Goal: Information Seeking & Learning: Learn about a topic

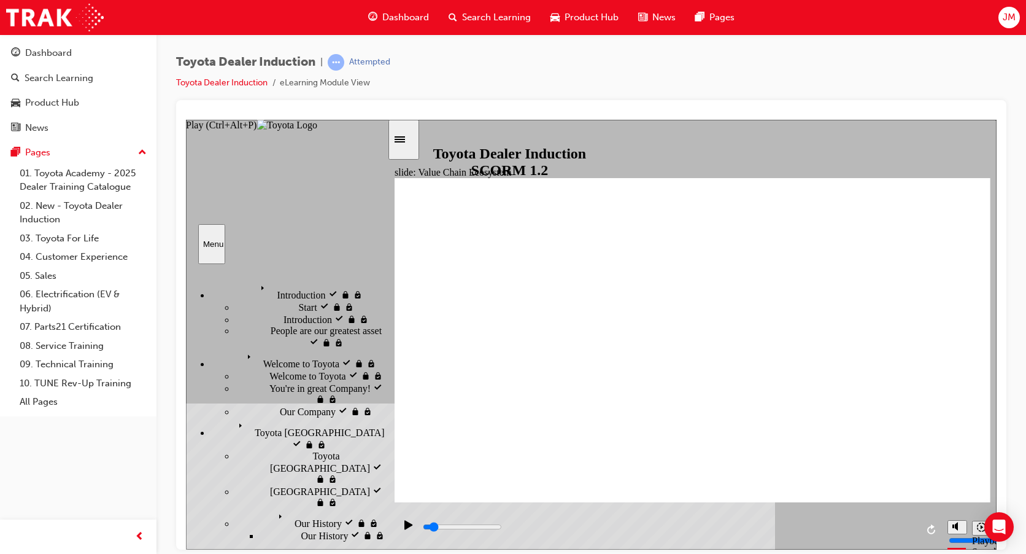
scroll to position [45, 0]
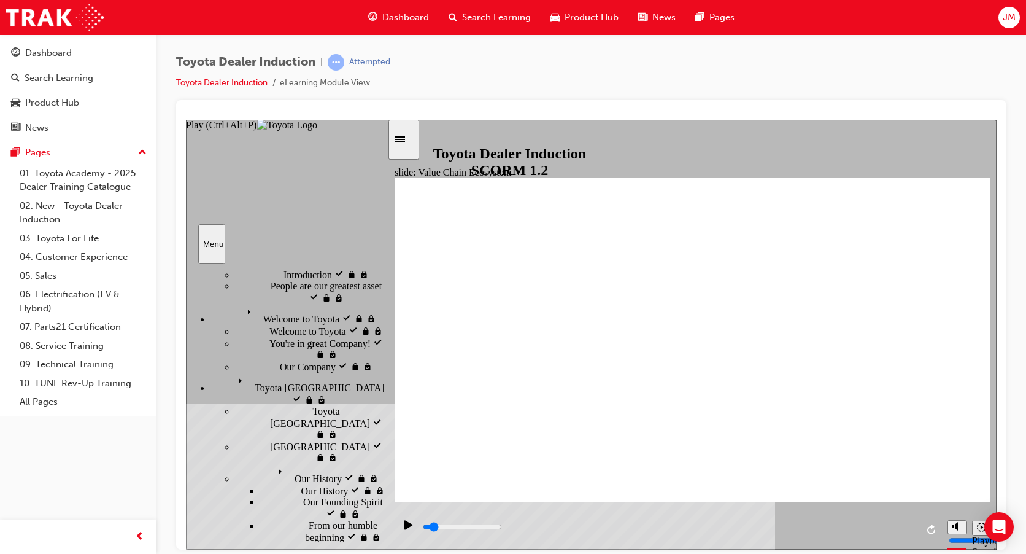
click at [406, 525] on icon "Play (Ctrl+Alt+P)" at bounding box center [408, 524] width 9 height 10
click at [404, 528] on icon "Play (Ctrl+Alt+P)" at bounding box center [408, 523] width 8 height 9
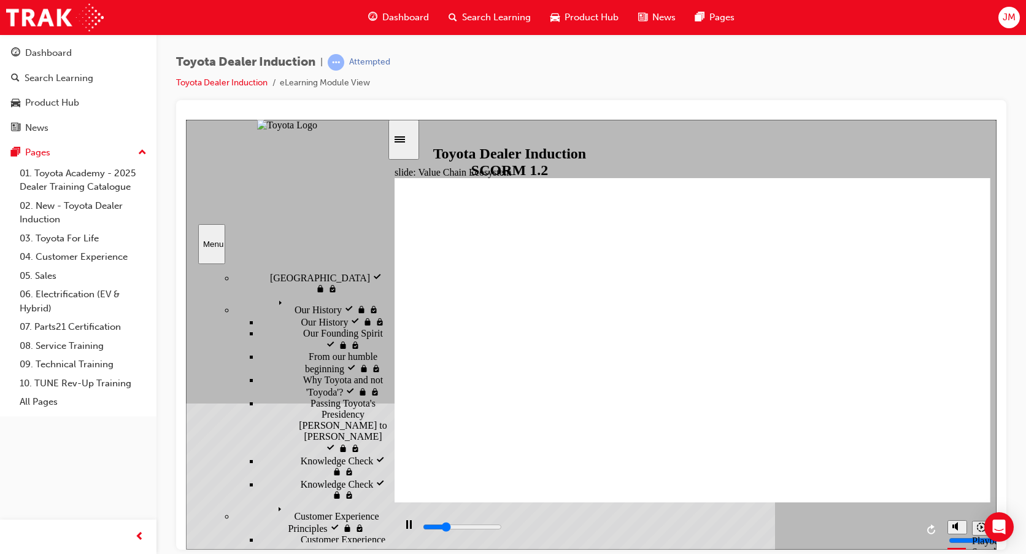
scroll to position [167, 0]
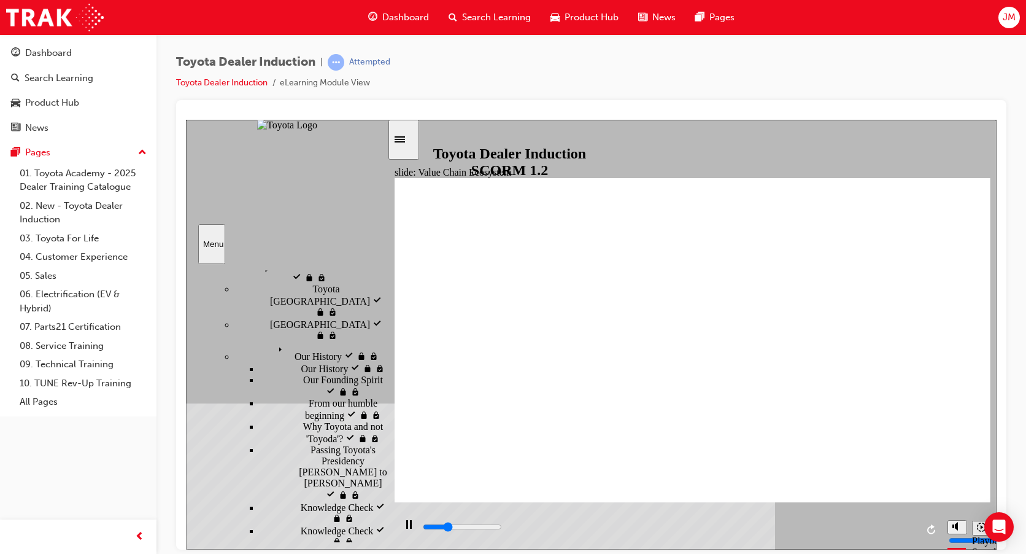
drag, startPoint x: 385, startPoint y: 339, endPoint x: 377, endPoint y: 368, distance: 29.9
click at [377, 368] on div "Introduction visited Introduction Start visited Start" at bounding box center [286, 402] width 201 height 278
type input "11300"
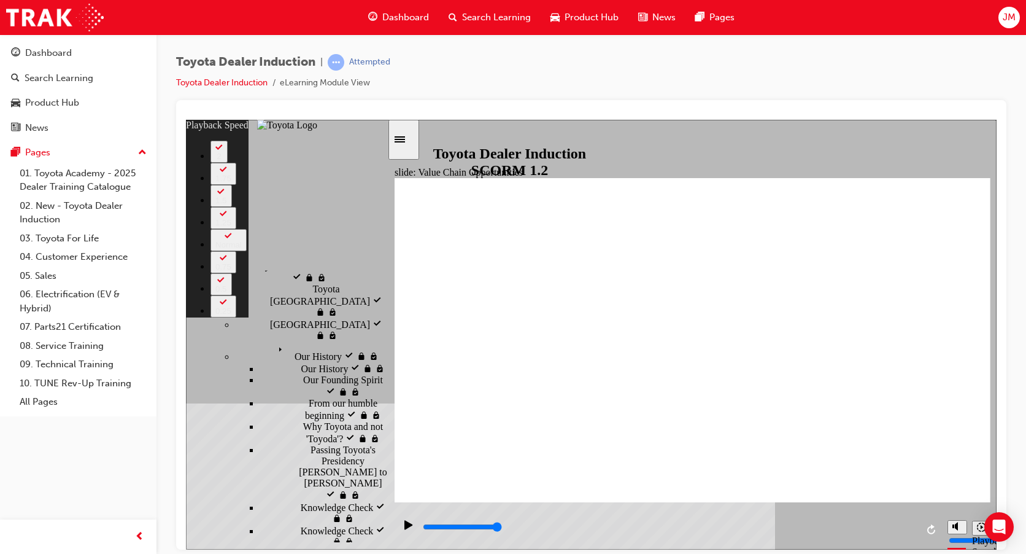
type input "9"
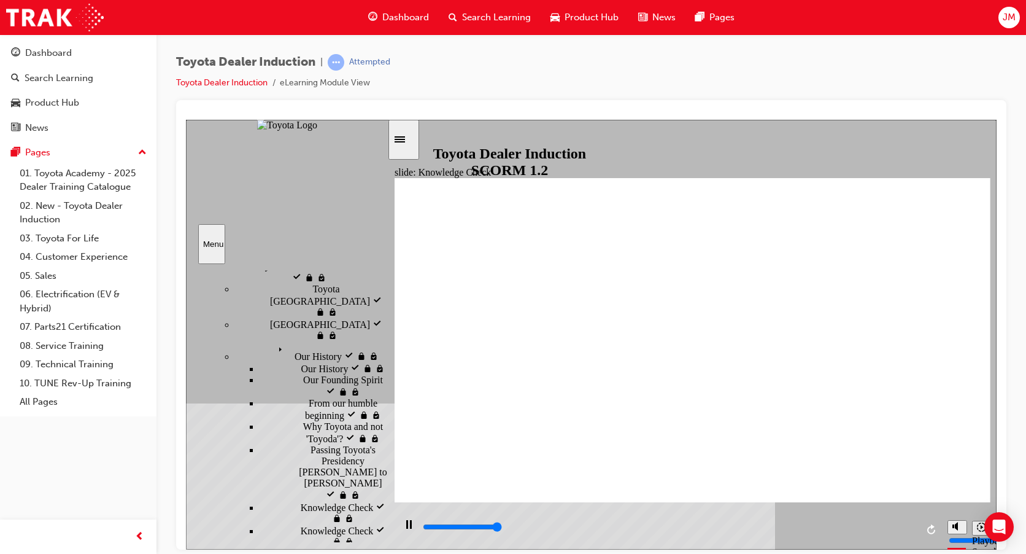
type input "5000"
radio input "true"
type input "5000"
radio input "false"
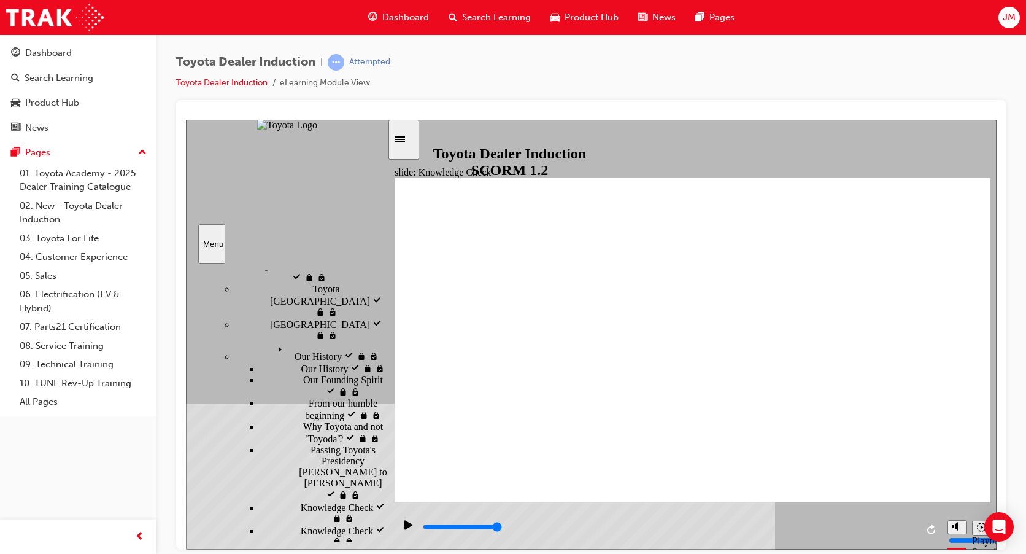
radio input "false"
radio input "true"
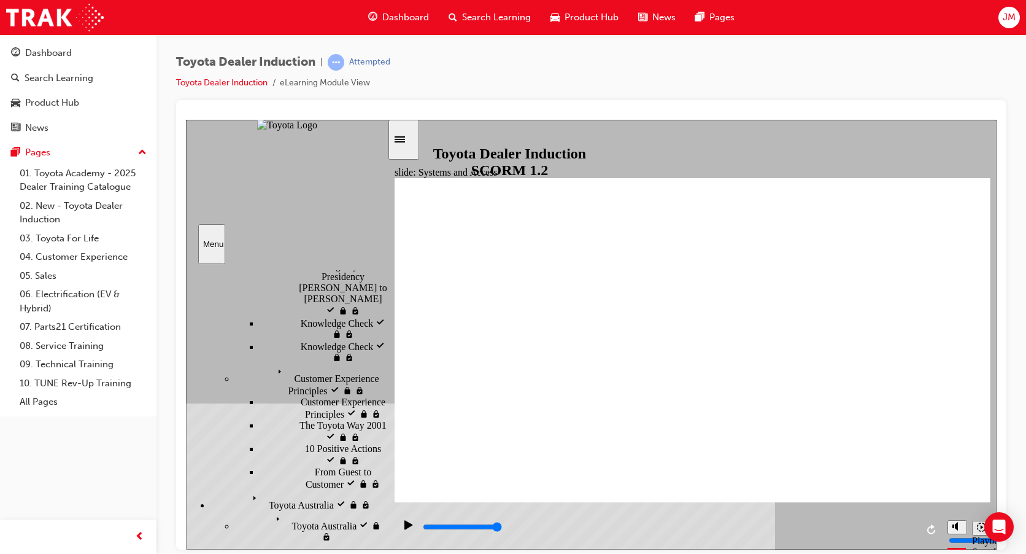
scroll to position [290, 0]
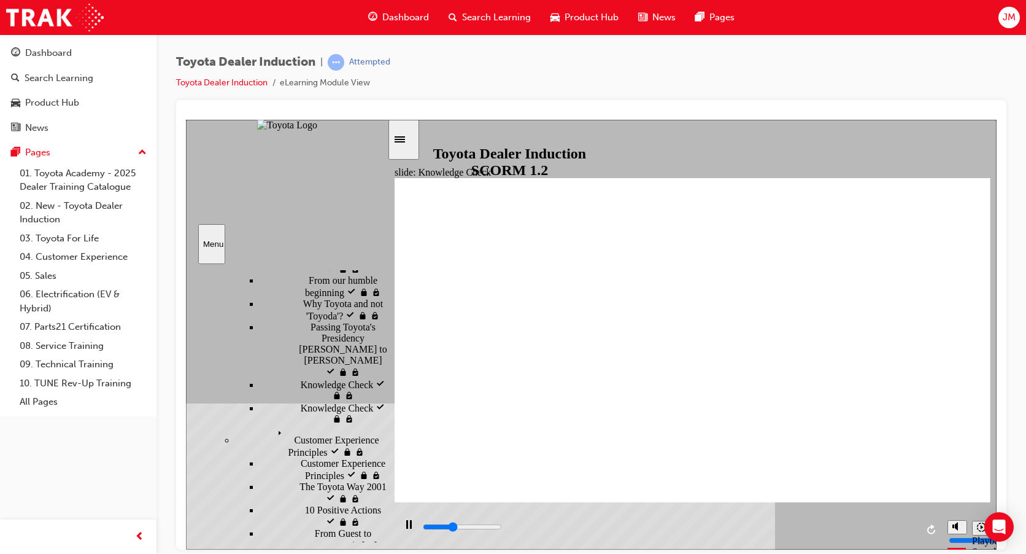
type input "2900"
type input "e"
type input "3400"
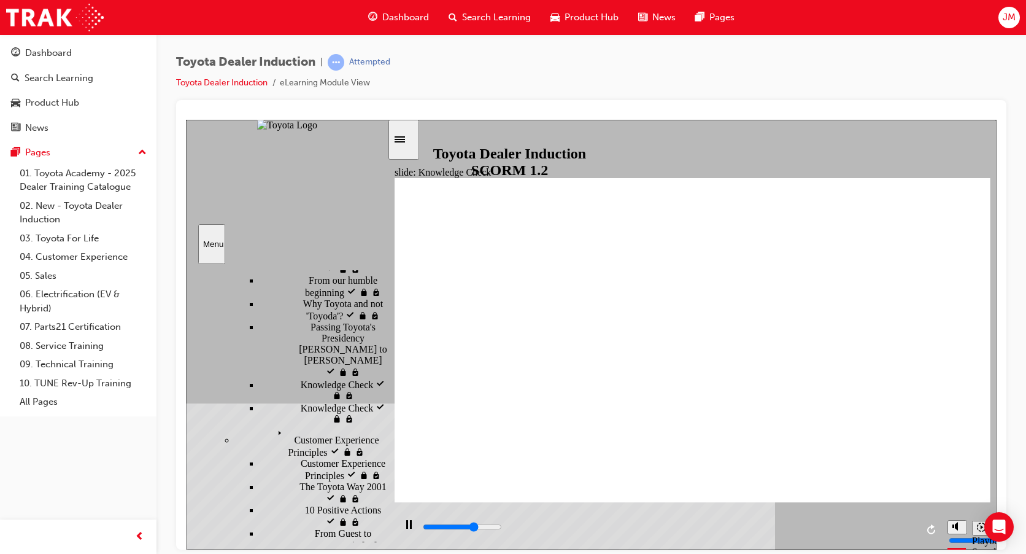
type input "em"
type input "4500"
type input "e"
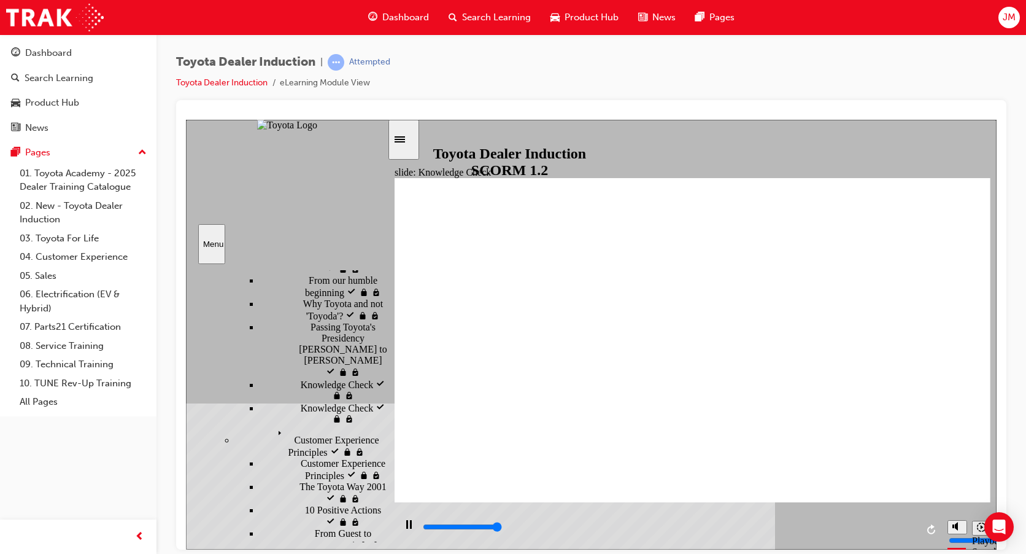
type input "5000"
type input "en"
type input "eng"
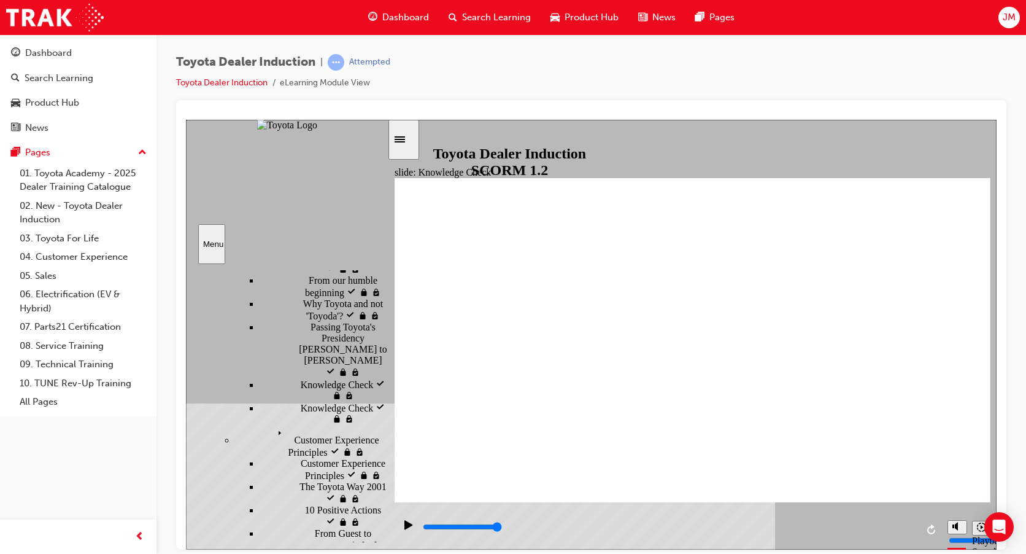
type input "enga"
type input "engag"
type input "engage"
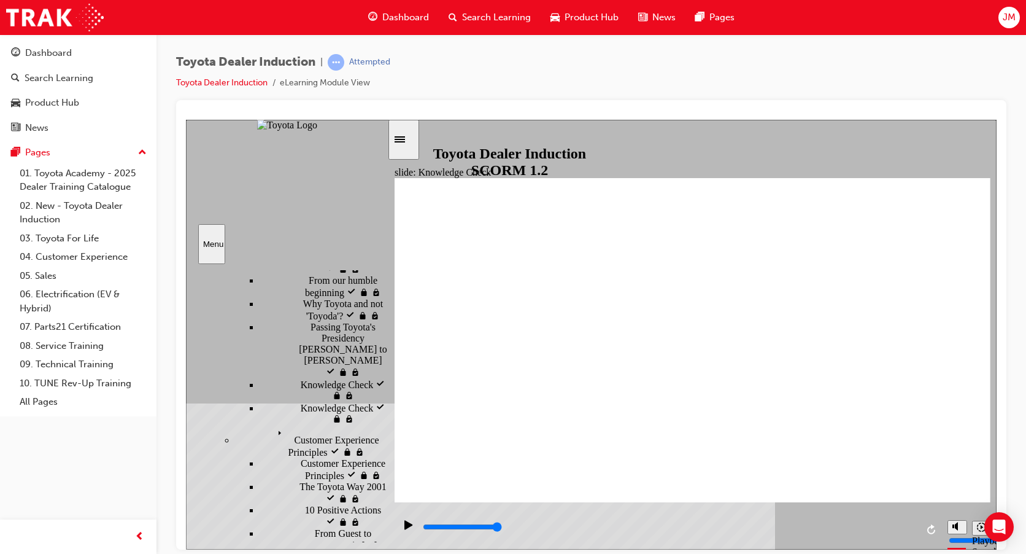
type input "engage"
type input "engage m"
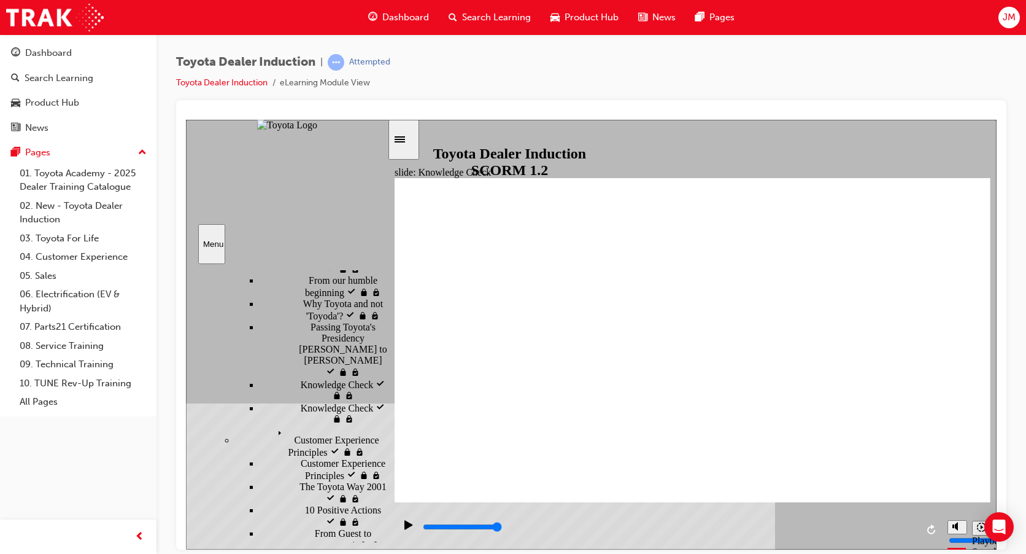
type input "engage mo"
type input "engage mob"
type input "engage mobi"
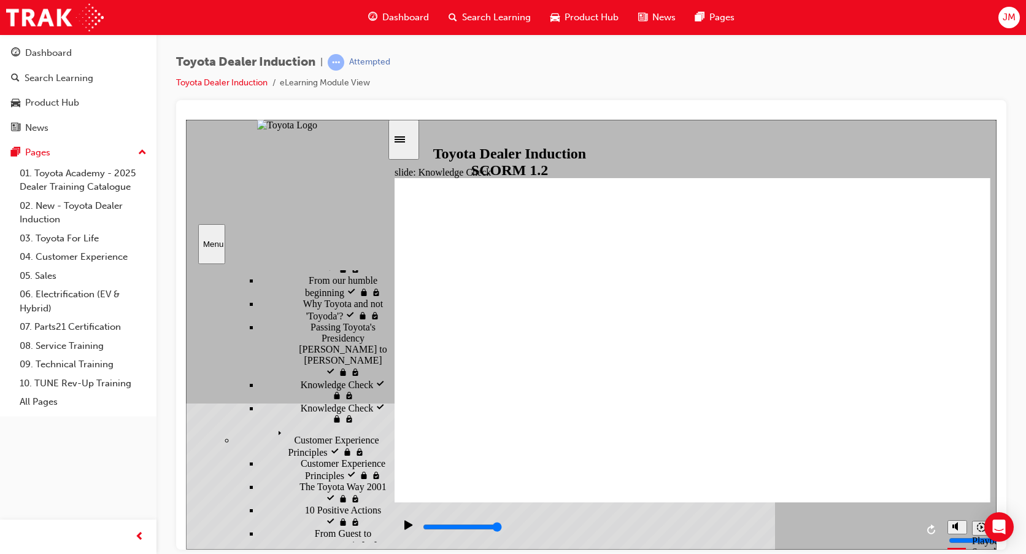
type input "engage mobi"
type input "engage mobil"
type input "engage mobile"
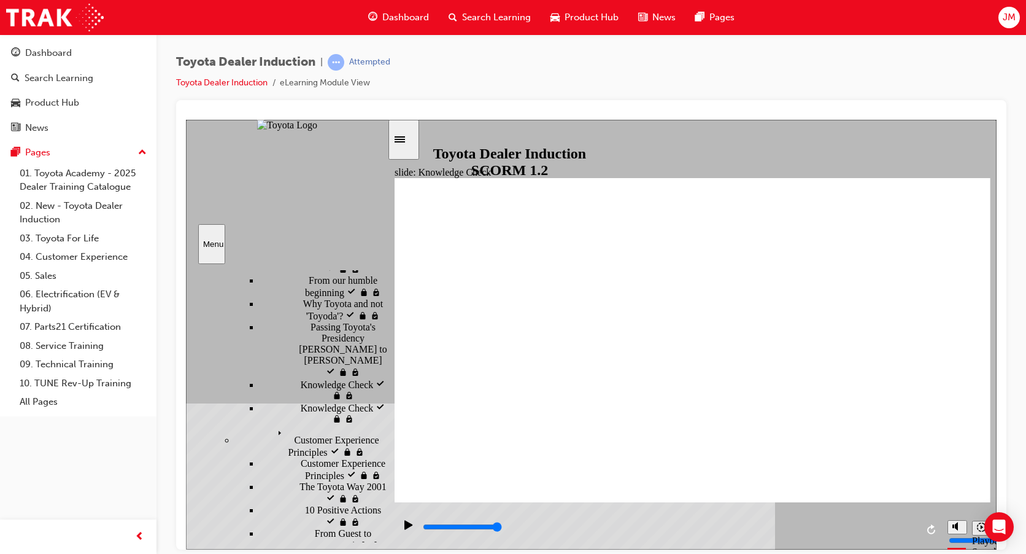
type input "engage mobile"
type input "engage mobile a"
type input "engage mobile ap"
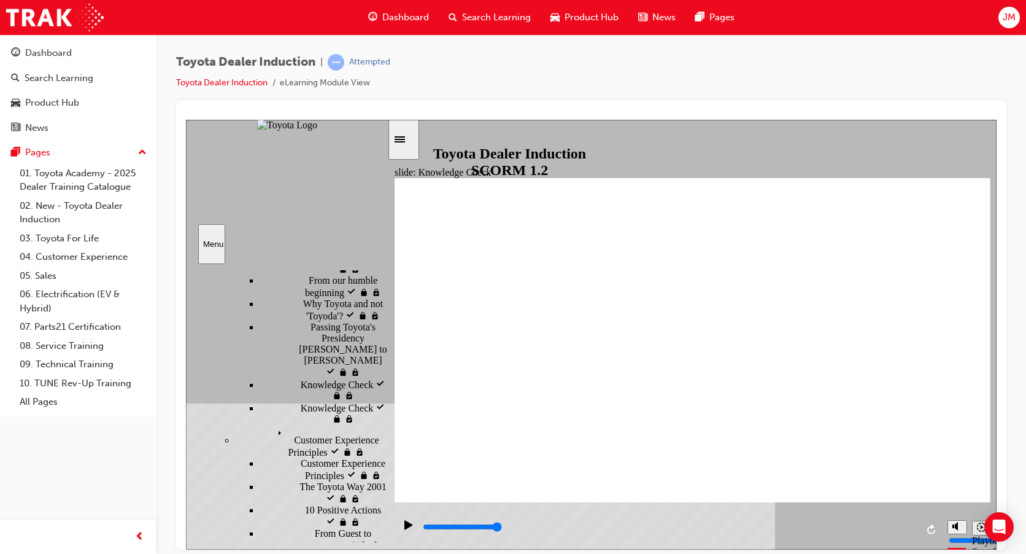
type input "engage mobile ap"
type input "engage mobile app"
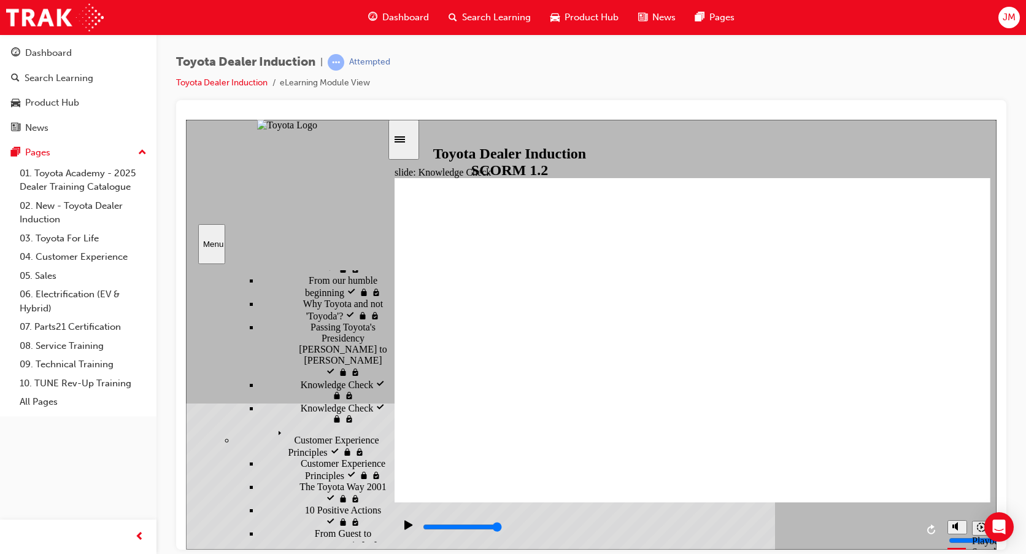
type input "engage mobile app"
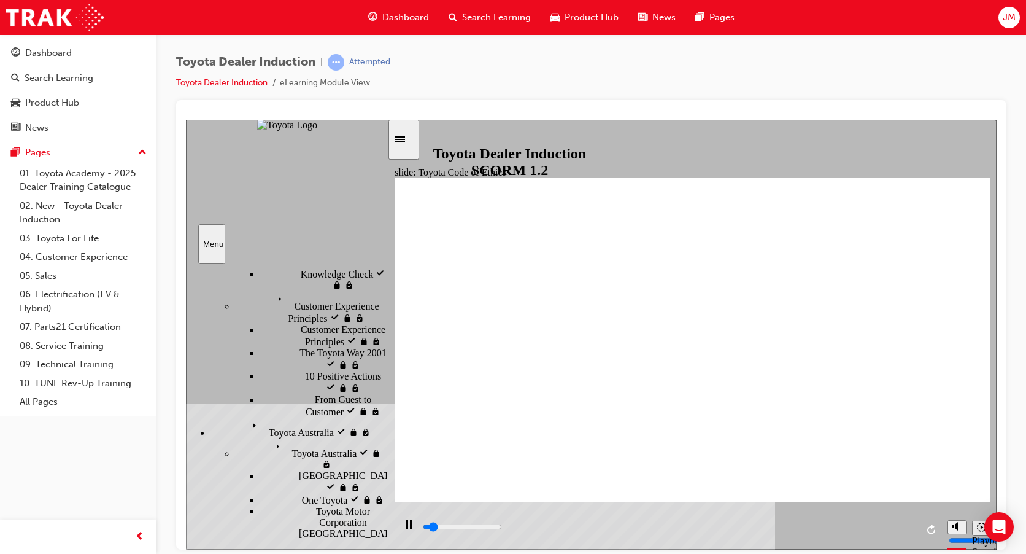
scroll to position [434, 0]
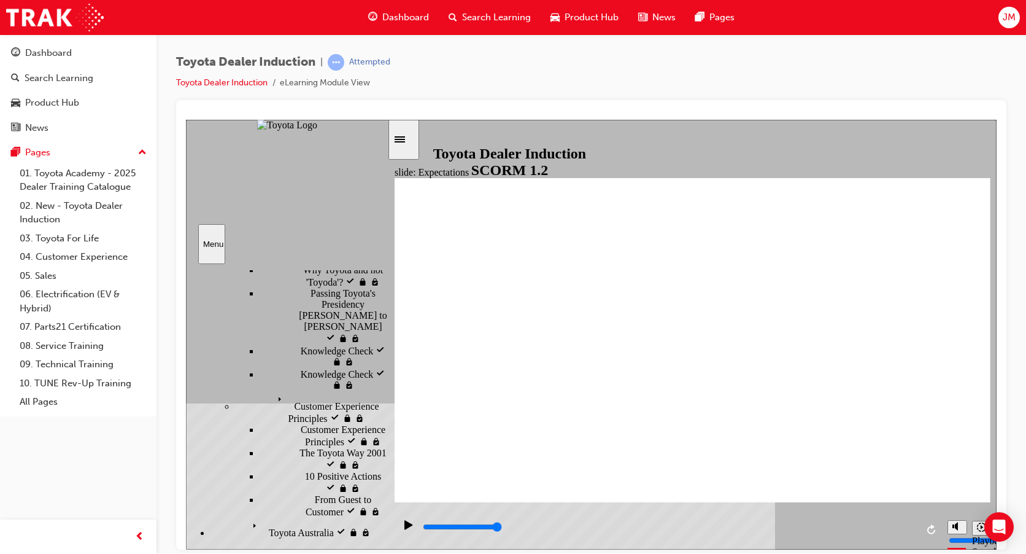
scroll to position [311, 0]
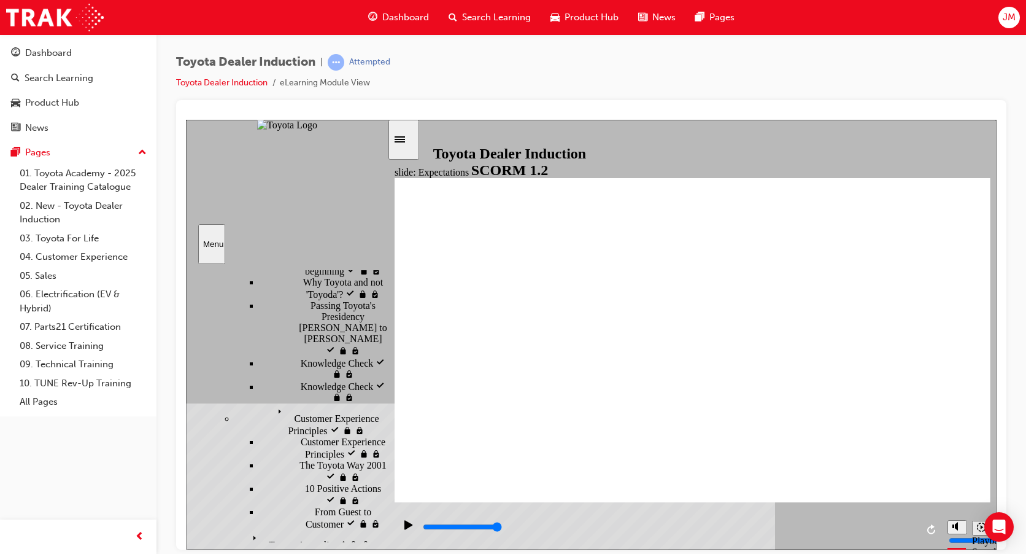
type input "8400"
checkbox input "true"
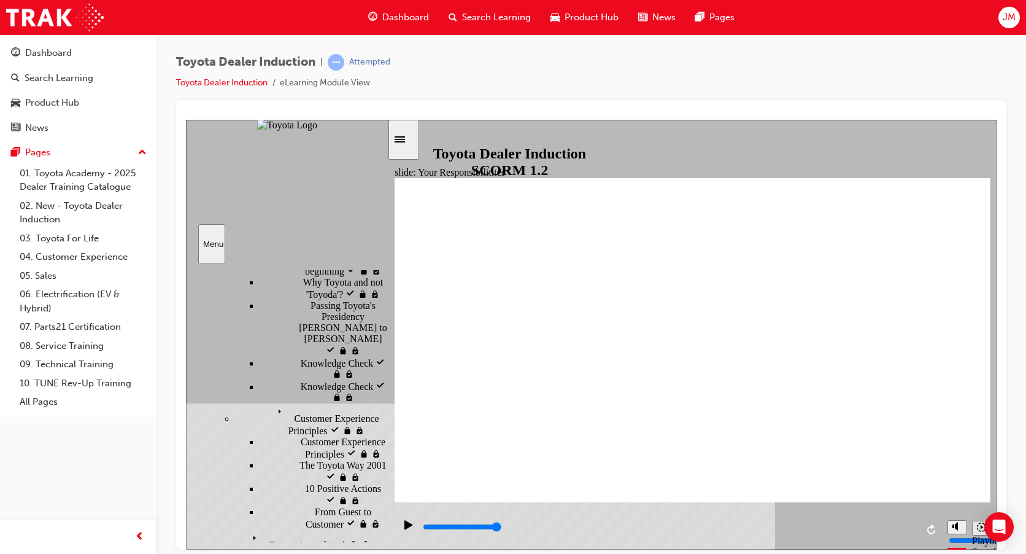
checkbox input "true"
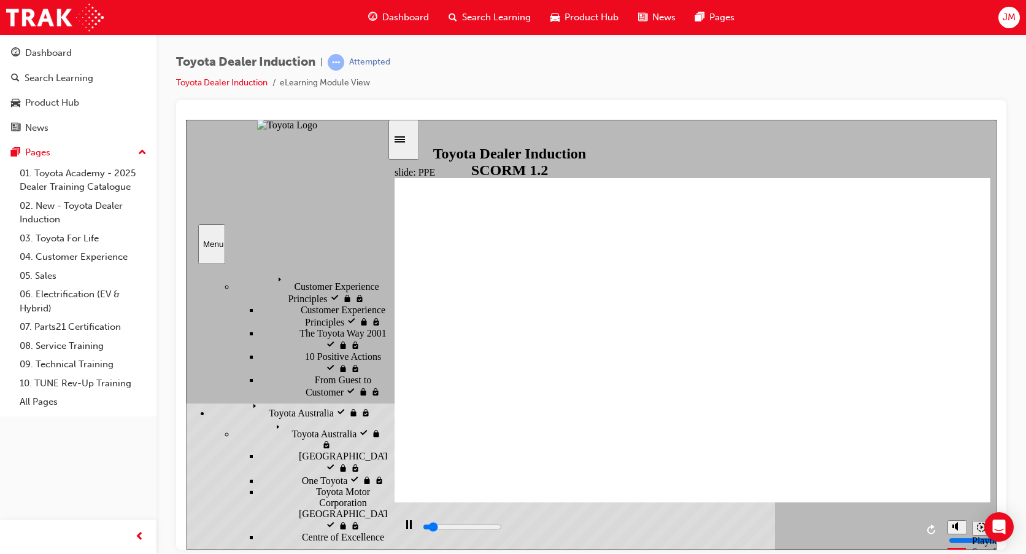
scroll to position [462, 0]
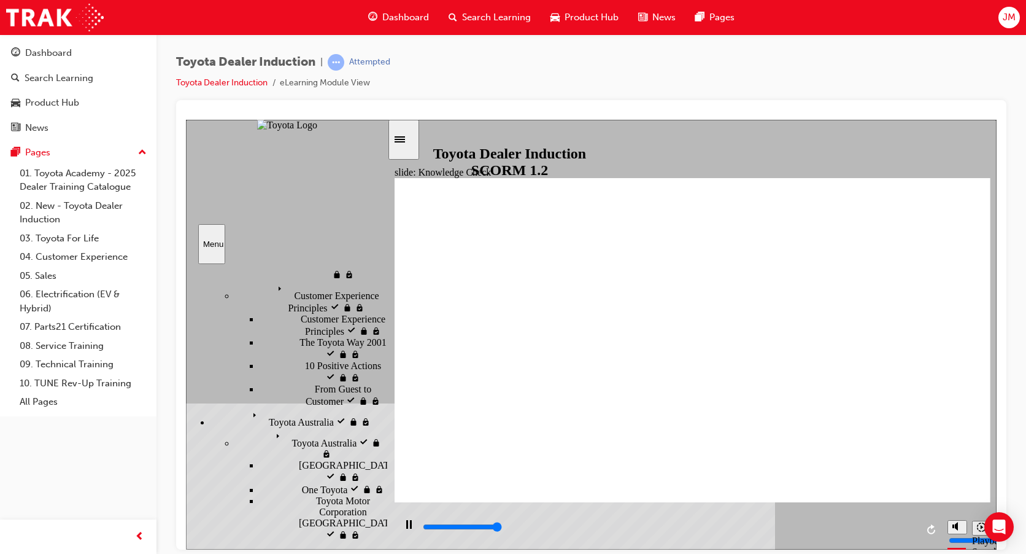
type input "5000"
checkbox input "true"
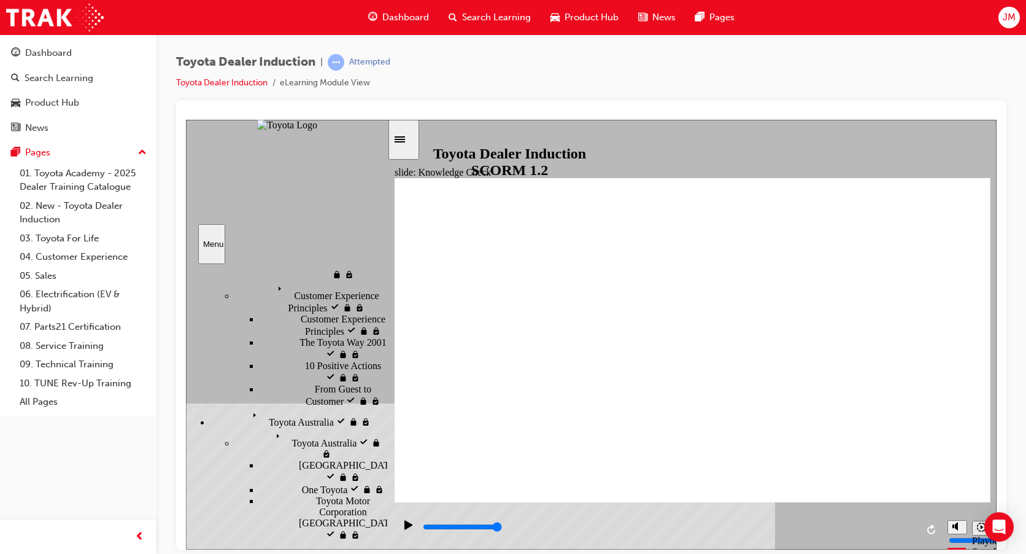
checkbox input "true"
type input "5000"
radio input "true"
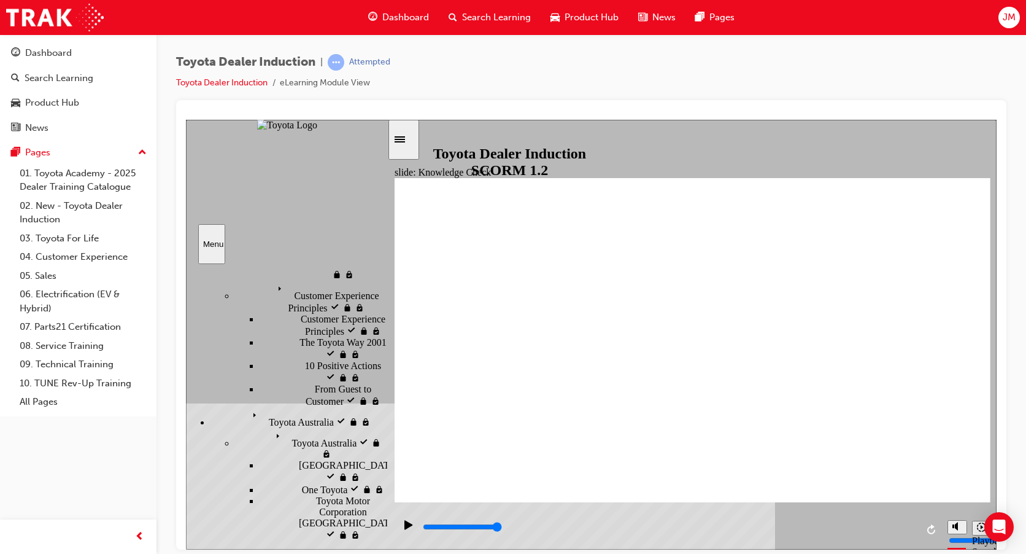
type input "5000"
checkbox input "true"
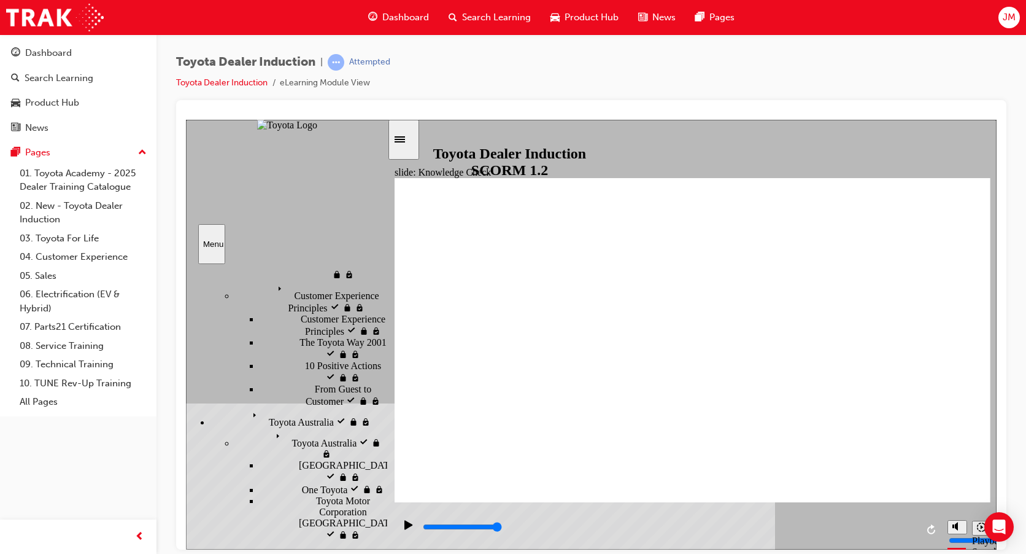
type input "5000"
checkbox input "true"
drag, startPoint x: 552, startPoint y: 345, endPoint x: 547, endPoint y: 379, distance: 34.2
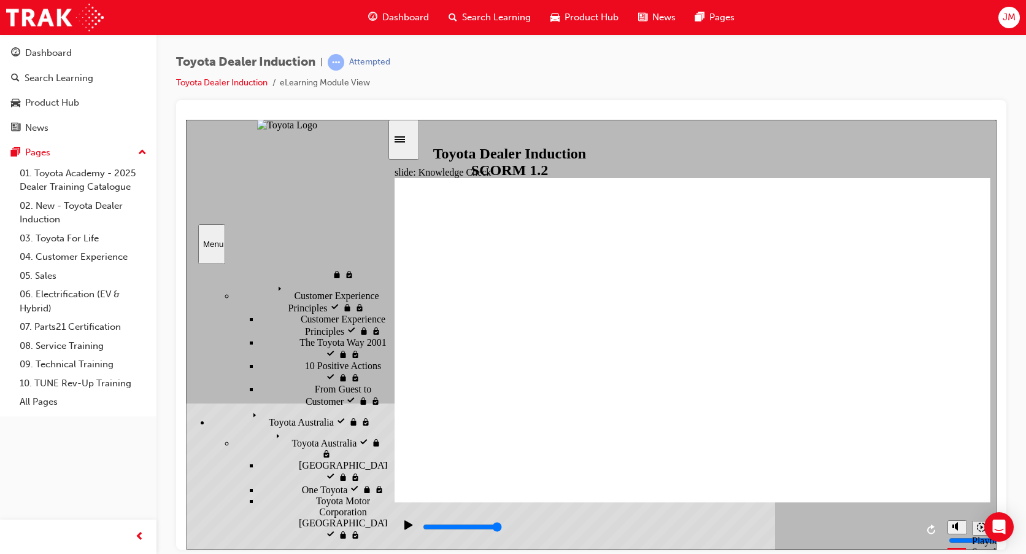
checkbox input "true"
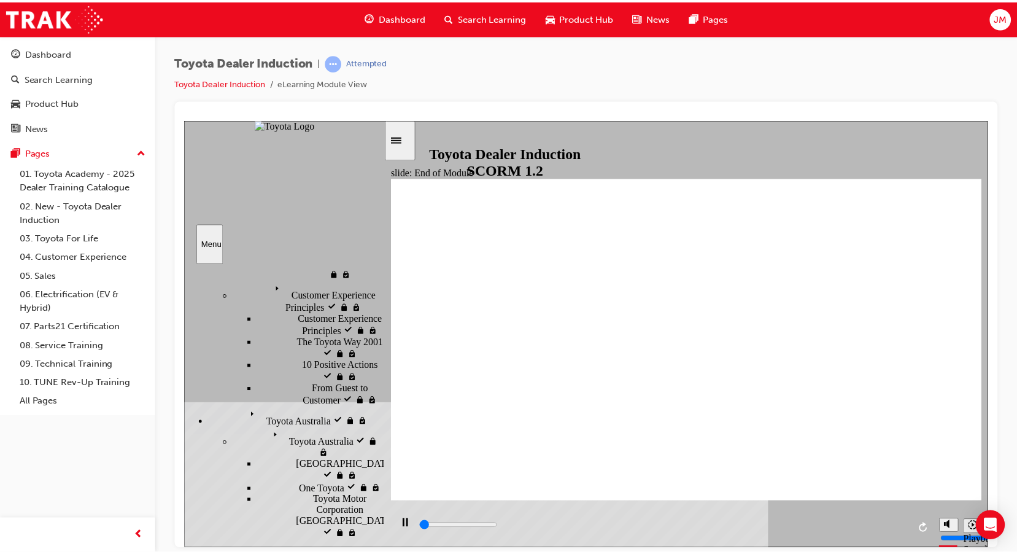
scroll to position [0, 0]
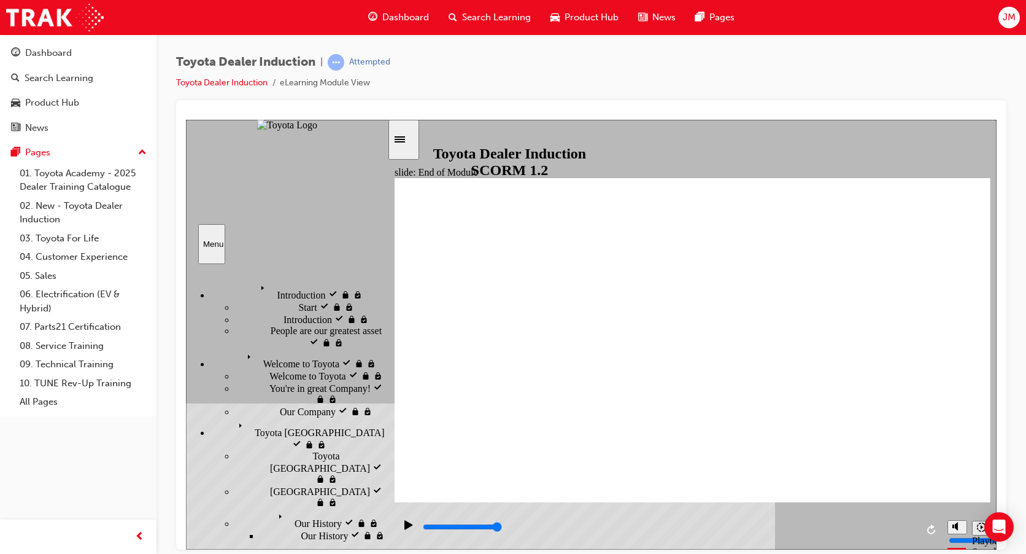
type input "9900"
click at [66, 55] on div "Dashboard" at bounding box center [48, 53] width 47 height 14
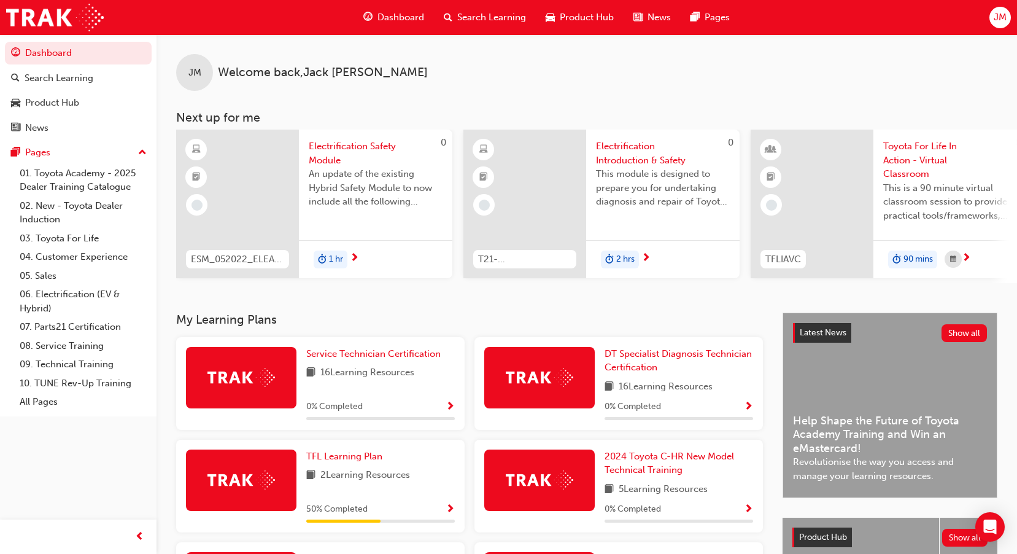
click at [354, 147] on span "Electrification Safety Module" at bounding box center [376, 153] width 134 height 28
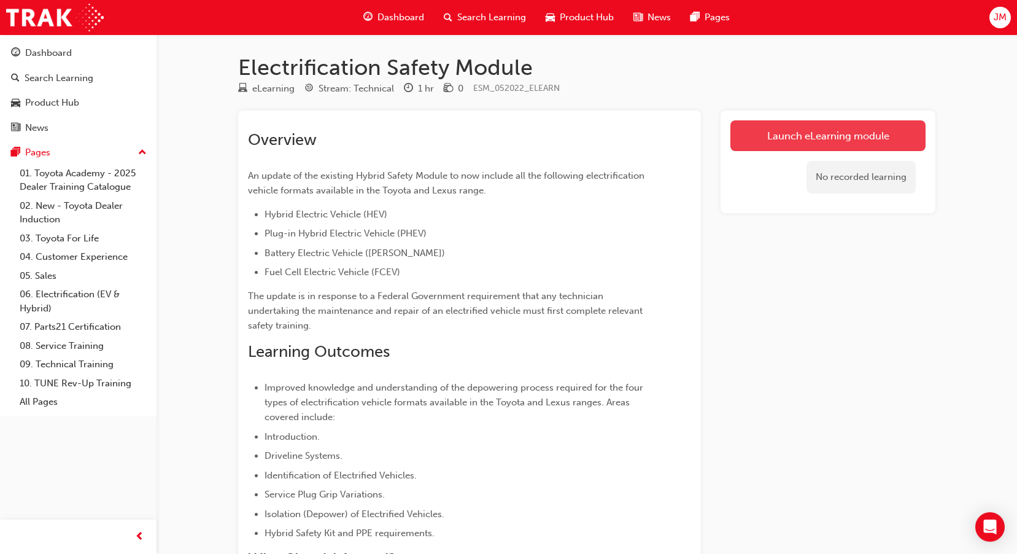
click at [793, 145] on link "Launch eLearning module" at bounding box center [827, 135] width 195 height 31
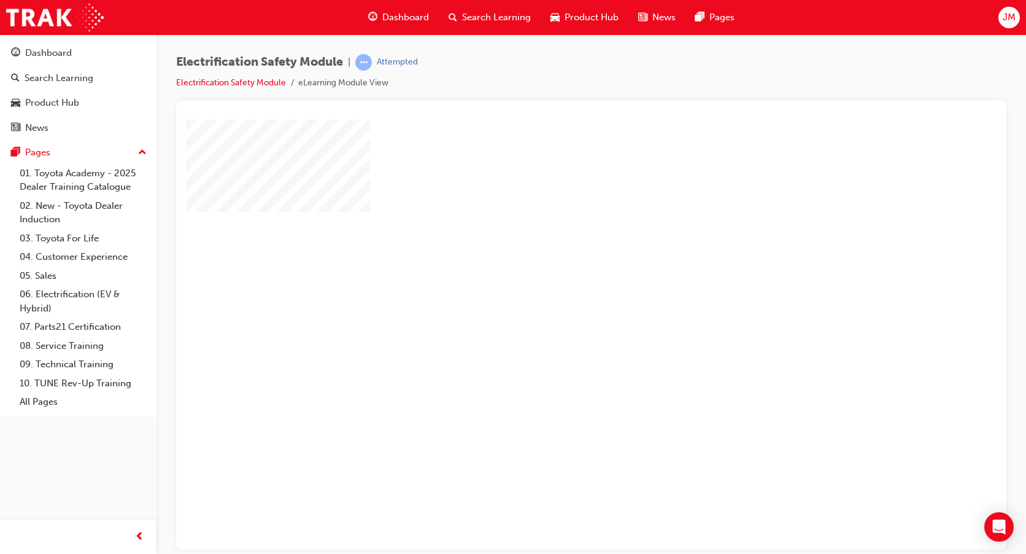
click at [556, 298] on div "play" at bounding box center [556, 298] width 0 height 0
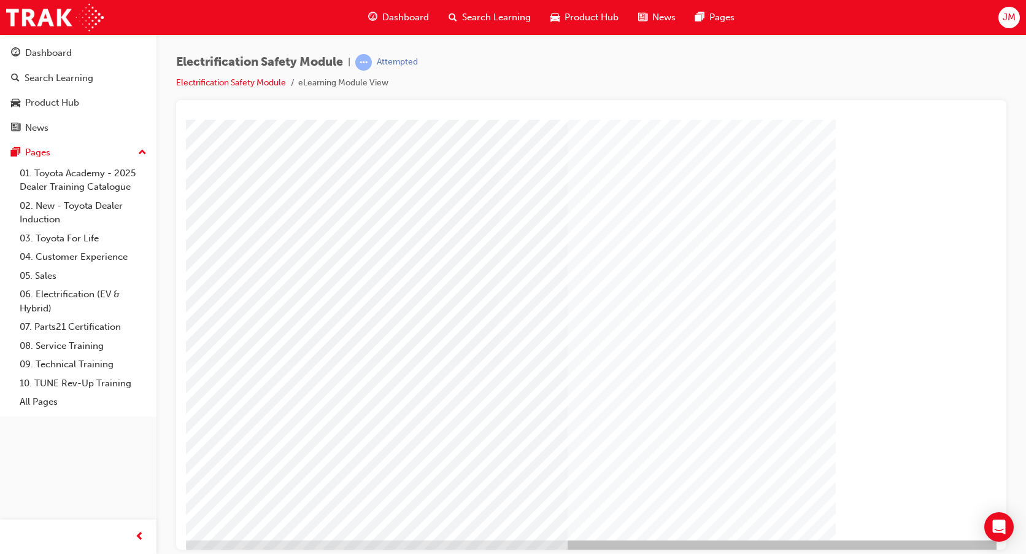
scroll to position [40, 0]
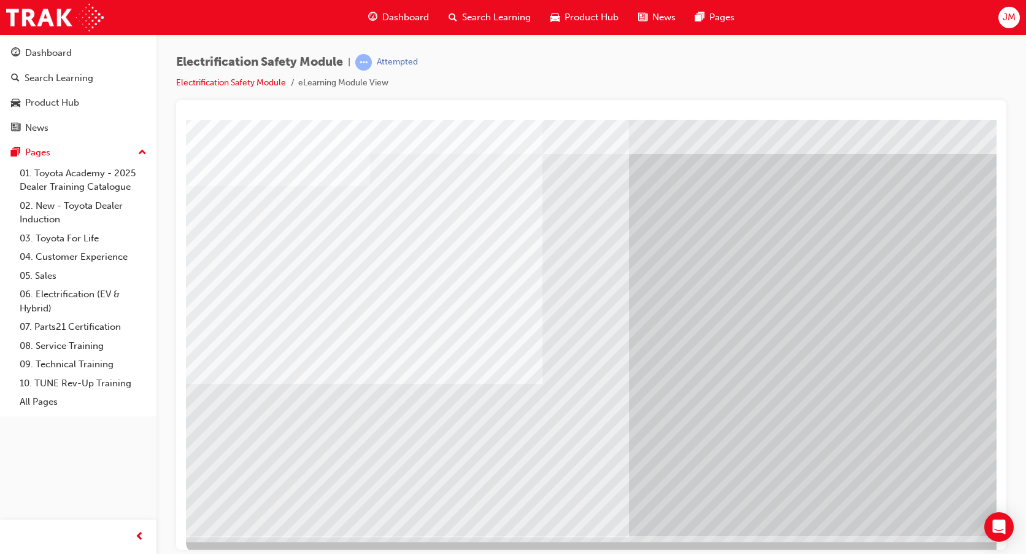
scroll to position [40, 0]
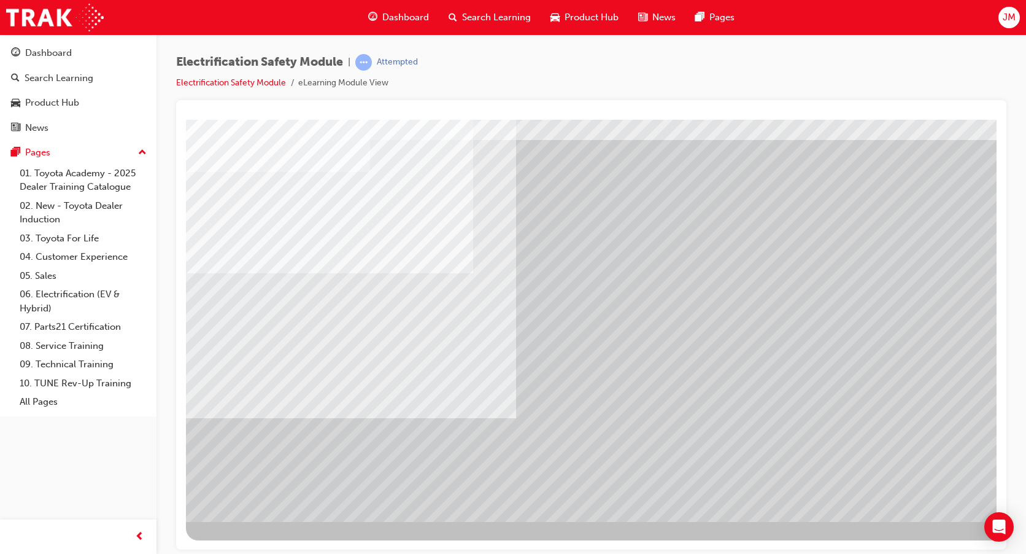
scroll to position [0, 0]
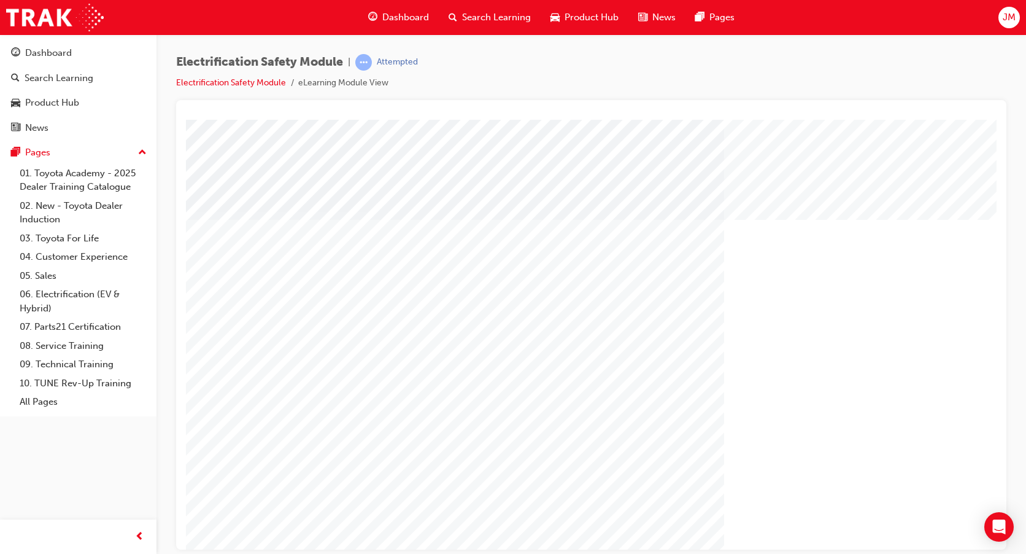
scroll to position [40, 0]
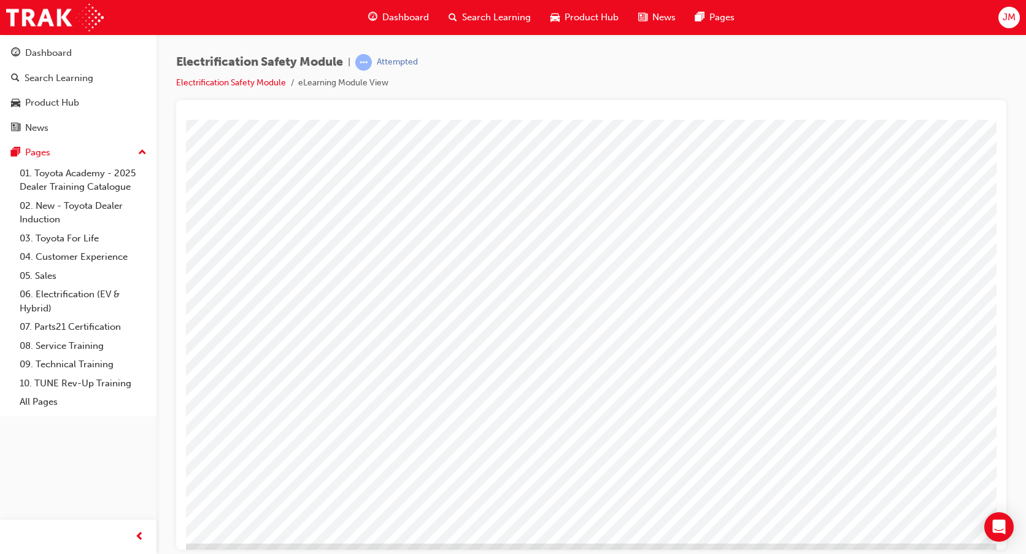
scroll to position [0, 0]
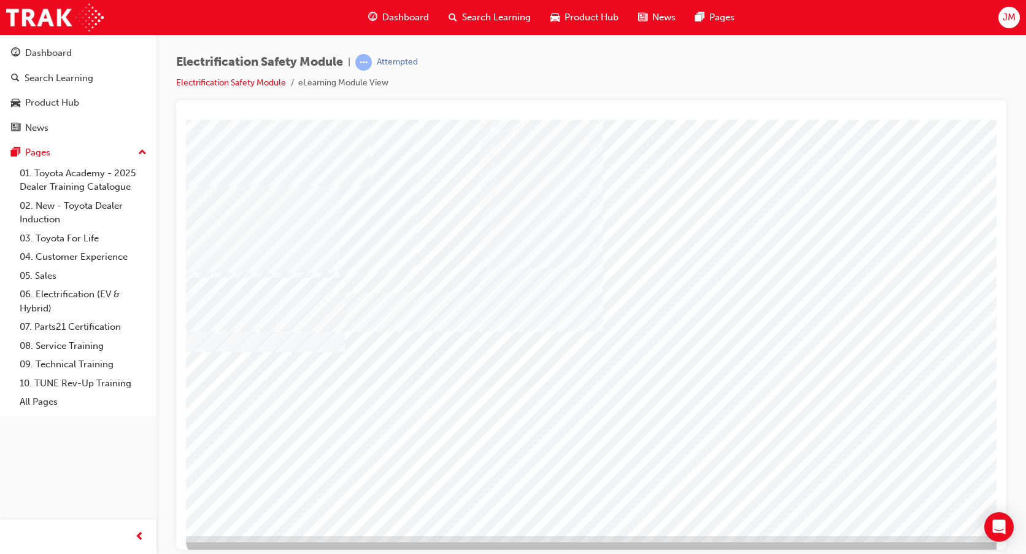
scroll to position [40, 0]
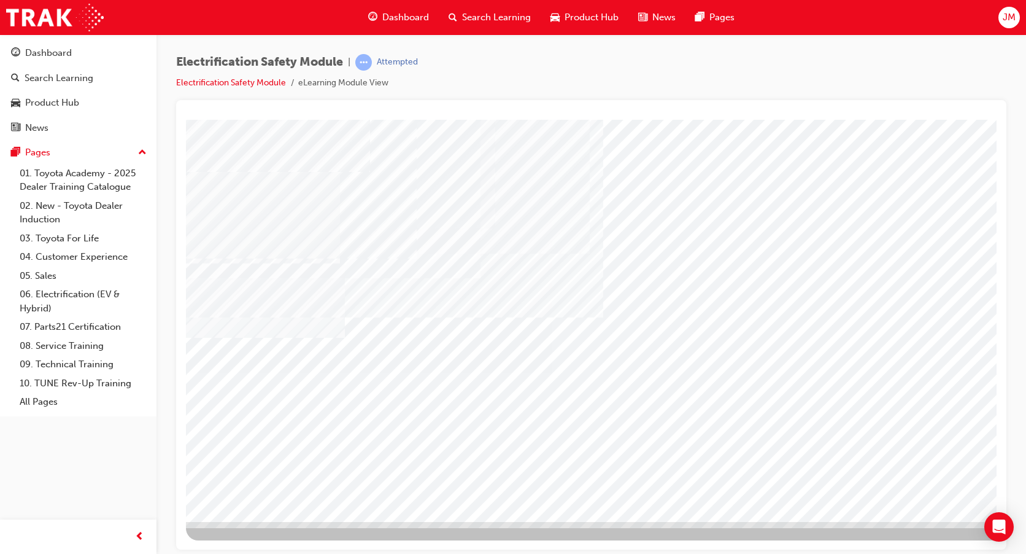
scroll to position [0, 0]
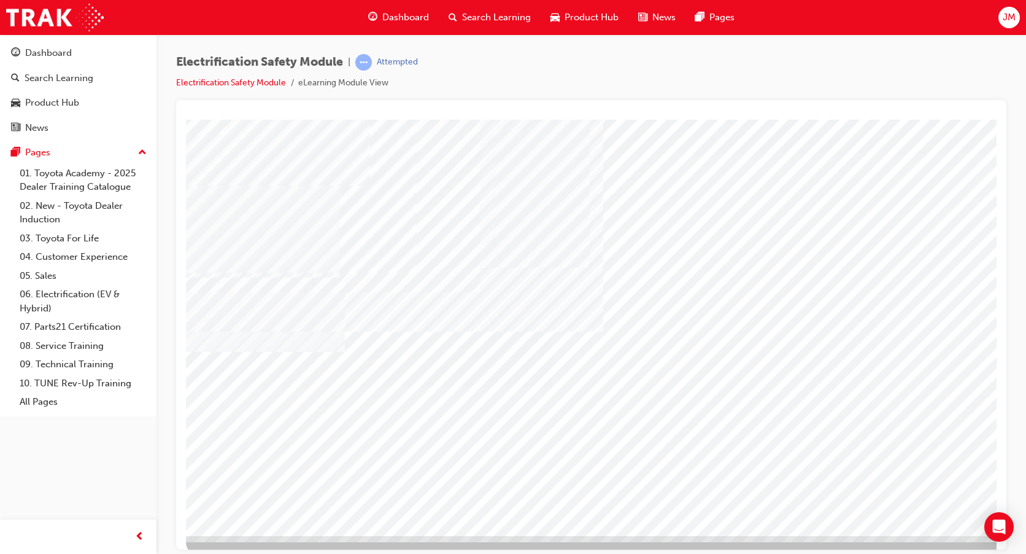
scroll to position [40, 0]
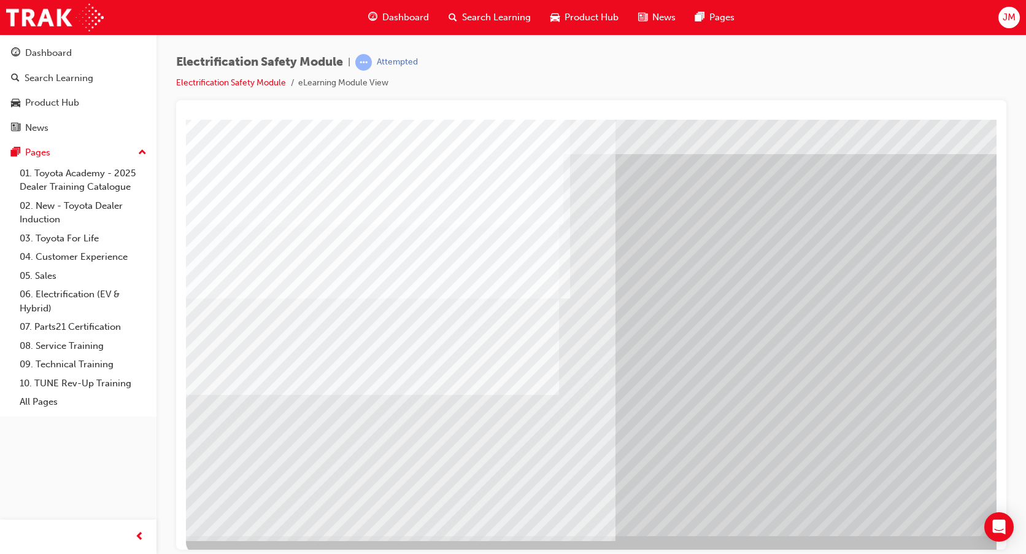
scroll to position [40, 0]
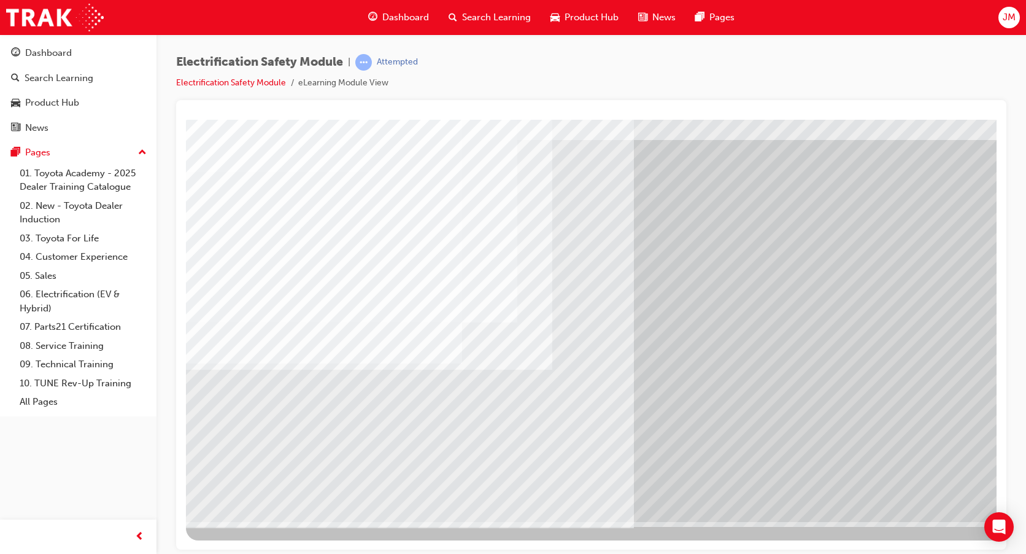
scroll to position [0, 0]
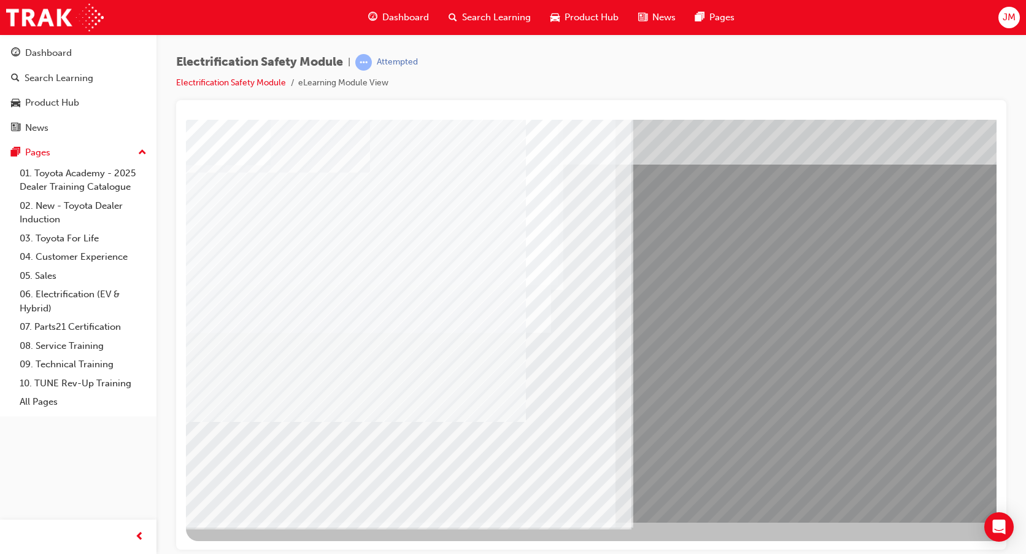
scroll to position [40, 0]
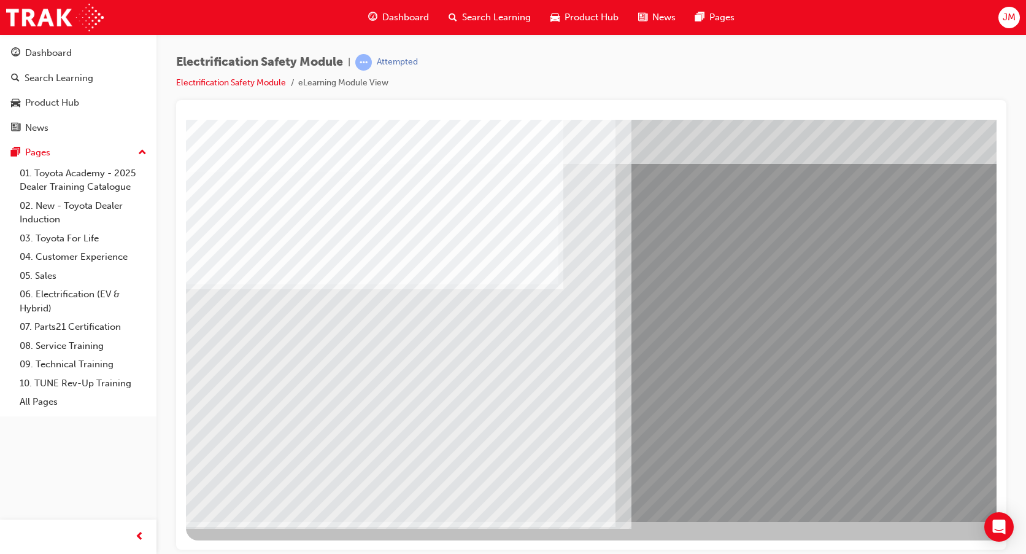
scroll to position [0, 0]
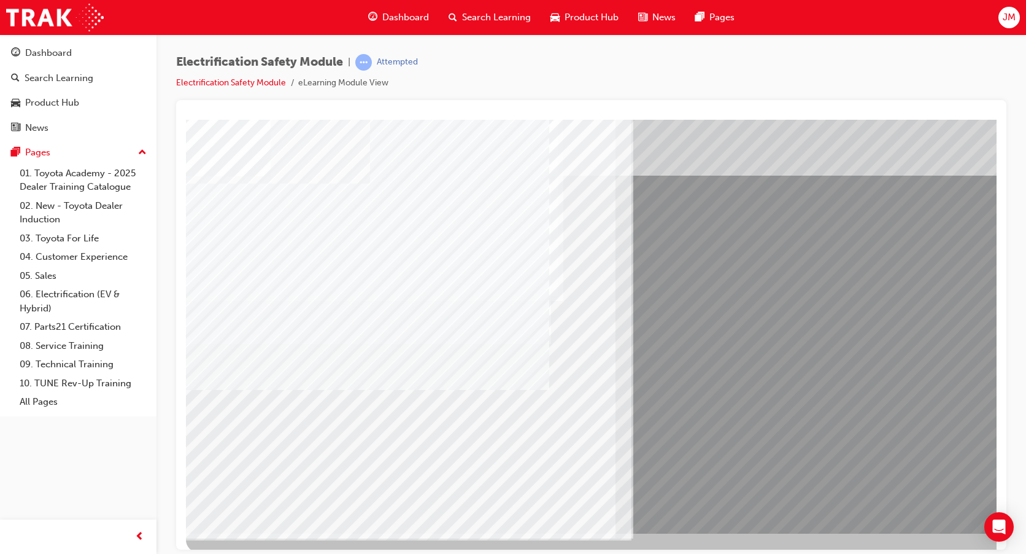
scroll to position [40, 0]
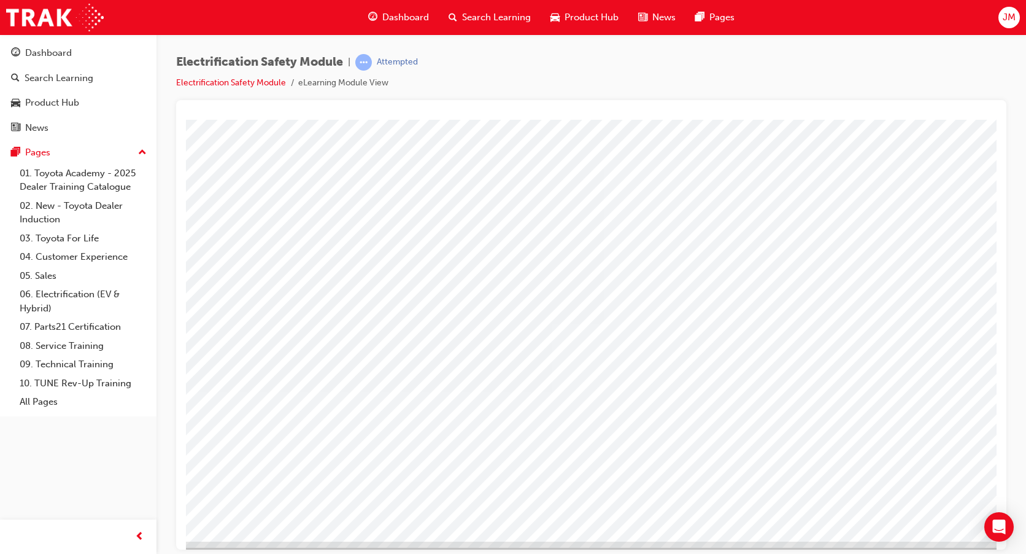
scroll to position [40, 0]
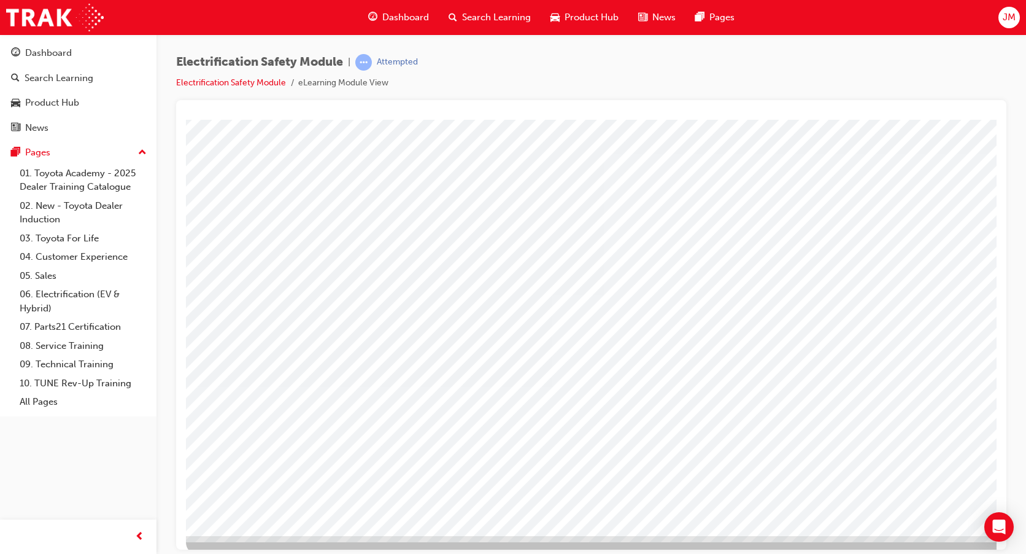
scroll to position [40, 0]
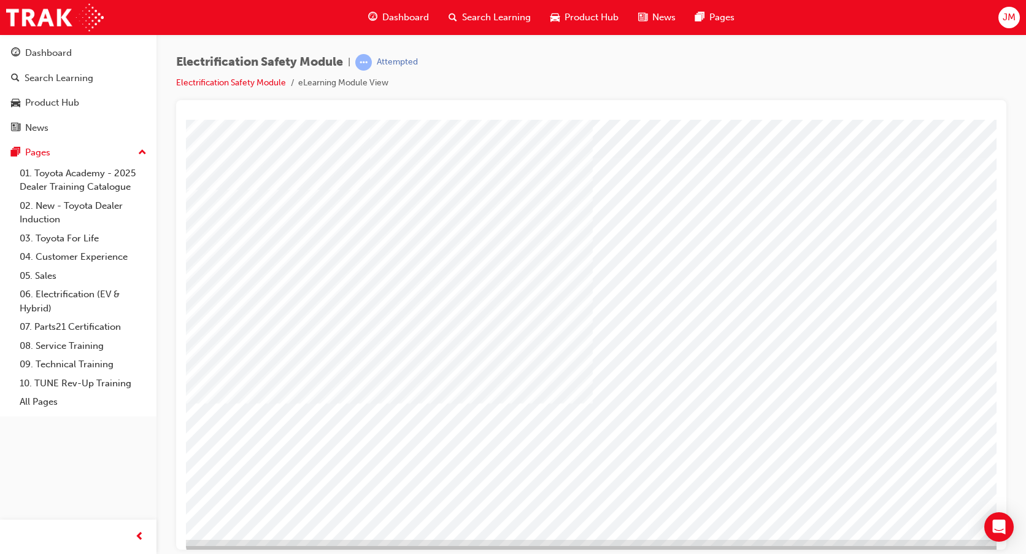
scroll to position [40, 0]
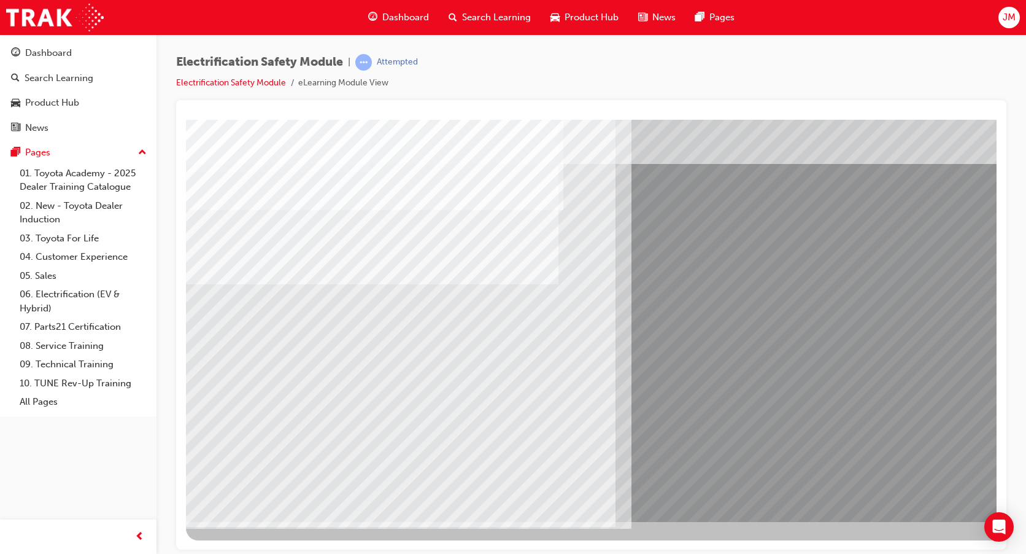
scroll to position [0, 0]
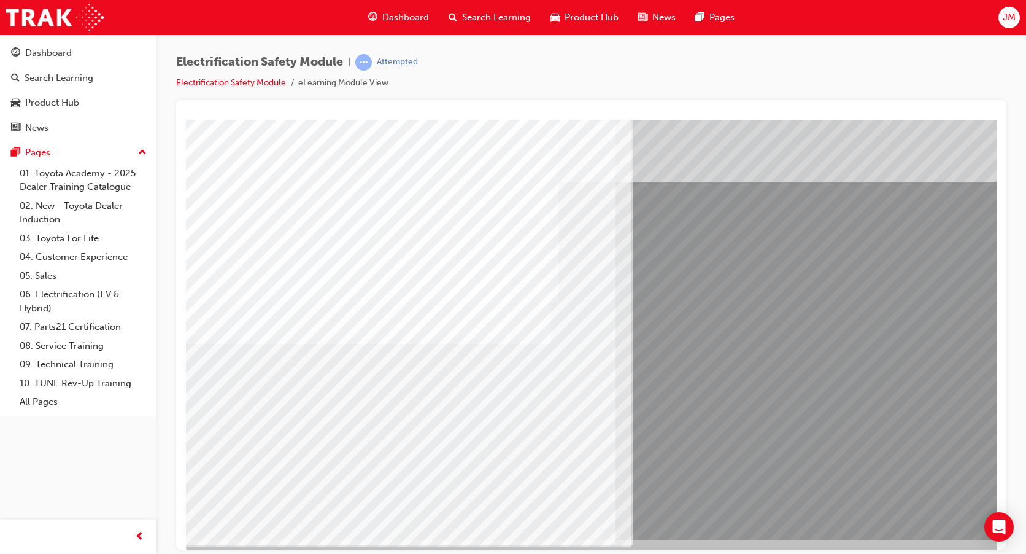
scroll to position [40, 0]
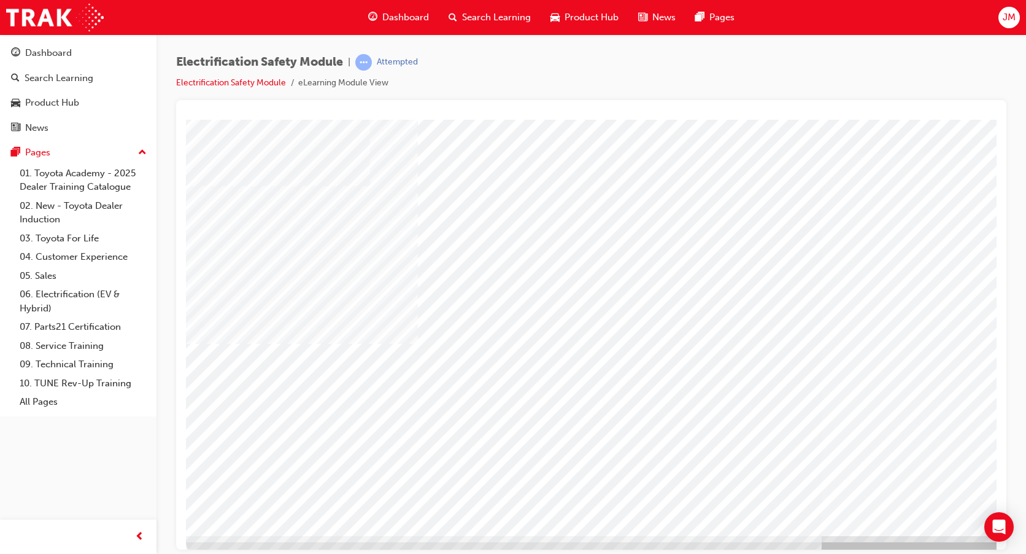
scroll to position [40, 0]
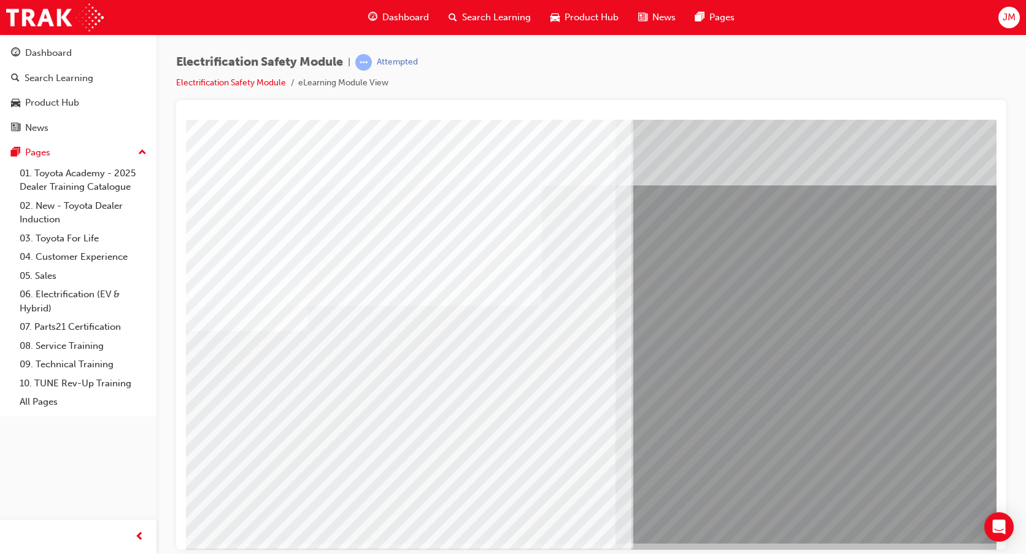
scroll to position [0, 0]
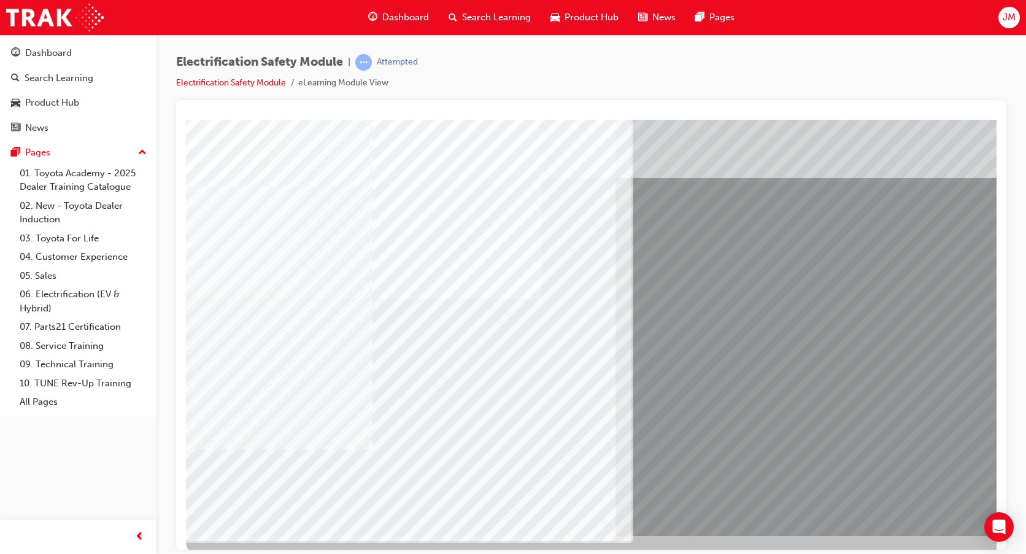
scroll to position [40, 0]
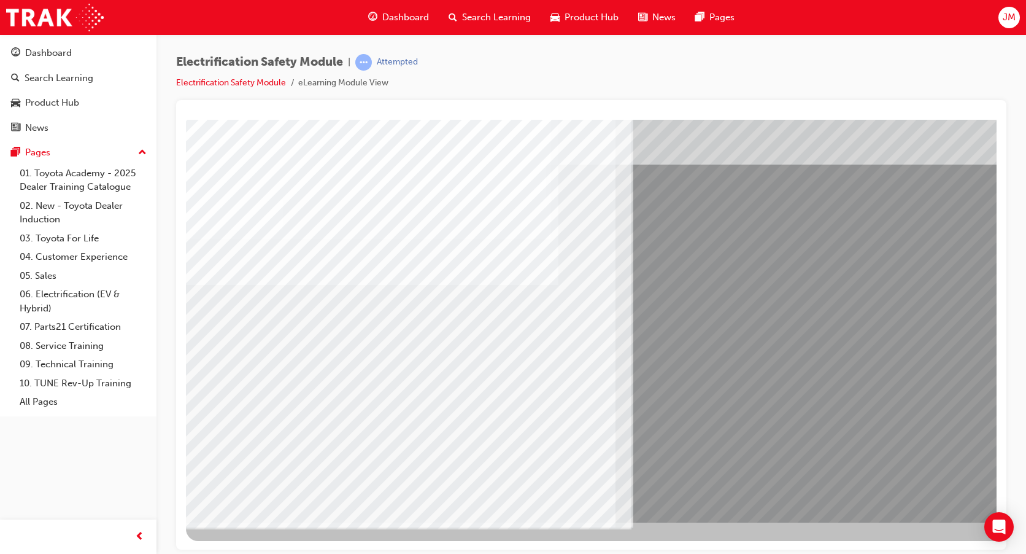
scroll to position [40, 0]
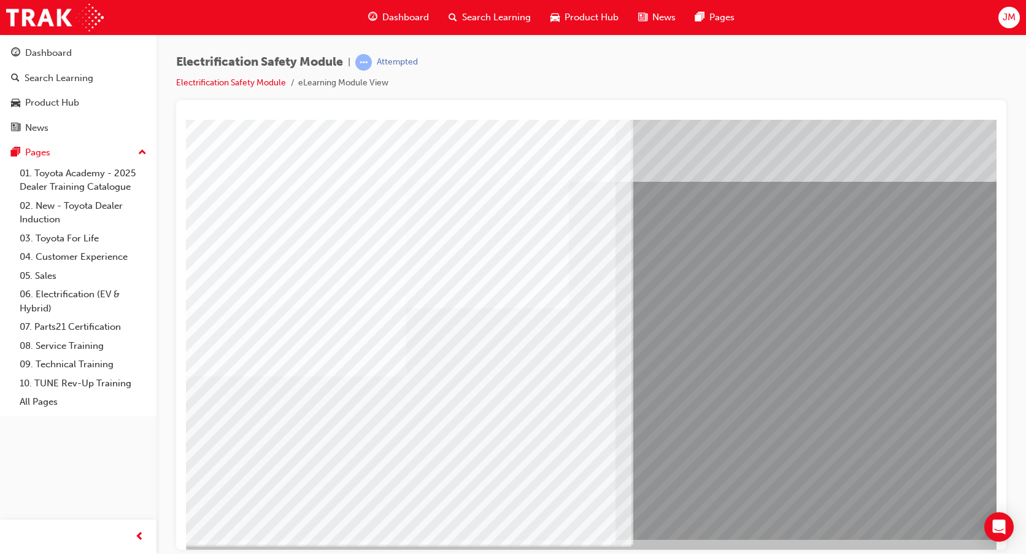
scroll to position [40, 0]
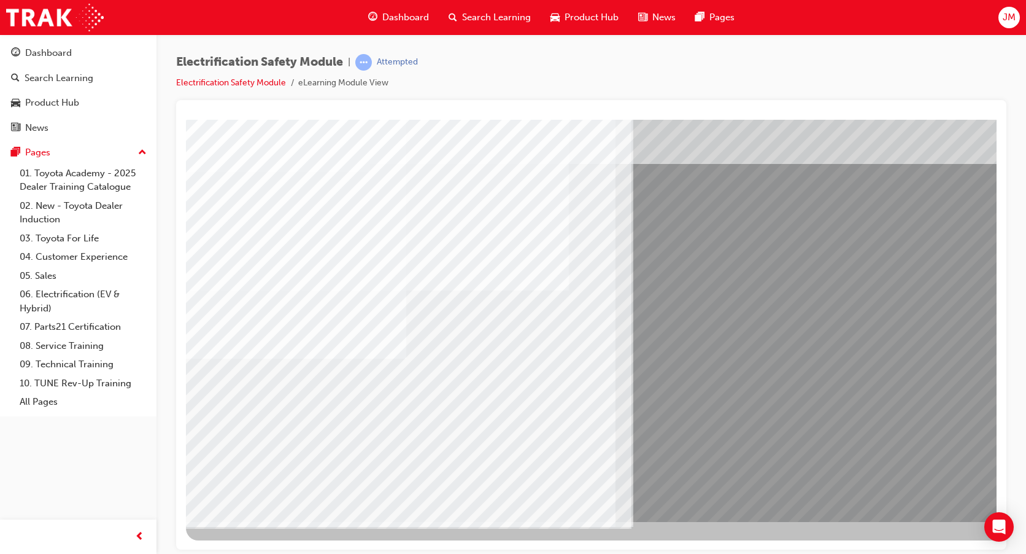
drag, startPoint x: 444, startPoint y: 414, endPoint x: 399, endPoint y: 419, distance: 45.1
click at [418, 418] on div "multistate" at bounding box center [603, 300] width 835 height 442
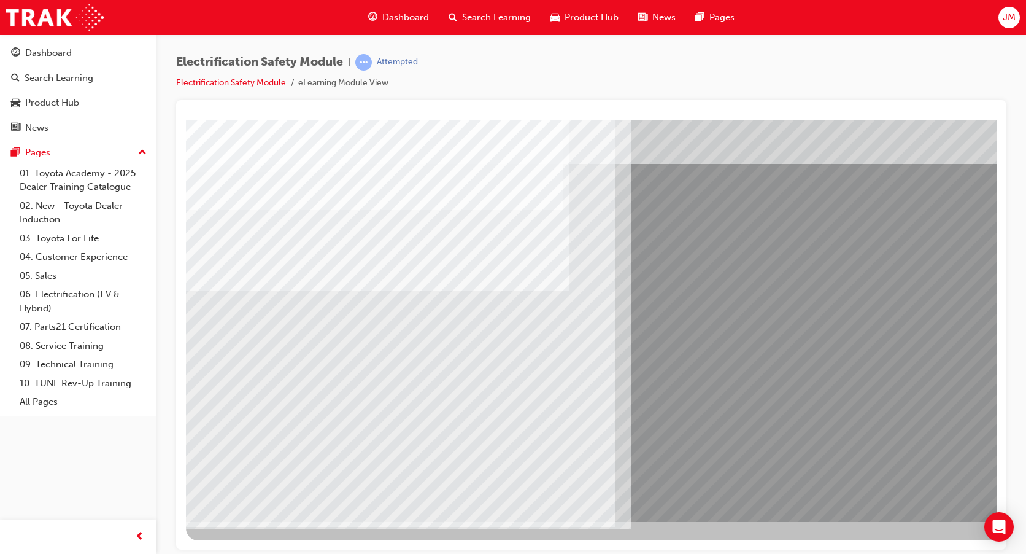
scroll to position [0, 0]
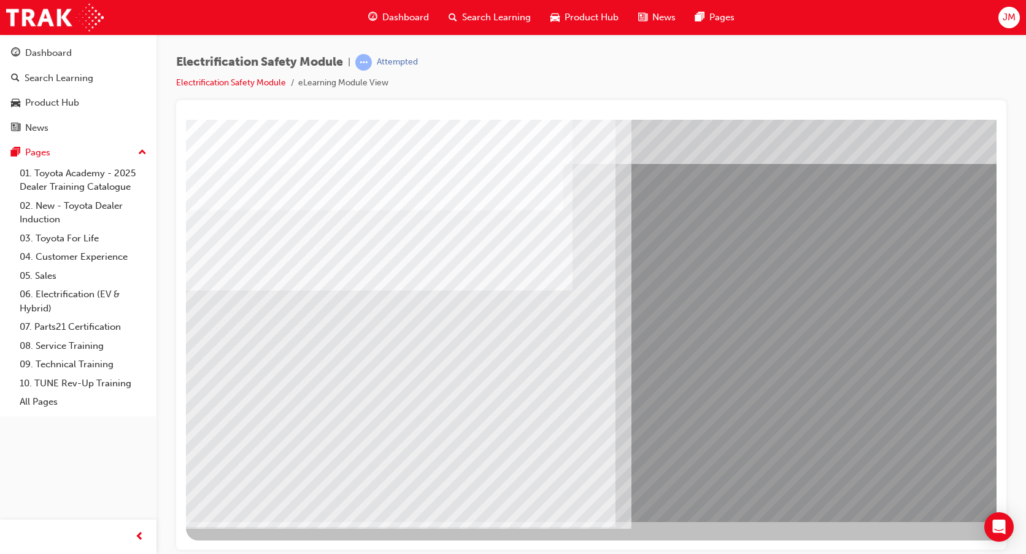
scroll to position [0, 0]
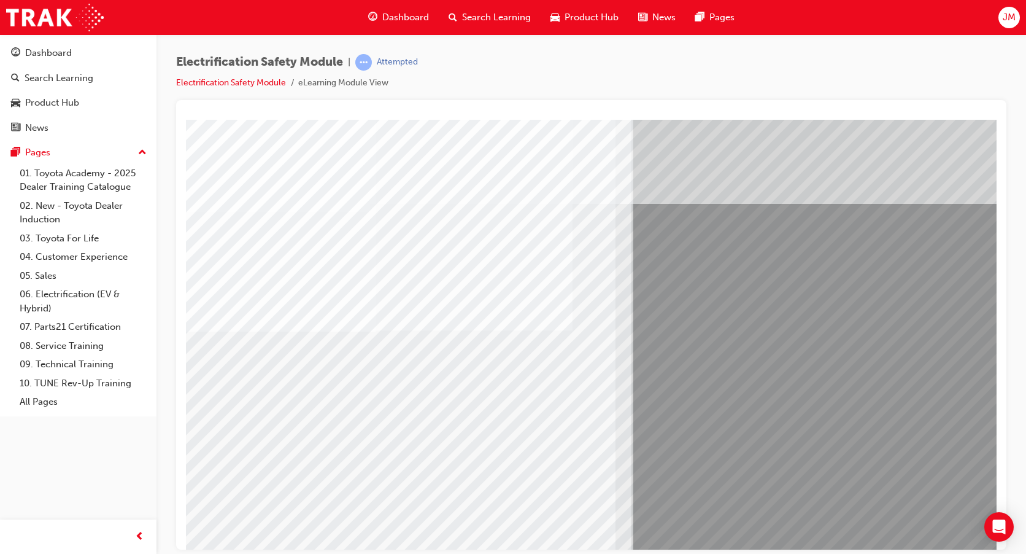
scroll to position [40, 0]
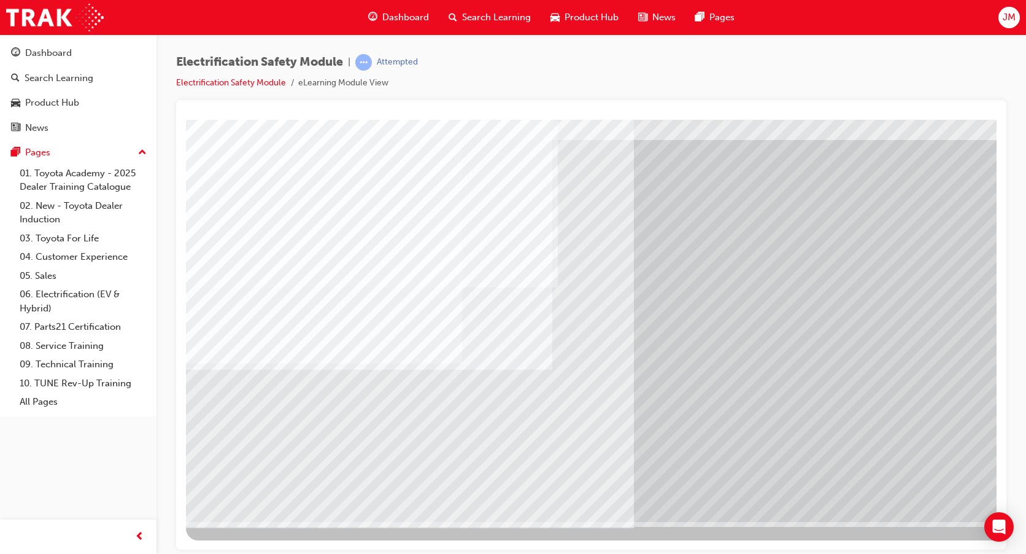
scroll to position [0, 0]
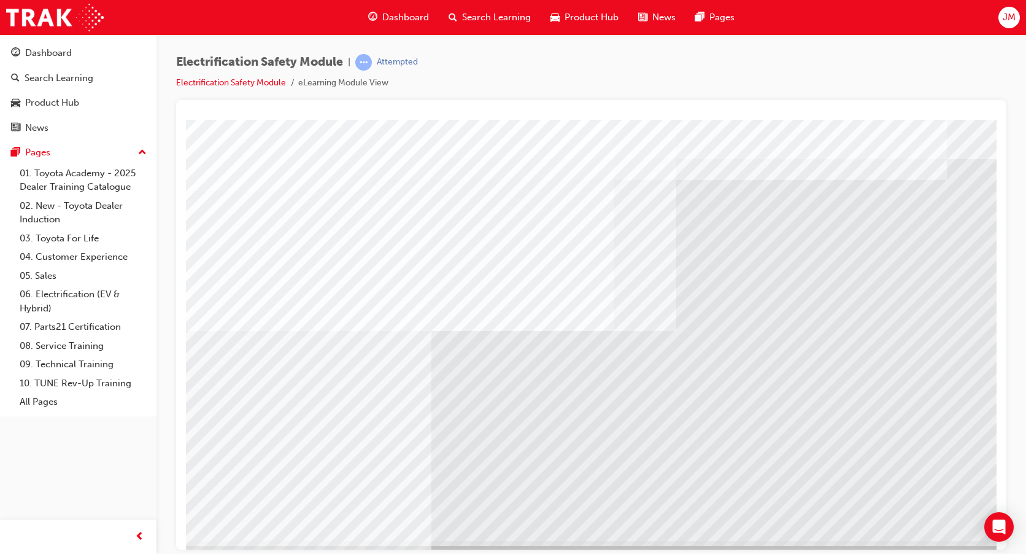
scroll to position [40, 0]
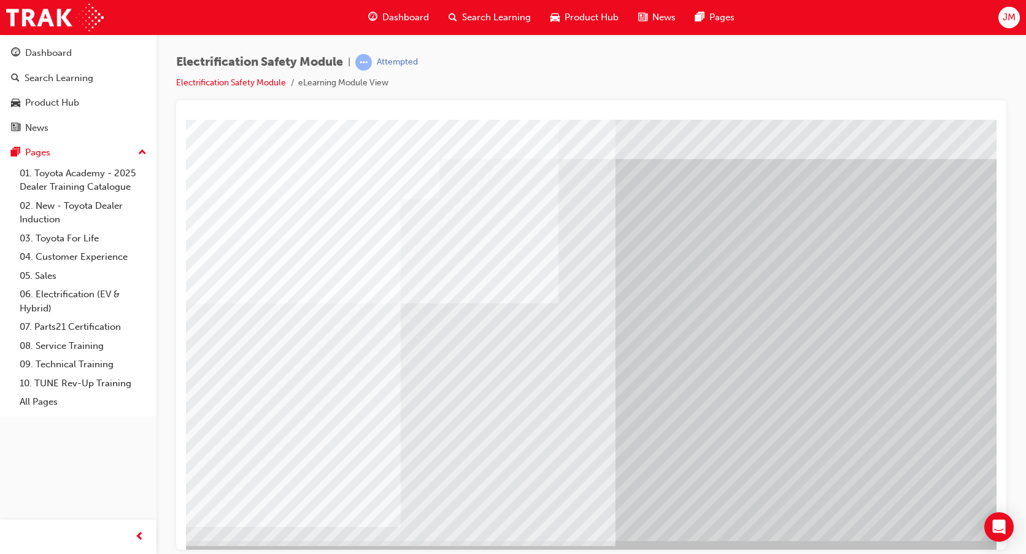
scroll to position [40, 0]
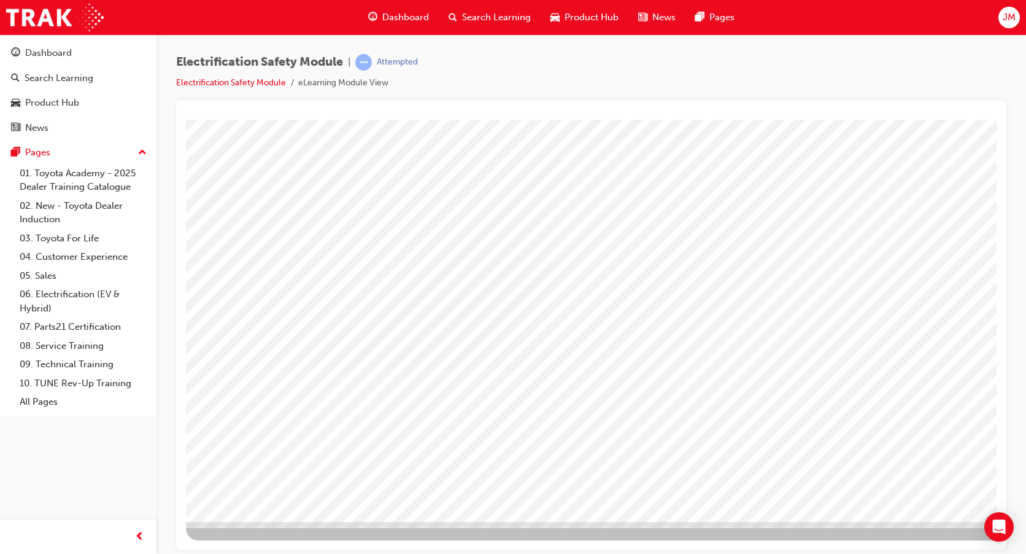
scroll to position [0, 0]
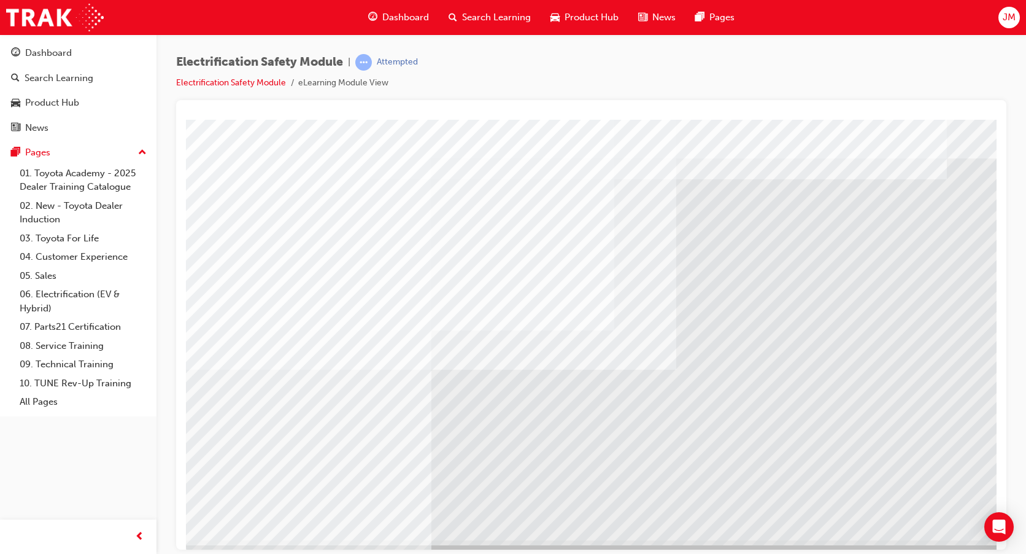
scroll to position [40, 0]
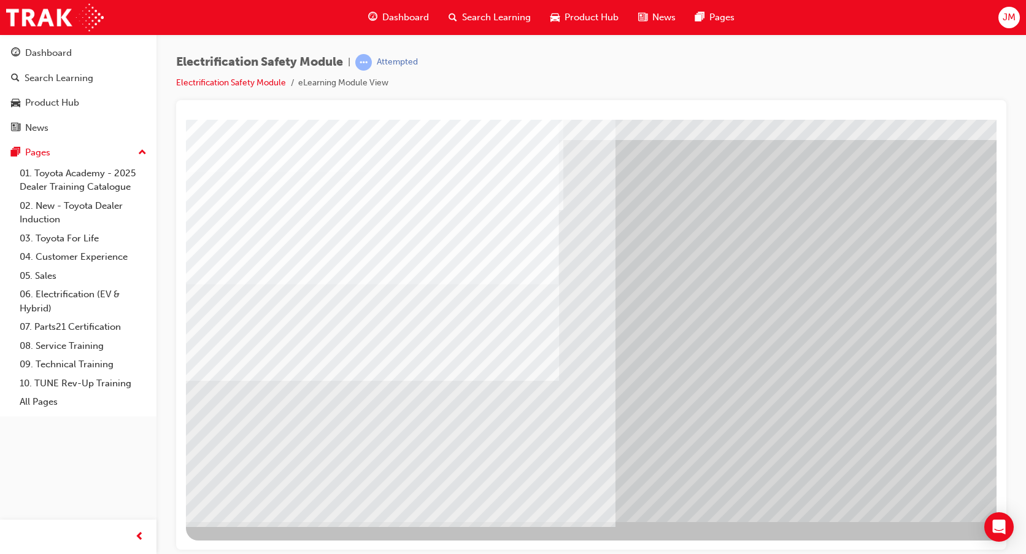
scroll to position [0, 0]
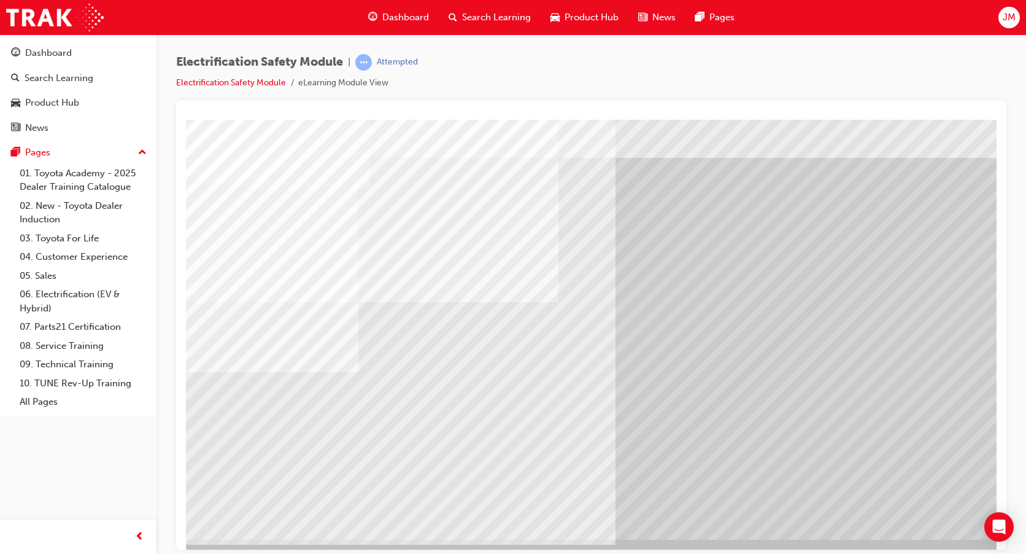
scroll to position [40, 0]
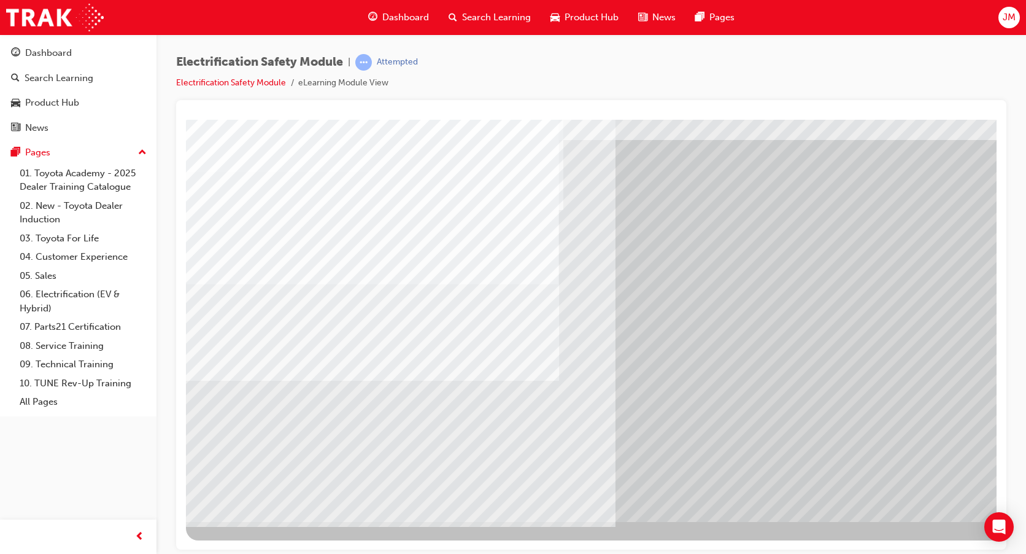
scroll to position [0, 0]
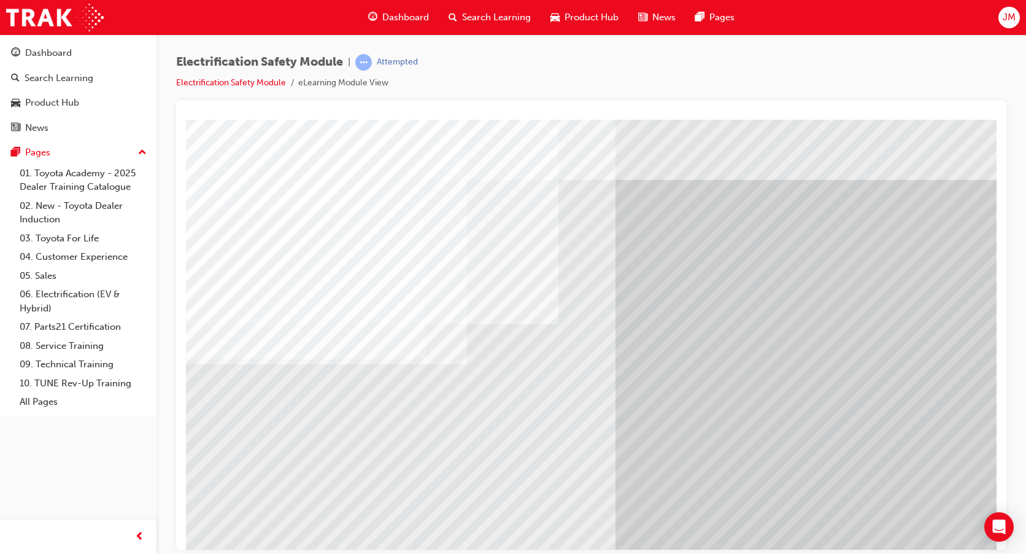
scroll to position [40, 0]
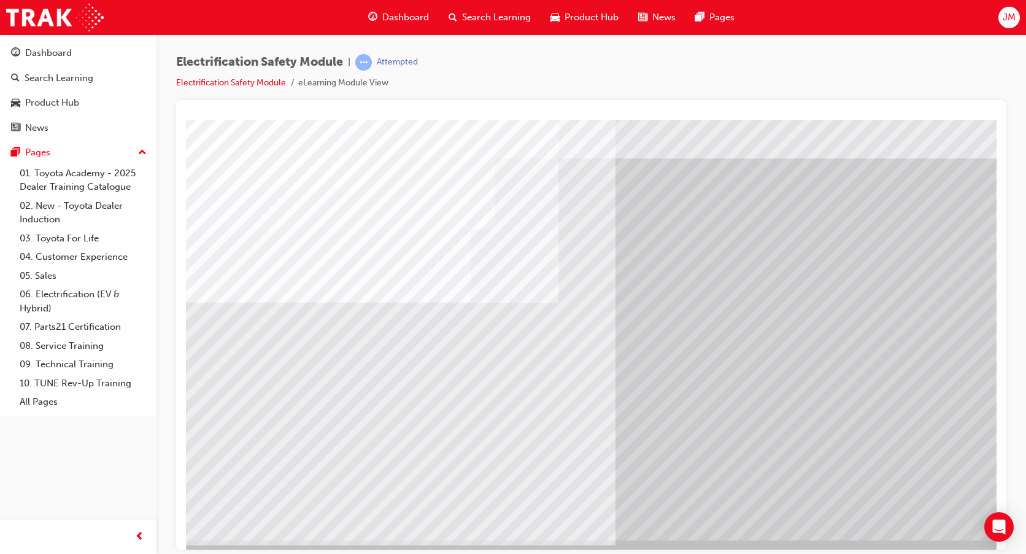
scroll to position [40, 0]
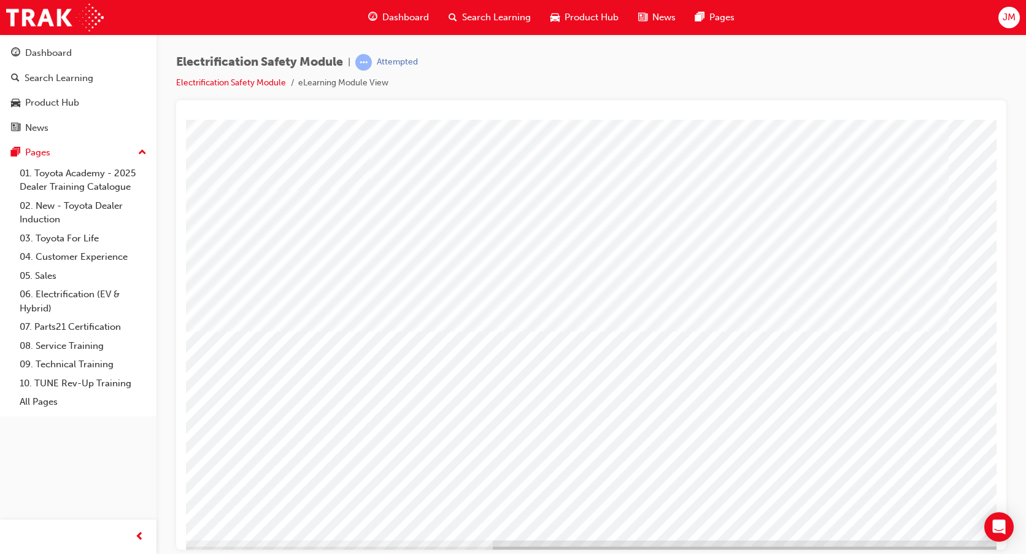
scroll to position [40, 0]
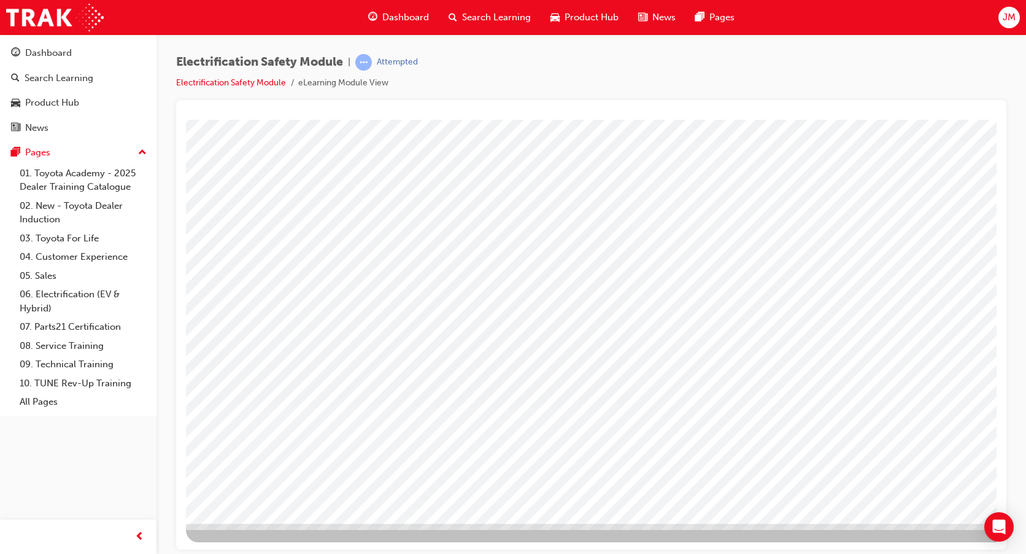
scroll to position [40, 0]
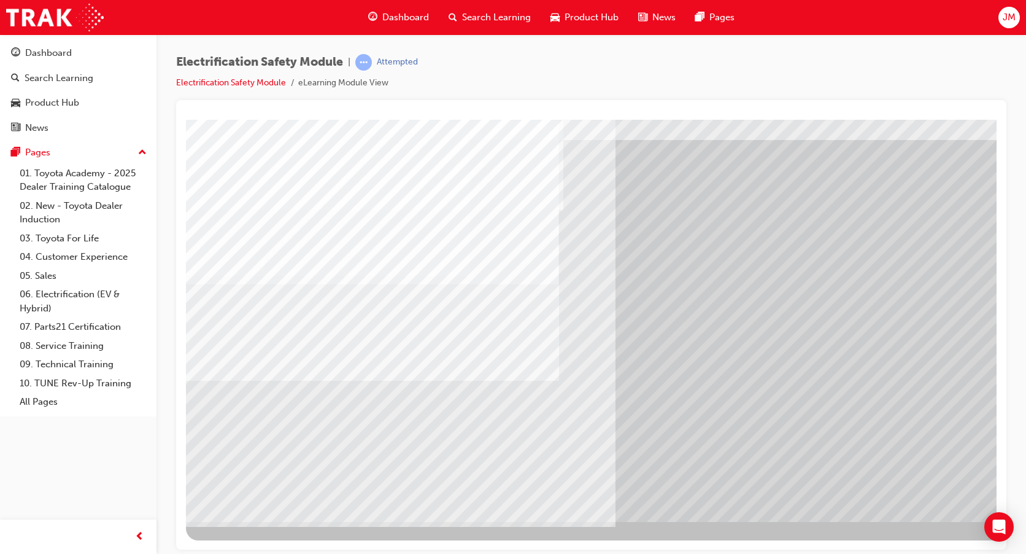
scroll to position [0, 0]
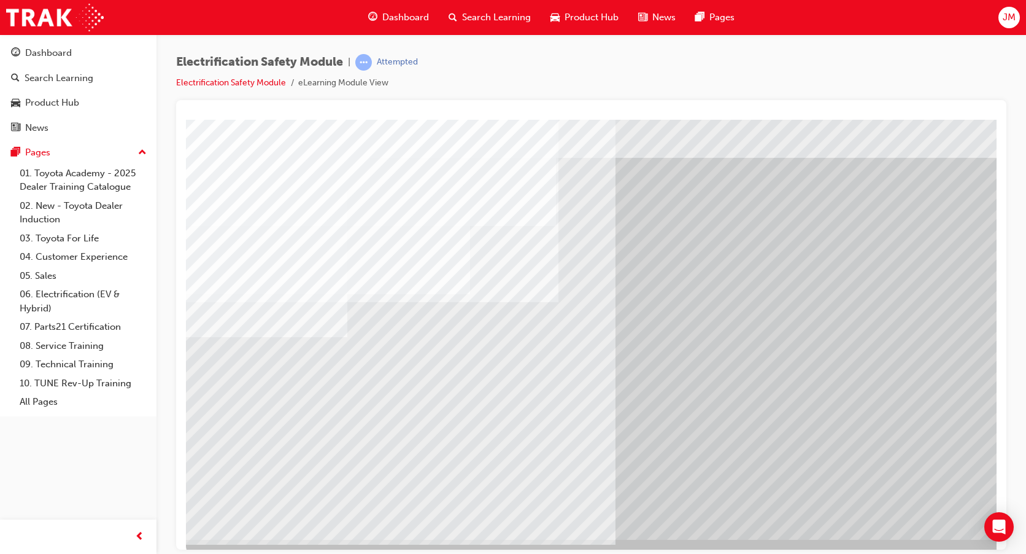
scroll to position [40, 0]
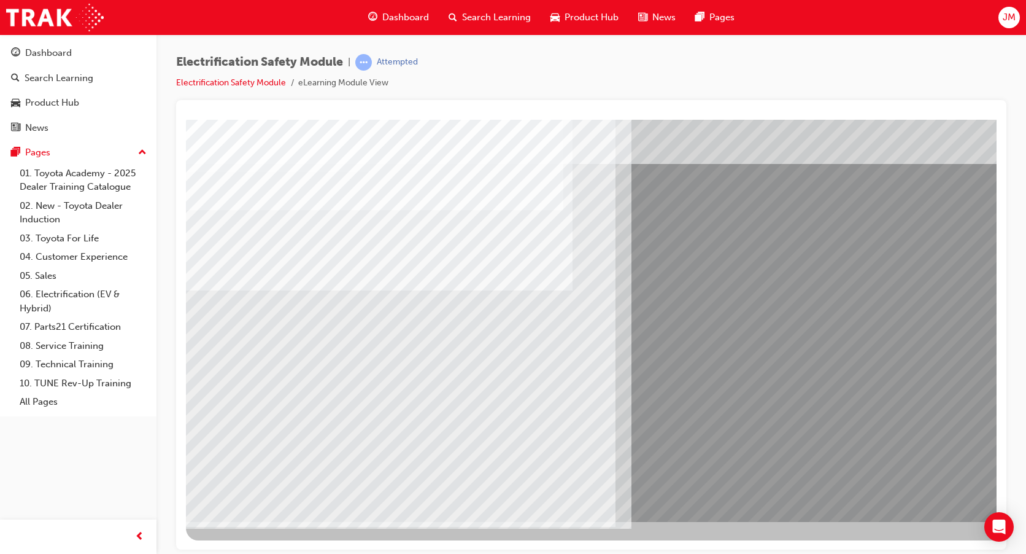
scroll to position [0, 0]
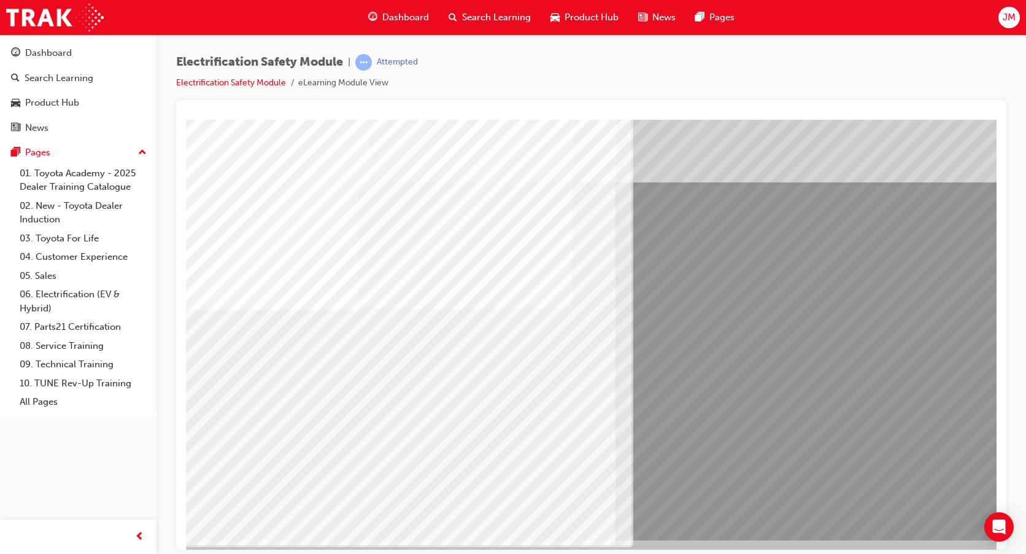
scroll to position [40, 0]
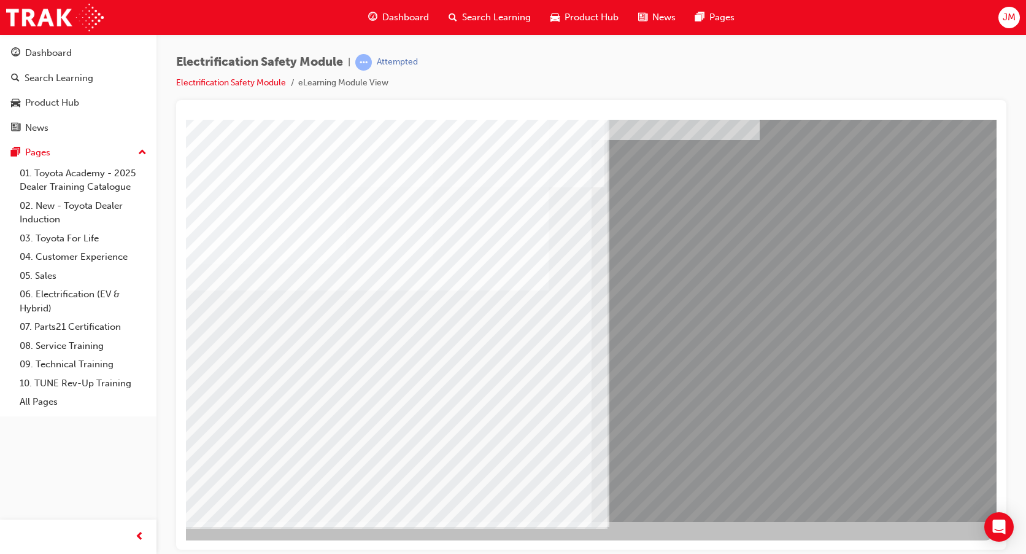
scroll to position [40, 30]
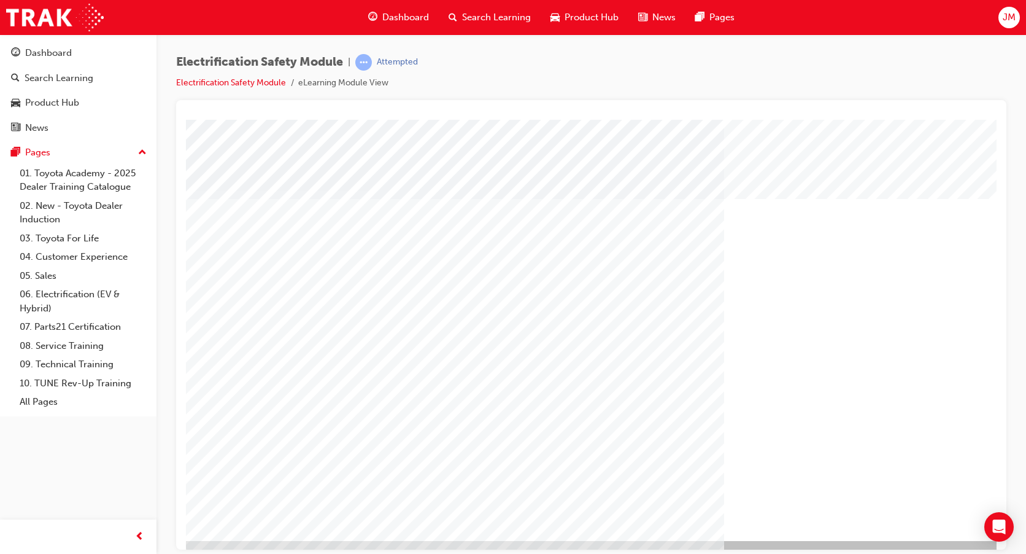
scroll to position [40, 0]
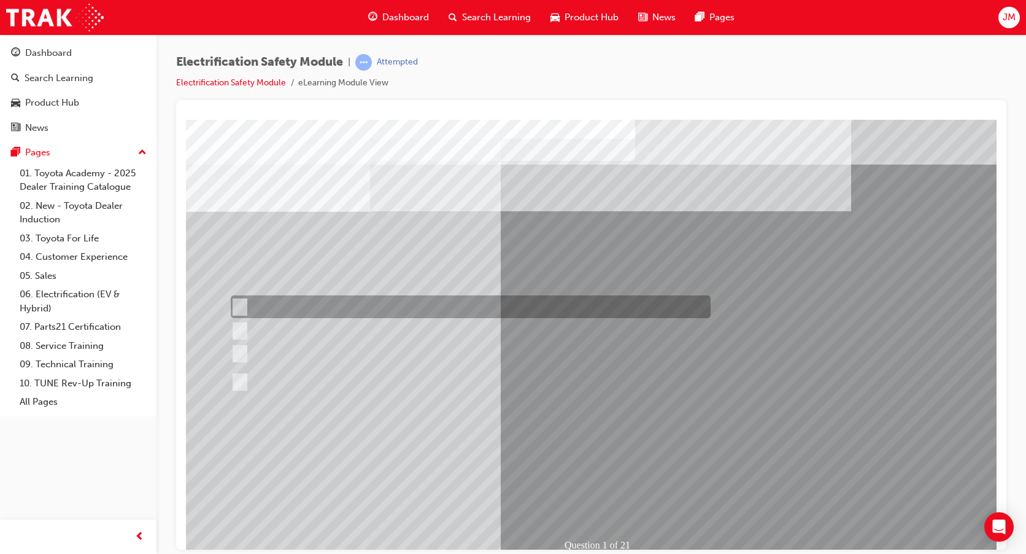
click at [238, 307] on input "The Plug-in Hybrid Electric has DC charging capability via a charging station." at bounding box center [238, 307] width 14 height 14
radio input "true"
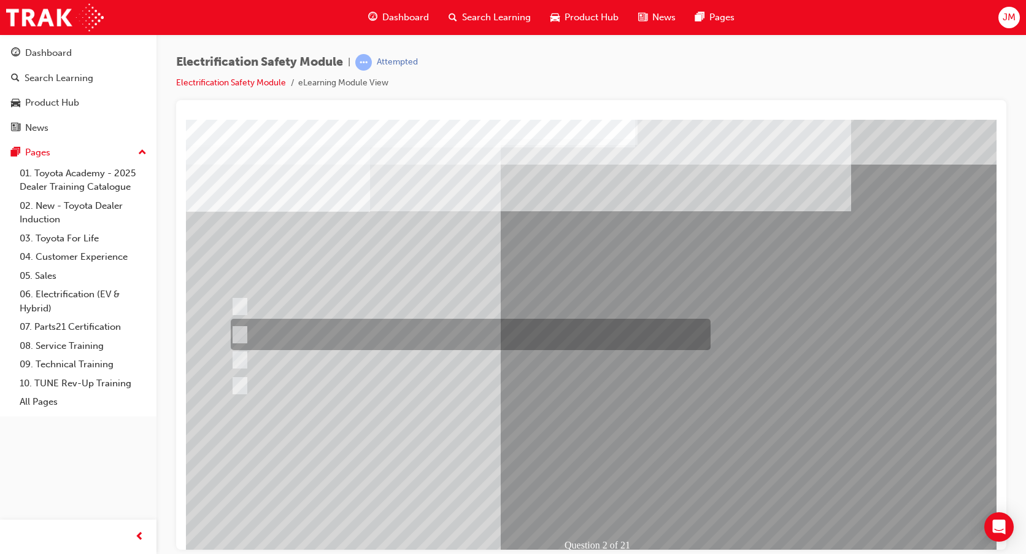
click at [236, 331] on input "The Battery Electric uses AC & DC charging capability and has no petrol engine." at bounding box center [238, 335] width 14 height 14
radio input "true"
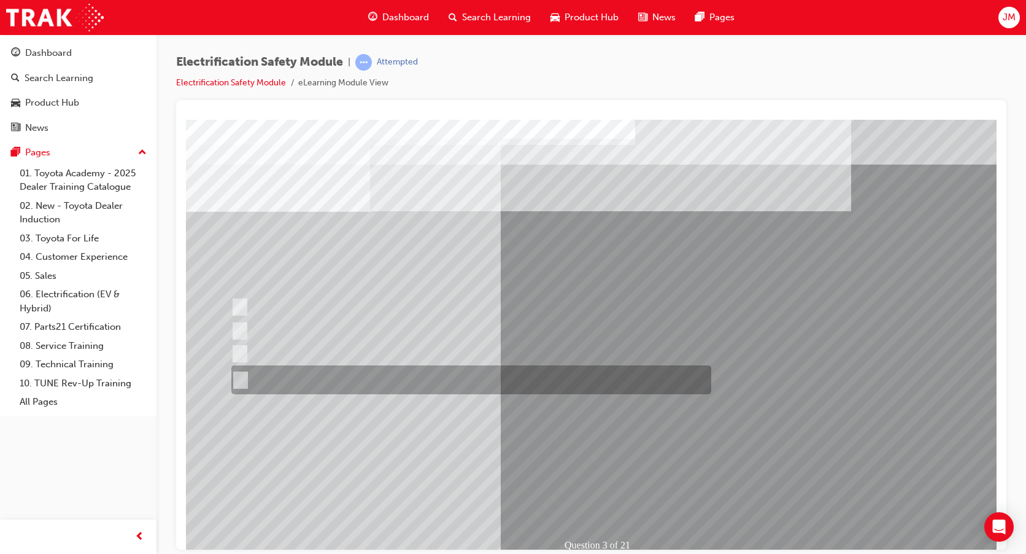
click at [235, 377] on input "The FCEV produces electric power via a Fuel Cell Stack supporting the Hybrid ba…" at bounding box center [238, 380] width 14 height 14
radio input "true"
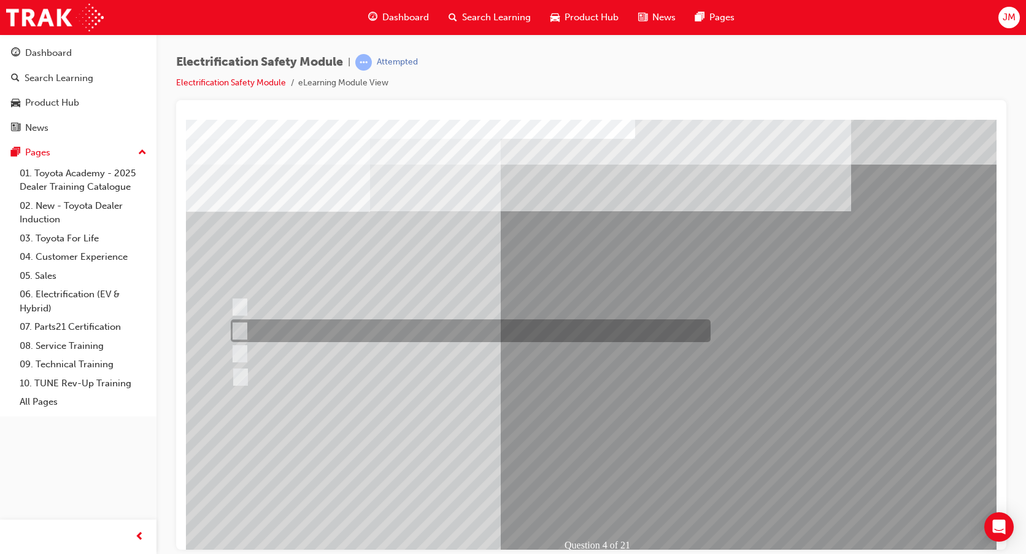
click at [235, 335] on input "EV or H2 labels on the License Plate." at bounding box center [237, 331] width 14 height 14
checkbox input "true"
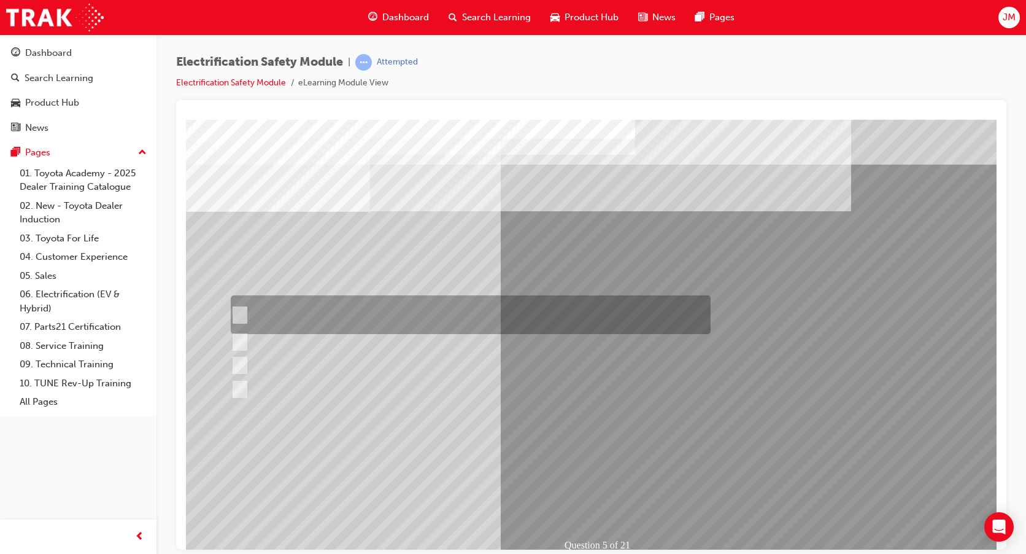
click at [238, 317] on input "The READY light will illuminate when the vehicle is turned on and ready to driv…" at bounding box center [237, 315] width 14 height 14
checkbox input "true"
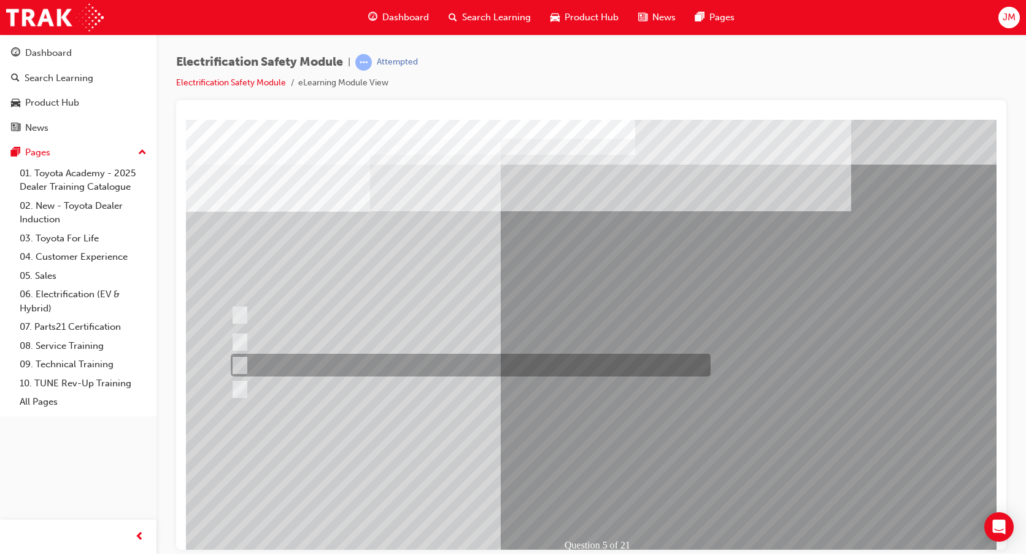
click at [242, 364] on input "Vehicle Motive Force selection types illuminated e.g. (EV/HV)." at bounding box center [237, 365] width 14 height 14
checkbox input "true"
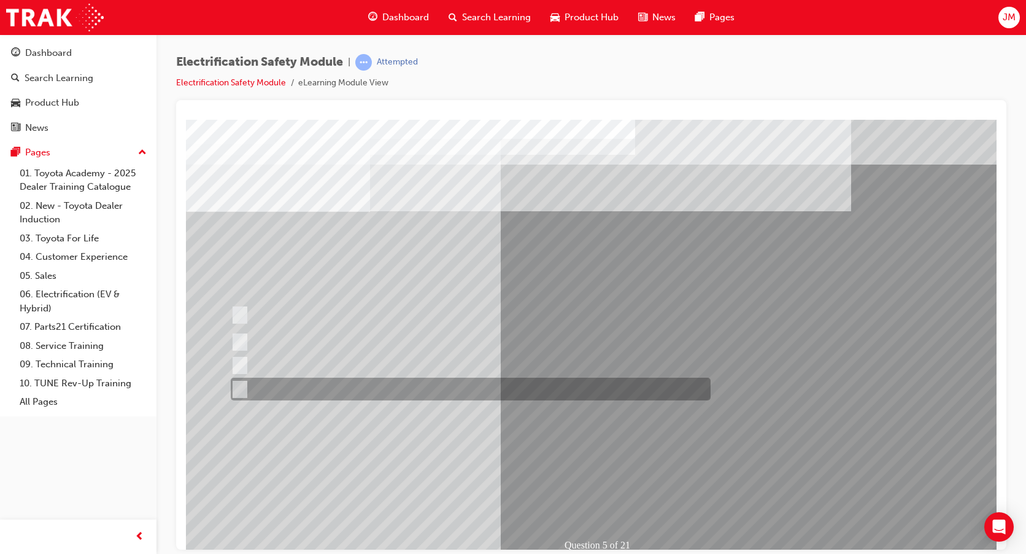
click at [236, 390] on input "Battery Level indicator (State of Charge)." at bounding box center [237, 389] width 14 height 14
checkbox input "true"
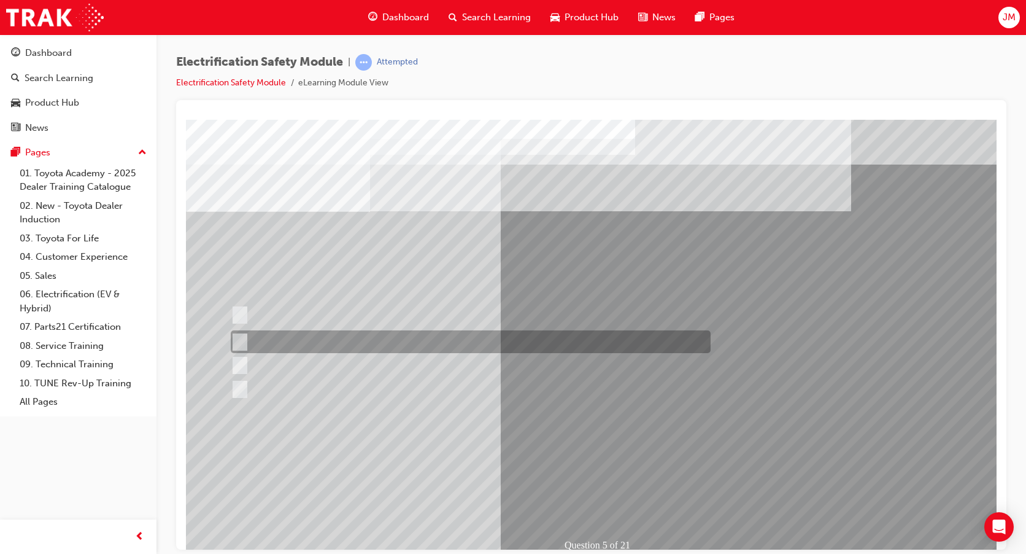
click at [242, 331] on div at bounding box center [468, 341] width 480 height 23
checkbox input "true"
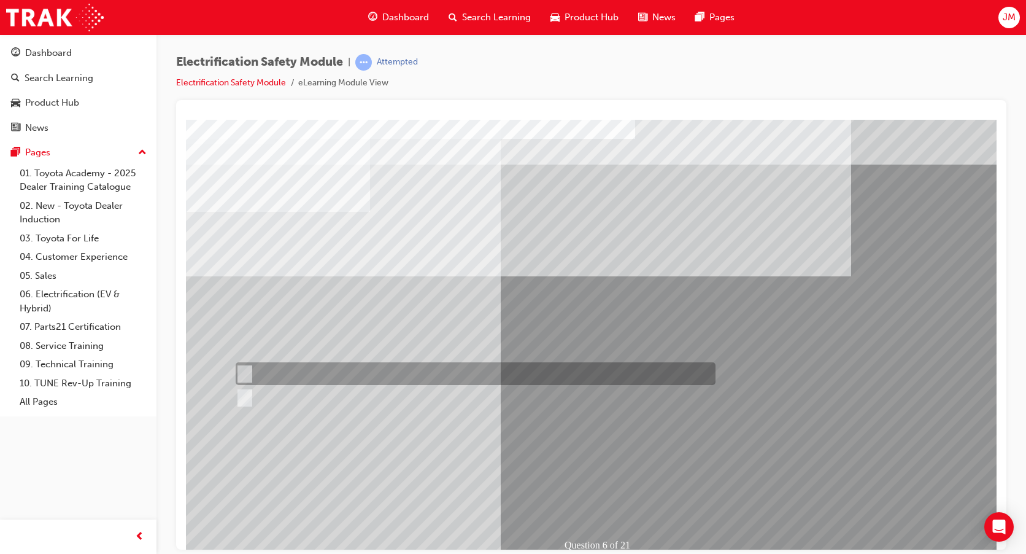
click at [244, 374] on input "True" at bounding box center [243, 374] width 14 height 14
radio input "true"
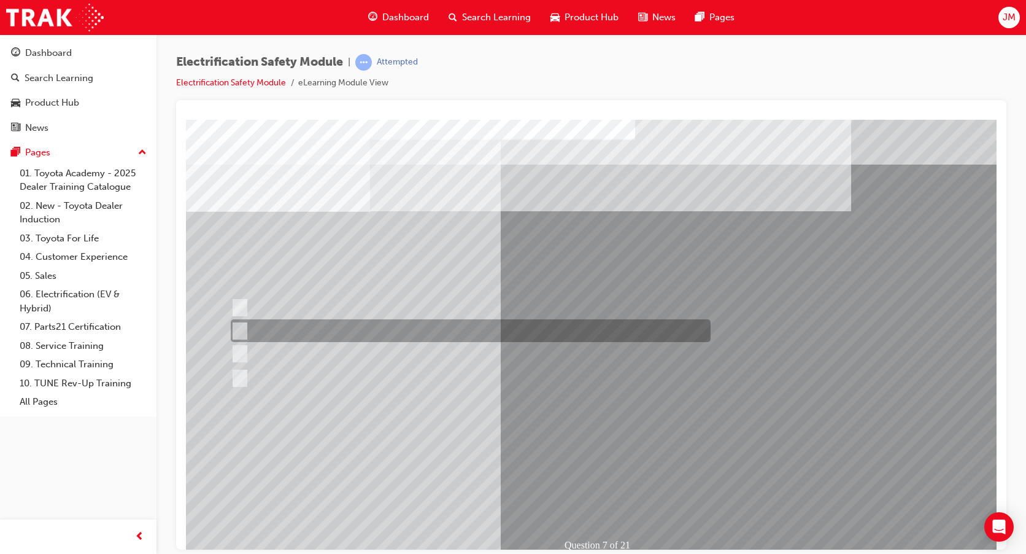
click at [243, 328] on input "Be detected and the system will shut down." at bounding box center [238, 331] width 14 height 14
radio input "true"
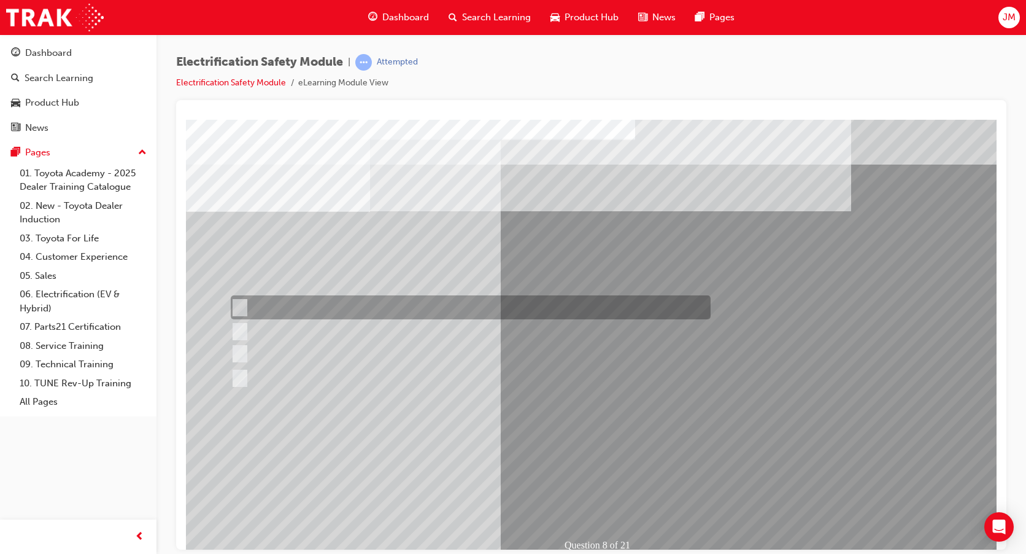
click at [240, 301] on input "Working on the High Voltage System." at bounding box center [238, 308] width 14 height 14
radio input "true"
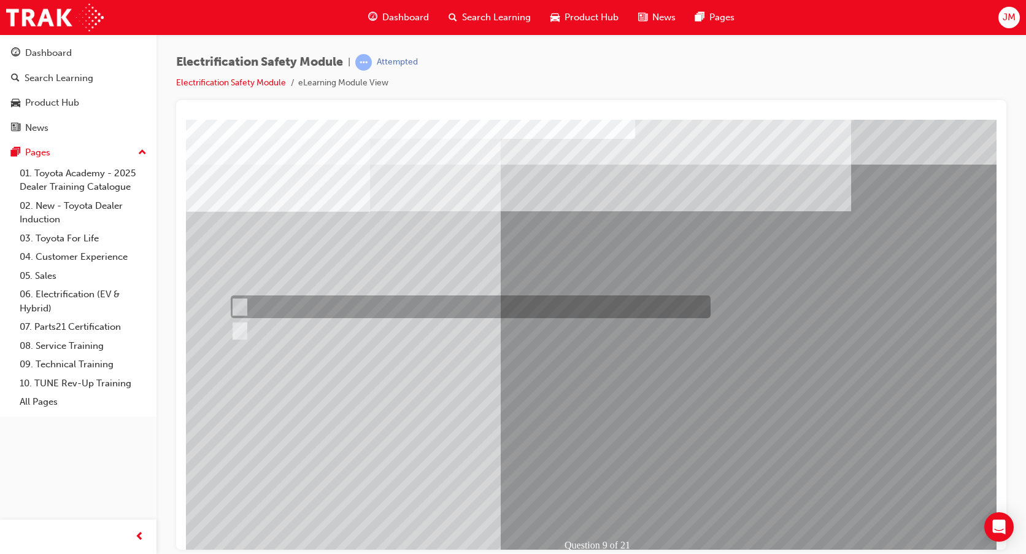
click at [242, 307] on input "True" at bounding box center [238, 307] width 14 height 14
radio input "true"
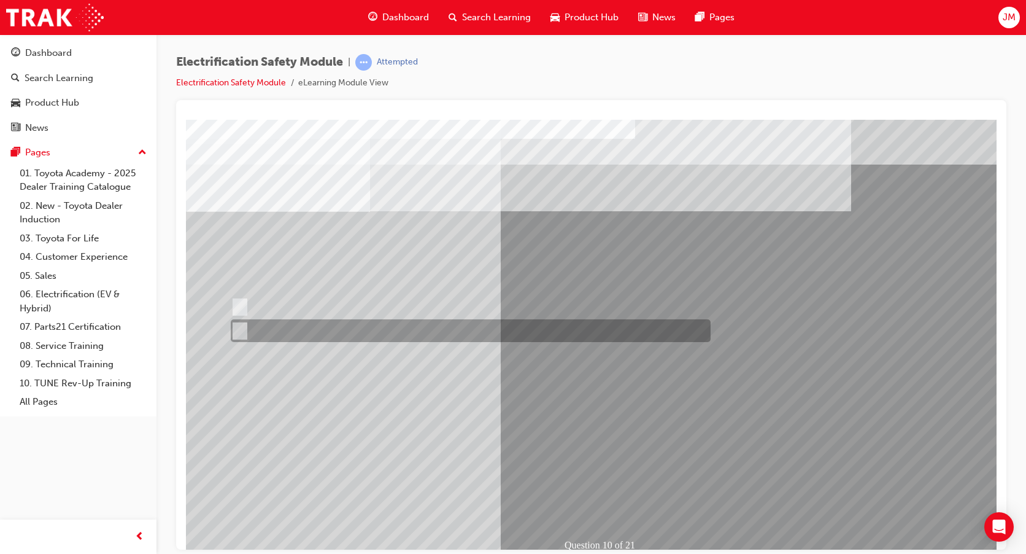
click at [236, 327] on input "True" at bounding box center [238, 331] width 14 height 14
radio input "true"
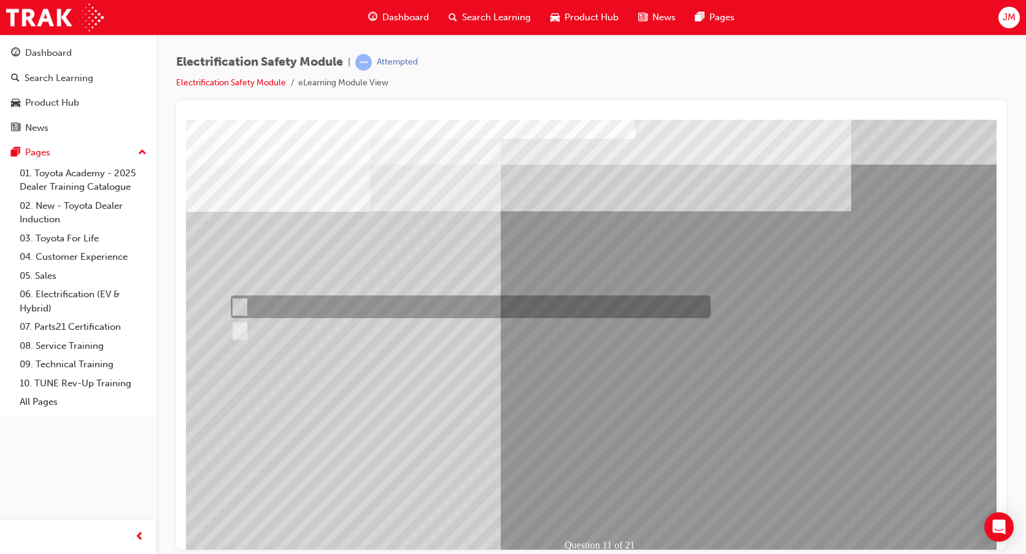
click at [239, 311] on input "True" at bounding box center [238, 307] width 14 height 14
radio input "true"
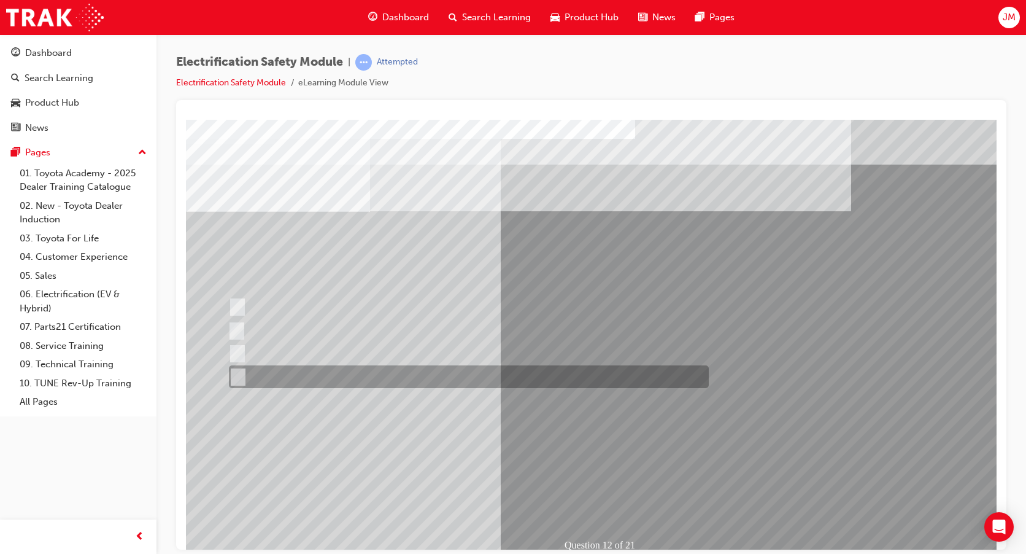
click at [233, 380] on input "None of the above." at bounding box center [236, 377] width 14 height 14
radio input "true"
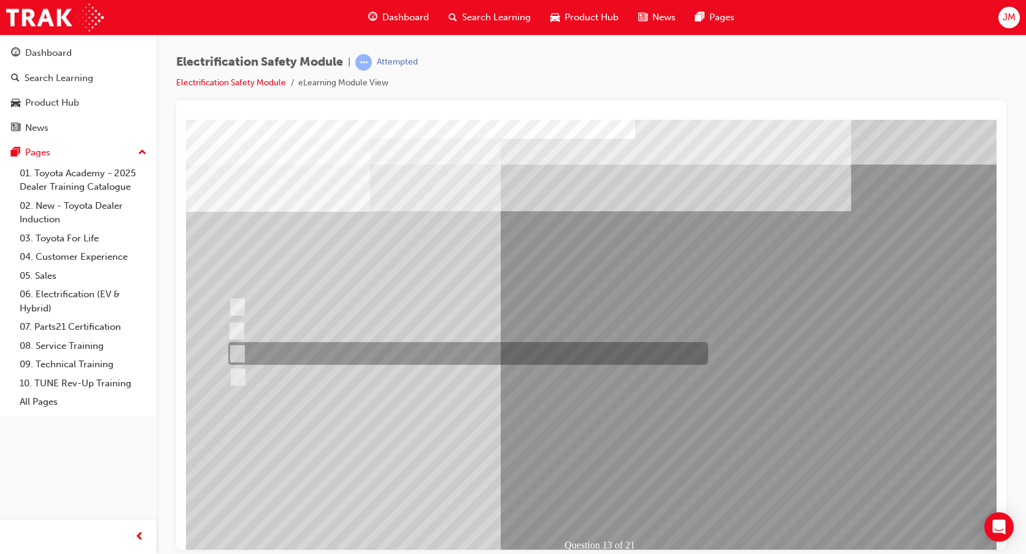
click at [233, 352] on input "Wait 10 minutes to discharge the High Voltage Capacitors." at bounding box center [235, 354] width 14 height 14
radio input "true"
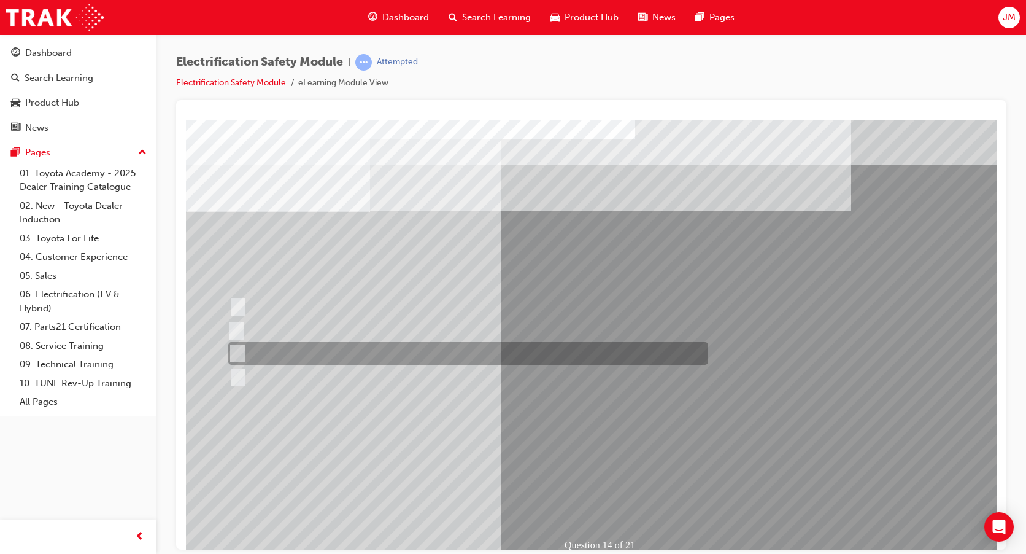
click at [234, 349] on input "10 minutes" at bounding box center [235, 354] width 14 height 14
radio input "true"
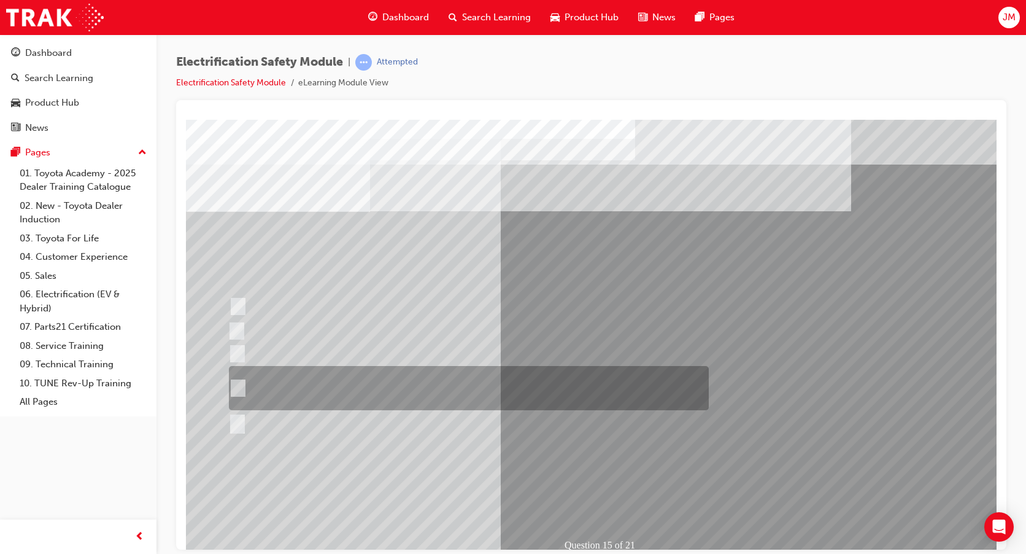
click at [242, 389] on input "The High Voltage Capacitor Terminal for 0 volts and the High Voltage Capacitor …" at bounding box center [236, 388] width 14 height 14
radio input "true"
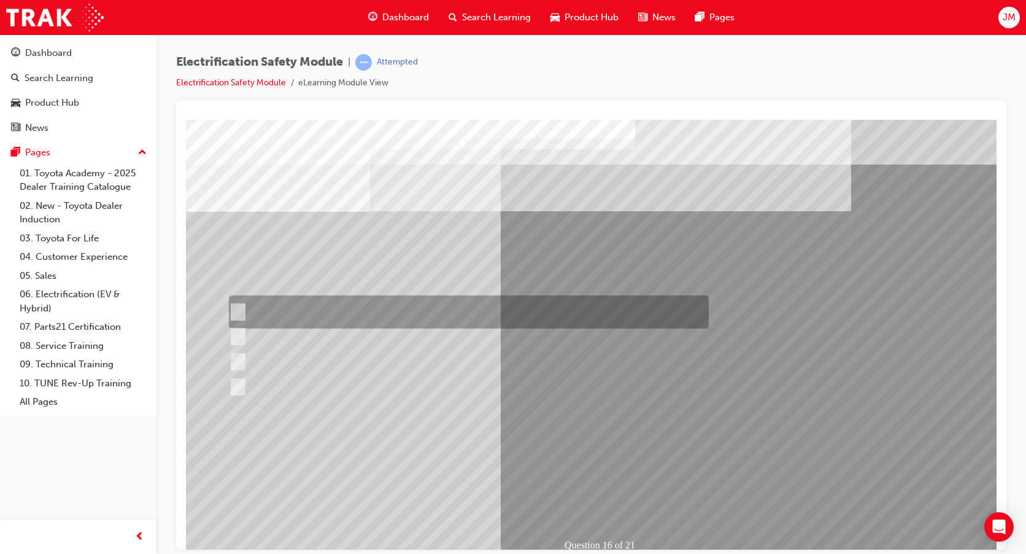
click at [242, 306] on input "Insulate the High Voltage Connector/Motor Side Cable Connection with Insulated …" at bounding box center [236, 312] width 14 height 14
radio input "true"
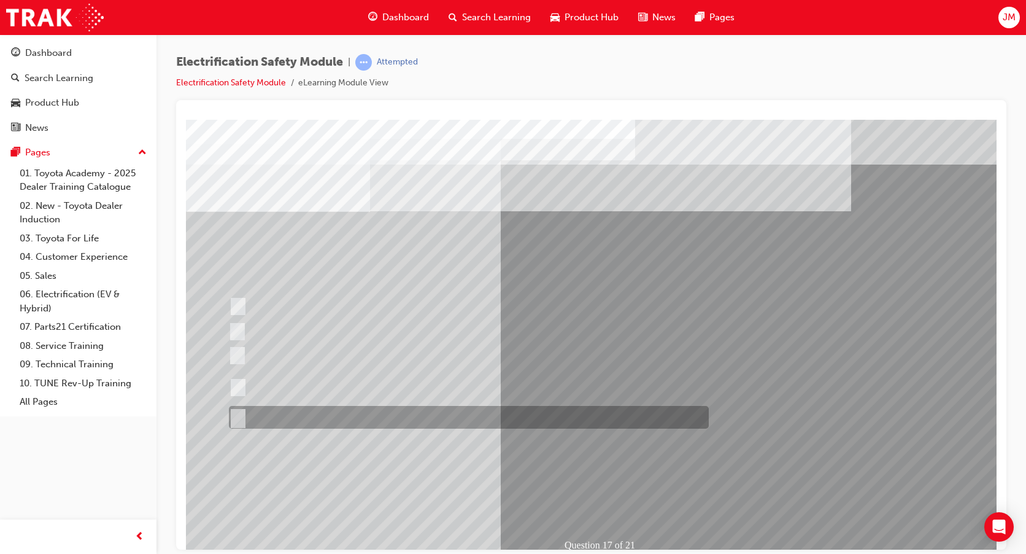
click at [238, 418] on input "All of the above." at bounding box center [236, 418] width 14 height 14
radio input "true"
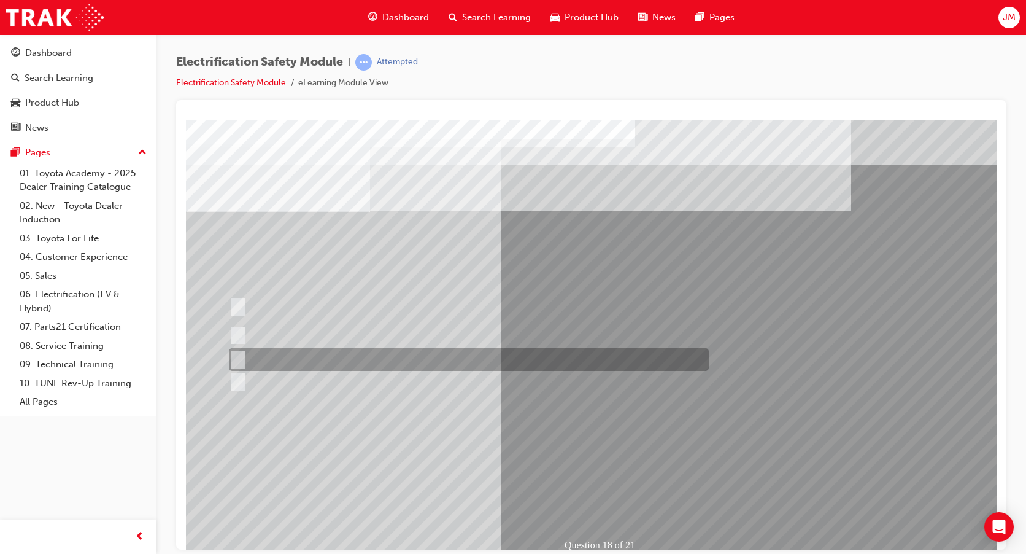
click at [235, 358] on input "Discard the gloves and use a new pair." at bounding box center [236, 360] width 14 height 14
radio input "true"
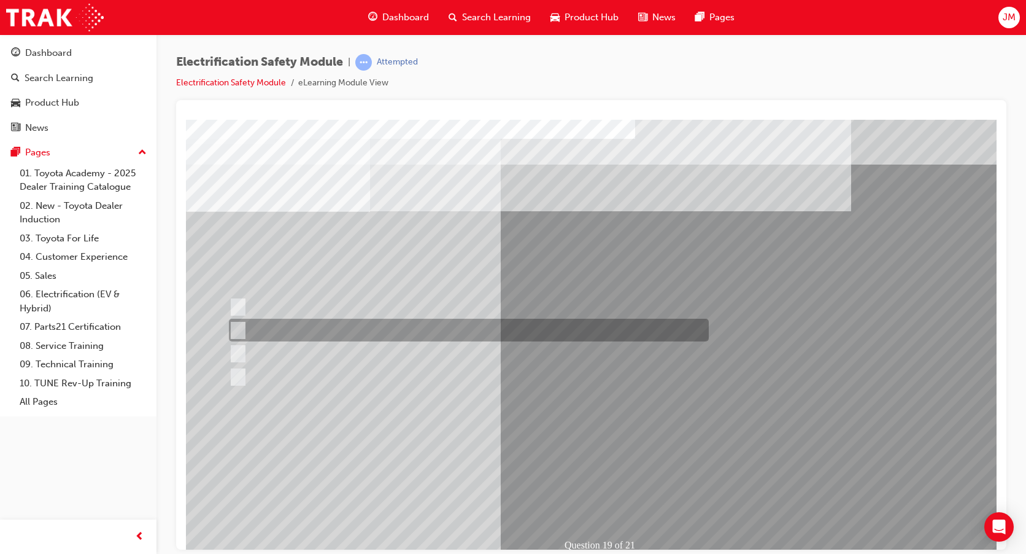
click at [250, 331] on div at bounding box center [466, 330] width 480 height 23
radio input "true"
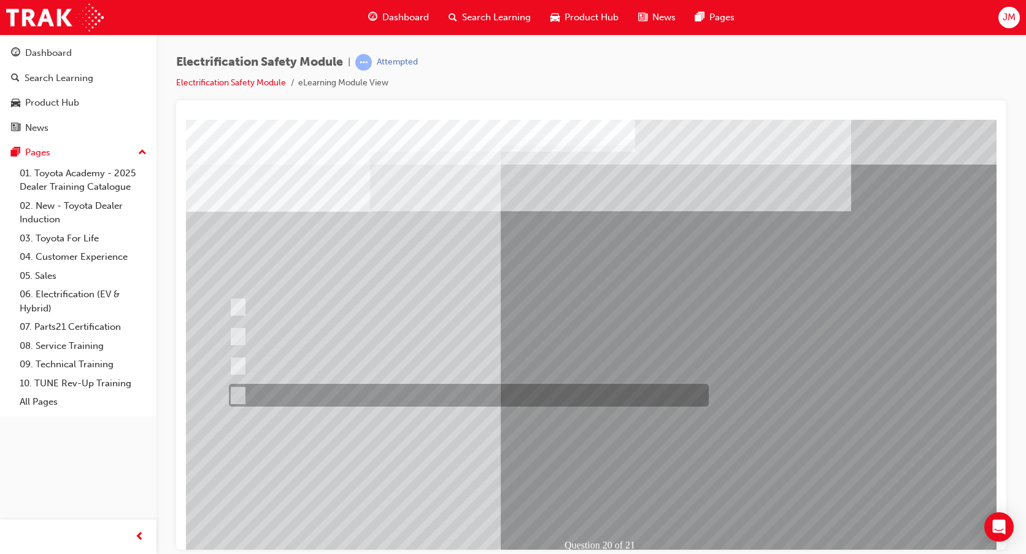
click at [238, 390] on input "All these statements are correct." at bounding box center [236, 396] width 14 height 14
radio input "true"
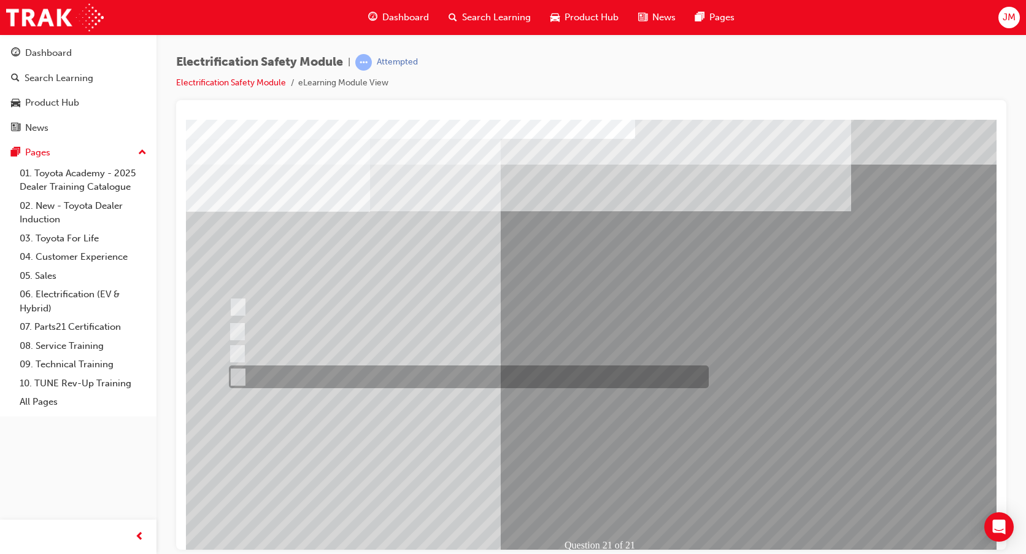
click at [238, 381] on input "All these items should be removed to improve safety" at bounding box center [236, 377] width 14 height 14
radio input "true"
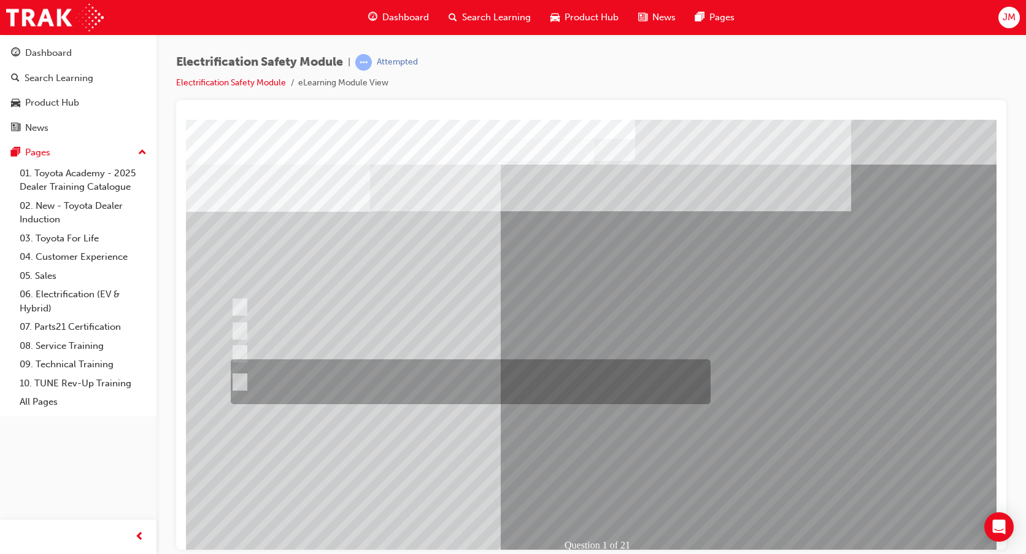
click at [244, 382] on div at bounding box center [468, 381] width 480 height 45
radio input "true"
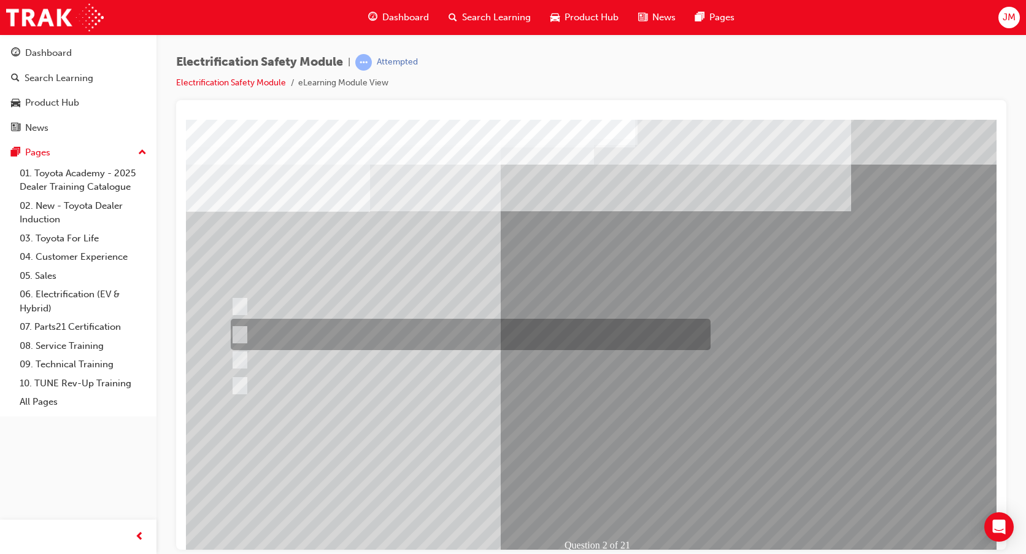
click at [244, 330] on div at bounding box center [468, 334] width 480 height 31
radio input "true"
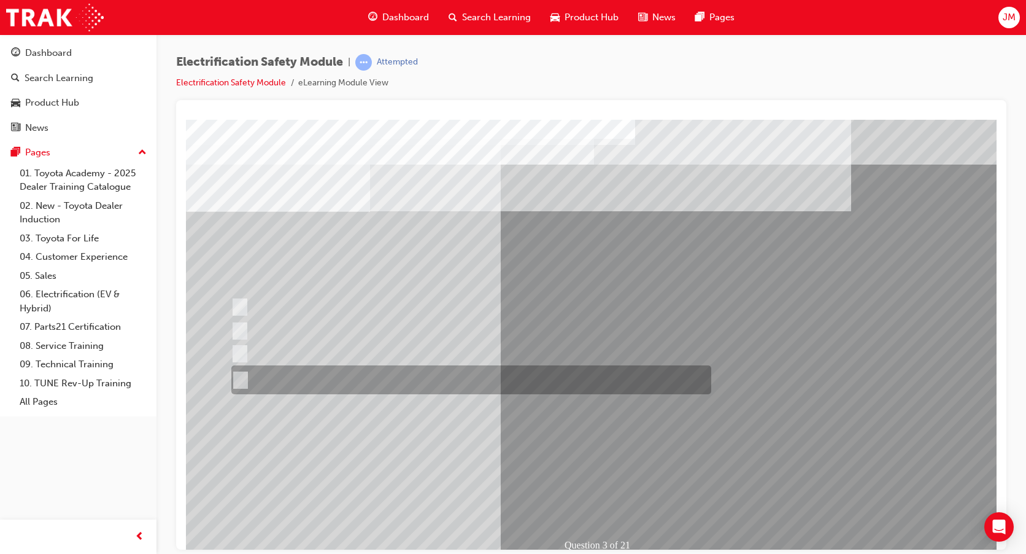
click at [249, 377] on div at bounding box center [468, 379] width 480 height 29
radio input "true"
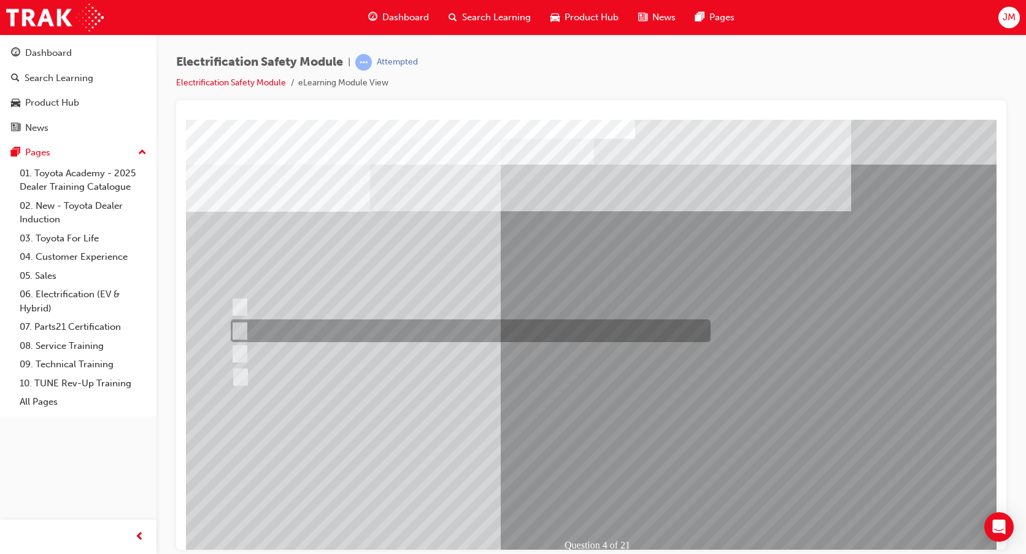
click at [234, 333] on input "EV or H2 labels on the License Plate." at bounding box center [237, 331] width 14 height 14
checkbox input "true"
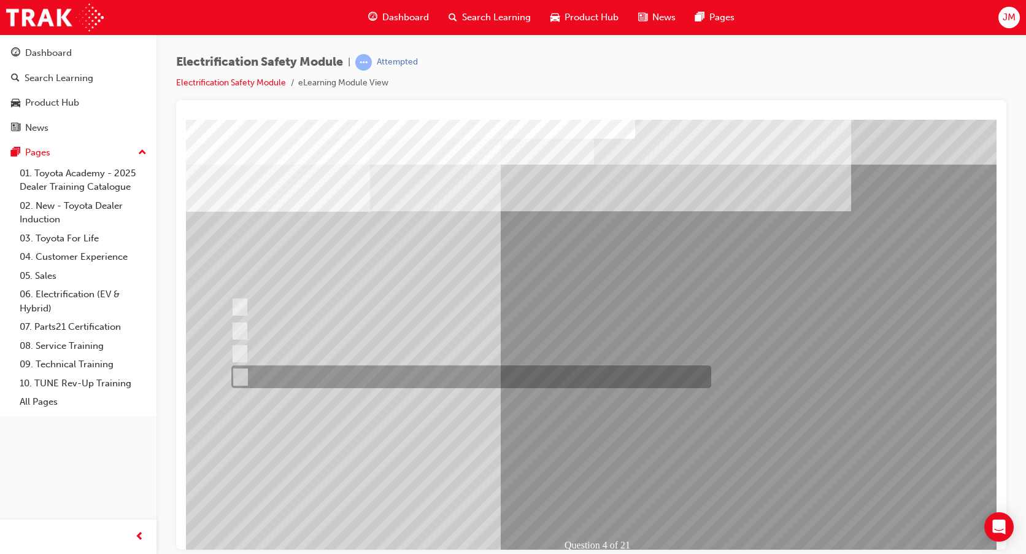
click at [245, 381] on div at bounding box center [468, 376] width 480 height 23
checkbox input "true"
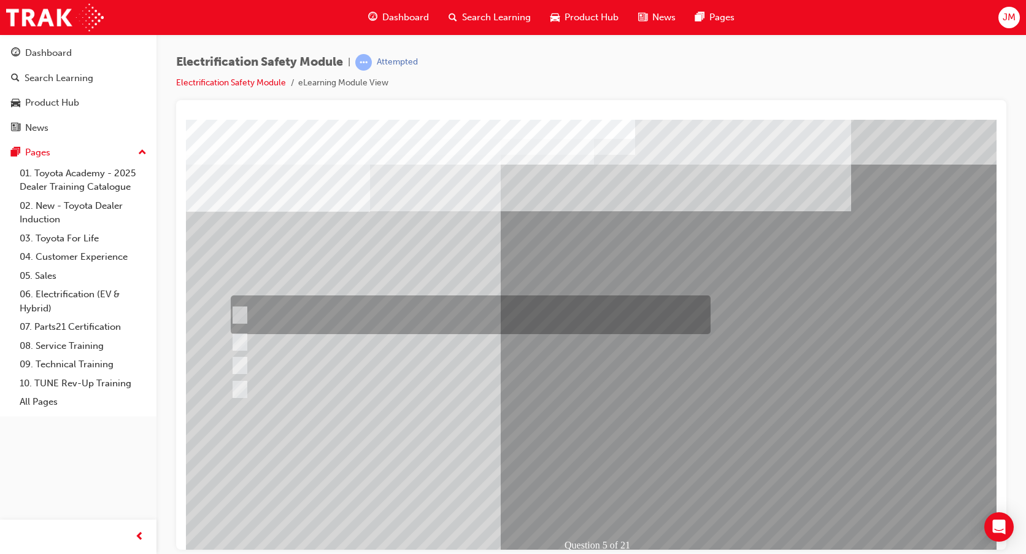
click at [236, 314] on input "The READY light will illuminate when the vehicle is turned on and ready to driv…" at bounding box center [237, 315] width 14 height 14
checkbox input "true"
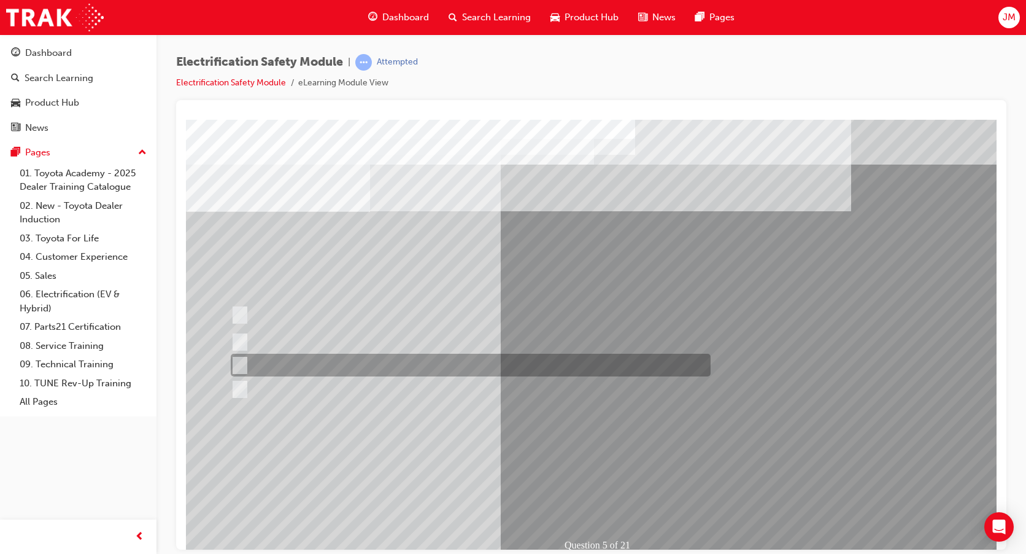
click at [237, 365] on input "Vehicle Motive Force selection types illuminated e.g. (EV/HV)." at bounding box center [237, 365] width 14 height 14
checkbox input "true"
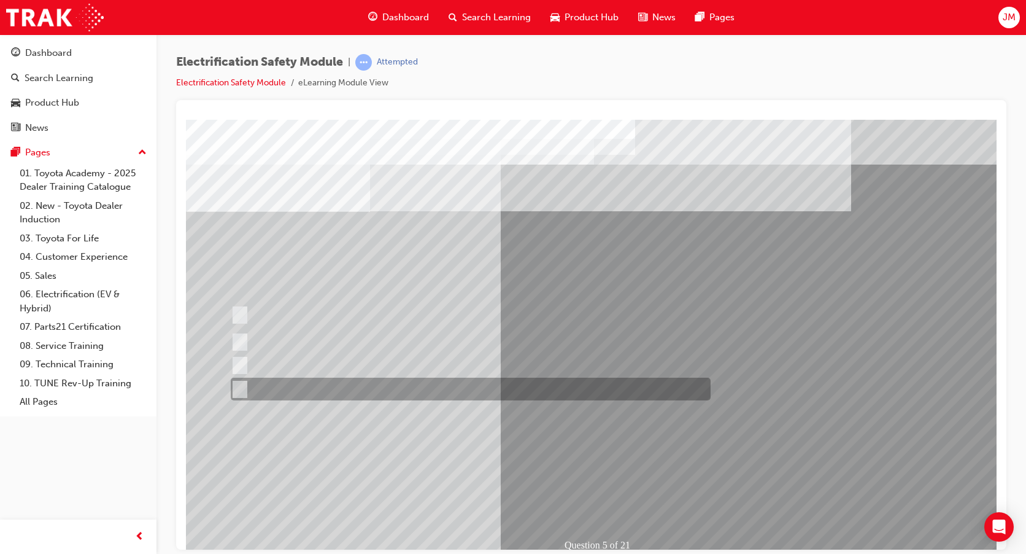
click at [244, 387] on div at bounding box center [468, 388] width 480 height 23
checkbox input "true"
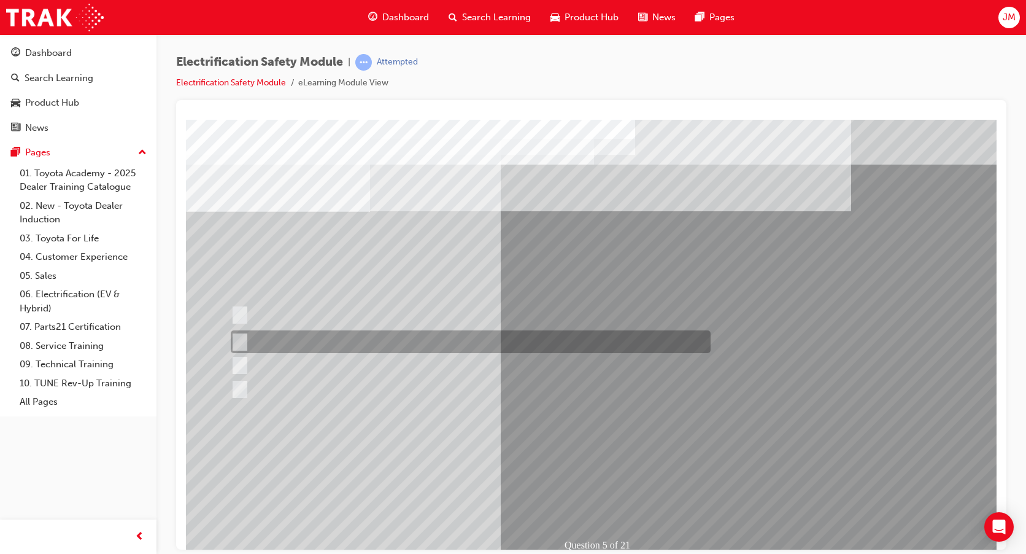
click at [242, 342] on input "The Main Display will show the power flow for the driveline." at bounding box center [237, 342] width 14 height 14
checkbox input "true"
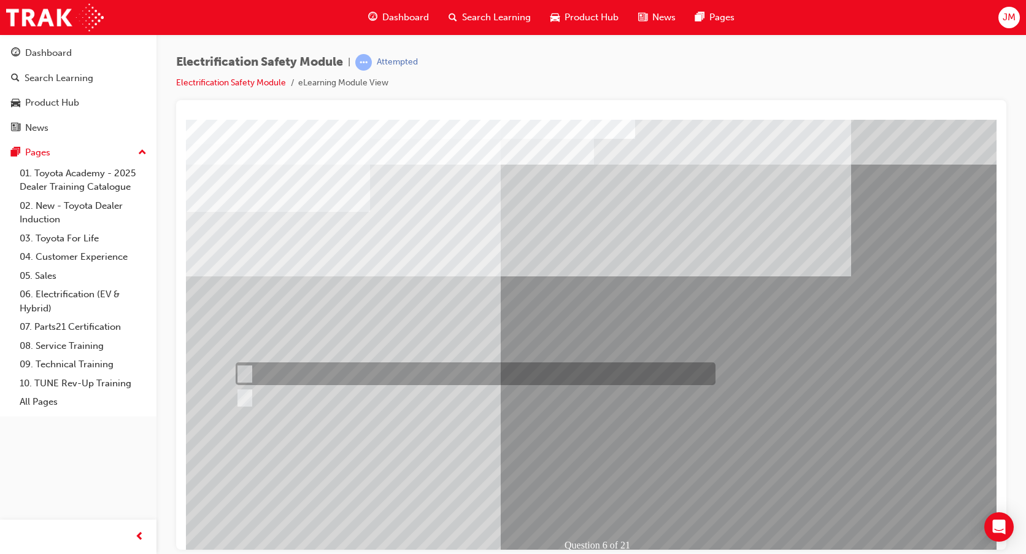
click at [240, 373] on input "True" at bounding box center [243, 374] width 14 height 14
radio input "true"
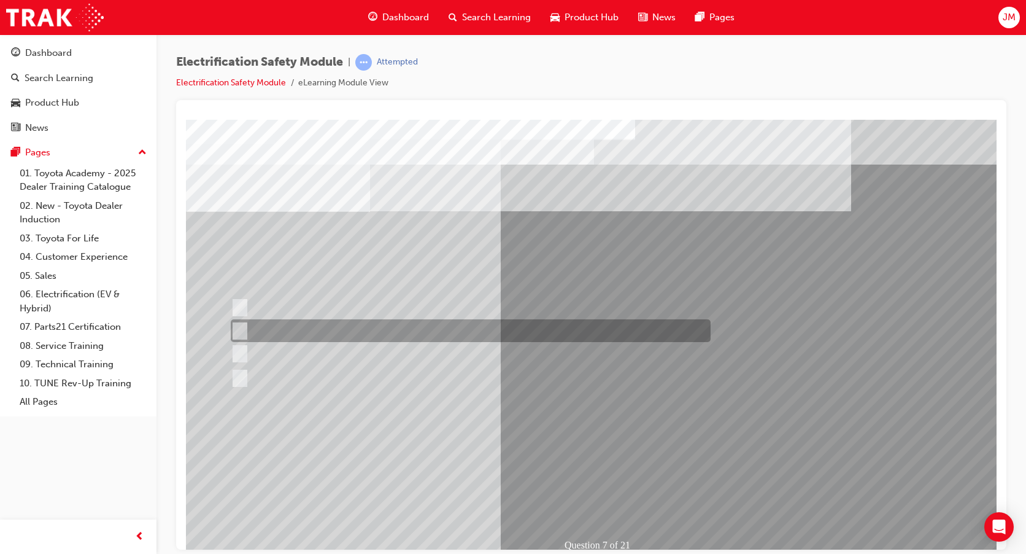
click at [239, 331] on input "Be detected and the system will shut down." at bounding box center [238, 331] width 14 height 14
radio input "true"
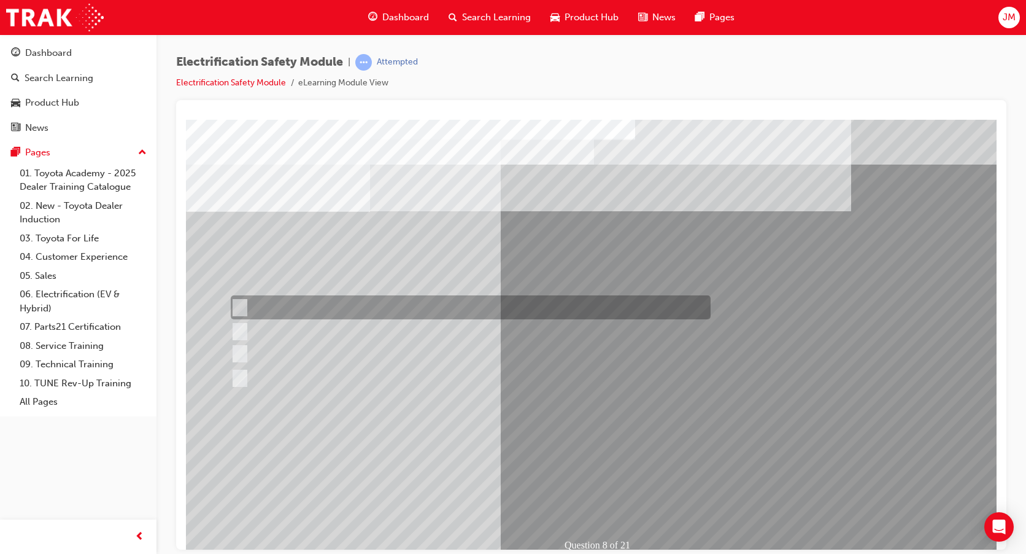
click at [236, 308] on input "Working on the High Voltage System." at bounding box center [238, 308] width 14 height 14
radio input "true"
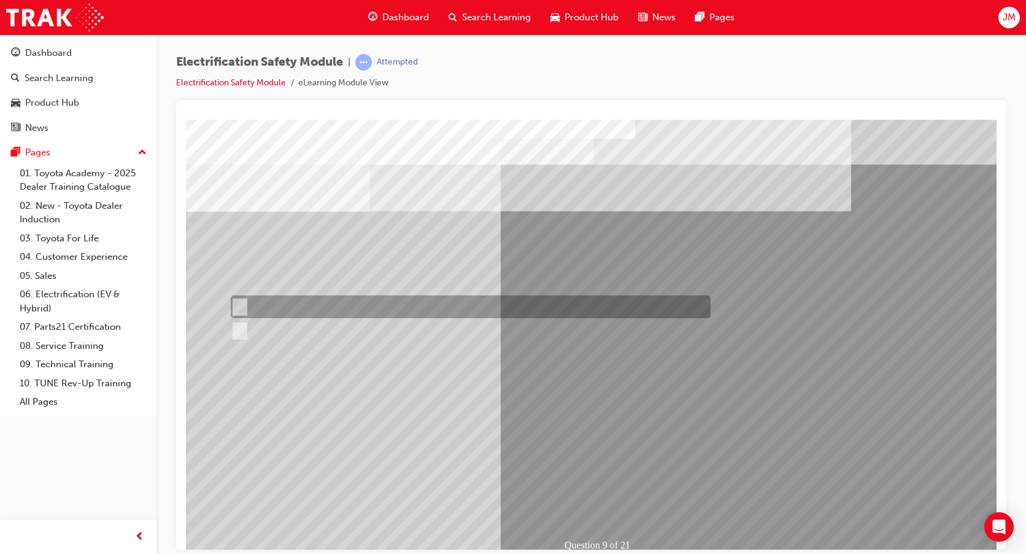
click at [255, 302] on div at bounding box center [468, 306] width 480 height 23
radio input "true"
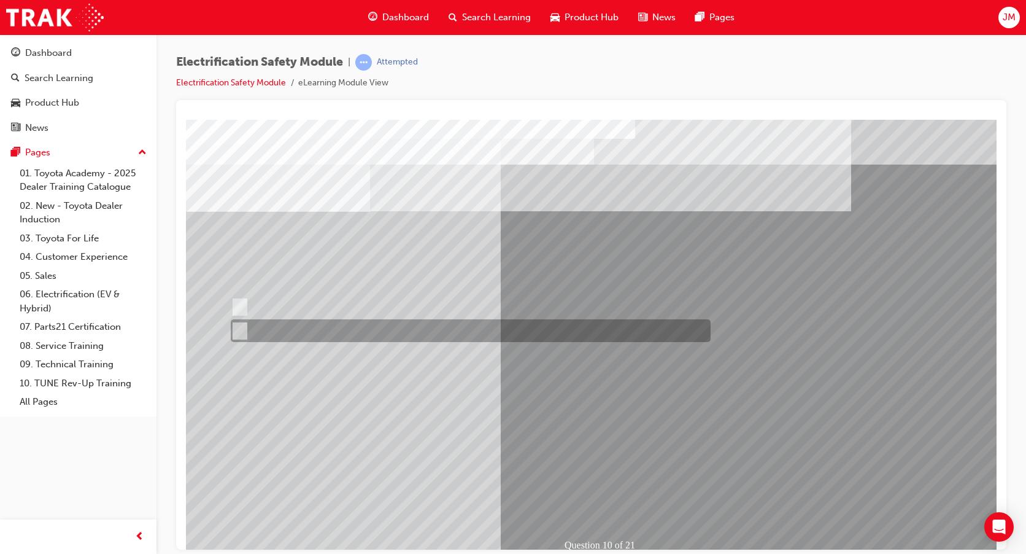
click at [238, 327] on input "True" at bounding box center [238, 331] width 14 height 14
radio input "true"
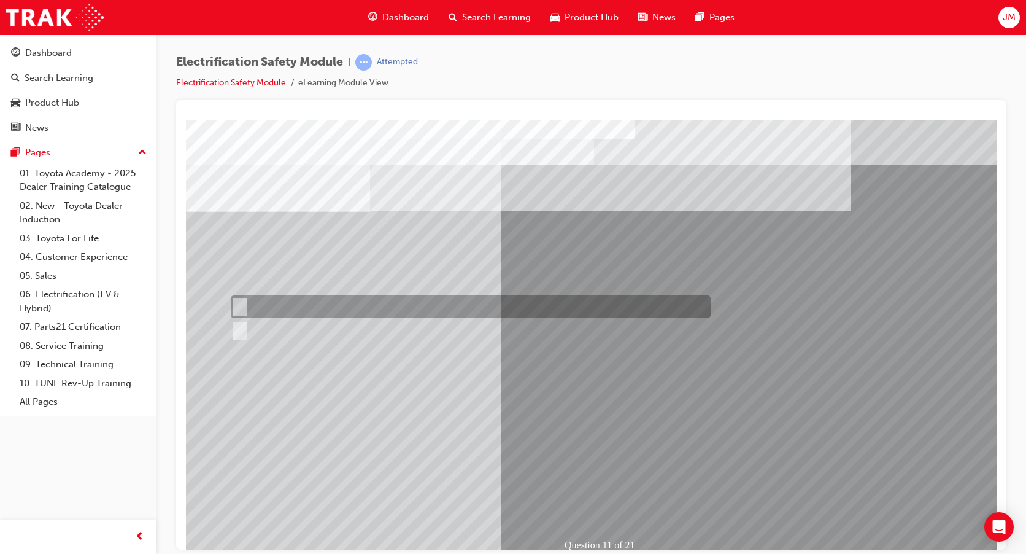
click at [236, 306] on input "True" at bounding box center [238, 307] width 14 height 14
radio input "true"
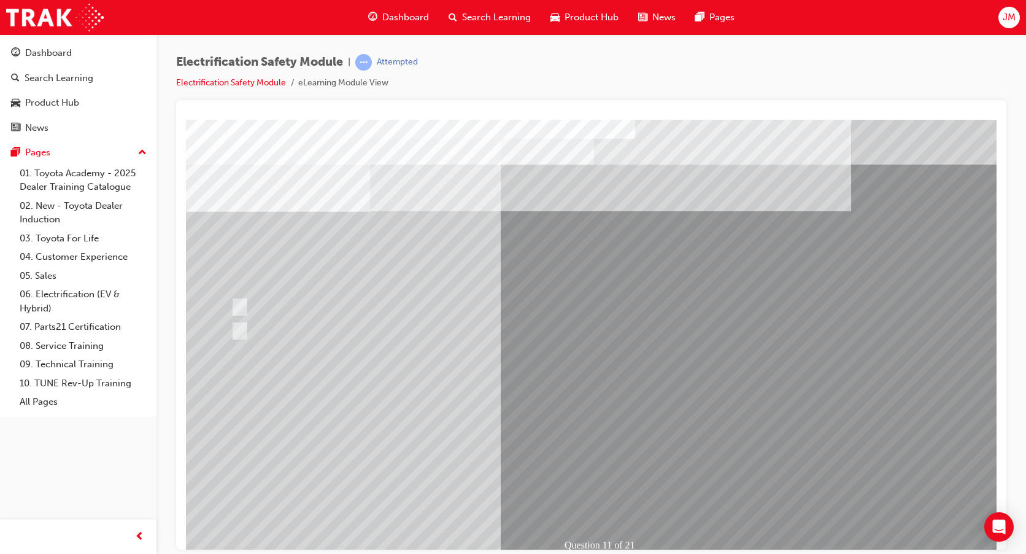
drag, startPoint x: 223, startPoint y: 339, endPoint x: 231, endPoint y: 339, distance: 7.4
click at [231, 339] on div "Question 11 of 21" at bounding box center [603, 340] width 835 height 442
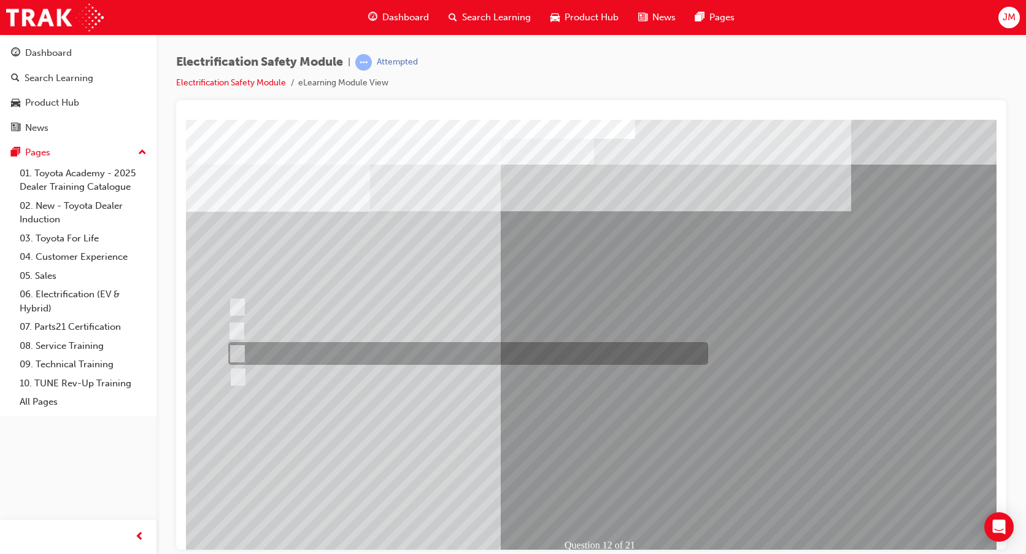
click at [245, 346] on div at bounding box center [465, 353] width 480 height 23
radio input "true"
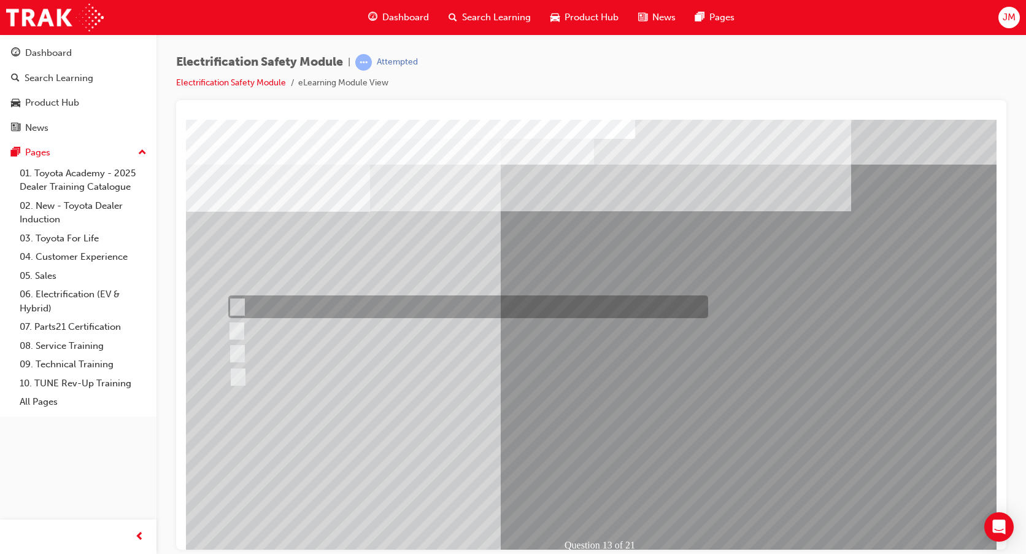
click at [237, 312] on input "Remove the Service Plug Grip" at bounding box center [235, 307] width 14 height 14
radio input "true"
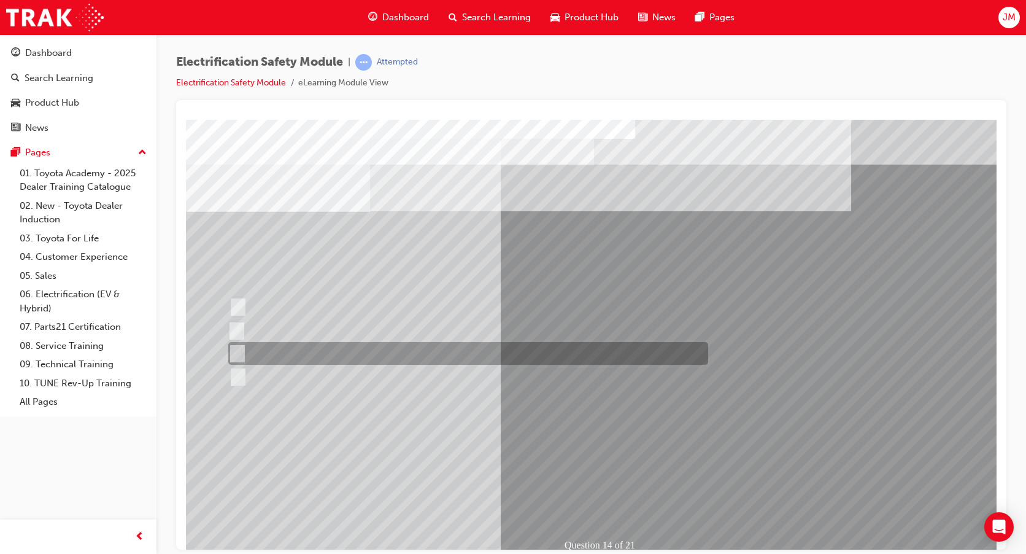
click at [241, 349] on input "10 minutes" at bounding box center [235, 354] width 14 height 14
radio input "true"
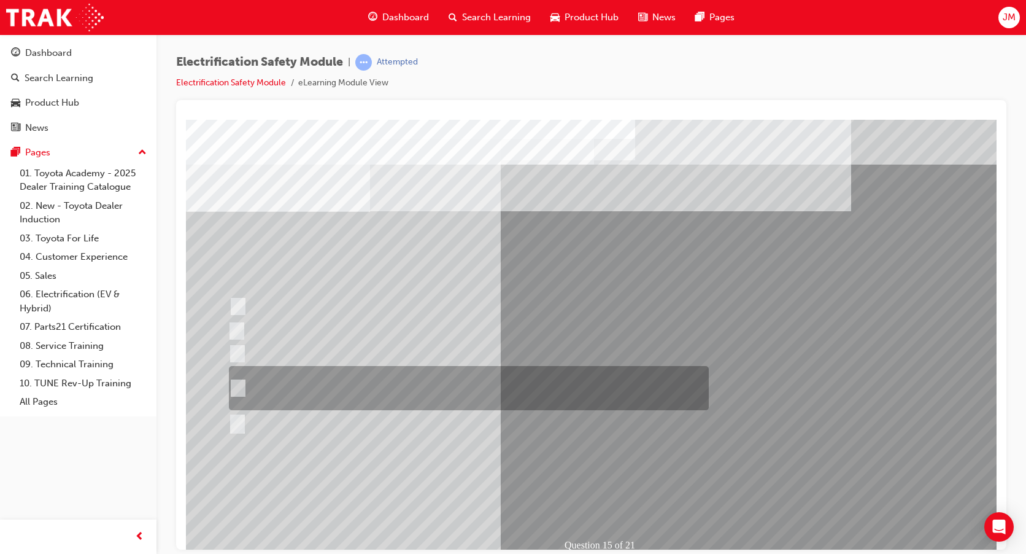
click at [241, 380] on div at bounding box center [466, 388] width 480 height 44
radio input "true"
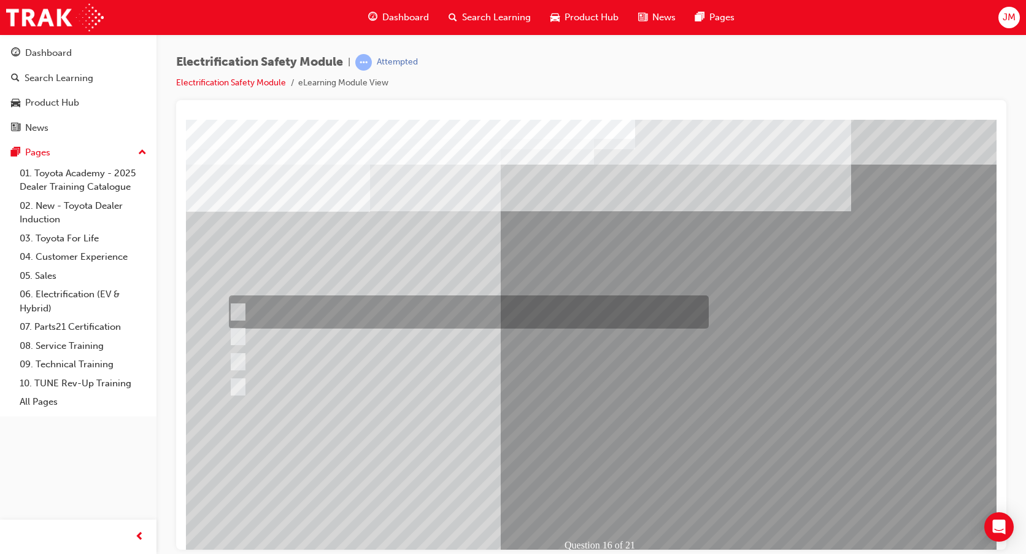
click at [239, 312] on input "Insulate the High Voltage Connector/Motor Side Cable Connection with Insulated …" at bounding box center [236, 312] width 14 height 14
radio input "true"
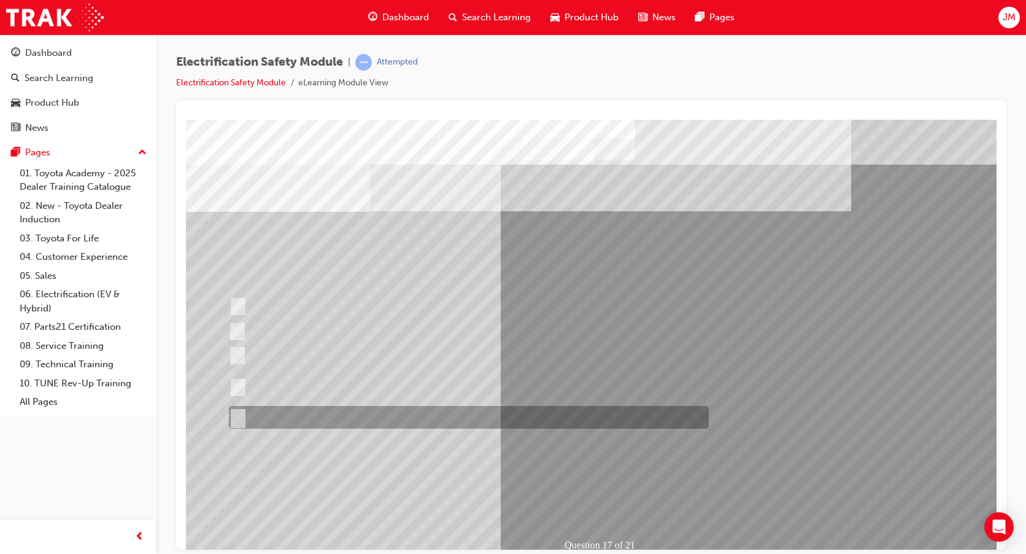
click at [231, 413] on input "All of the above." at bounding box center [236, 418] width 14 height 14
radio input "true"
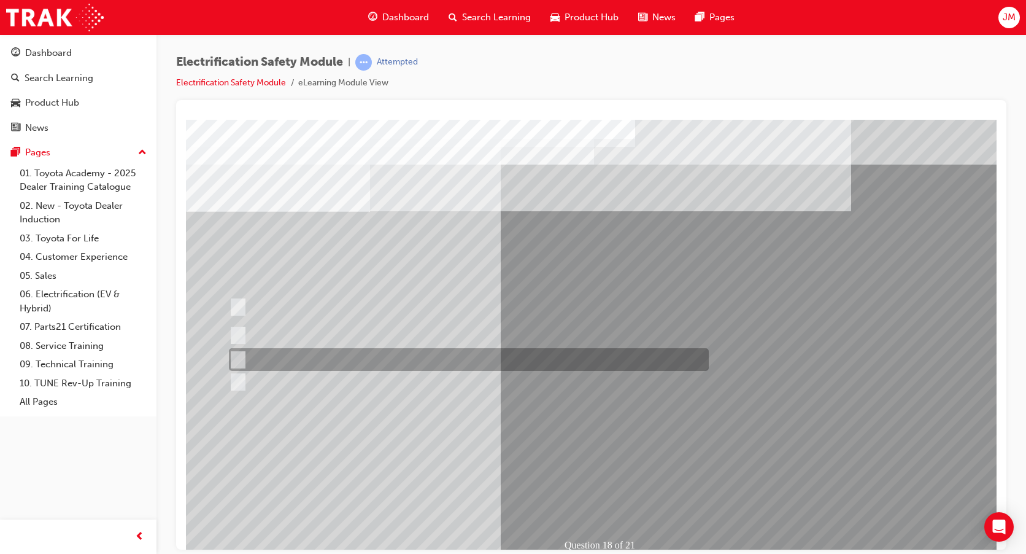
click at [239, 366] on div at bounding box center [466, 359] width 480 height 23
radio input "true"
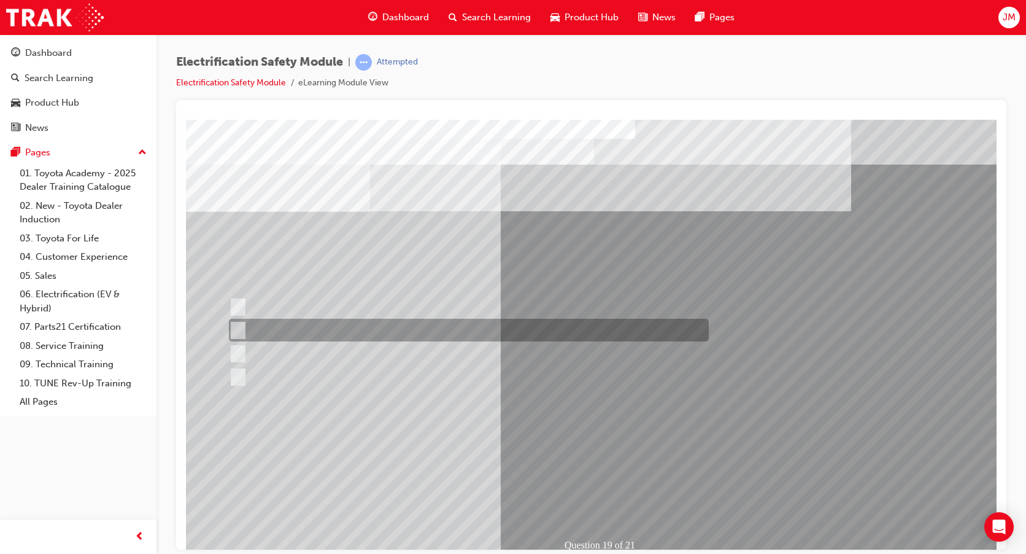
click at [240, 334] on input "To protect Electrical Insulating Gloves from mechanical damage." at bounding box center [236, 330] width 14 height 14
radio input "true"
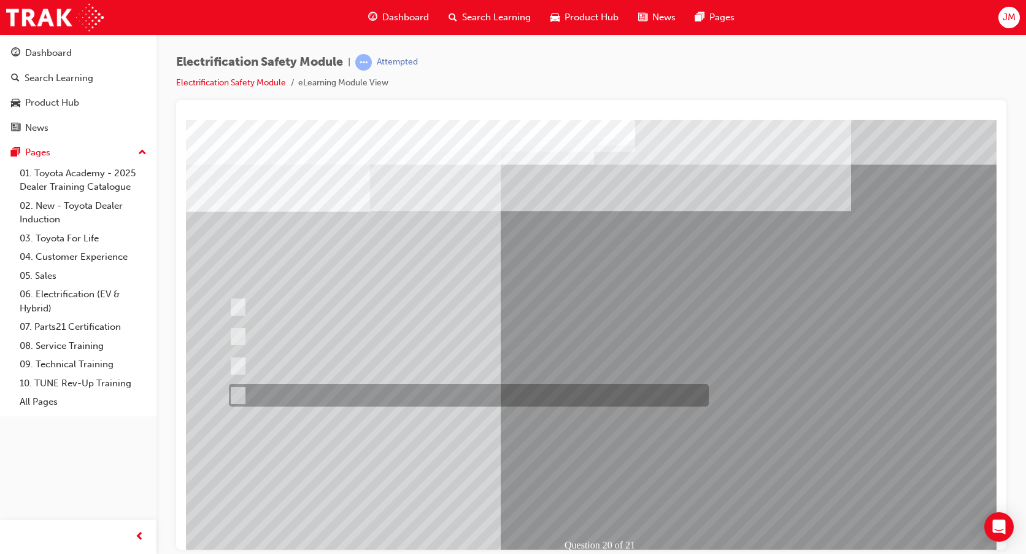
click at [231, 384] on div at bounding box center [466, 395] width 480 height 23
radio input "true"
click at [239, 391] on input "All these statements are correct." at bounding box center [236, 396] width 14 height 14
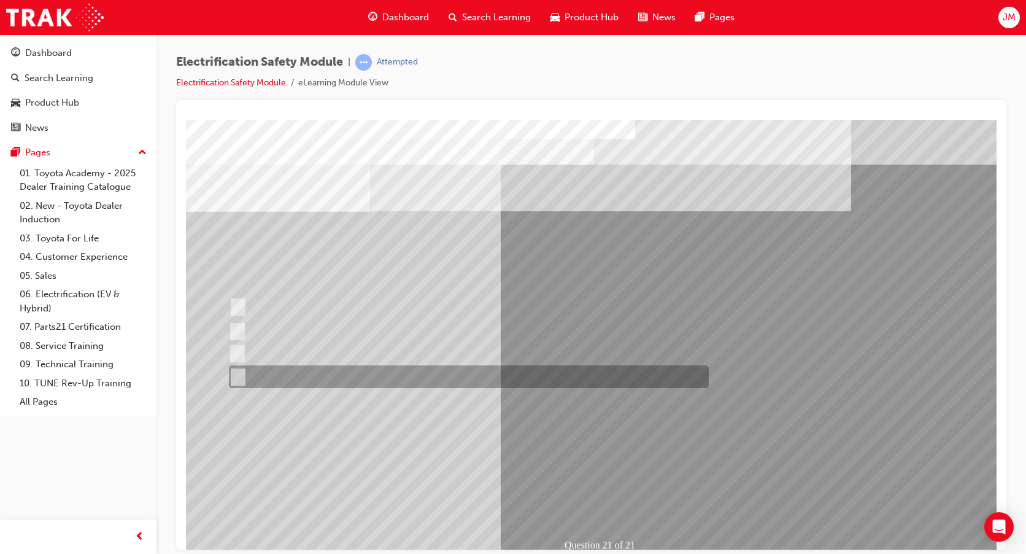
click at [246, 377] on div at bounding box center [466, 376] width 480 height 23
radio input "true"
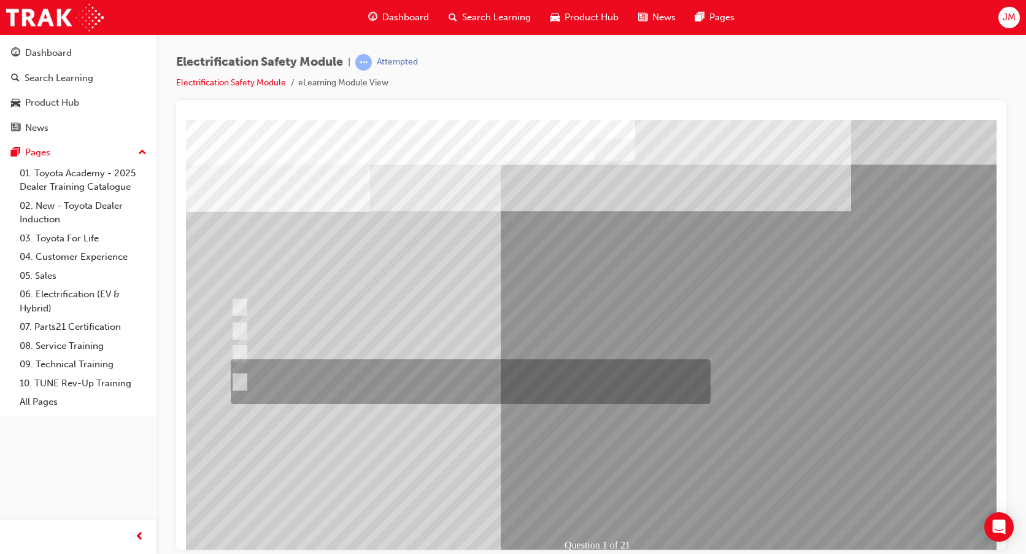
click at [248, 384] on div at bounding box center [468, 381] width 480 height 45
radio input "true"
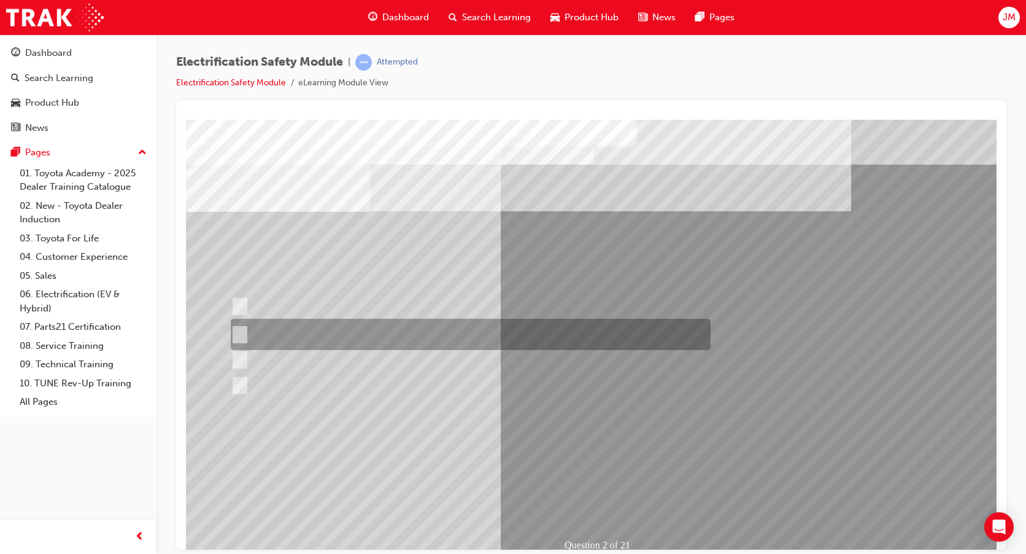
click at [241, 329] on input "The Battery Electric uses AC & DC charging capability and has no petrol engine." at bounding box center [238, 335] width 14 height 14
radio input "true"
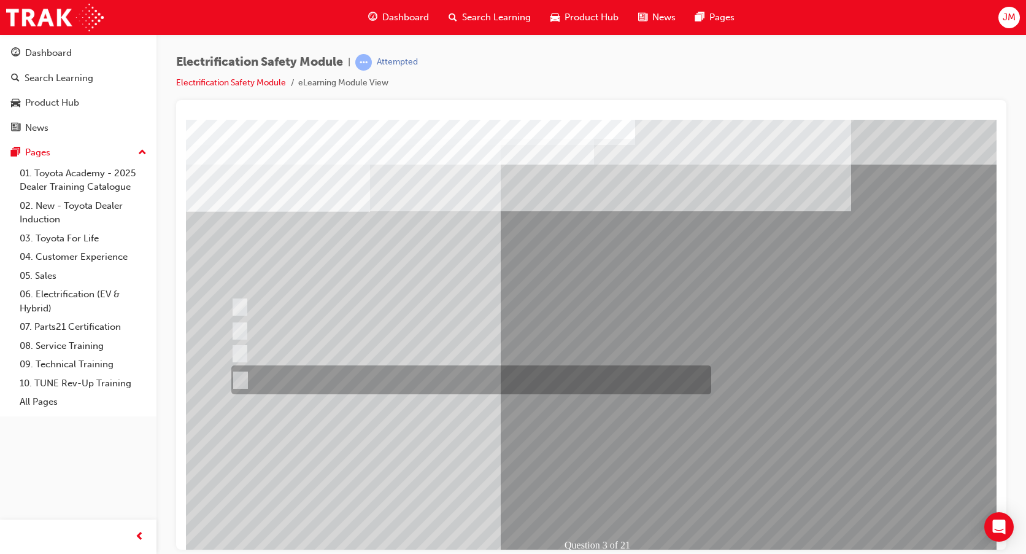
click at [241, 382] on input "The FCEV produces electric power via a Fuel Cell Stack supporting the Hybrid ba…" at bounding box center [238, 380] width 14 height 14
radio input "true"
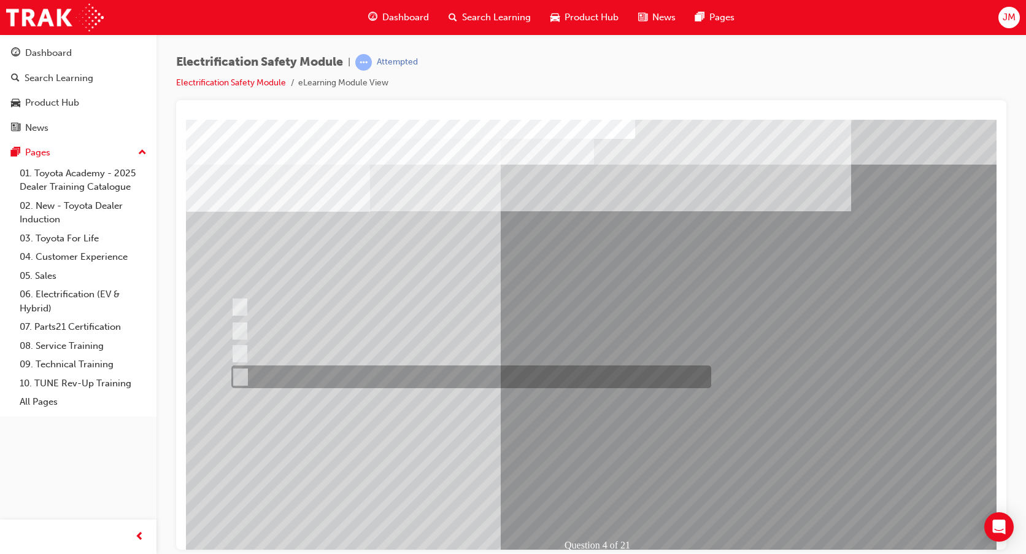
click at [236, 376] on input "Charge ports or H2 Filler Port in place of a Fuel Filler." at bounding box center [238, 377] width 14 height 14
checkbox input "true"
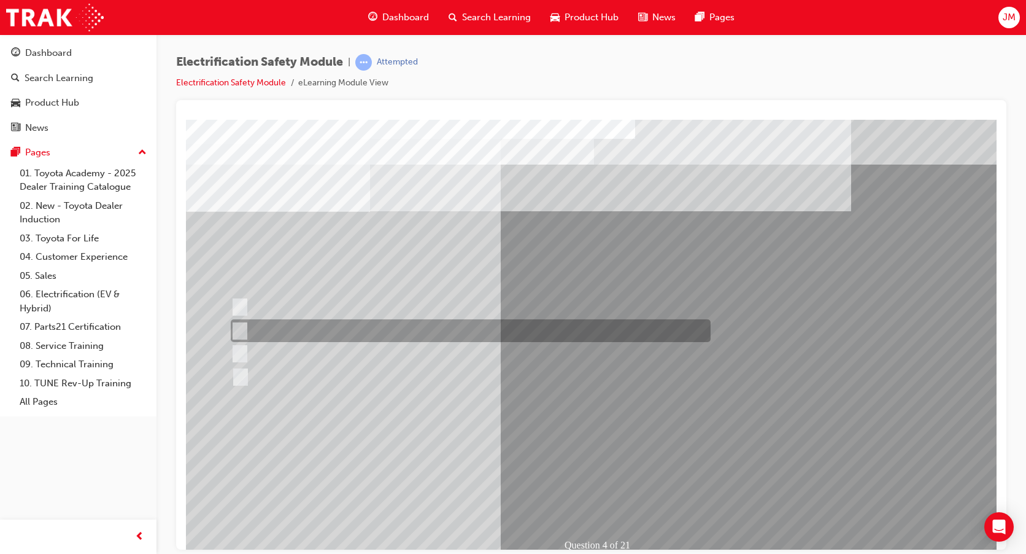
click at [239, 328] on input "EV or H2 labels on the License Plate." at bounding box center [237, 331] width 14 height 14
checkbox input "true"
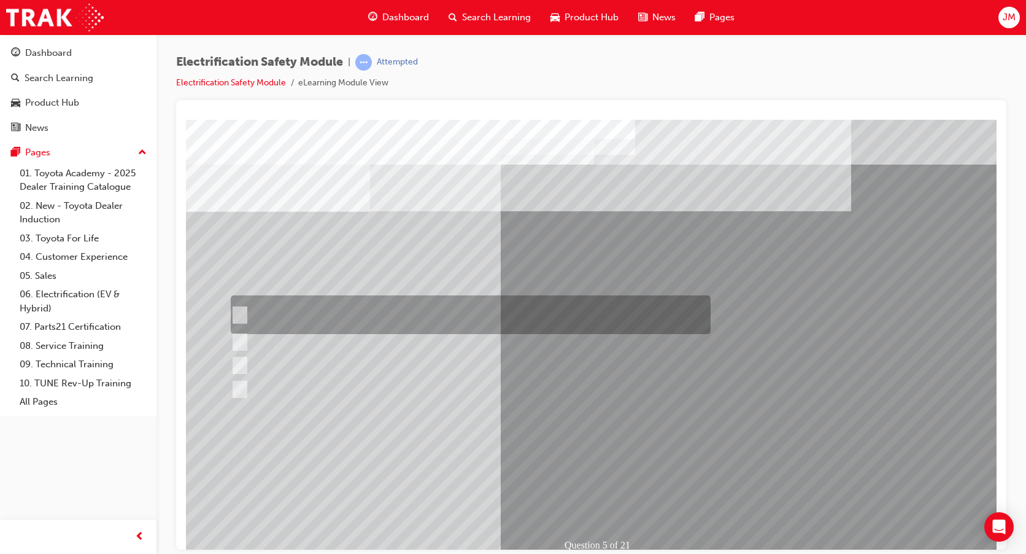
click at [239, 311] on input "The READY light will illuminate when the vehicle is turned on and ready to driv…" at bounding box center [237, 315] width 14 height 14
checkbox input "true"
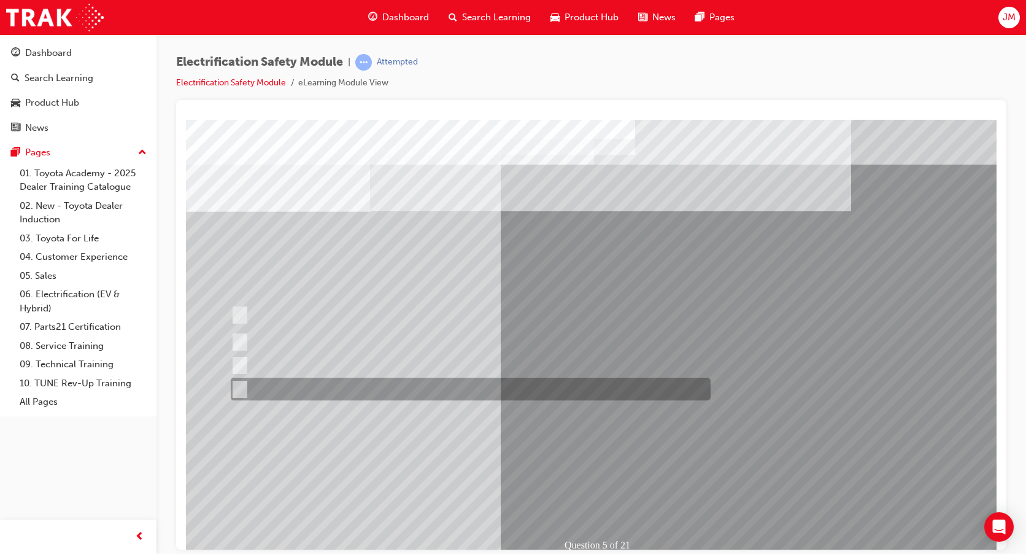
click at [239, 387] on input "Battery Level indicator (State of Charge)." at bounding box center [237, 389] width 14 height 14
checkbox input "true"
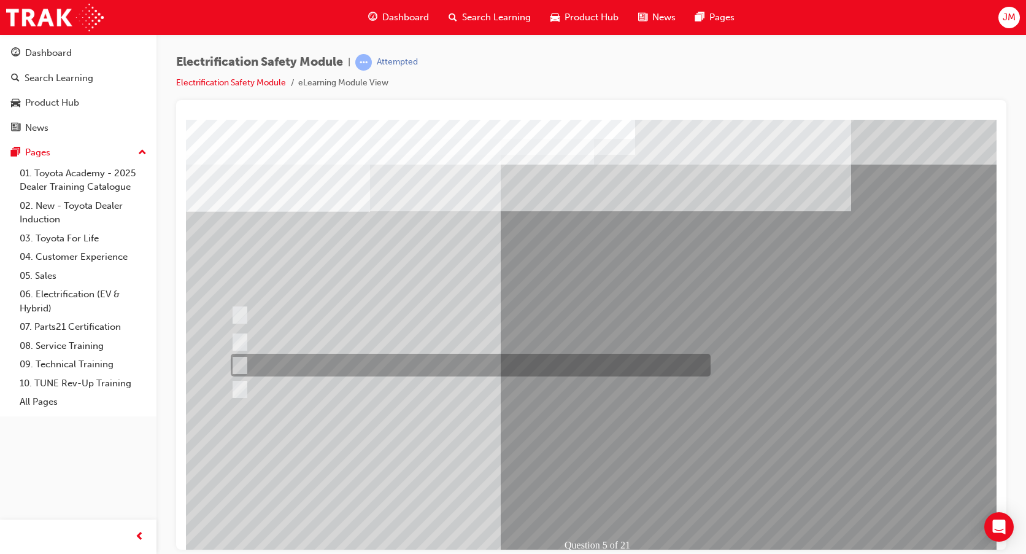
click at [241, 360] on input "Vehicle Motive Force selection types illuminated e.g. (EV/HV)." at bounding box center [237, 365] width 14 height 14
checkbox input "true"
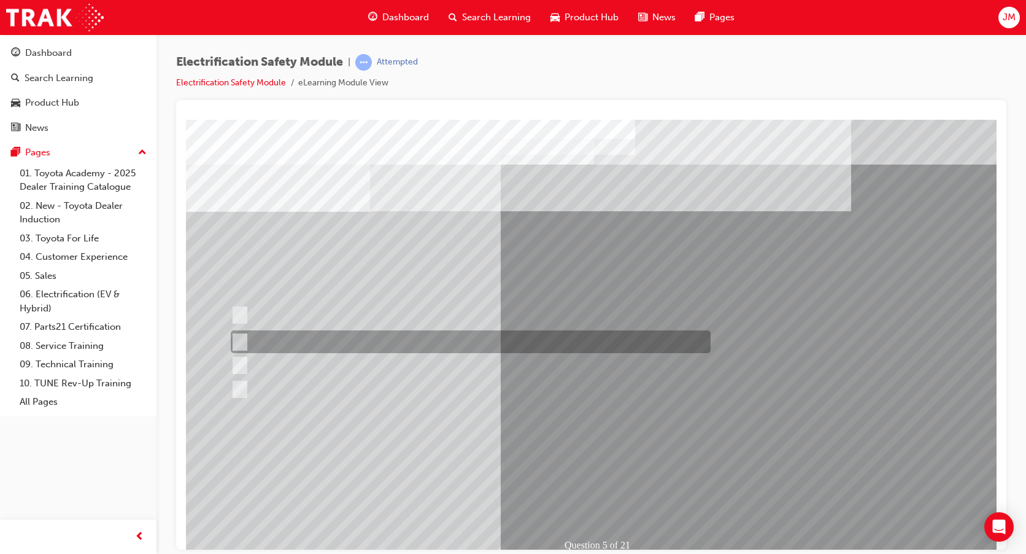
click at [241, 346] on input "The Main Display will show the power flow for the driveline." at bounding box center [237, 342] width 14 height 14
checkbox input "true"
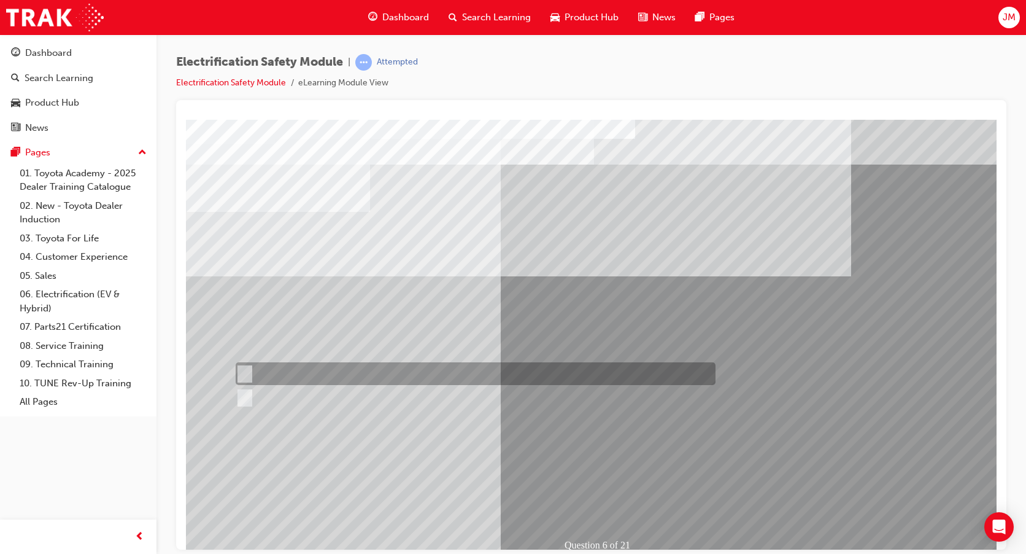
click at [246, 375] on input "True" at bounding box center [243, 374] width 14 height 14
radio input "true"
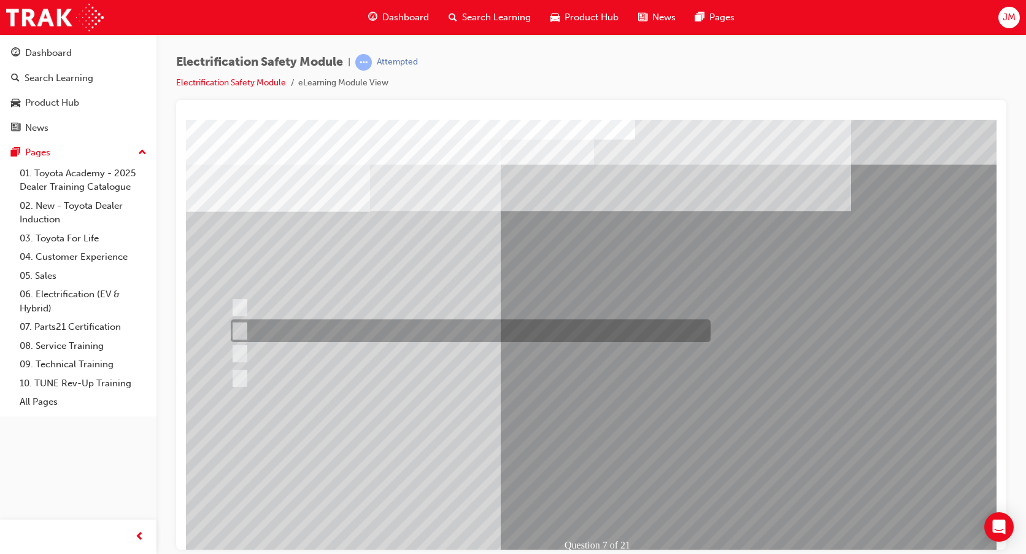
click at [238, 330] on input "Be detected and the system will shut down." at bounding box center [238, 331] width 14 height 14
radio input "true"
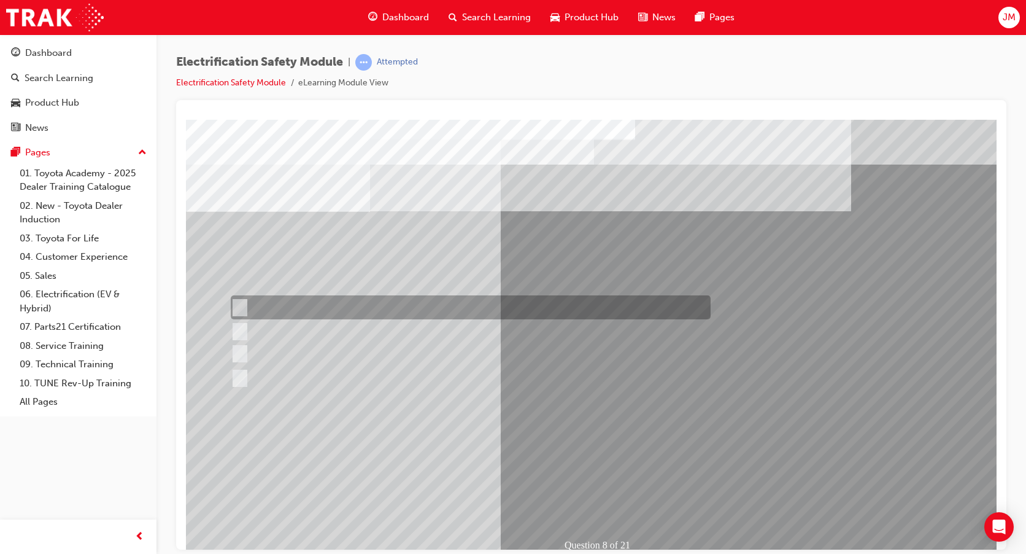
click at [241, 301] on input "Working on the High Voltage System." at bounding box center [238, 308] width 14 height 14
radio input "true"
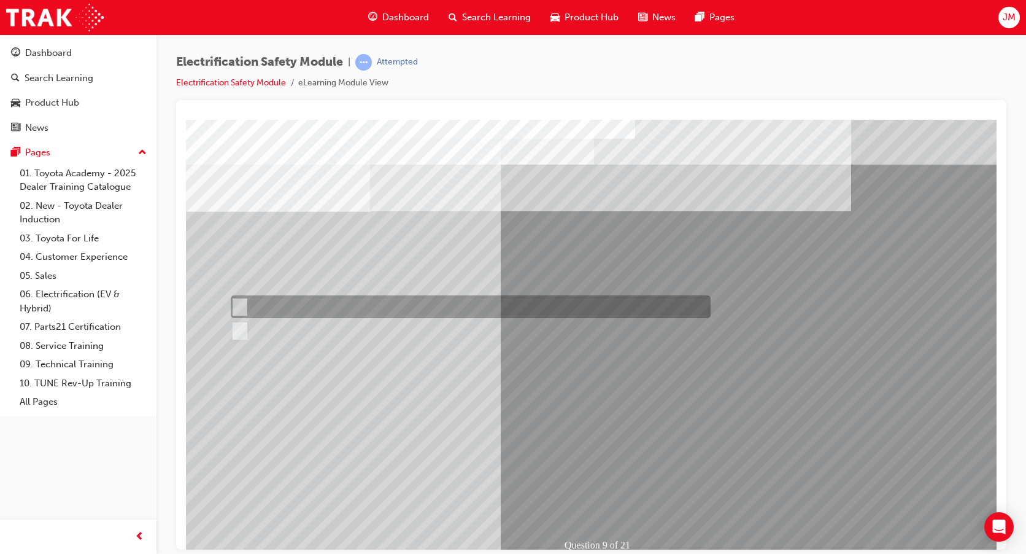
click at [233, 307] on input "True" at bounding box center [238, 307] width 14 height 14
radio input "true"
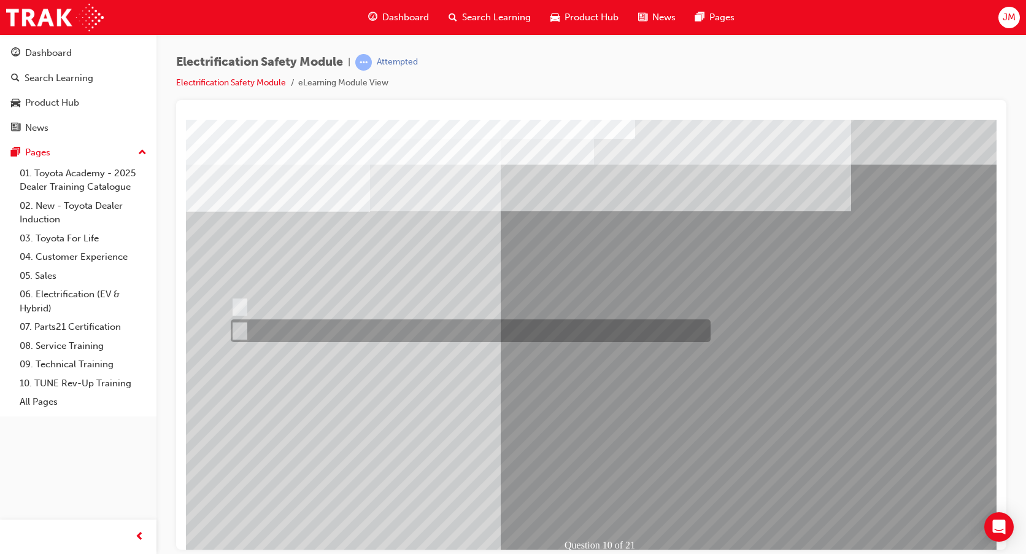
click at [242, 332] on input "True" at bounding box center [238, 331] width 14 height 14
radio input "true"
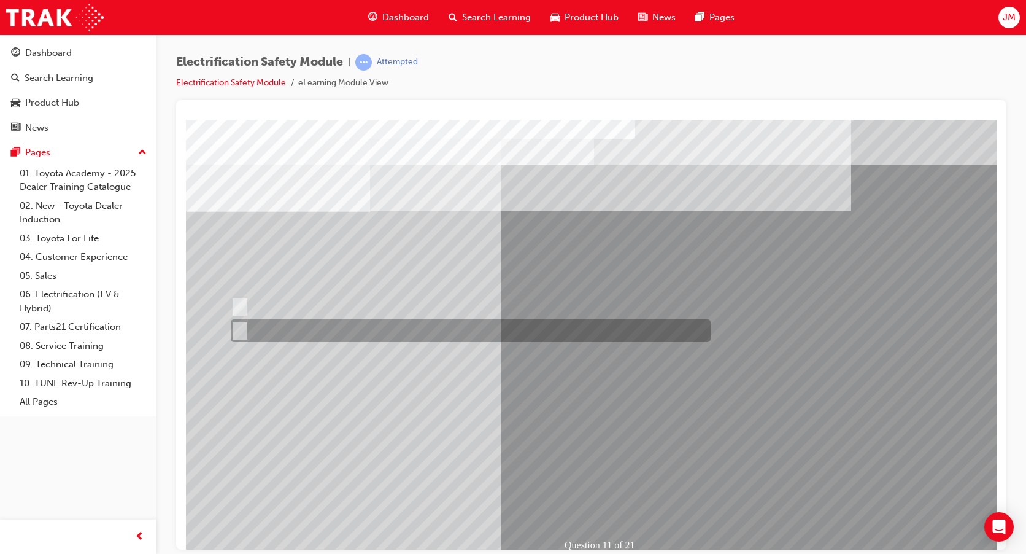
click at [237, 335] on input "False" at bounding box center [238, 331] width 14 height 14
radio input "true"
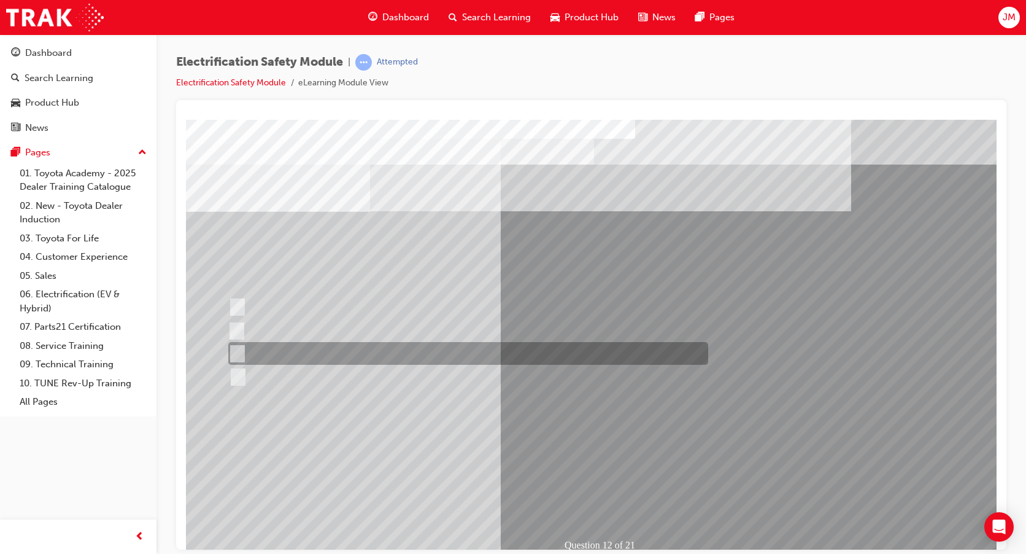
click at [234, 354] on input "Outside the vehicle’s detection area for entry and start system." at bounding box center [235, 354] width 14 height 14
radio input "true"
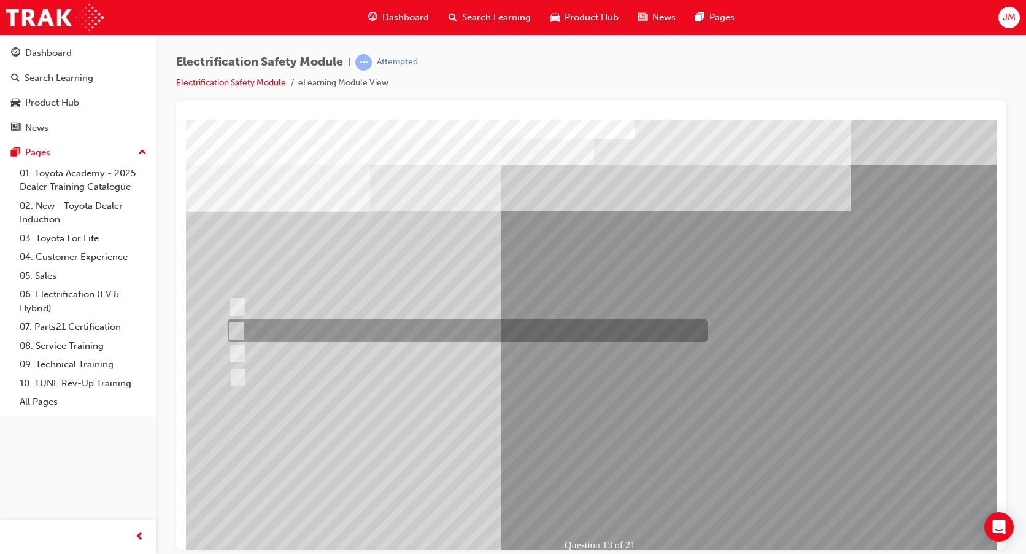
click at [235, 330] on input "Inspect the Insulated Gloves for damage." at bounding box center [235, 331] width 14 height 14
radio input "true"
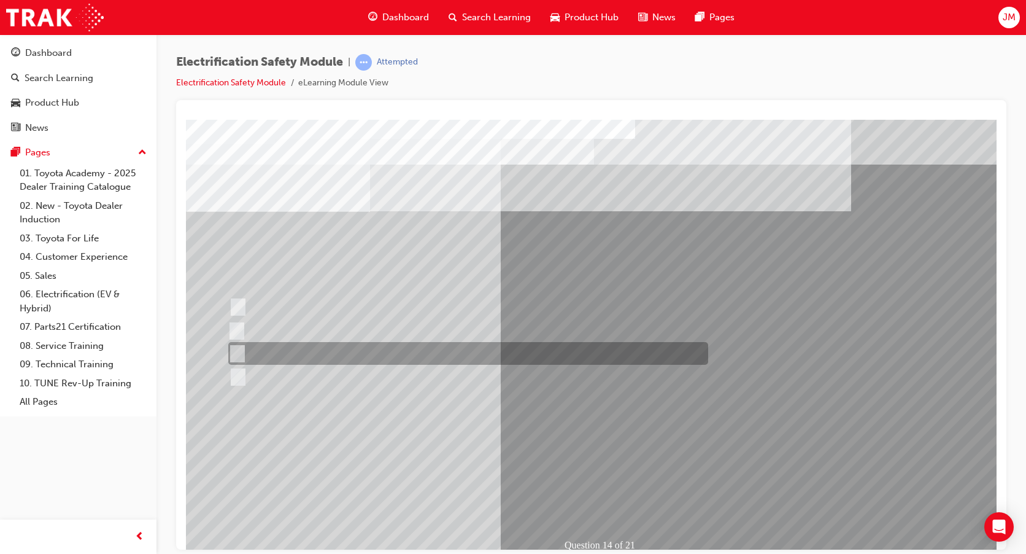
click at [249, 353] on div at bounding box center [465, 353] width 480 height 23
radio input "true"
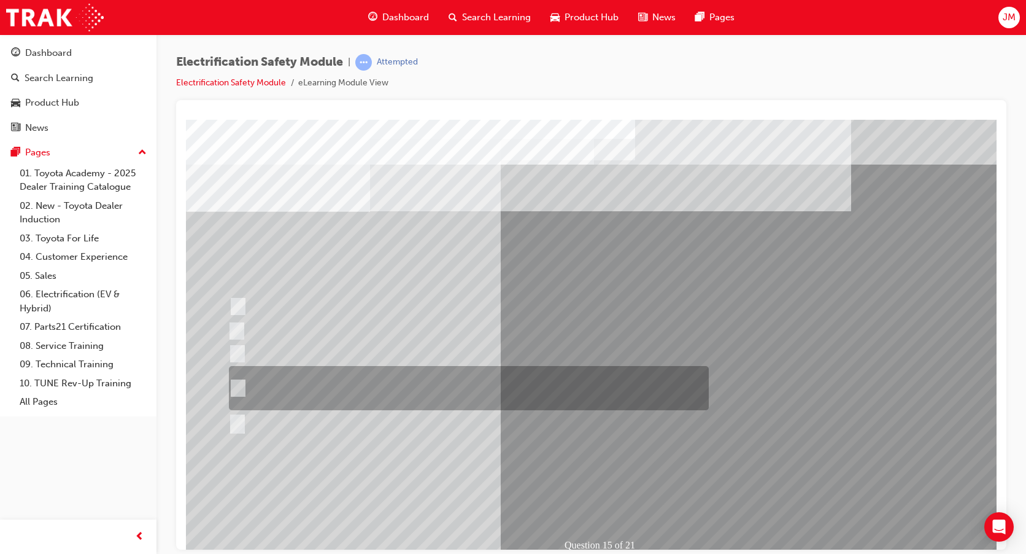
click at [236, 386] on input "The High Voltage Capacitor Terminal for 0 volts and the High Voltage Capacitor …" at bounding box center [236, 388] width 14 height 14
radio input "true"
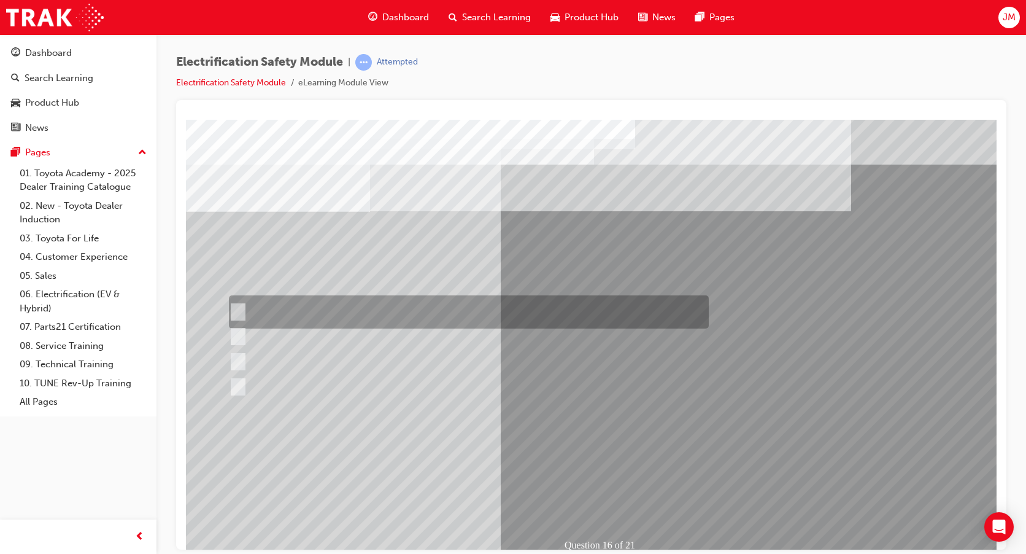
click at [244, 306] on div at bounding box center [466, 311] width 480 height 33
radio input "true"
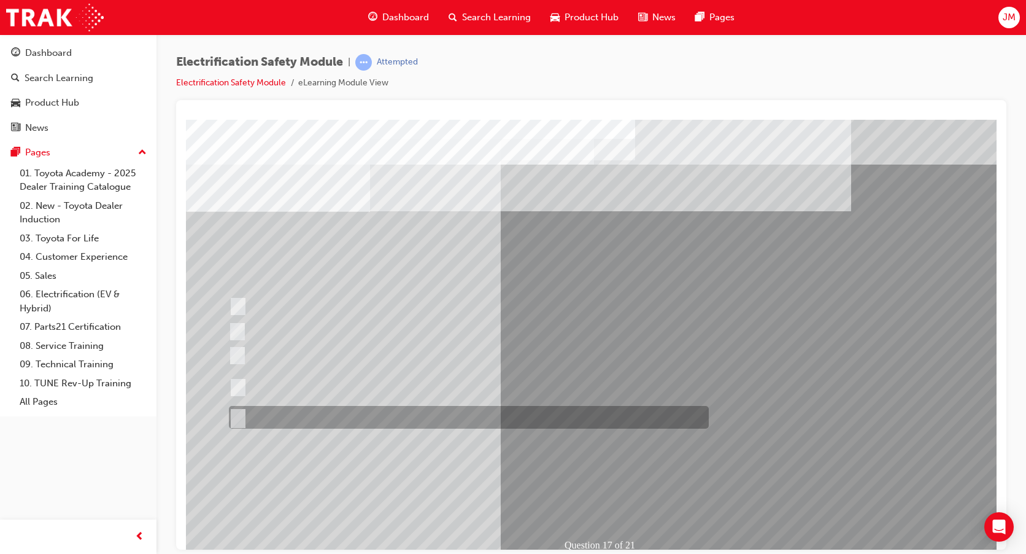
click at [246, 411] on div at bounding box center [466, 417] width 480 height 23
radio input "true"
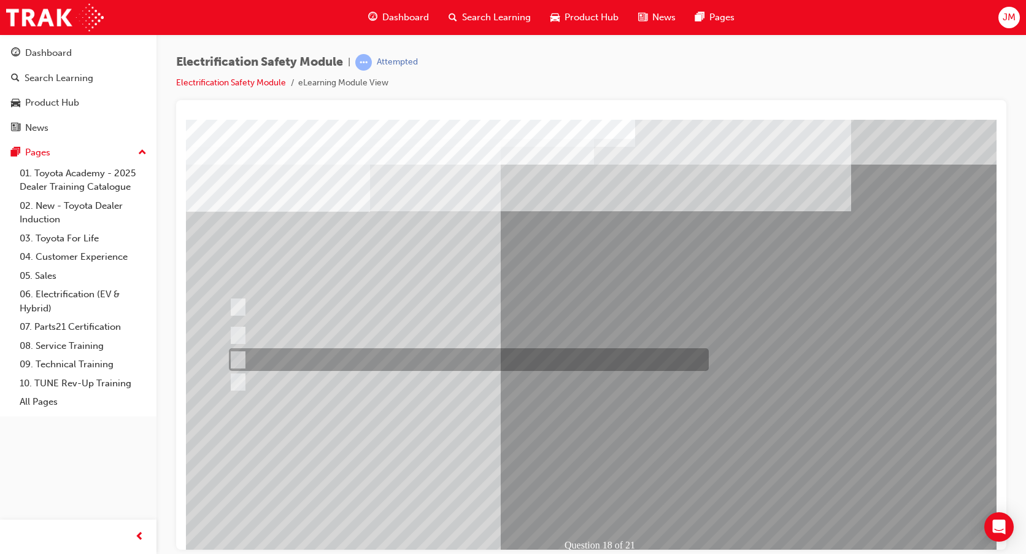
click at [239, 353] on input "Discard the gloves and use a new pair." at bounding box center [236, 360] width 14 height 14
radio input "true"
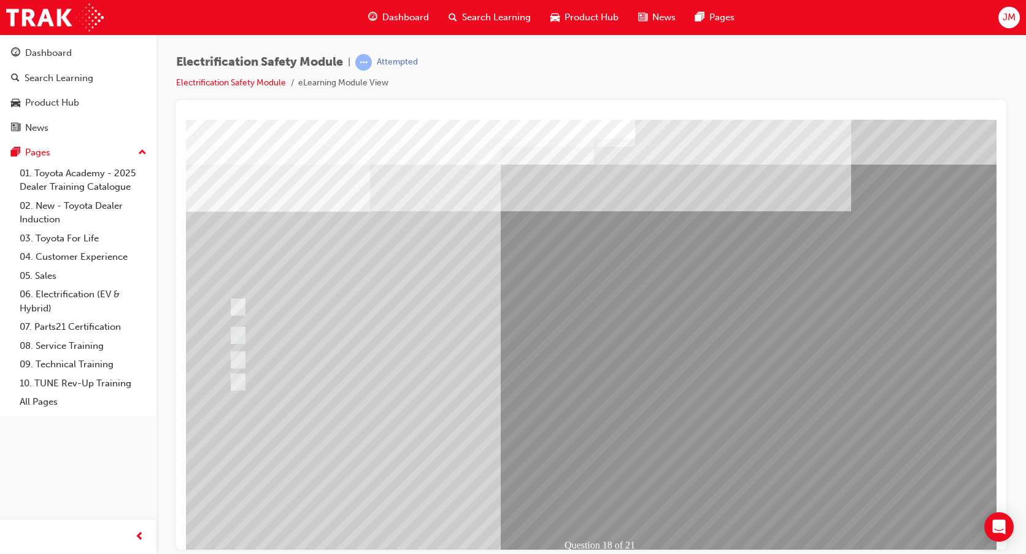
drag, startPoint x: 565, startPoint y: 478, endPoint x: 576, endPoint y: 485, distance: 13.3
click at [567, 479] on div "Question 18 of 21" at bounding box center [603, 340] width 835 height 442
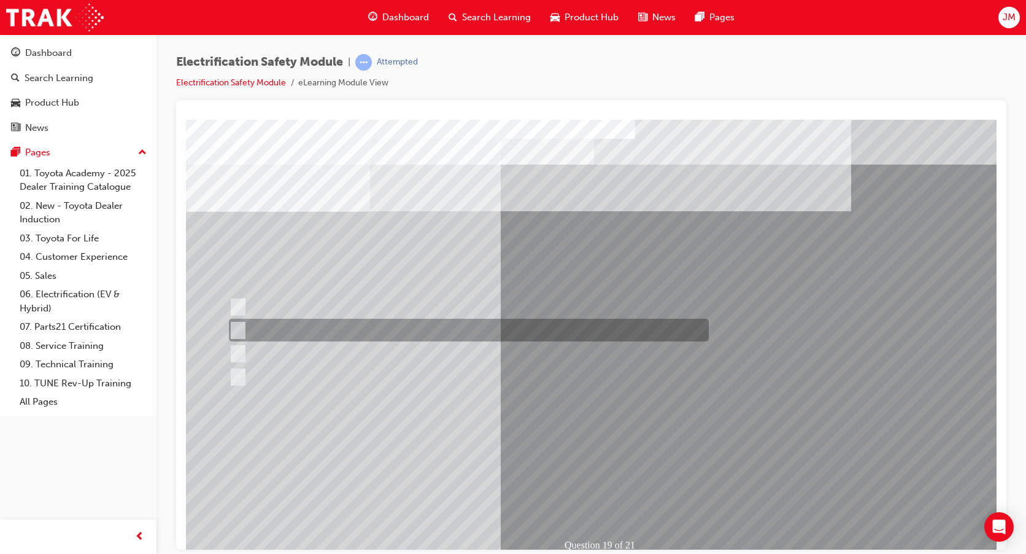
click at [232, 325] on input "To protect Electrical Insulating Gloves from mechanical damage." at bounding box center [236, 330] width 14 height 14
radio input "true"
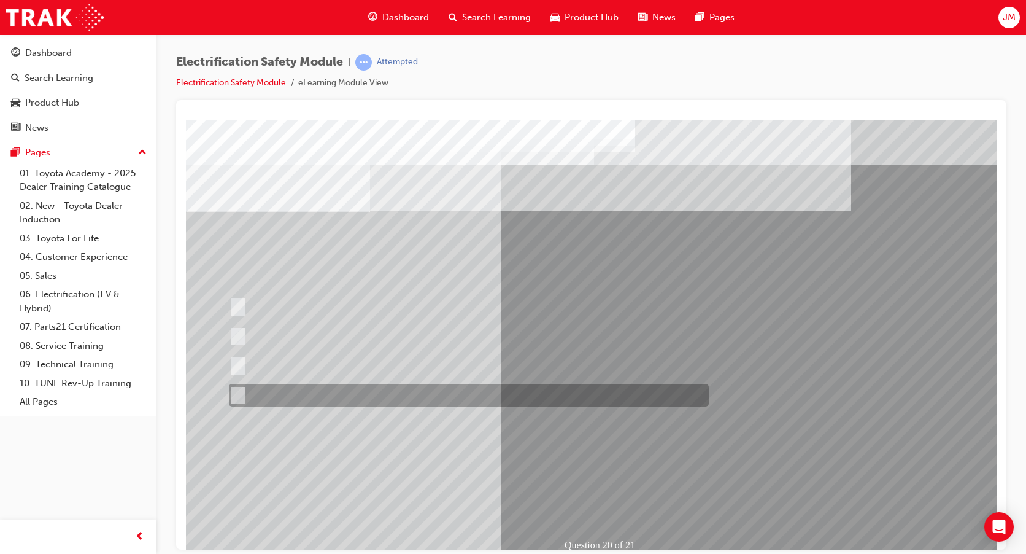
click at [242, 392] on input "All these statements are correct." at bounding box center [236, 396] width 14 height 14
radio input "true"
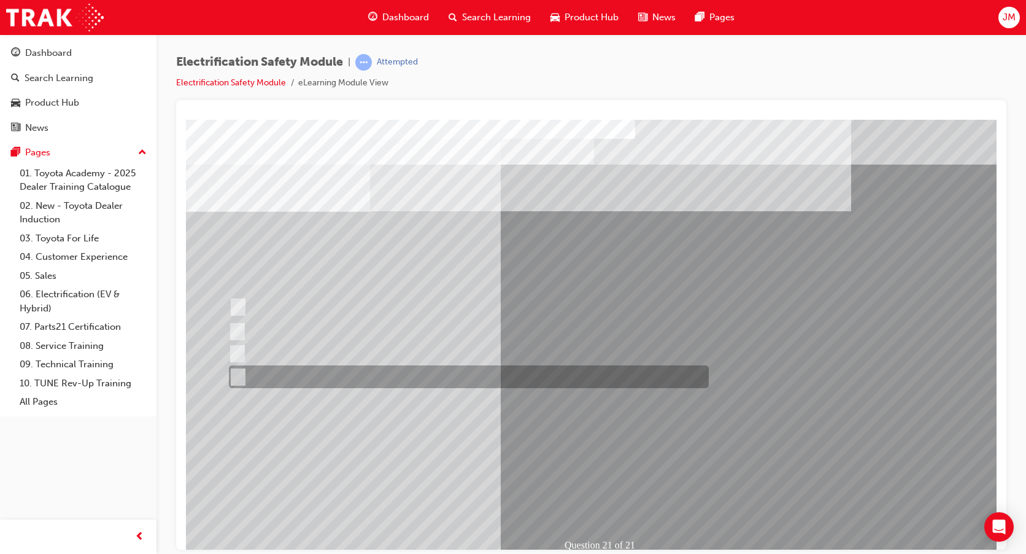
click at [239, 365] on div at bounding box center [466, 376] width 480 height 23
radio input "true"
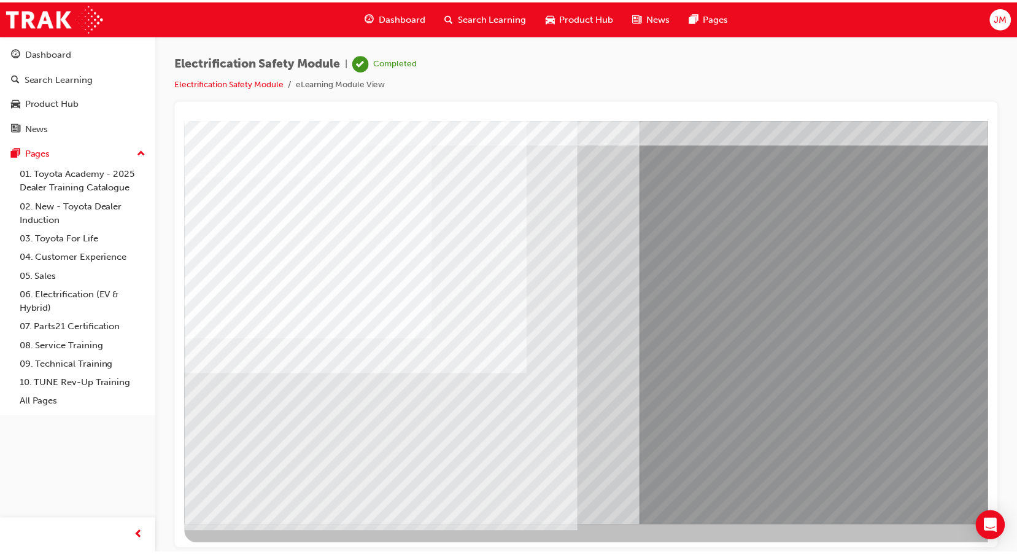
scroll to position [40, 0]
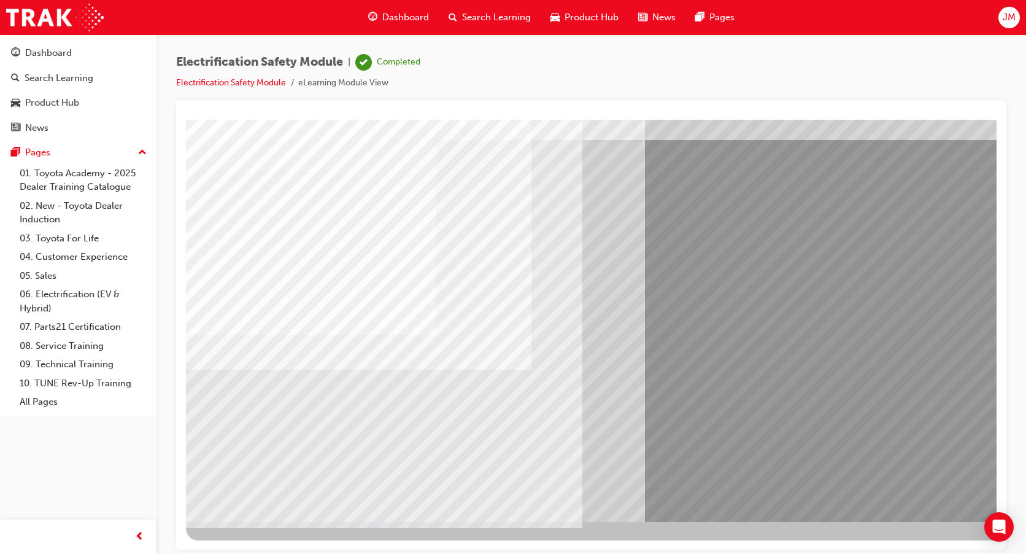
click at [58, 50] on div "Dashboard" at bounding box center [48, 53] width 47 height 14
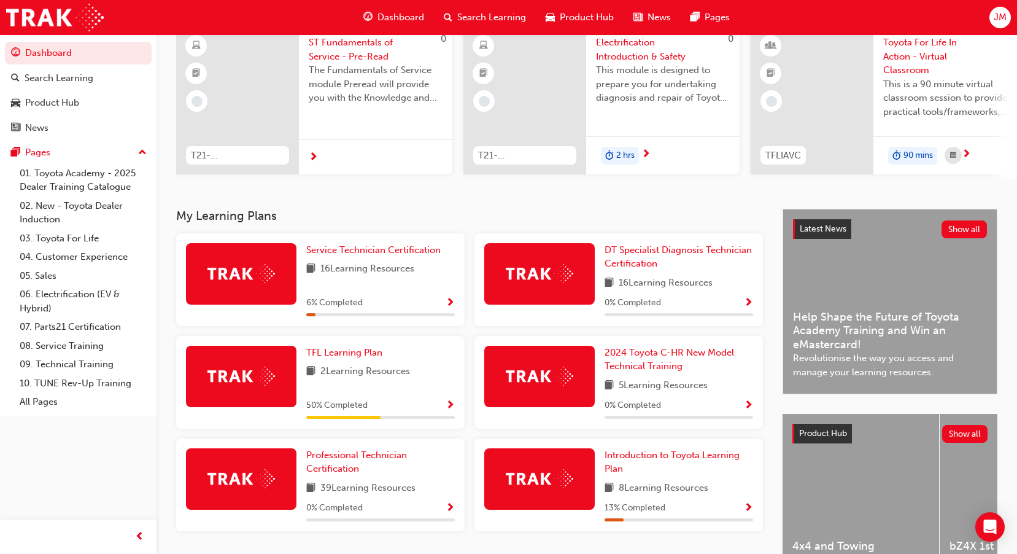
scroll to position [123, 0]
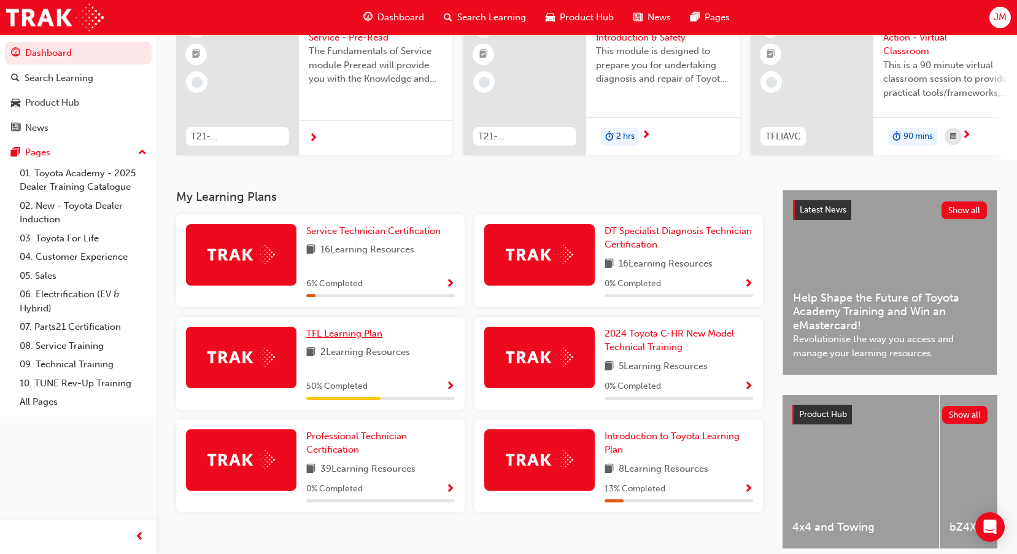
click at [367, 339] on span "TFL Learning Plan" at bounding box center [344, 333] width 76 height 11
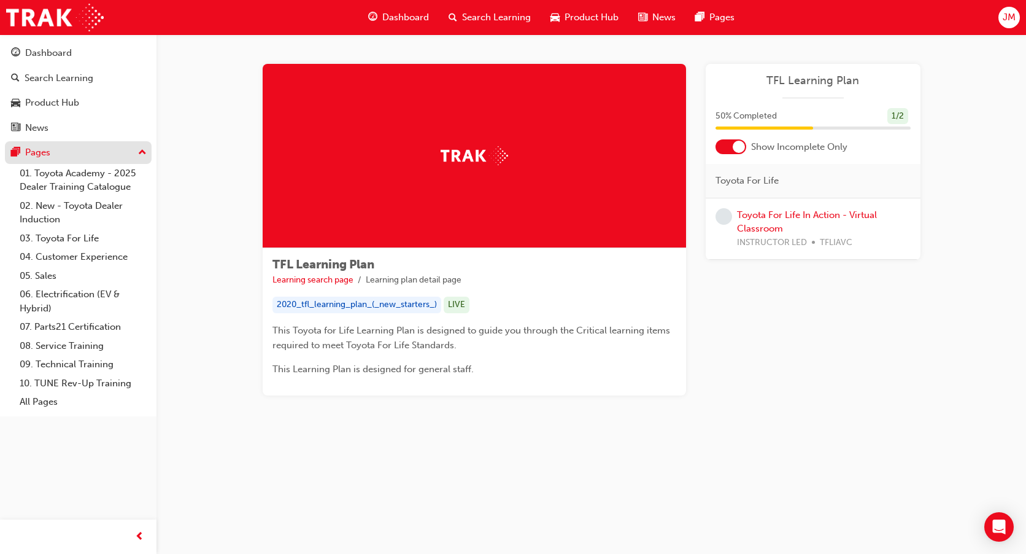
click at [53, 152] on div "Pages" at bounding box center [78, 152] width 134 height 15
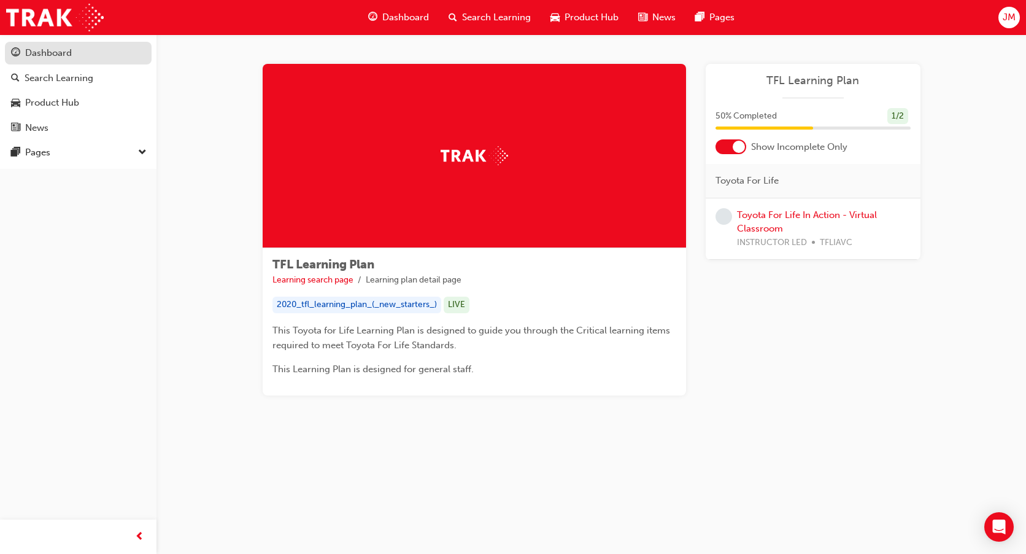
click at [52, 58] on div "Dashboard" at bounding box center [48, 53] width 47 height 14
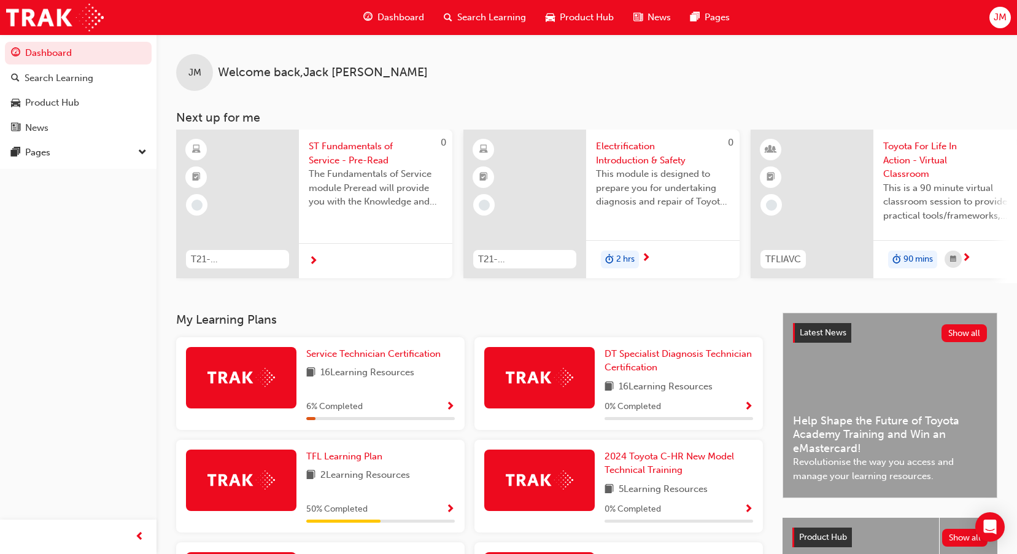
click at [355, 153] on span "ST Fundamentals of Service - Pre-Read" at bounding box center [376, 153] width 134 height 28
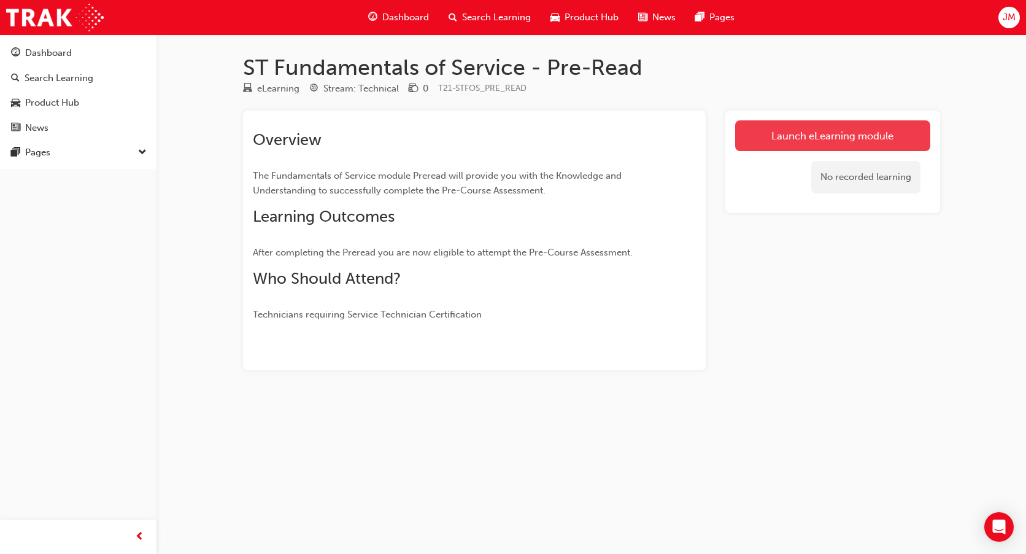
click at [847, 141] on link "Launch eLearning module" at bounding box center [832, 135] width 195 height 31
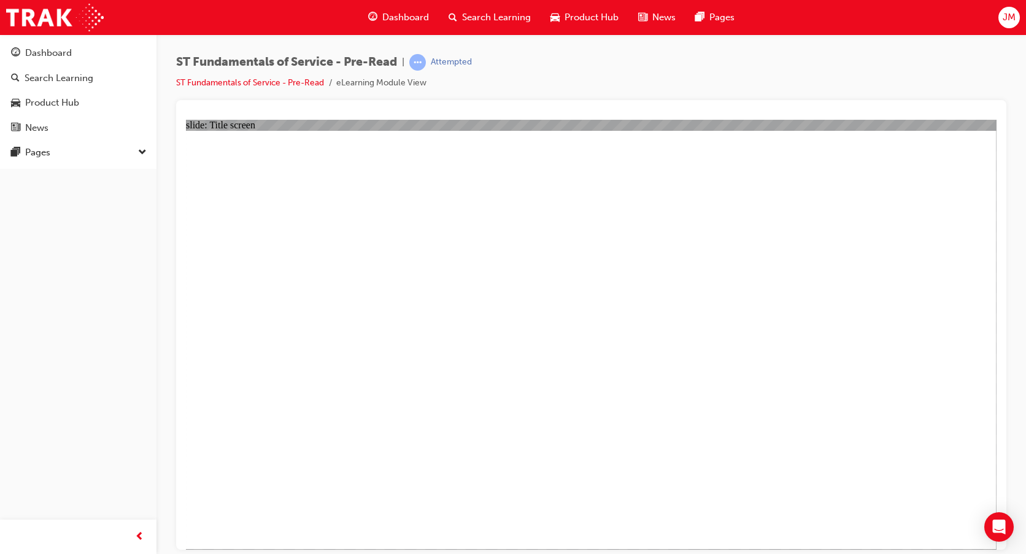
click at [36, 51] on div "Dashboard" at bounding box center [48, 53] width 47 height 14
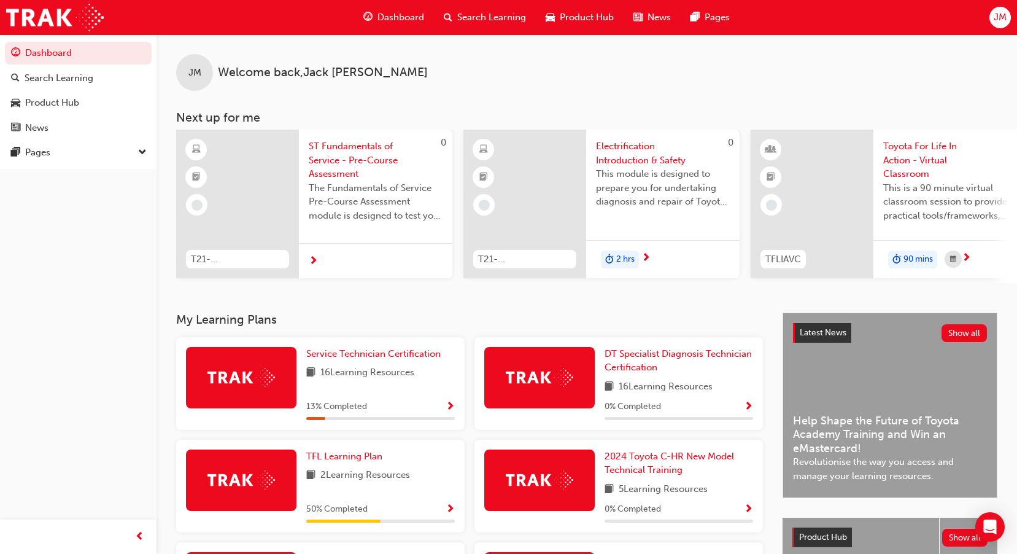
click at [330, 156] on span "ST Fundamentals of Service - Pre-Course Assessment" at bounding box center [376, 160] width 134 height 42
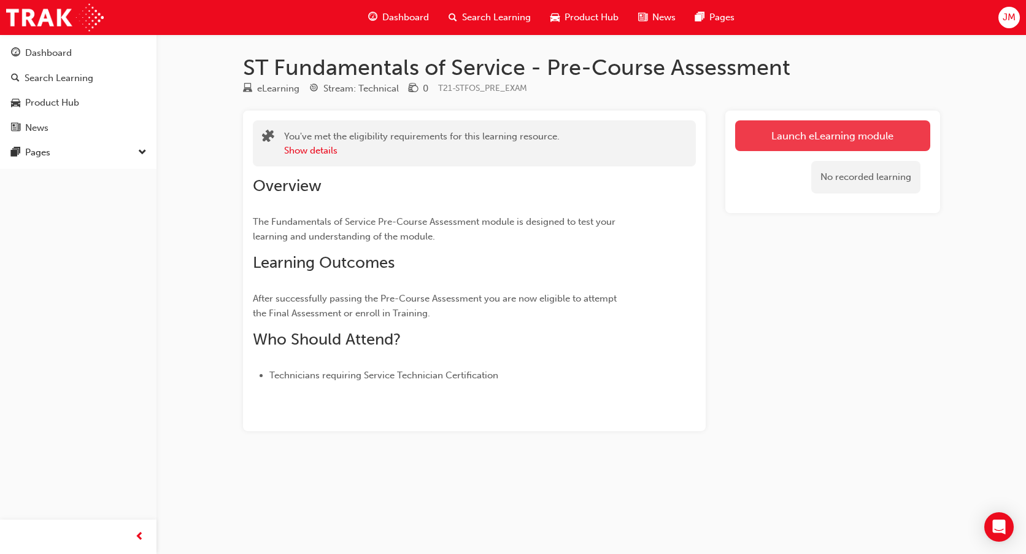
click at [790, 145] on link "Launch eLearning module" at bounding box center [832, 135] width 195 height 31
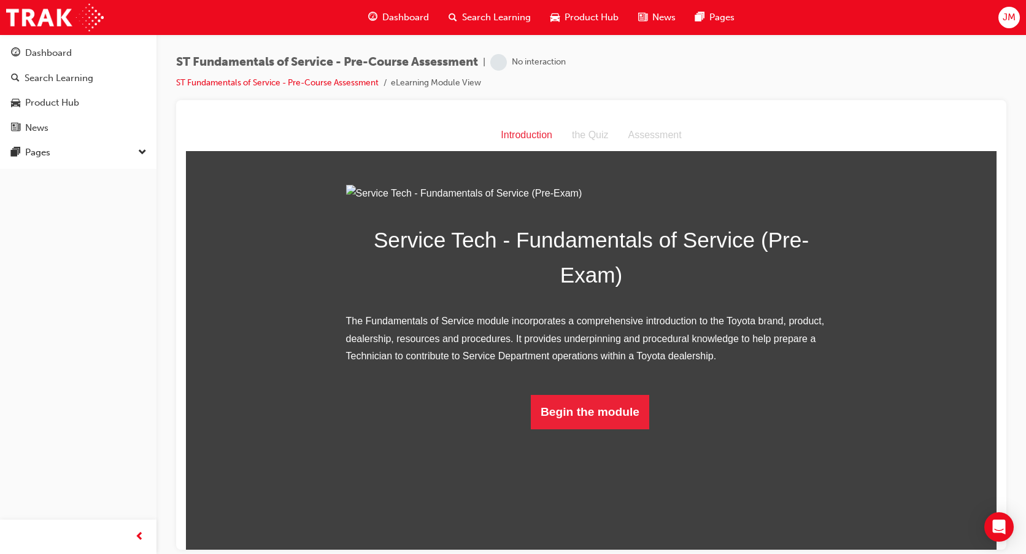
scroll to position [15, 0]
click at [550, 428] on button "Begin the module" at bounding box center [590, 411] width 118 height 34
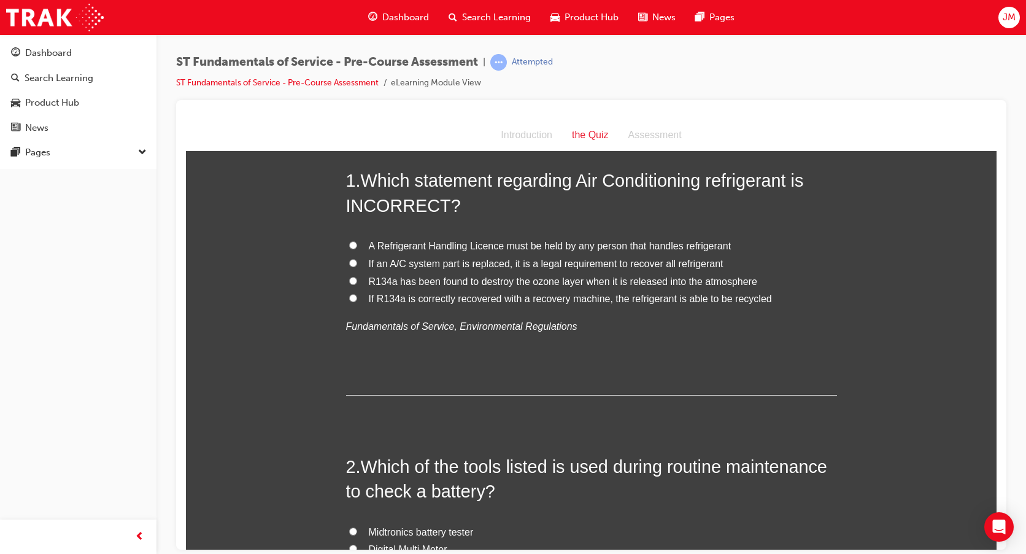
scroll to position [0, 0]
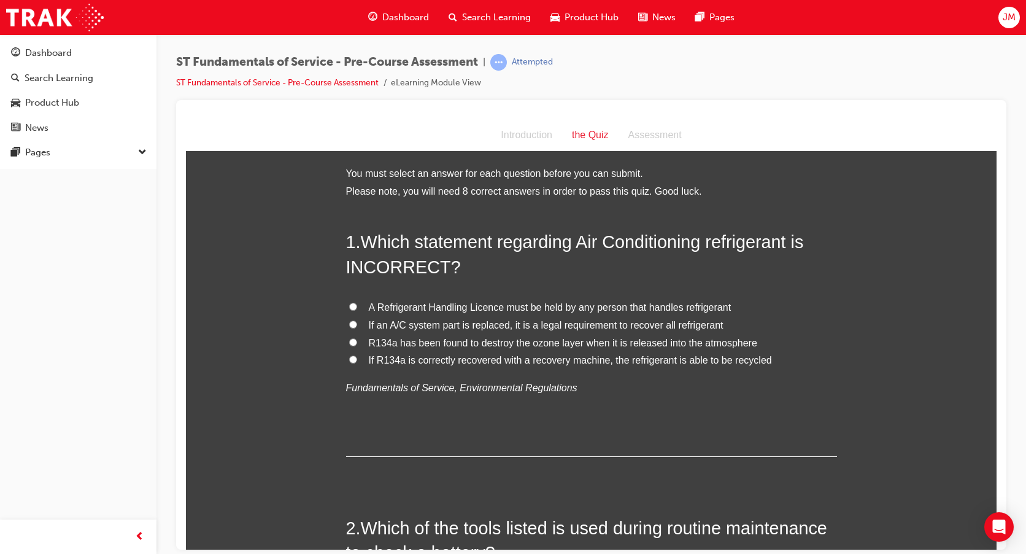
click at [349, 304] on input "A Refrigerant Handling Licence must be held by any person that handles refriger…" at bounding box center [353, 306] width 8 height 8
radio input "true"
click at [349, 323] on input "If an A/C system part is replaced, it is a legal requirement to recover all ref…" at bounding box center [353, 324] width 8 height 8
radio input "true"
click at [444, 285] on div "1 . Which statement regarding Air Conditioning refrigerant is INCORRECT? A Refr…" at bounding box center [591, 342] width 491 height 227
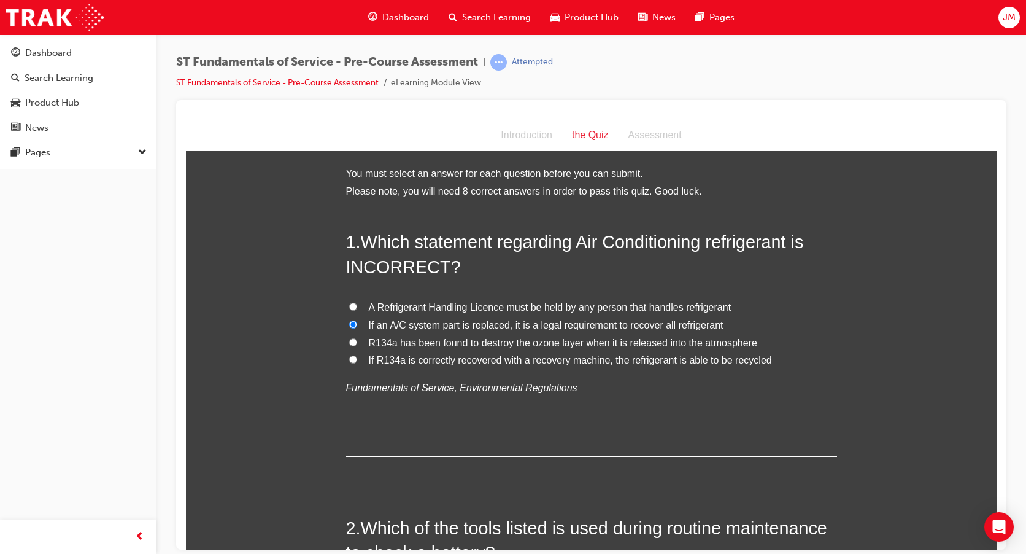
click at [354, 360] on label "If R134a is correctly recovered with a recovery machine, the refrigerant is abl…" at bounding box center [591, 360] width 491 height 18
click at [354, 360] on input "If R134a is correctly recovered with a recovery machine, the refrigerant is abl…" at bounding box center [353, 359] width 8 height 8
radio input "true"
click at [349, 341] on input "R134a has been found to destroy the ozone layer when it is released into the at…" at bounding box center [353, 342] width 8 height 8
radio input "true"
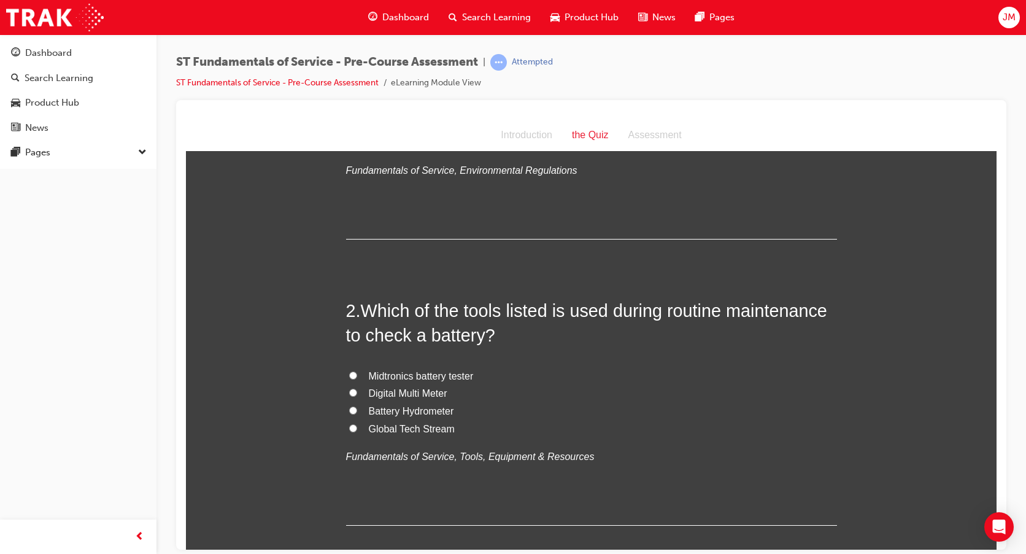
scroll to position [246, 0]
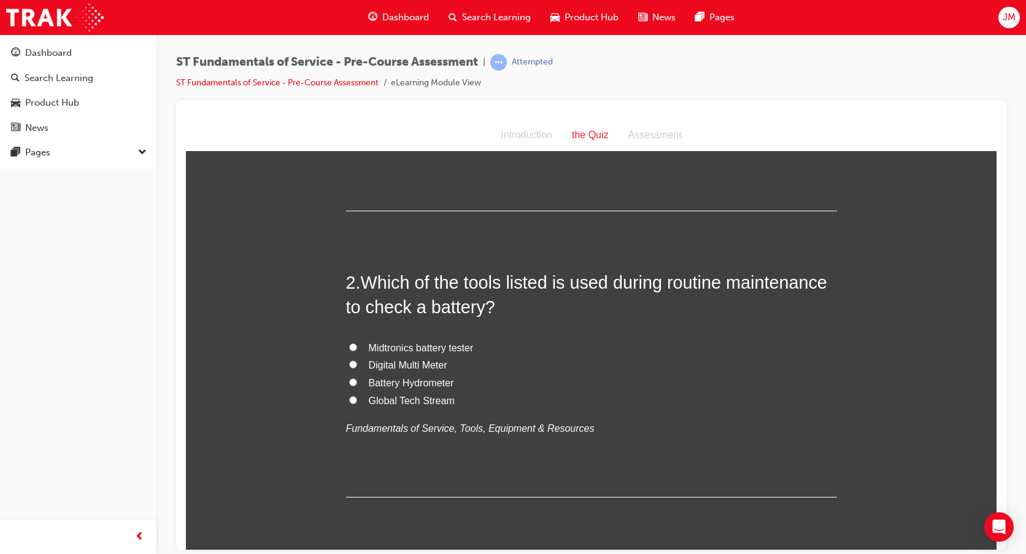
click at [349, 346] on input "Midtronics battery tester" at bounding box center [353, 346] width 8 height 8
radio input "true"
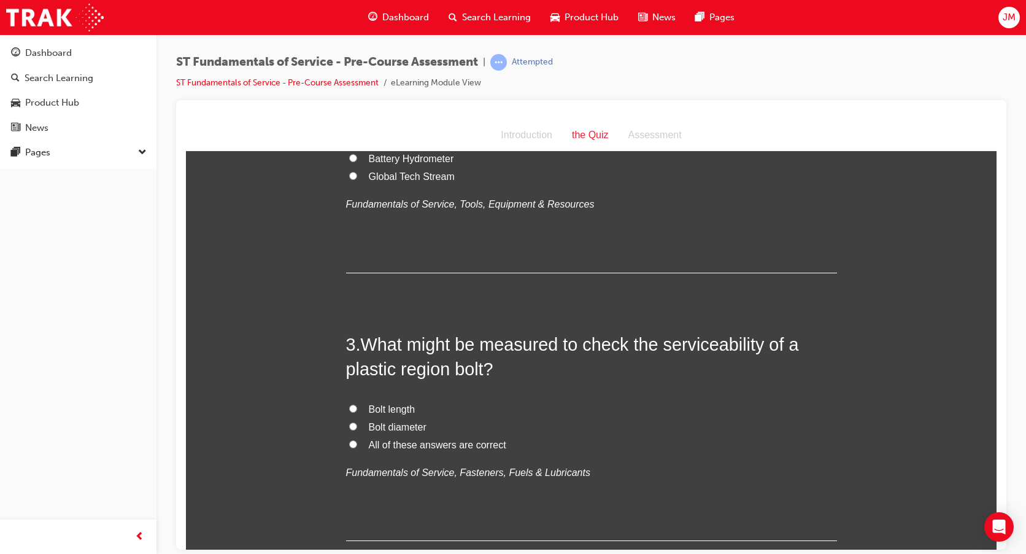
scroll to position [491, 0]
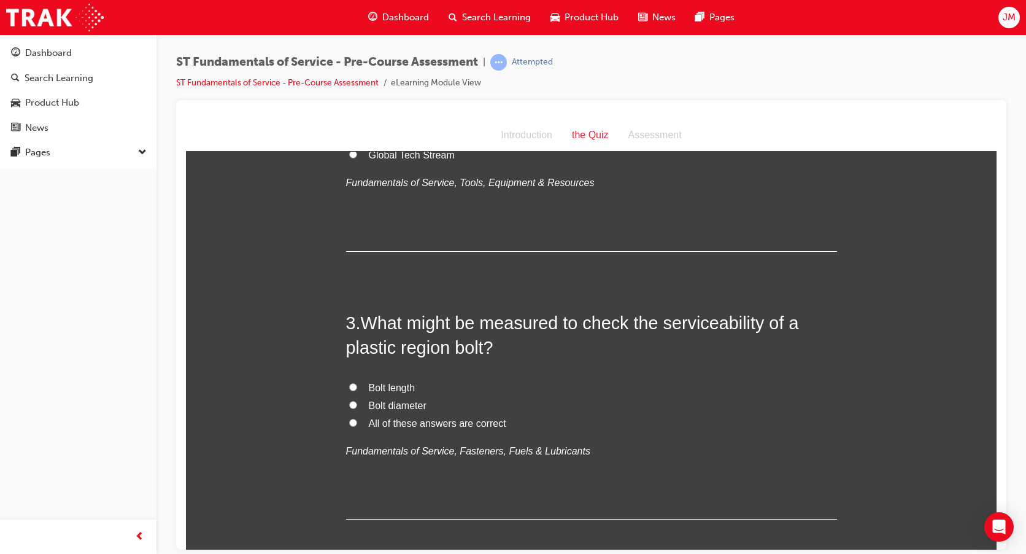
click at [349, 419] on input "All of these answers are correct" at bounding box center [353, 422] width 8 height 8
radio input "true"
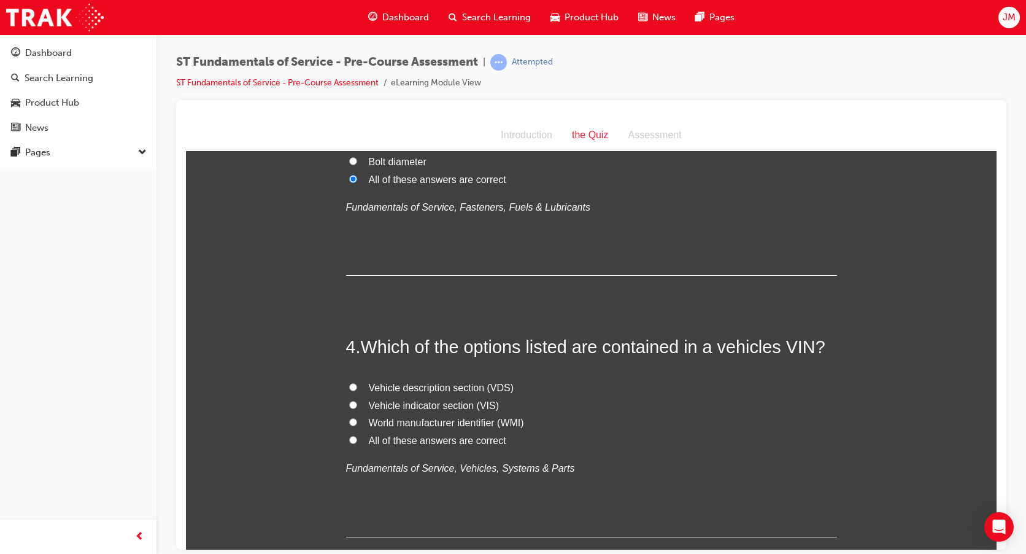
scroll to position [737, 0]
click at [349, 387] on input "Vehicle description section (VDS)" at bounding box center [353, 385] width 8 height 8
radio input "true"
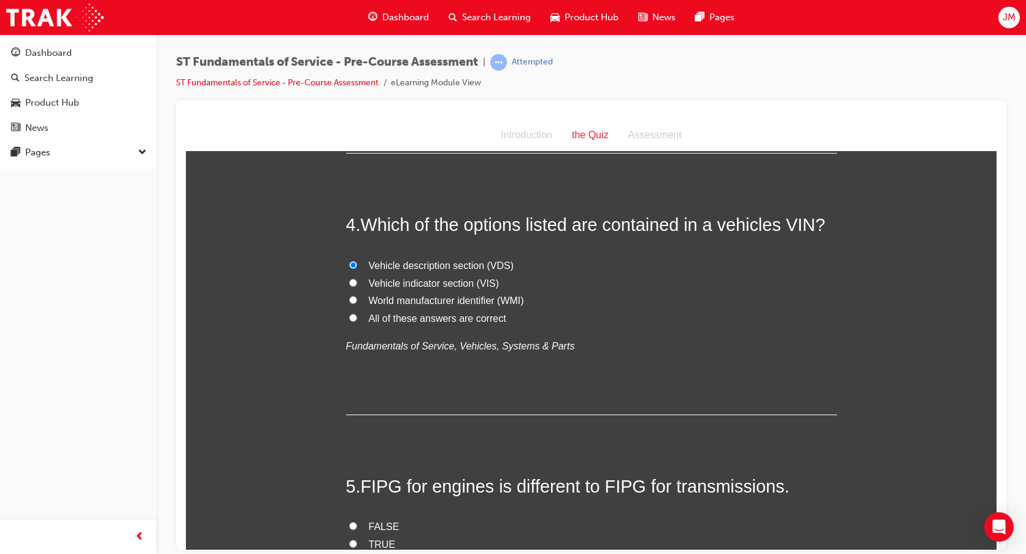
scroll to position [859, 0]
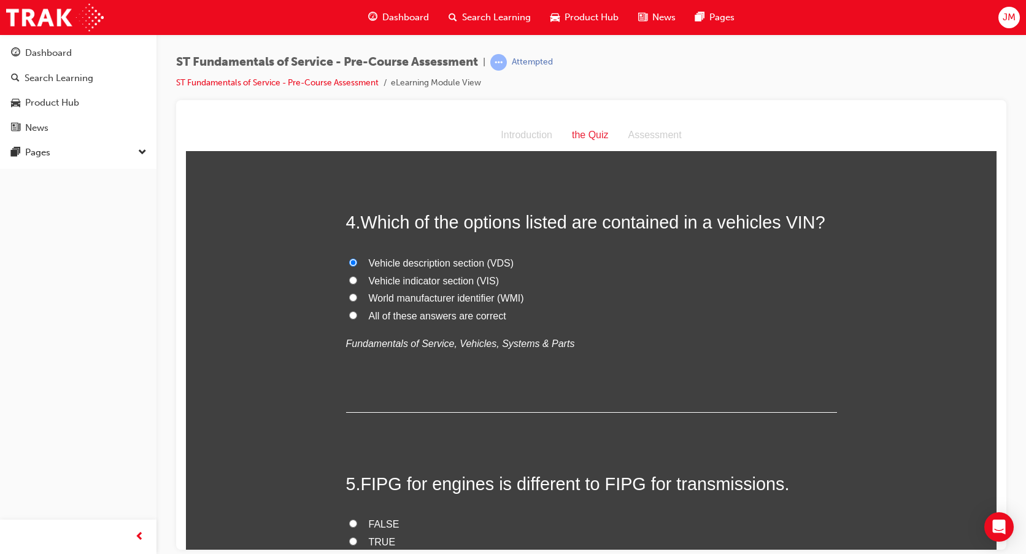
click at [349, 295] on input "World manufacturer identifier (WMI)" at bounding box center [353, 297] width 8 height 8
radio input "true"
click at [349, 260] on input "Vehicle description section (VDS)" at bounding box center [353, 262] width 8 height 8
radio input "true"
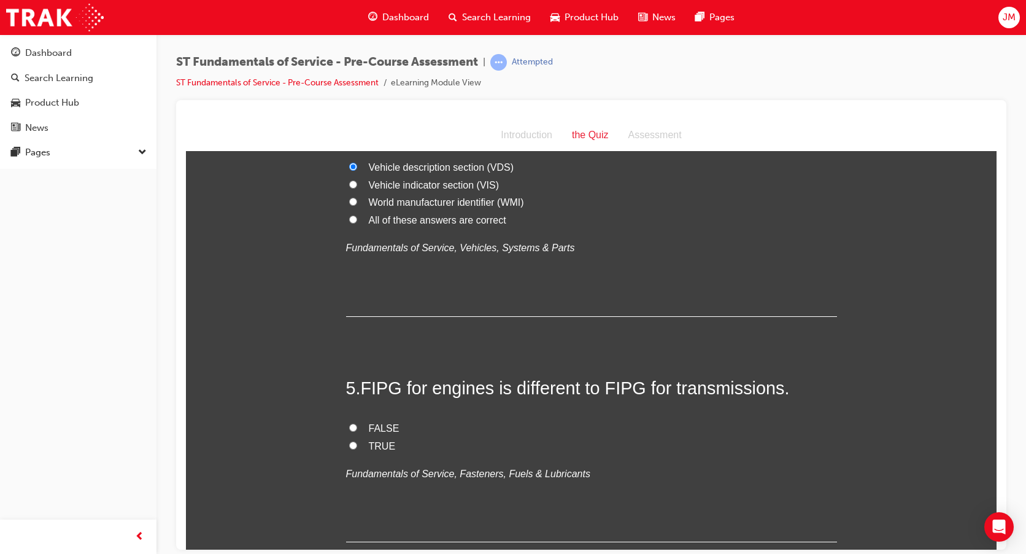
scroll to position [982, 0]
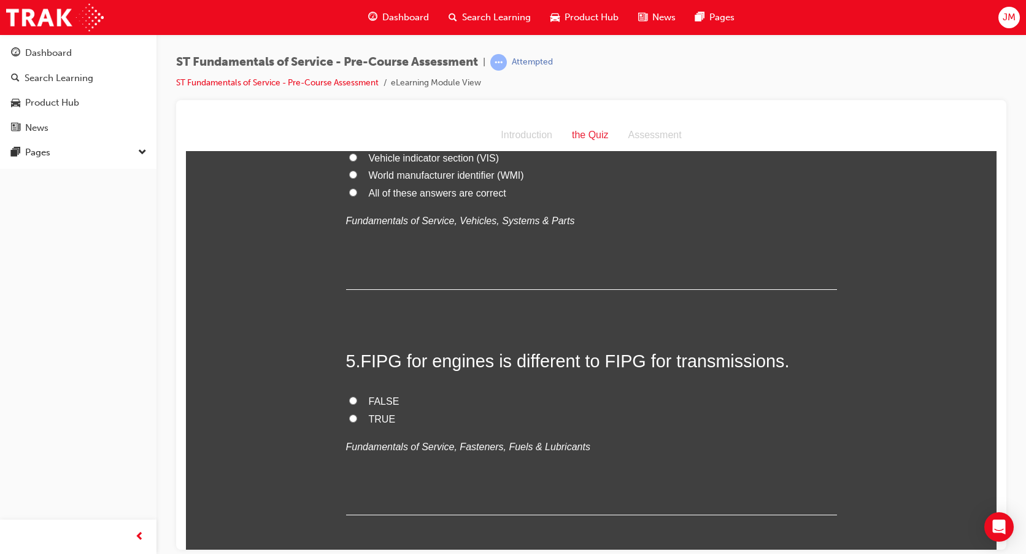
click at [349, 419] on input "TRUE" at bounding box center [353, 418] width 8 height 8
radio input "true"
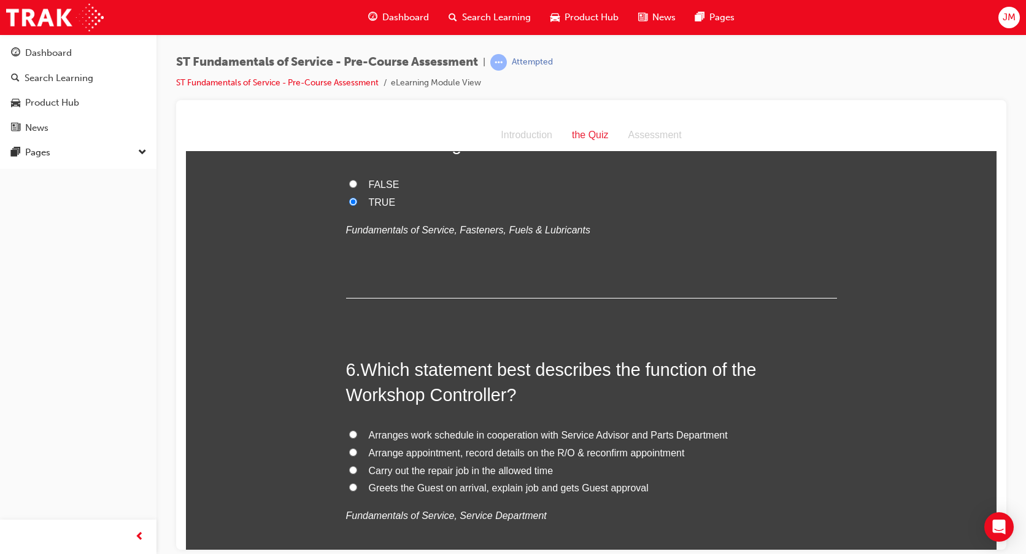
scroll to position [1228, 0]
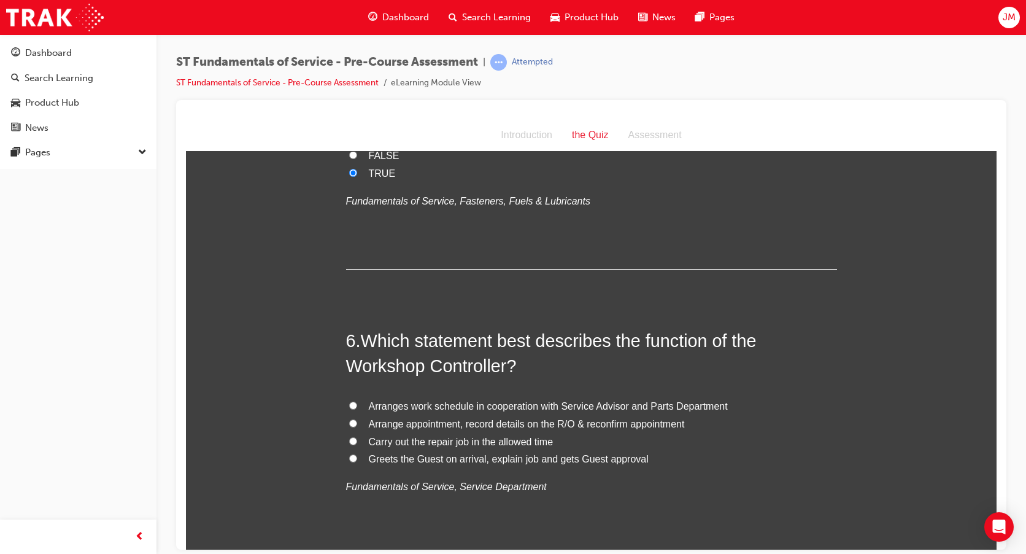
click at [349, 401] on input "Arranges work schedule in cooperation with Service Advisor and Parts Department" at bounding box center [353, 405] width 8 height 8
radio input "true"
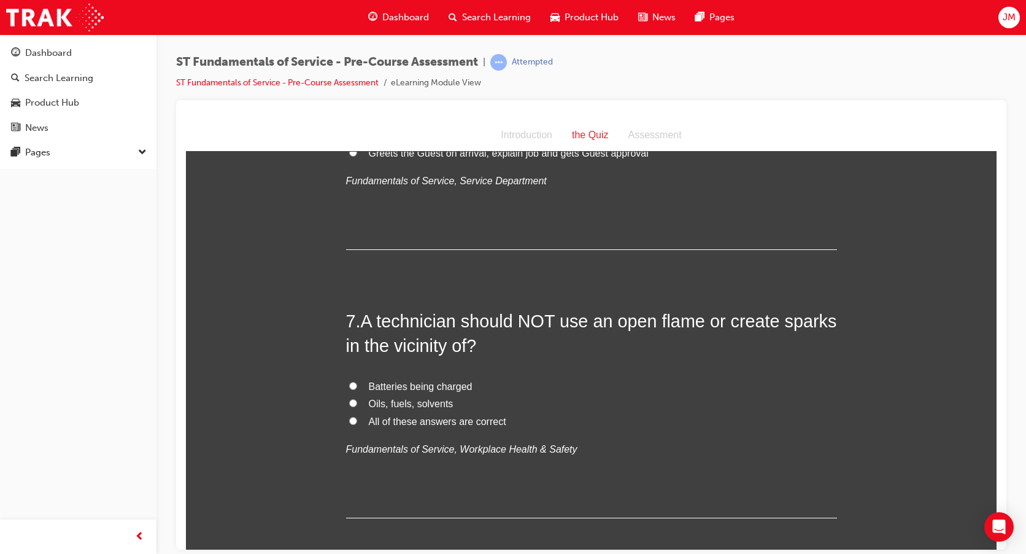
scroll to position [1534, 0]
click at [349, 415] on input "All of these answers are correct" at bounding box center [353, 419] width 8 height 8
radio input "true"
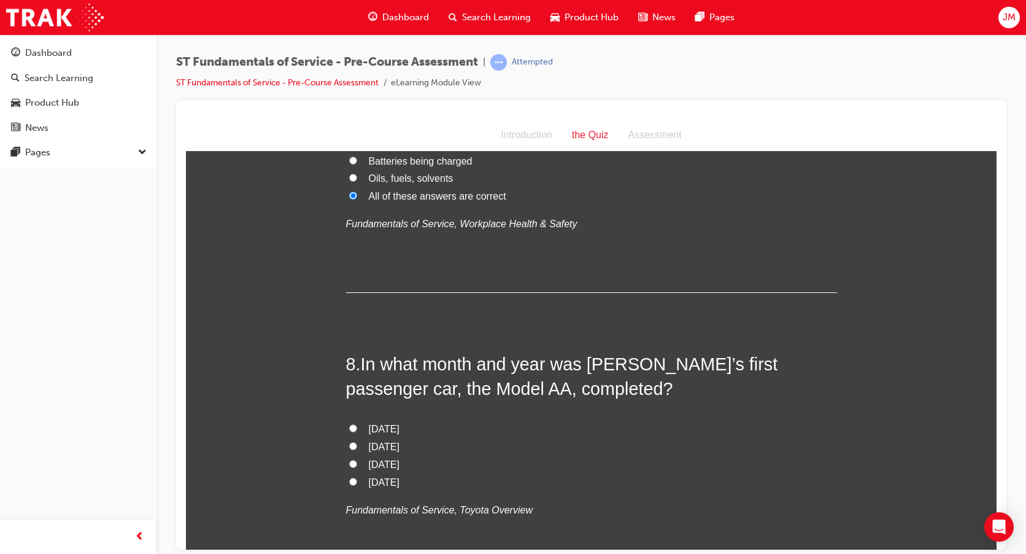
scroll to position [1780, 0]
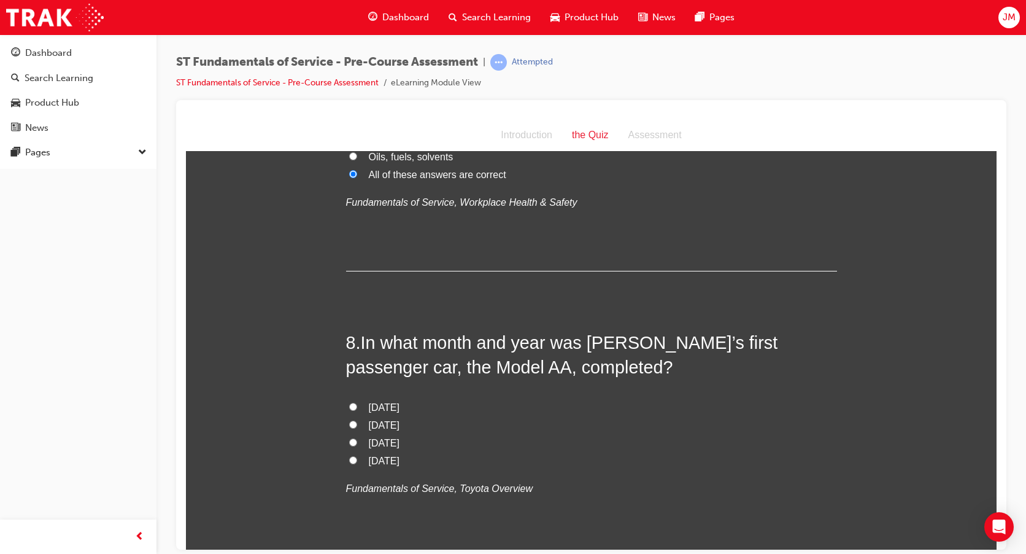
click at [349, 403] on input "January 1937" at bounding box center [353, 406] width 8 height 8
radio input "true"
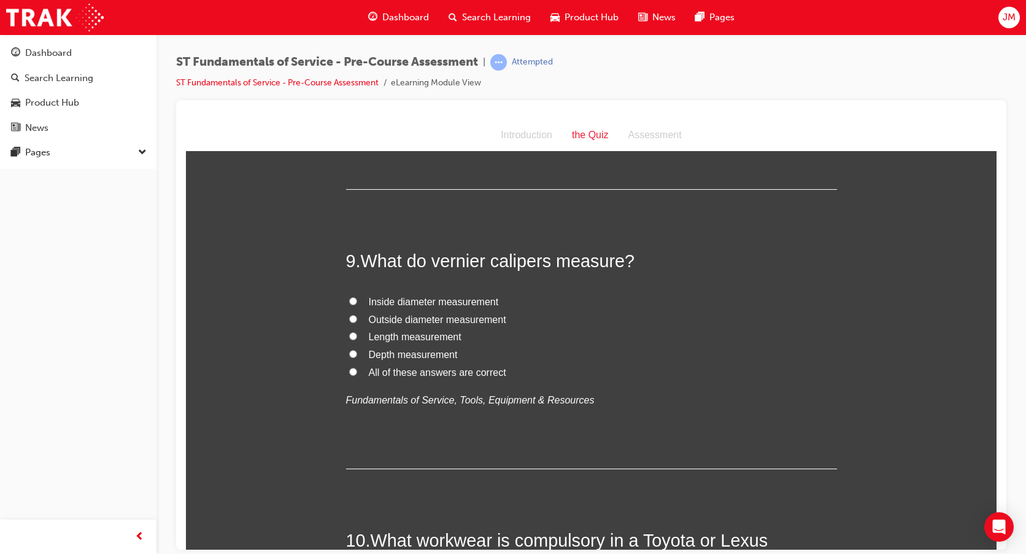
scroll to position [2148, 0]
click at [349, 373] on input "All of these answers are correct" at bounding box center [353, 370] width 8 height 8
radio input "true"
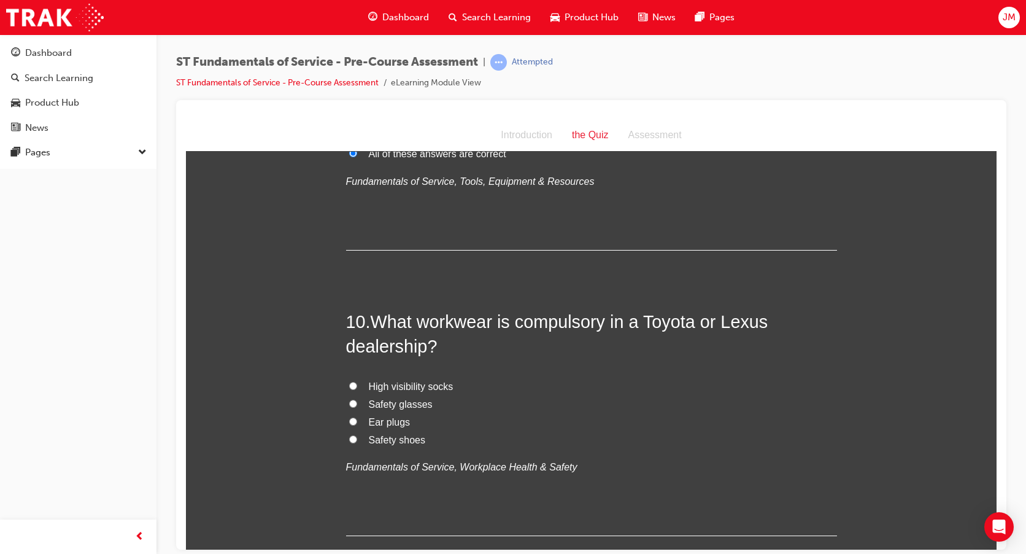
scroll to position [2394, 0]
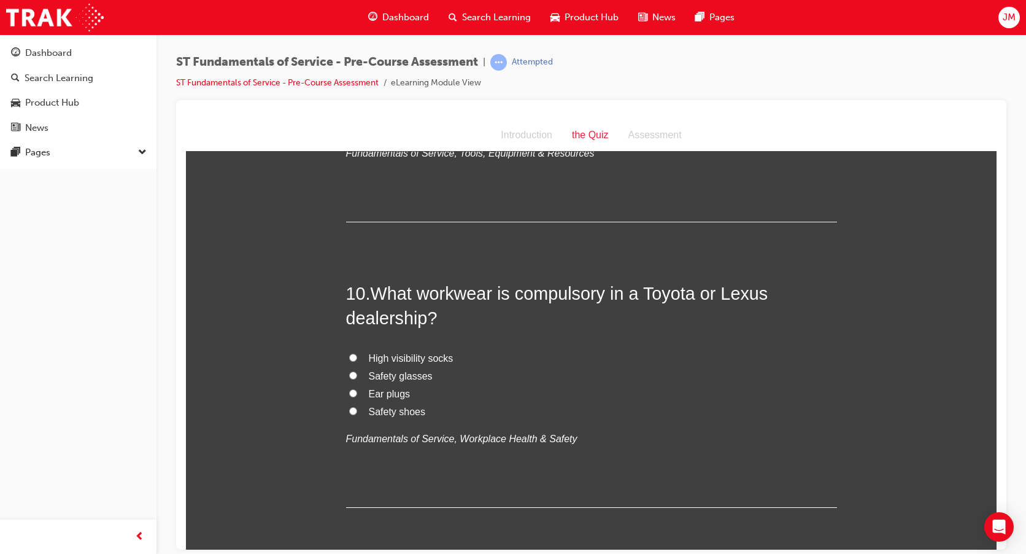
click at [351, 372] on input "Safety glasses" at bounding box center [353, 375] width 8 height 8
radio input "true"
click at [349, 389] on input "Ear plugs" at bounding box center [353, 393] width 8 height 8
radio input "true"
click at [351, 415] on label "Safety shoes" at bounding box center [591, 412] width 491 height 18
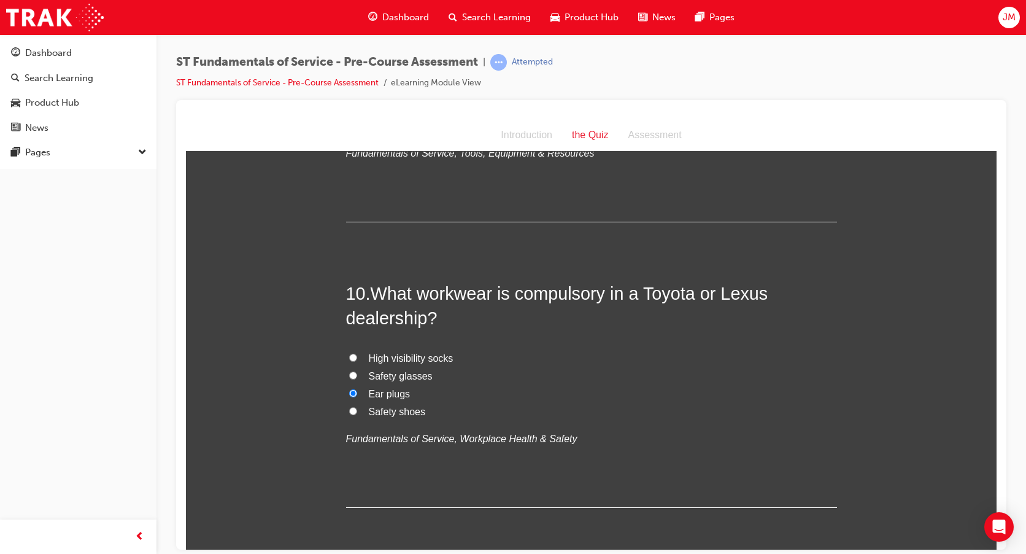
click at [351, 414] on input "Safety shoes" at bounding box center [353, 410] width 8 height 8
radio input "true"
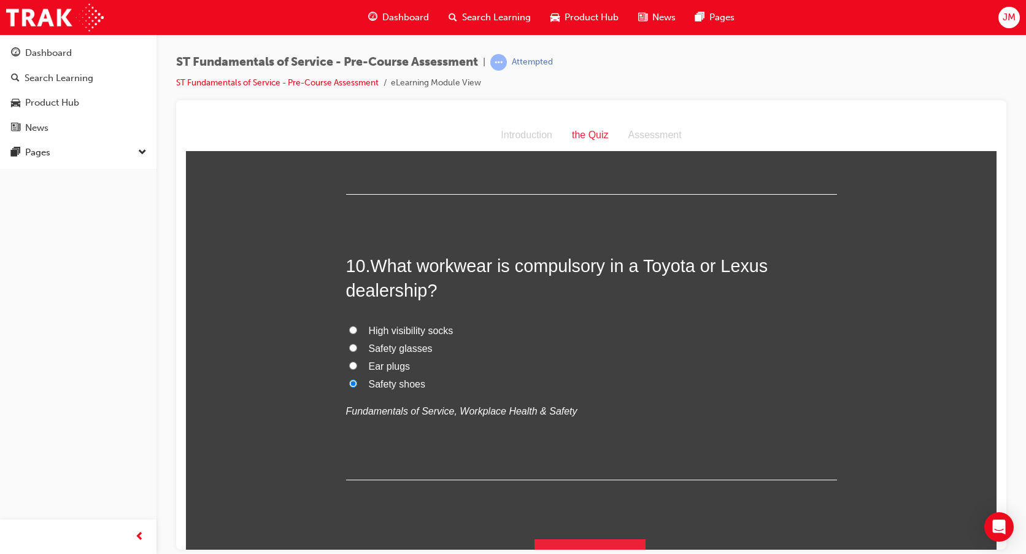
scroll to position [2445, 0]
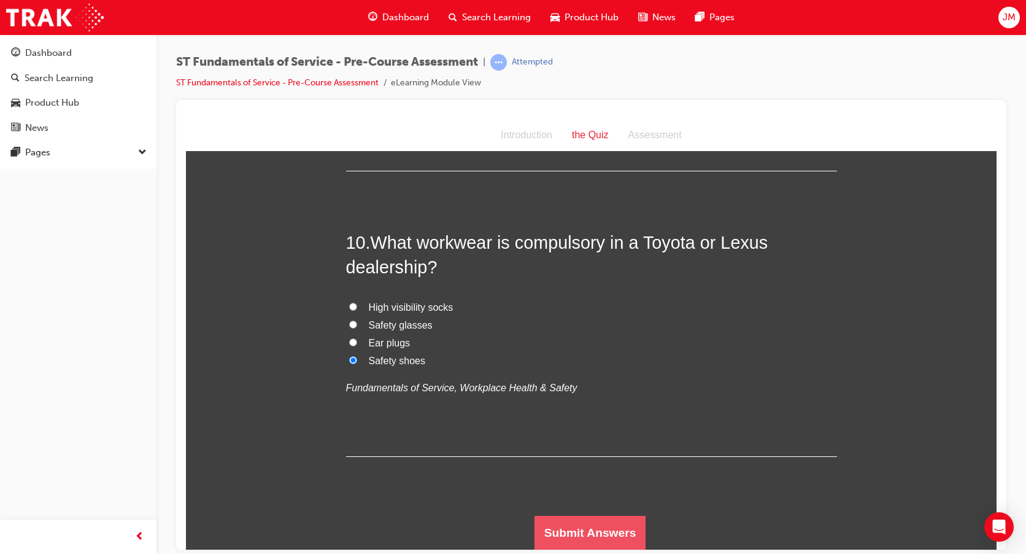
click at [573, 526] on button "Submit Answers" at bounding box center [591, 532] width 112 height 34
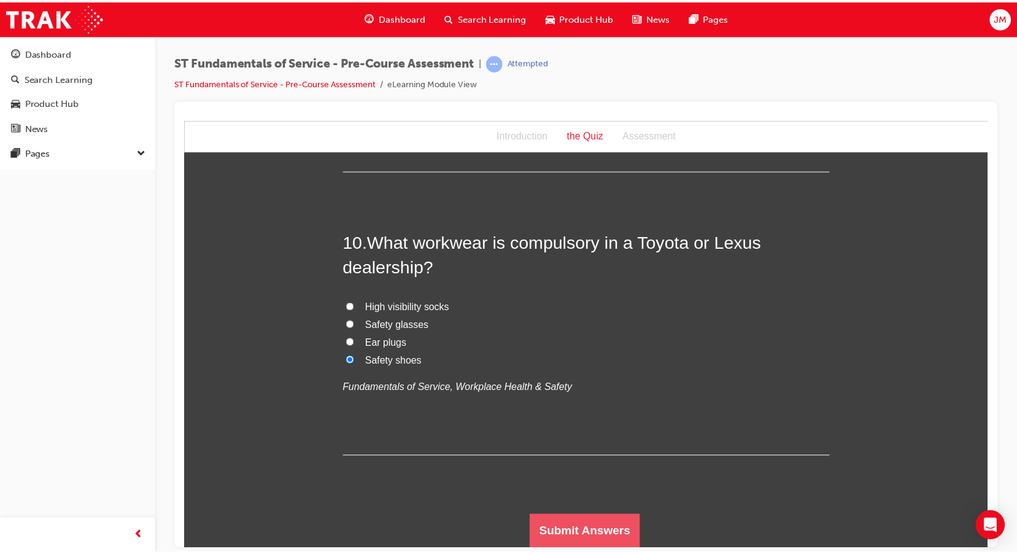
scroll to position [0, 0]
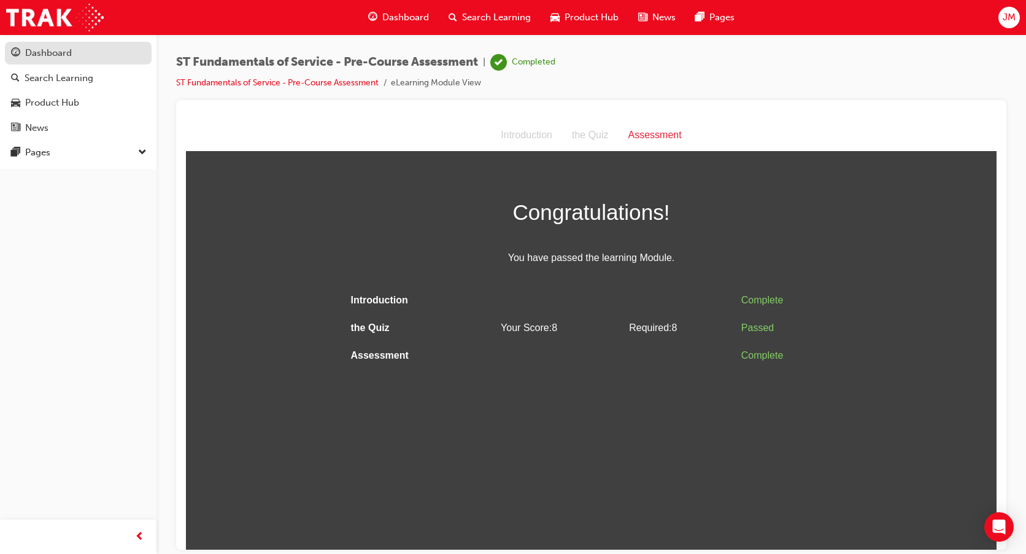
click at [85, 48] on div "Dashboard" at bounding box center [78, 52] width 134 height 15
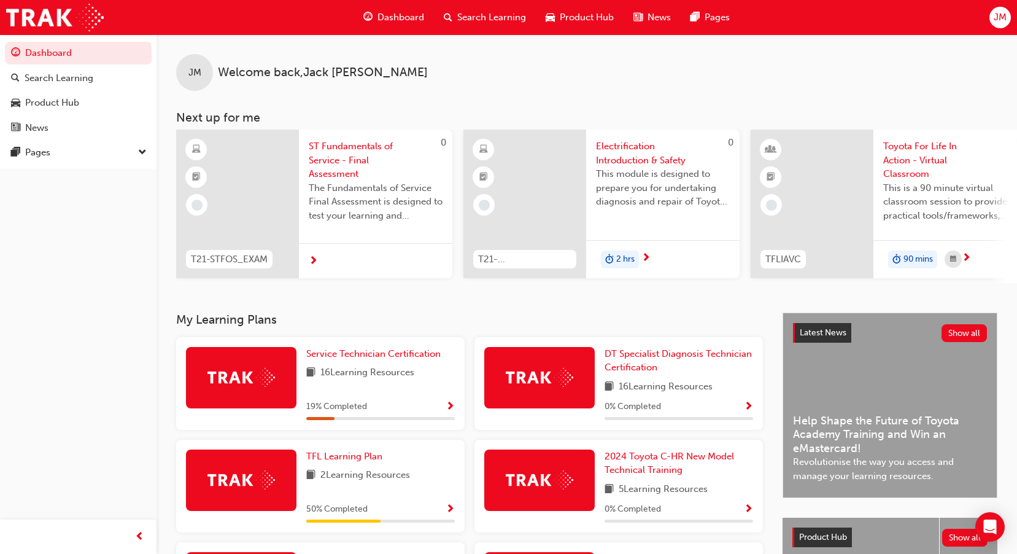
click at [632, 157] on span "Electrification Introduction & Safety" at bounding box center [663, 153] width 134 height 28
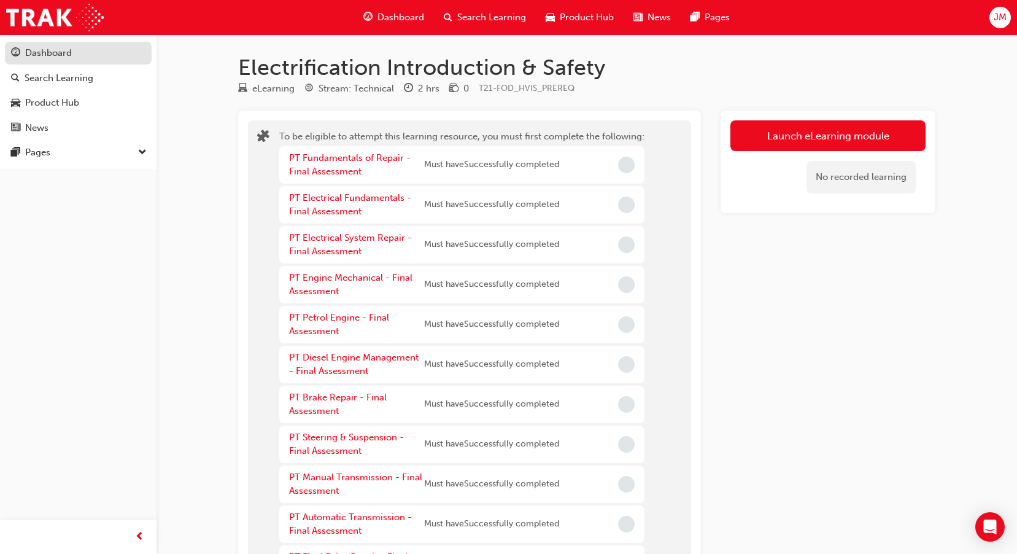
click at [39, 58] on div "Dashboard" at bounding box center [48, 53] width 47 height 14
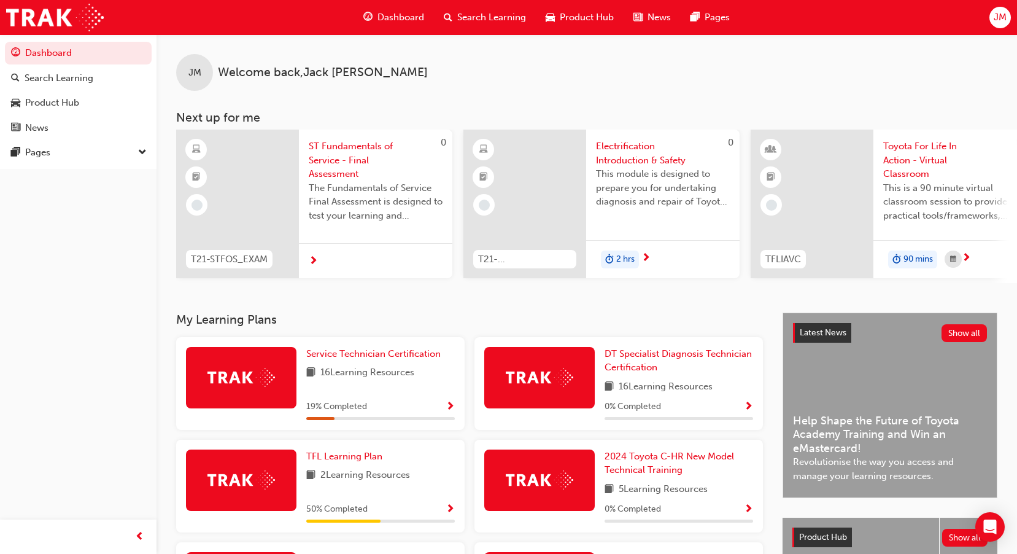
click at [364, 155] on span "ST Fundamentals of Service - Final Assessment" at bounding box center [376, 160] width 134 height 42
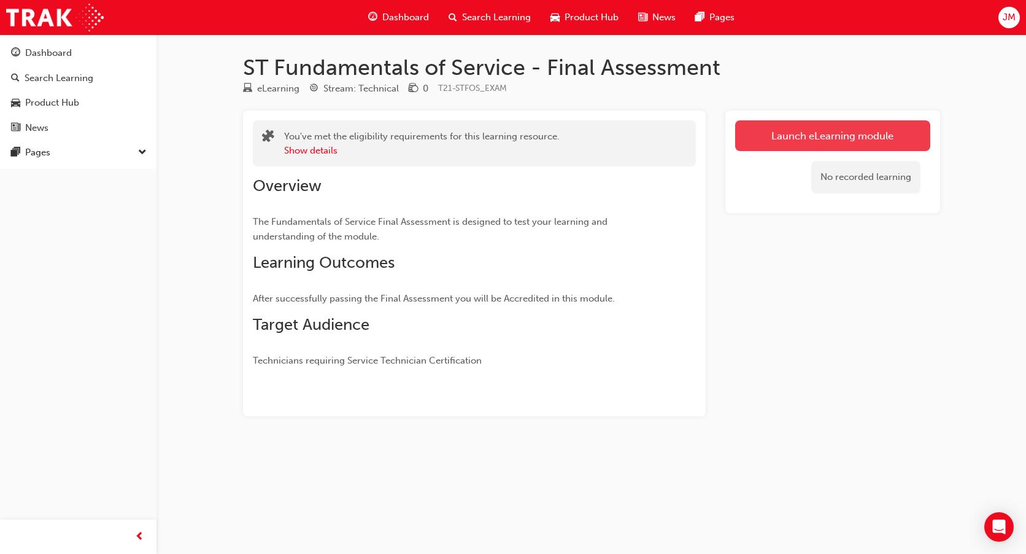
click at [824, 139] on link "Launch eLearning module" at bounding box center [832, 135] width 195 height 31
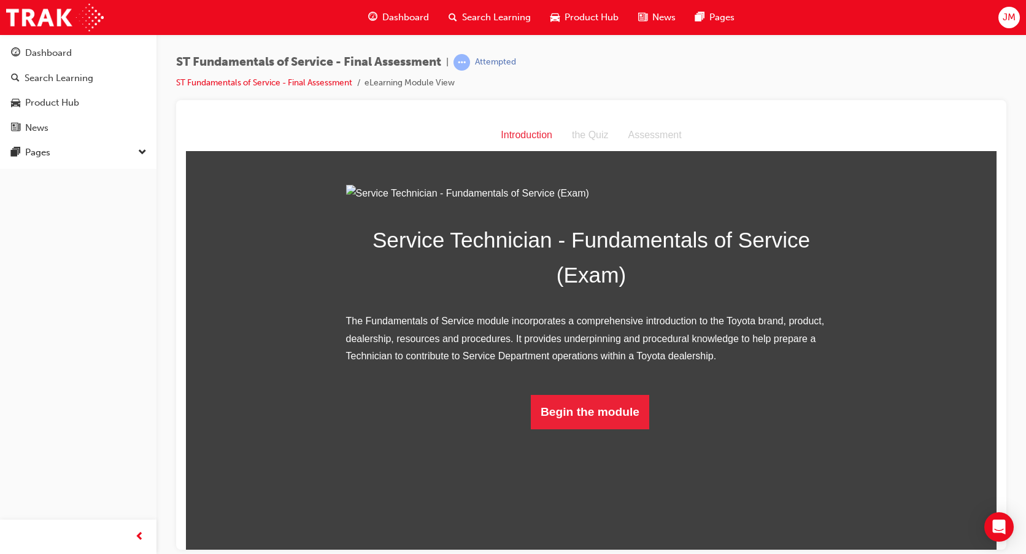
scroll to position [15, 0]
click at [620, 428] on button "Begin the module" at bounding box center [590, 411] width 118 height 34
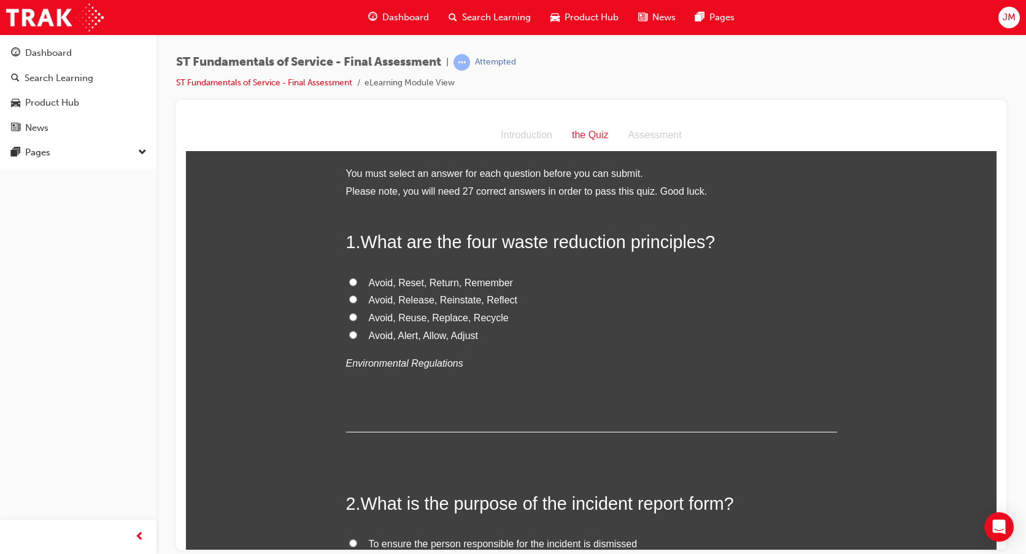
click at [349, 317] on input "Avoid, Reuse, Replace, Recycle" at bounding box center [353, 316] width 8 height 8
radio input "true"
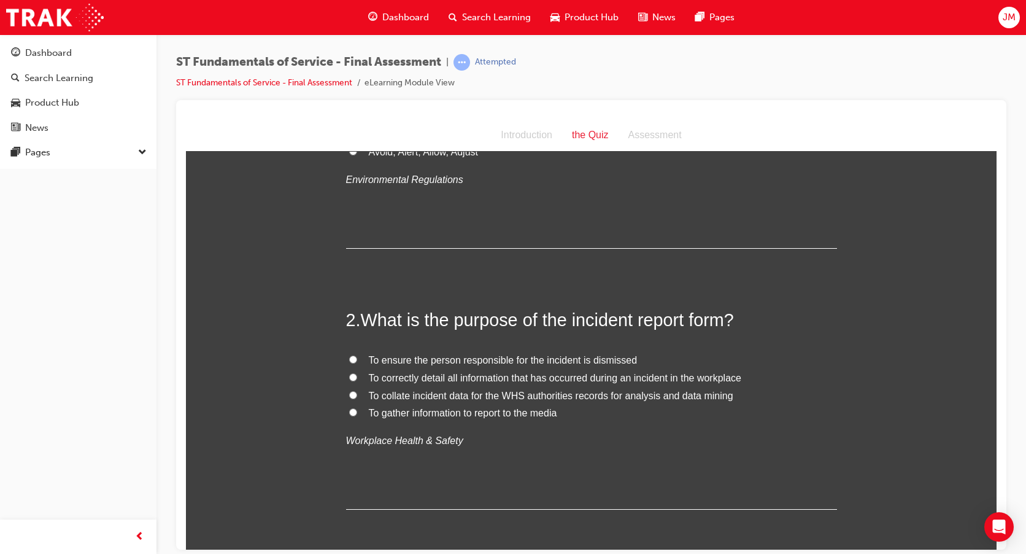
scroll to position [184, 0]
click at [351, 379] on input "To correctly detail all information that has occurred during an incident in the…" at bounding box center [353, 376] width 8 height 8
radio input "true"
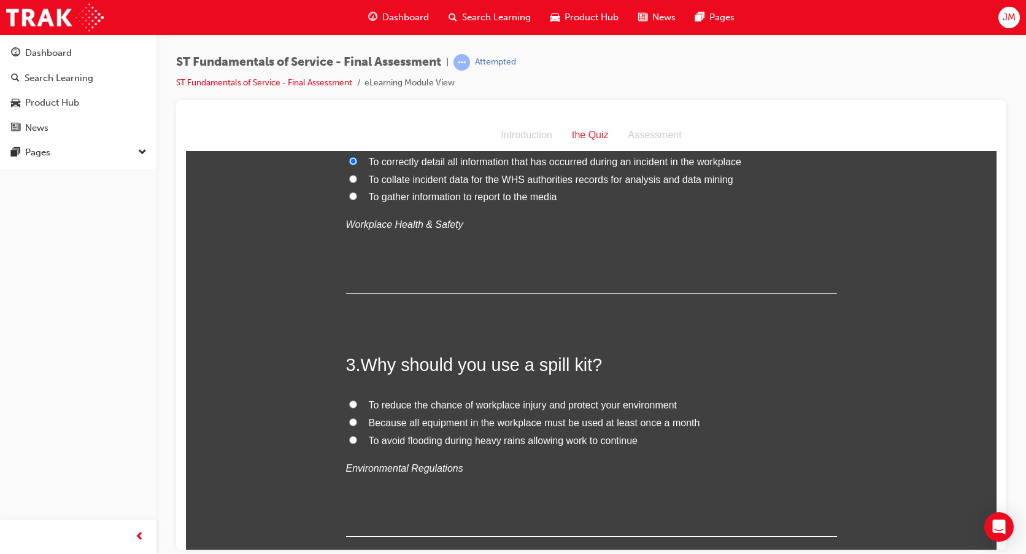
scroll to position [430, 0]
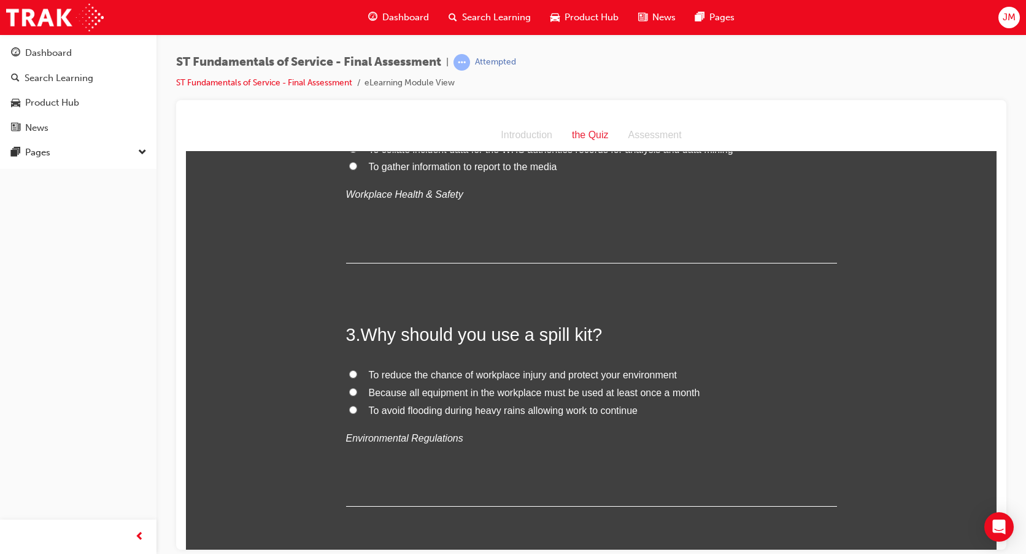
click at [349, 375] on input "To reduce the chance of workplace injury and protect your environment" at bounding box center [353, 373] width 8 height 8
radio input "true"
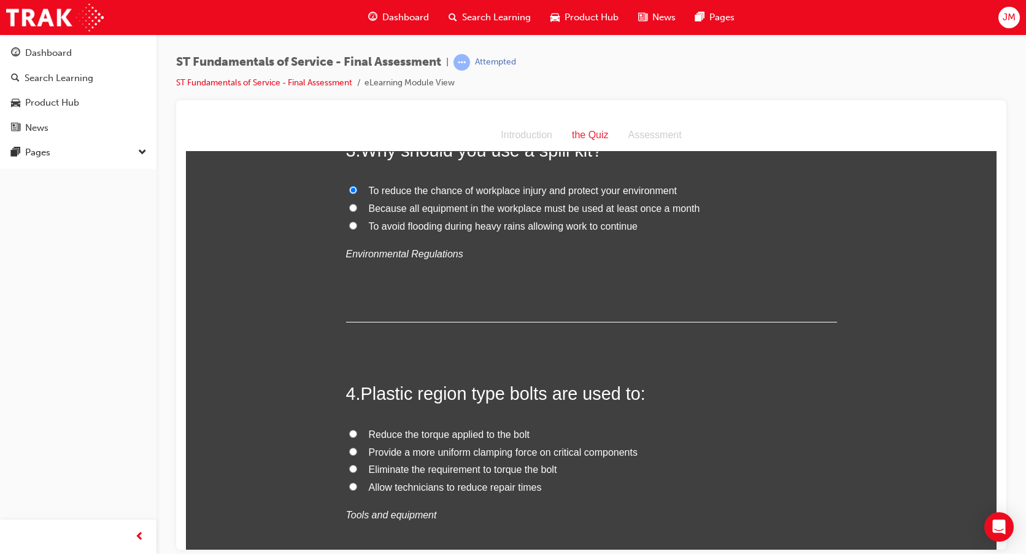
scroll to position [675, 0]
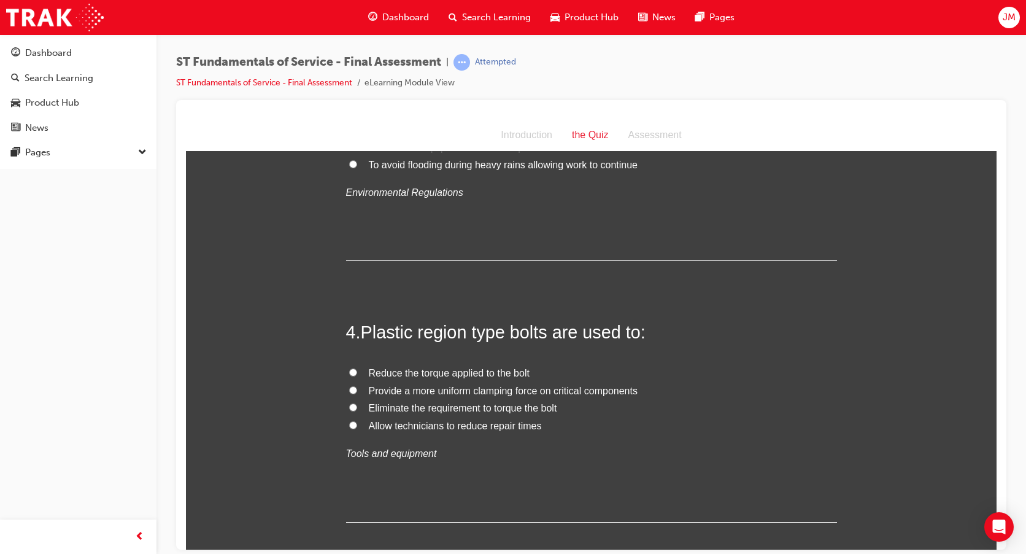
drag, startPoint x: 347, startPoint y: 369, endPoint x: 363, endPoint y: 385, distance: 23.0
click at [349, 369] on input "Reduce the torque applied to the bolt" at bounding box center [353, 372] width 8 height 8
radio input "true"
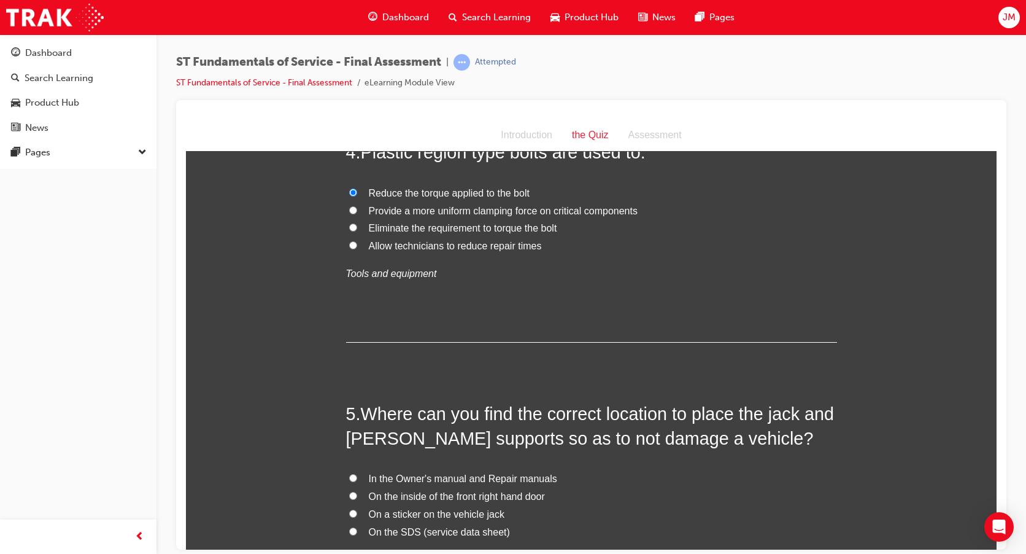
scroll to position [921, 0]
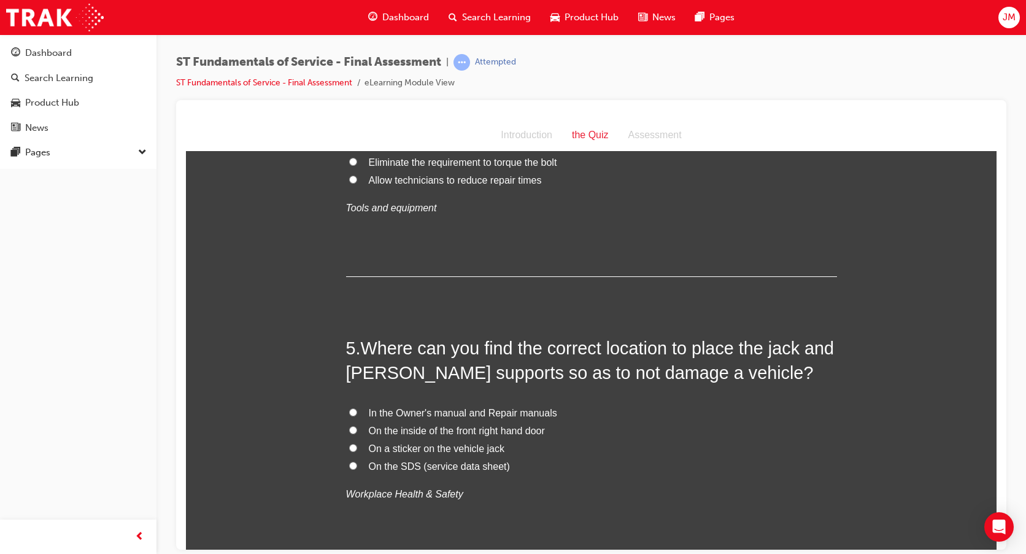
click at [349, 450] on input "On a sticker on the vehicle jack" at bounding box center [353, 447] width 8 height 8
radio input "true"
click at [349, 467] on input "On the SDS (service data sheet)" at bounding box center [353, 465] width 8 height 8
radio input "true"
click at [349, 447] on input "On a sticker on the vehicle jack" at bounding box center [353, 447] width 8 height 8
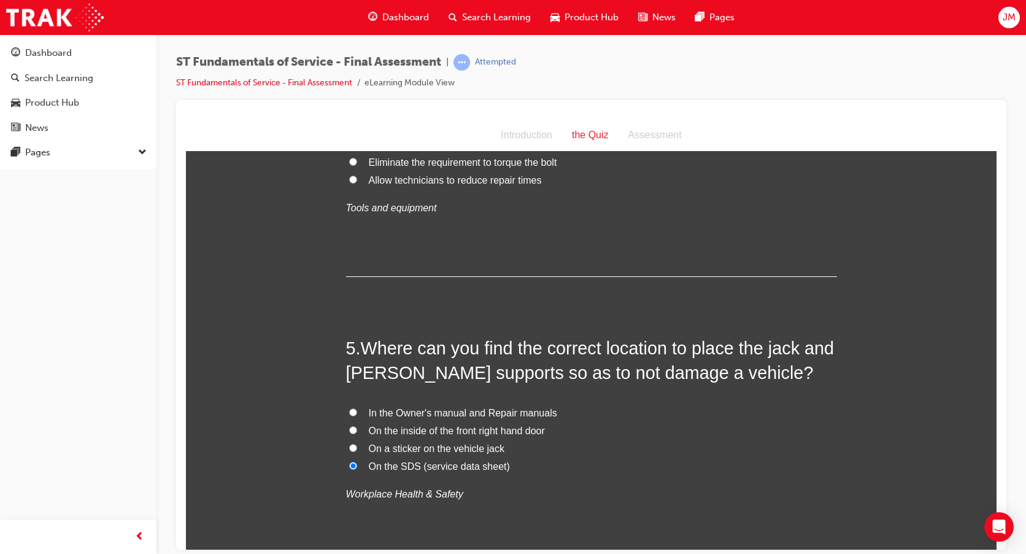
radio input "true"
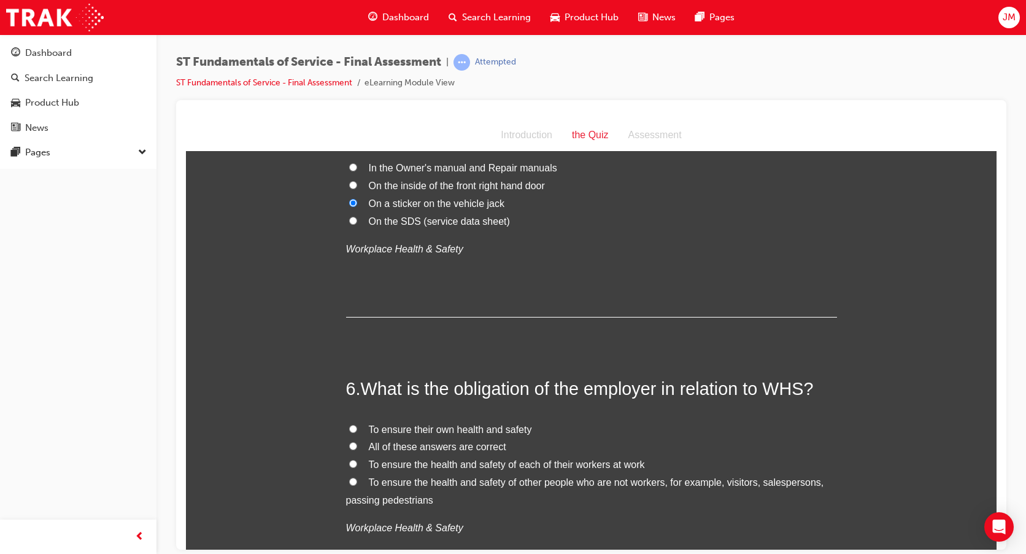
scroll to position [1166, 0]
click at [349, 446] on input "All of these answers are correct" at bounding box center [353, 445] width 8 height 8
radio input "true"
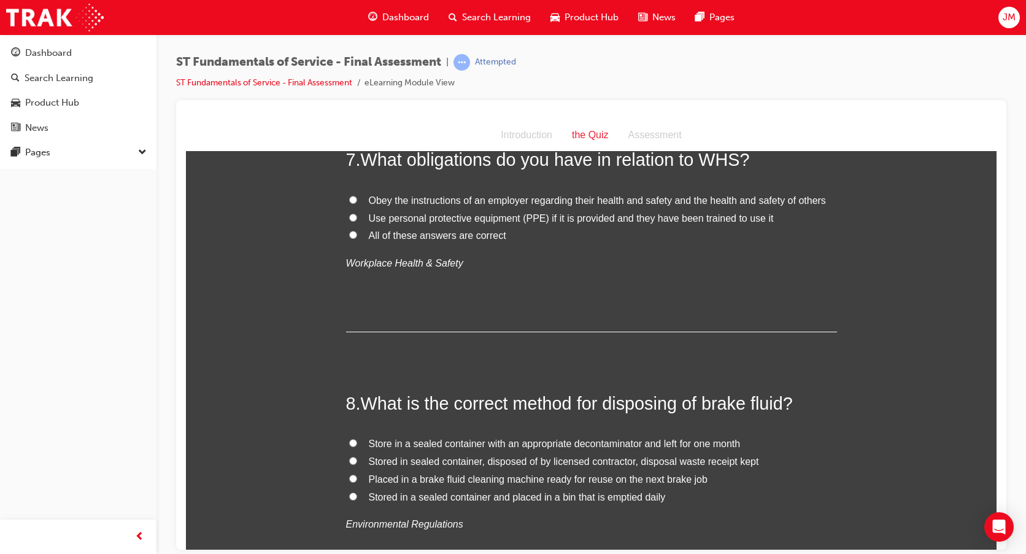
scroll to position [1596, 0]
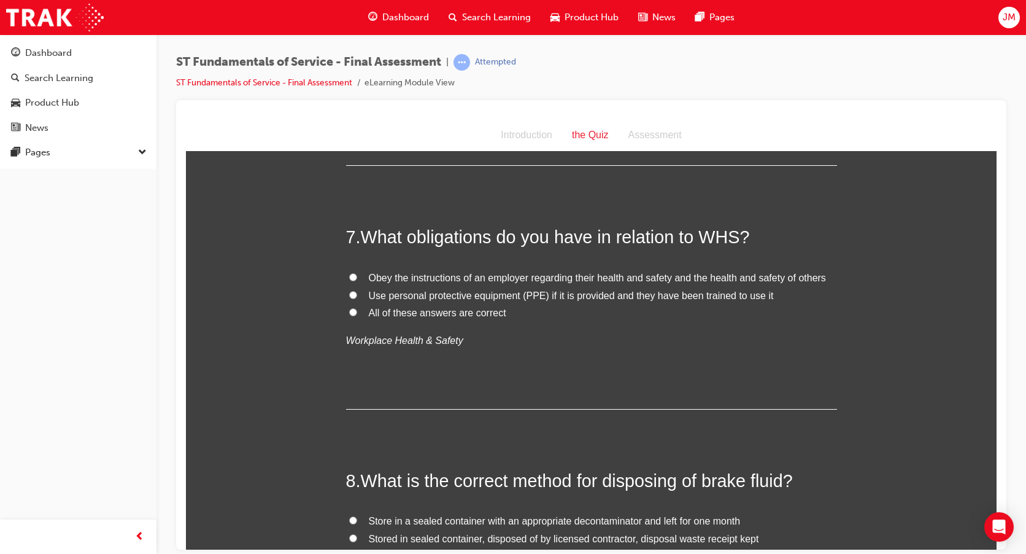
click at [352, 311] on label "All of these answers are correct" at bounding box center [591, 313] width 491 height 18
click at [352, 311] on input "All of these answers are correct" at bounding box center [353, 311] width 8 height 8
radio input "true"
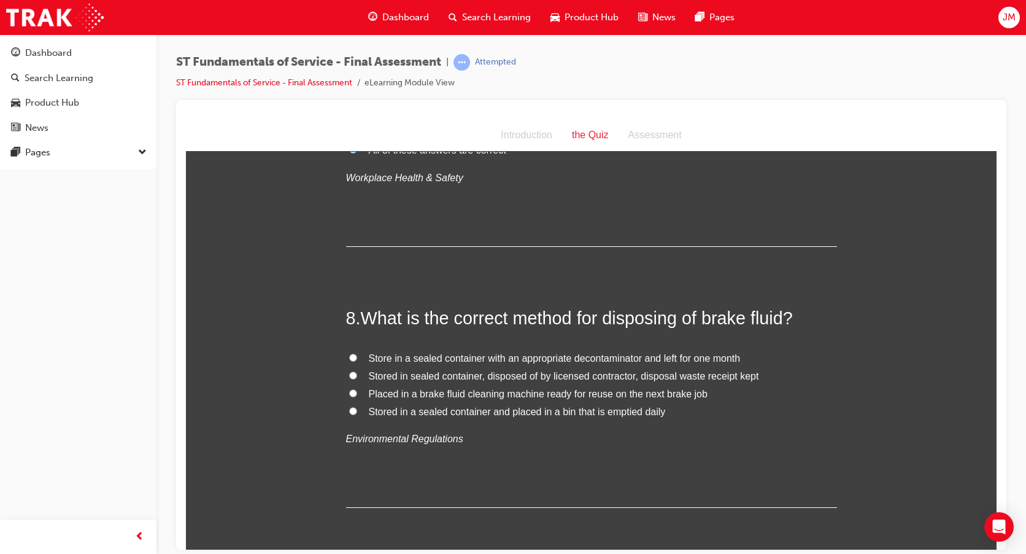
scroll to position [1780, 0]
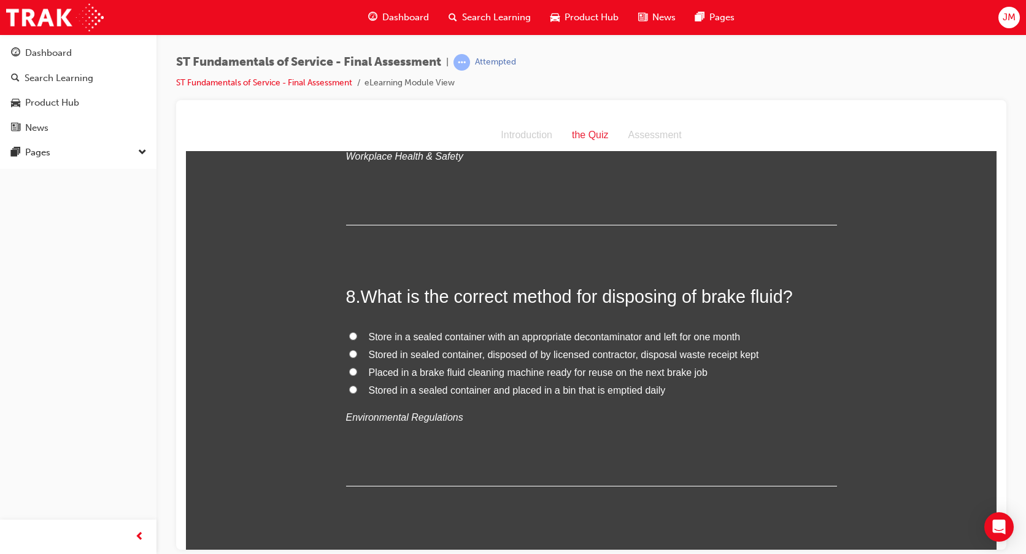
click at [349, 354] on input "Stored in sealed container, disposed of by licensed contractor, disposal waste …" at bounding box center [353, 353] width 8 height 8
radio input "true"
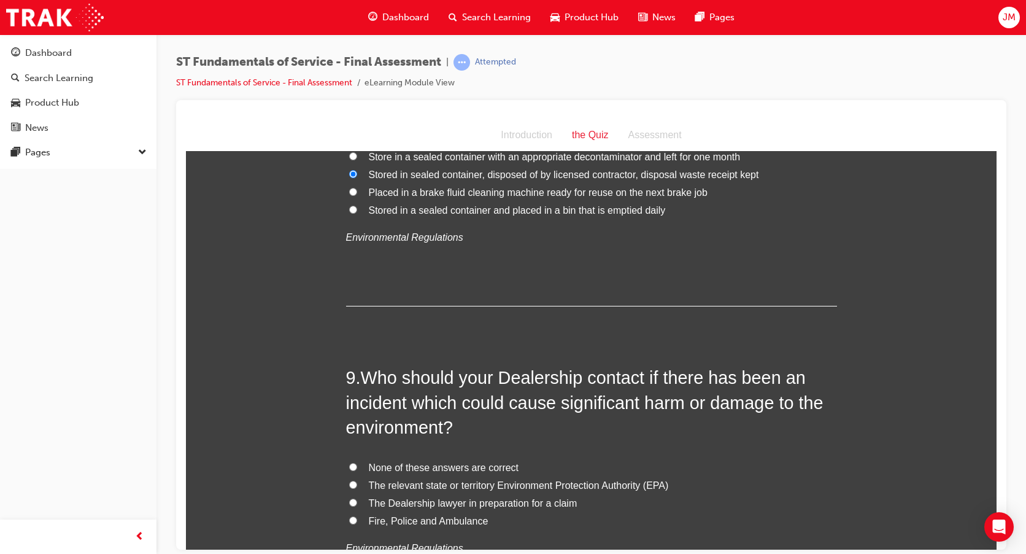
scroll to position [2087, 0]
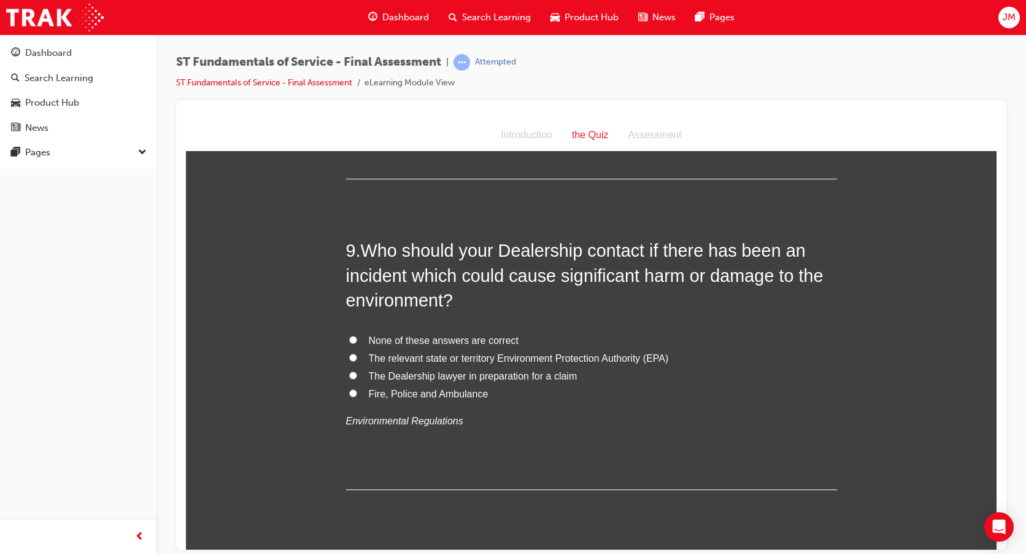
click at [349, 358] on input "The relevant state or territory Environment Protection Authority (EPA)" at bounding box center [353, 357] width 8 height 8
radio input "true"
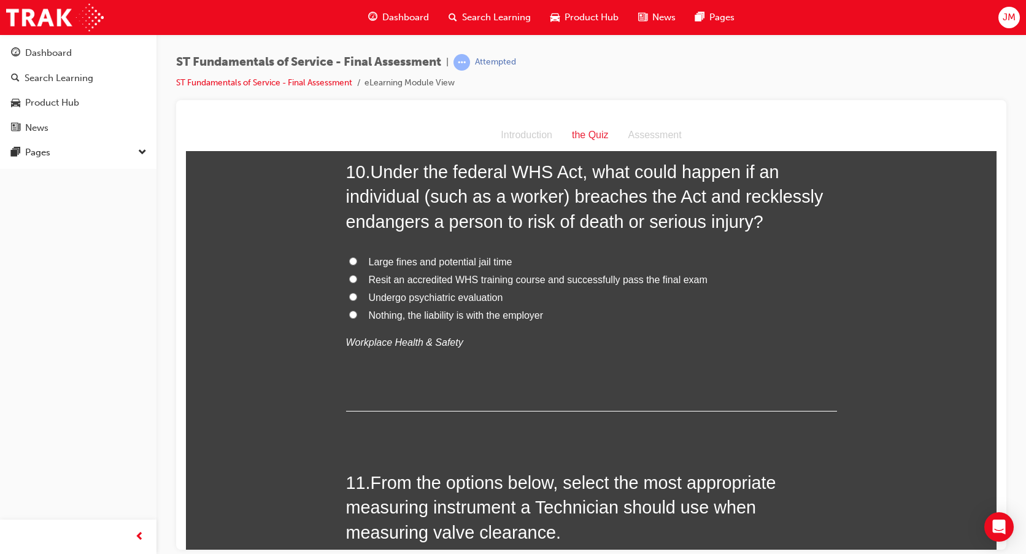
scroll to position [2455, 0]
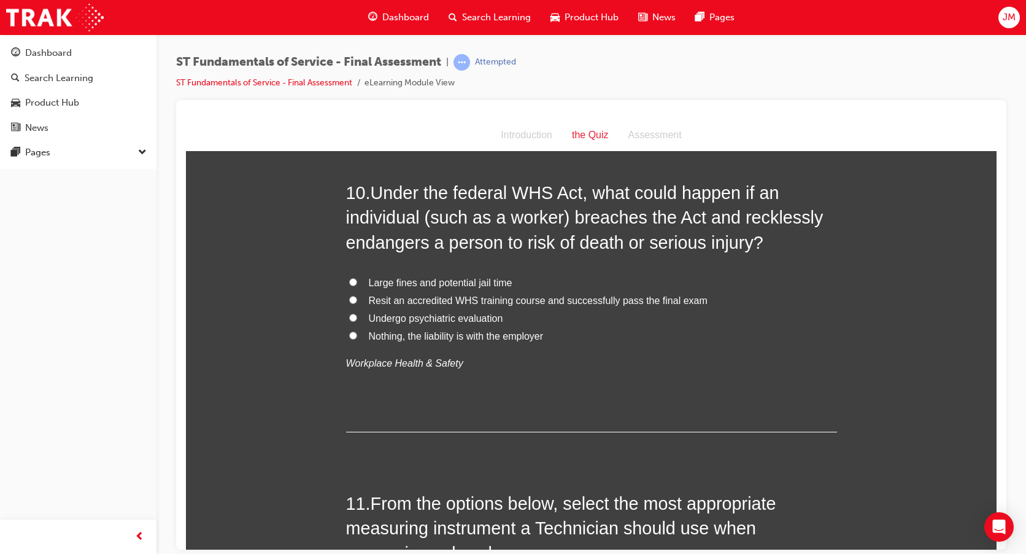
click at [352, 280] on label "Large fines and potential jail time" at bounding box center [591, 283] width 491 height 18
click at [352, 280] on input "Large fines and potential jail time" at bounding box center [353, 281] width 8 height 8
radio input "true"
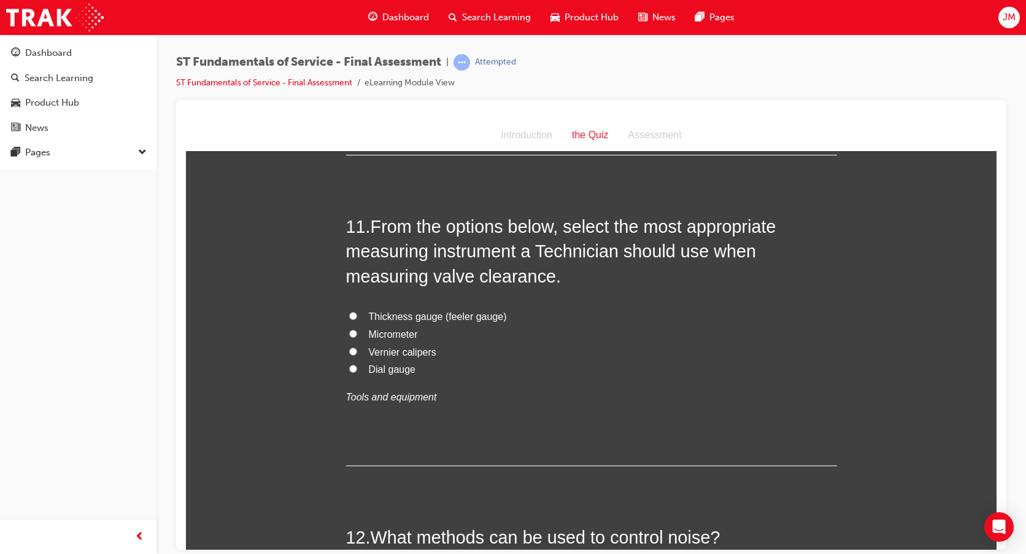
scroll to position [2762, 0]
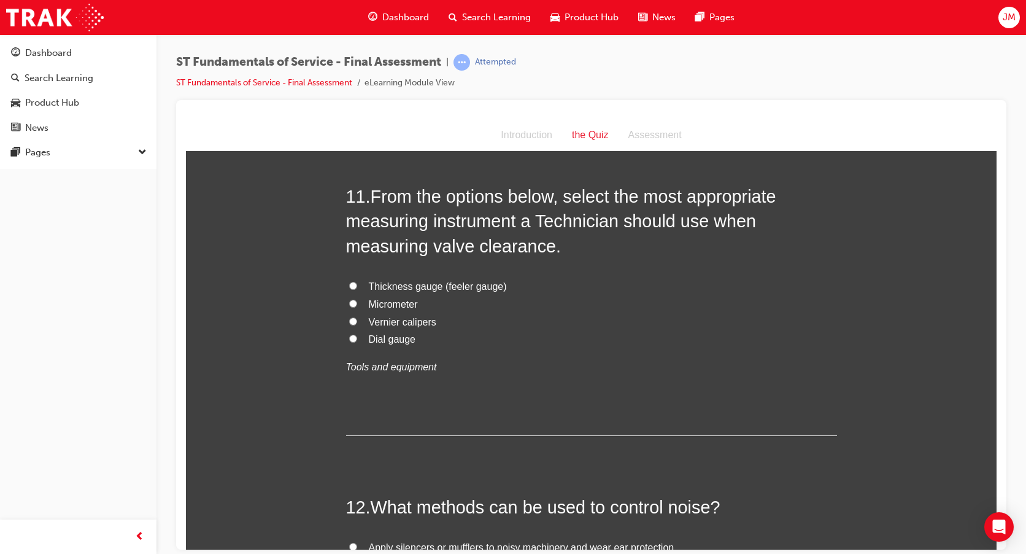
click at [349, 284] on input "Thickness gauge (feeler gauge)" at bounding box center [353, 285] width 8 height 8
radio input "true"
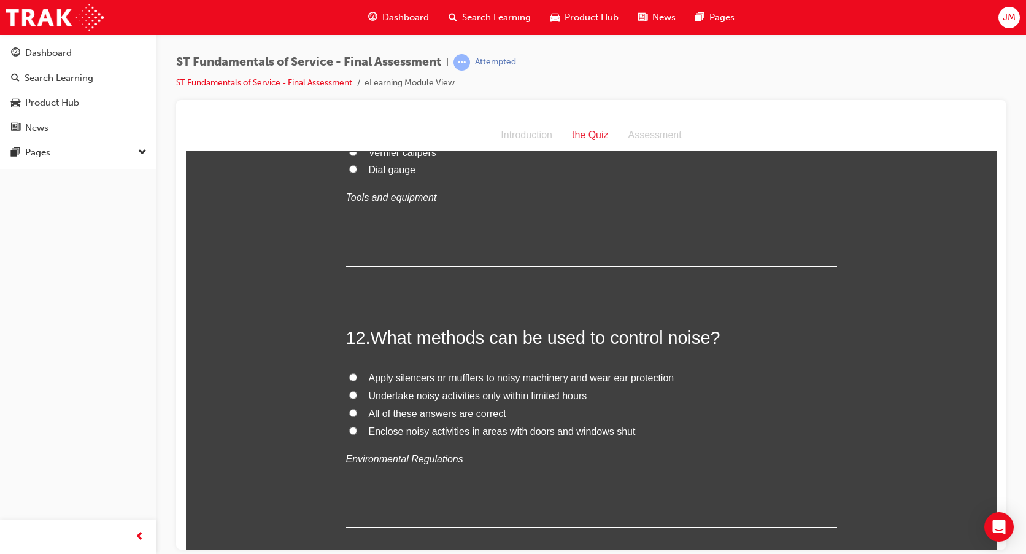
scroll to position [3007, 0]
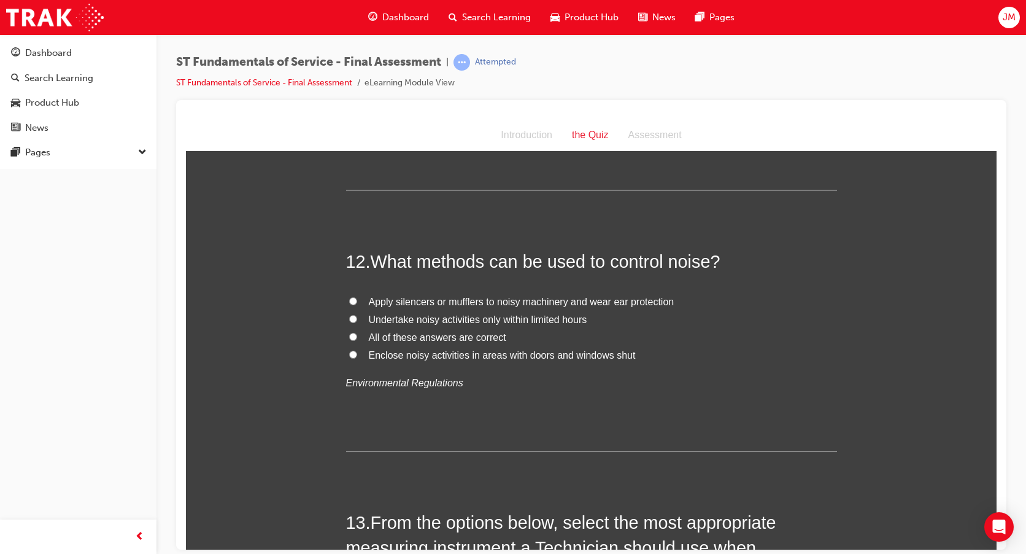
click at [349, 332] on input "All of these answers are correct" at bounding box center [353, 336] width 8 height 8
radio input "true"
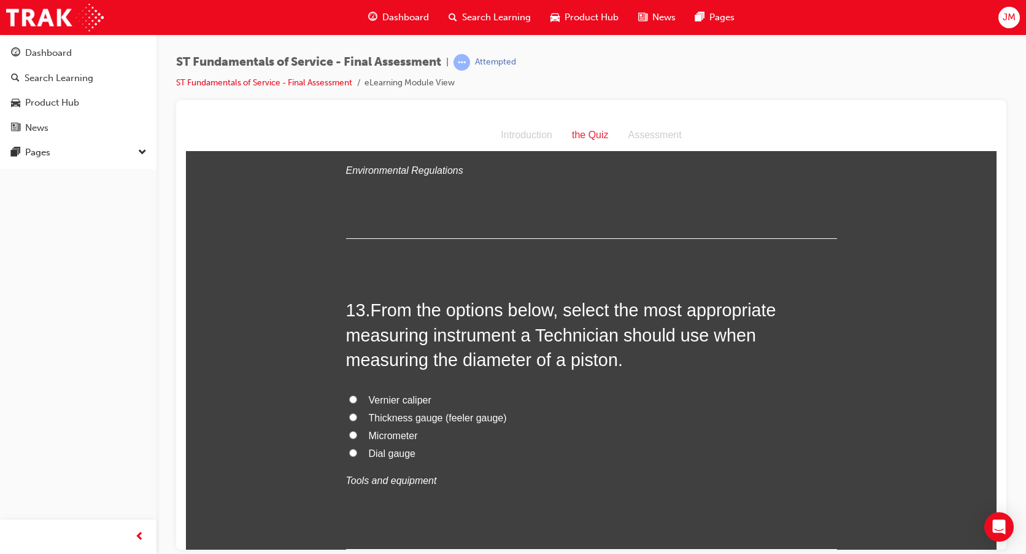
scroll to position [3253, 0]
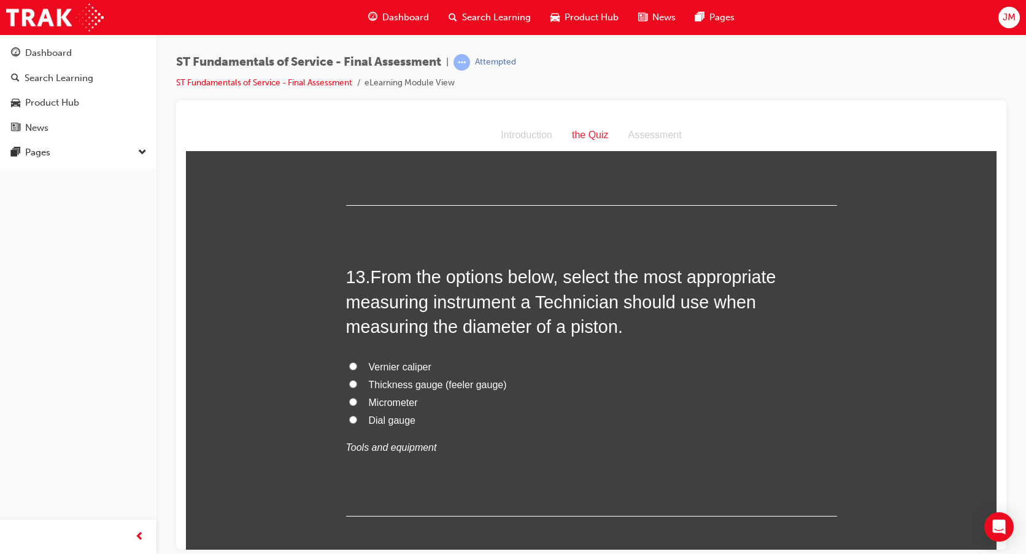
click at [349, 362] on input "Vernier caliper" at bounding box center [353, 366] width 8 height 8
radio input "true"
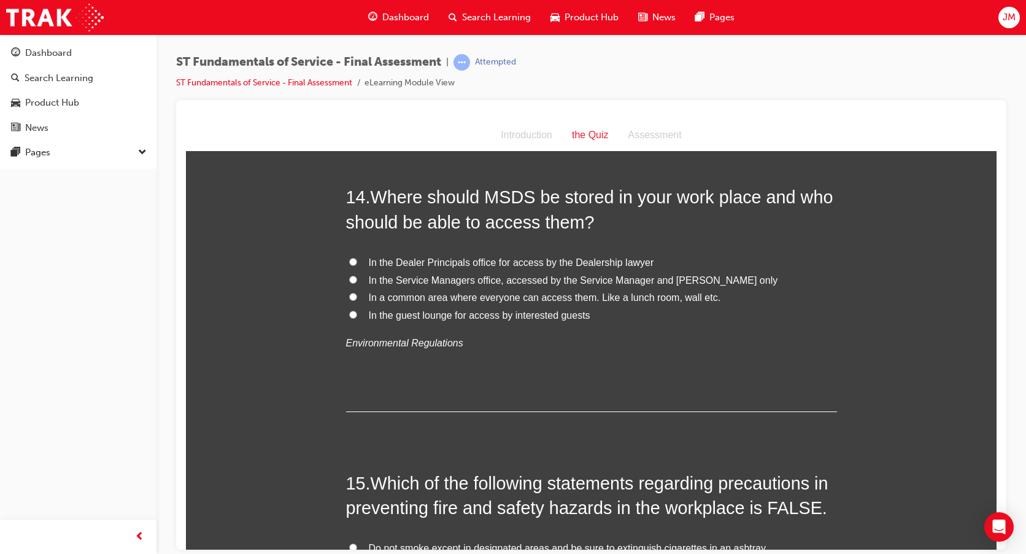
scroll to position [3621, 0]
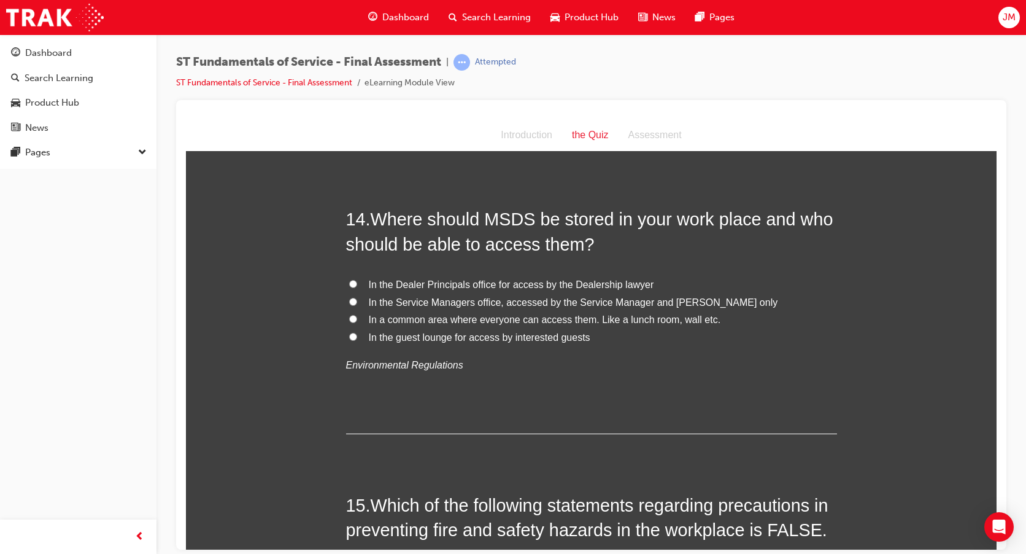
click at [349, 298] on input "In the Service Managers office, accessed by the Service Manager and Foreman only" at bounding box center [353, 301] width 8 height 8
radio input "true"
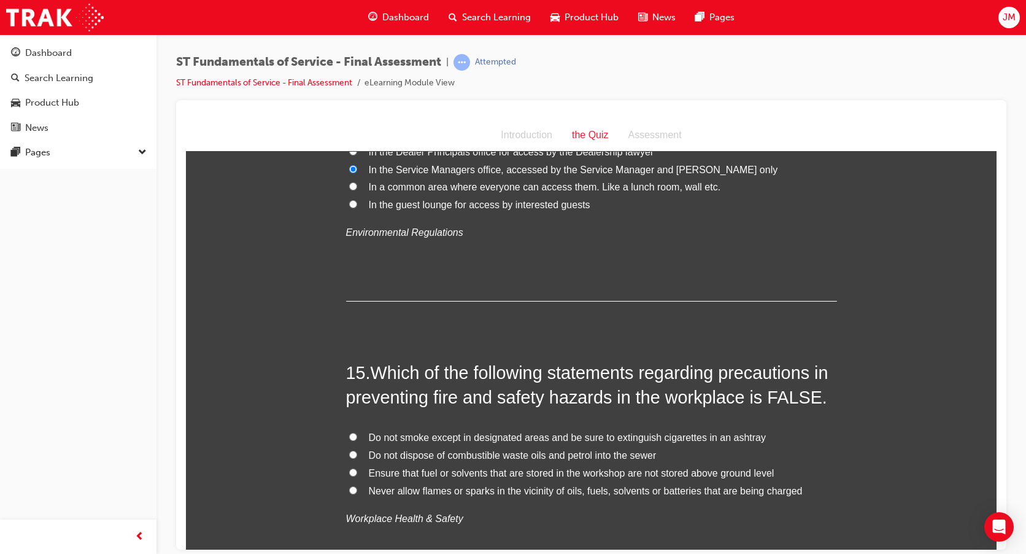
scroll to position [3867, 0]
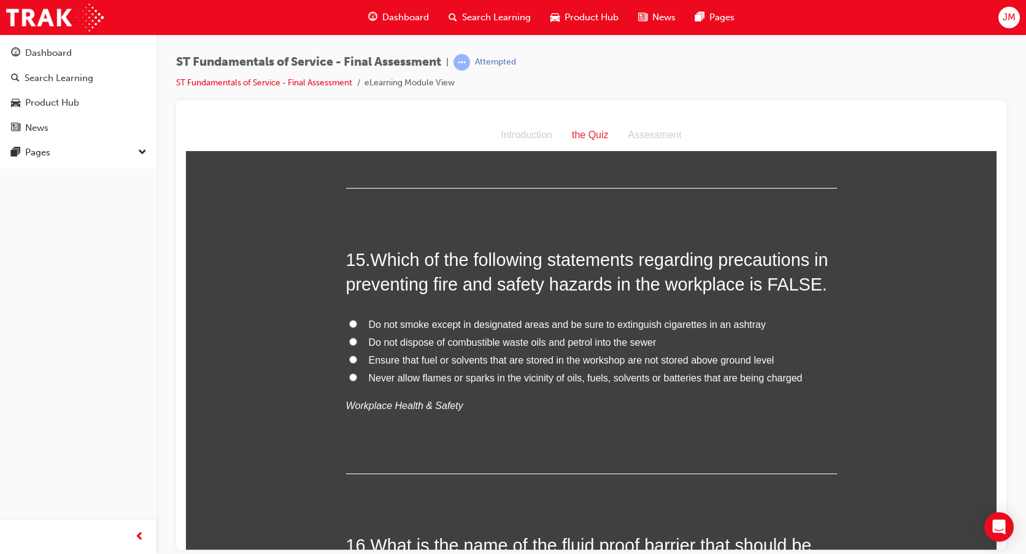
click at [349, 357] on input "Ensure that fuel or solvents that are stored in the workshop are not stored abo…" at bounding box center [353, 359] width 8 height 8
radio input "true"
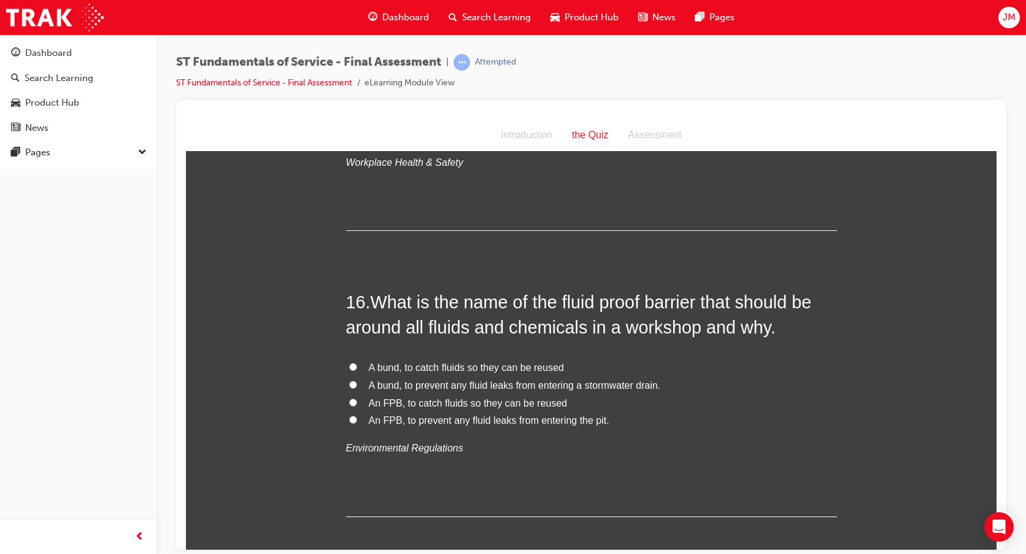
scroll to position [4112, 0]
click at [349, 382] on input "A bund, to prevent any fluid leaks from entering a stormwater drain." at bounding box center [353, 381] width 8 height 8
radio input "true"
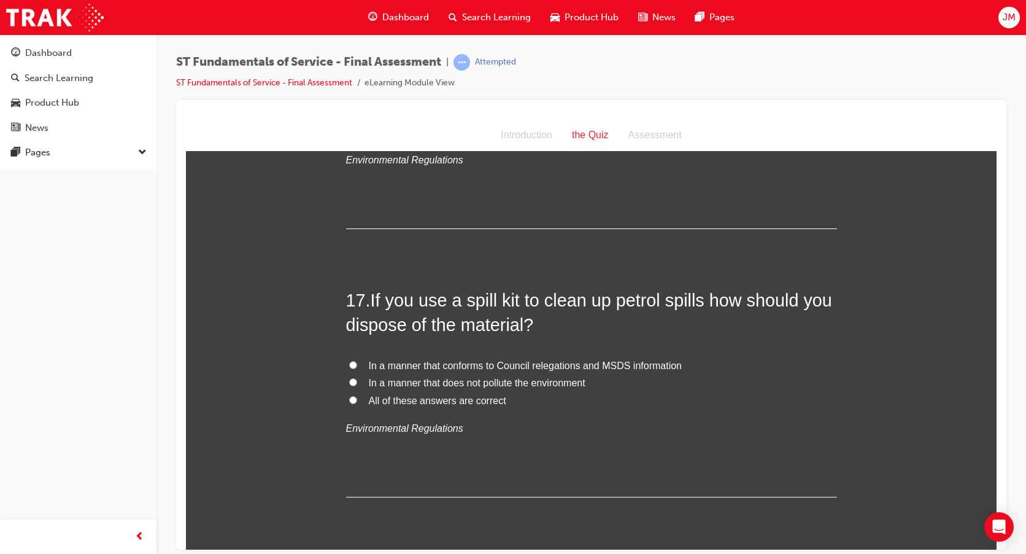
scroll to position [4419, 0]
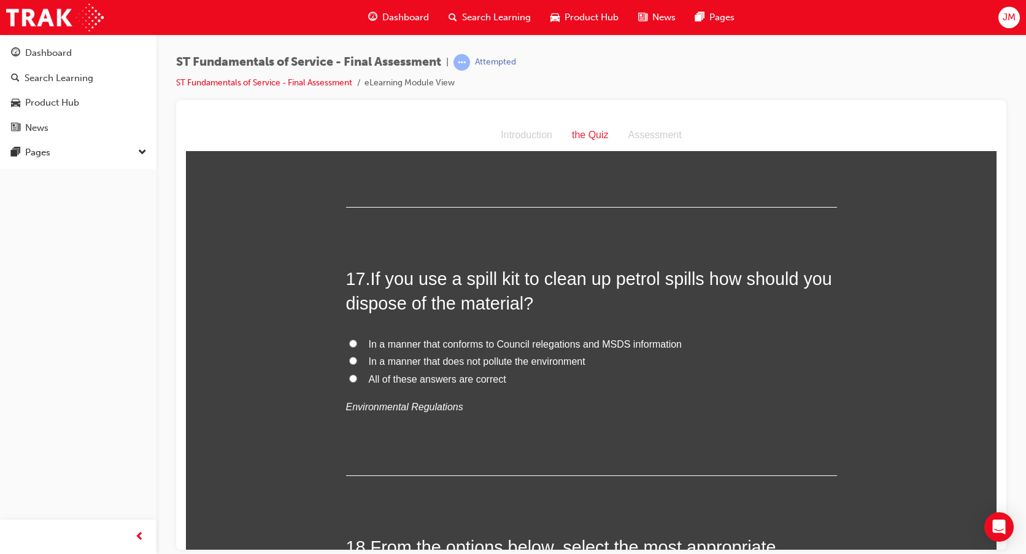
click at [349, 380] on input "All of these answers are correct" at bounding box center [353, 378] width 8 height 8
radio input "true"
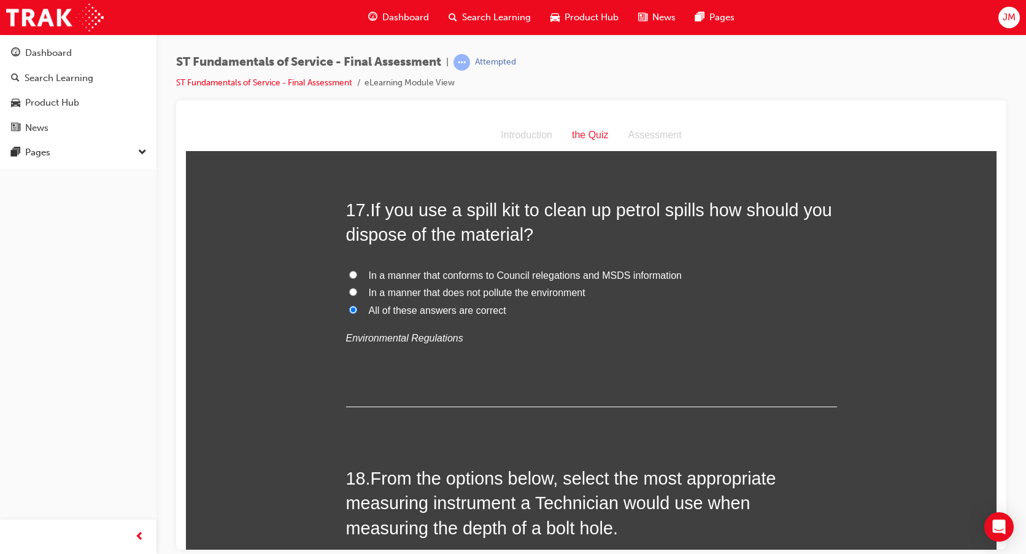
scroll to position [4665, 0]
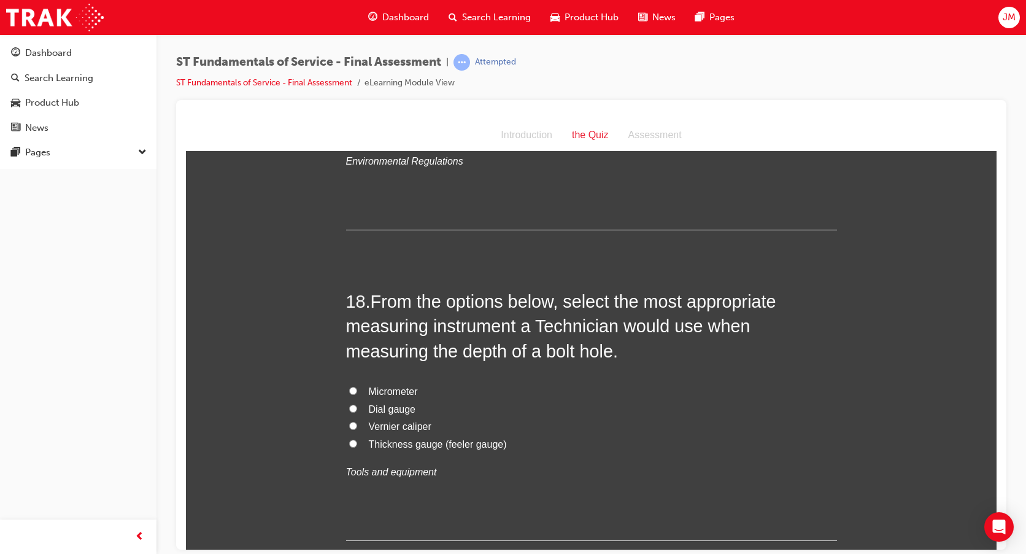
click at [349, 386] on input "Micrometer" at bounding box center [353, 390] width 8 height 8
radio input "true"
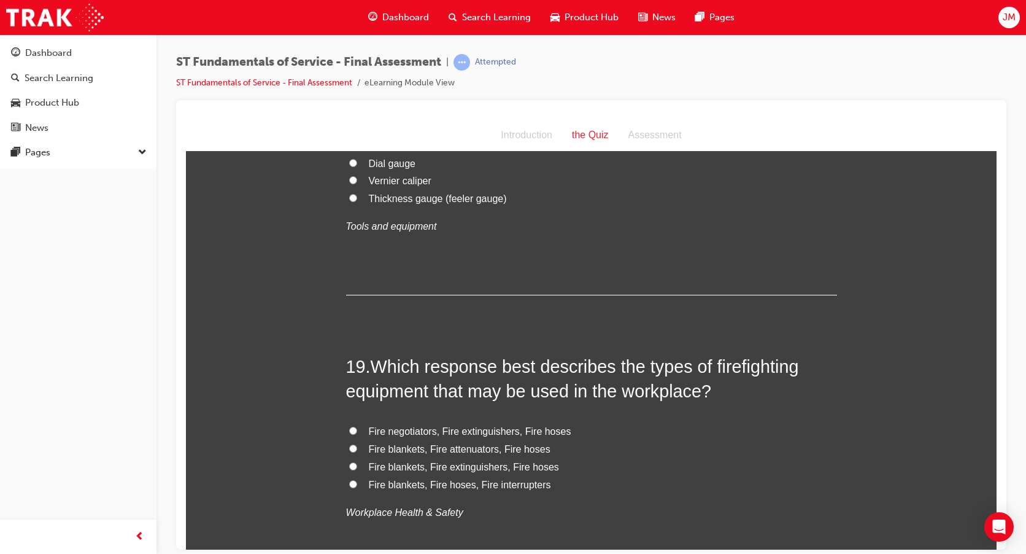
scroll to position [4971, 0]
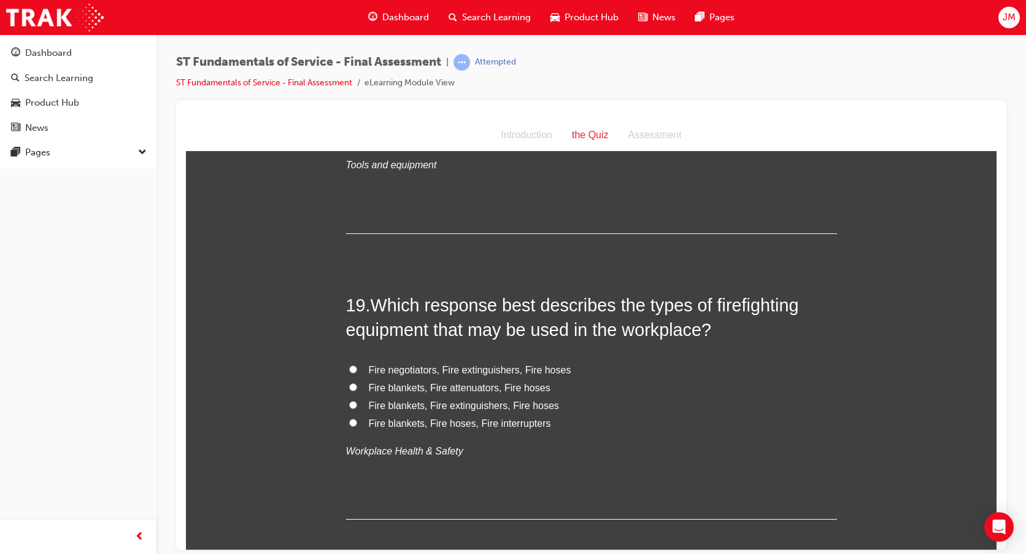
click at [349, 405] on input "Fire blankets, Fire extinguishers, Fire hoses" at bounding box center [353, 404] width 8 height 8
radio input "true"
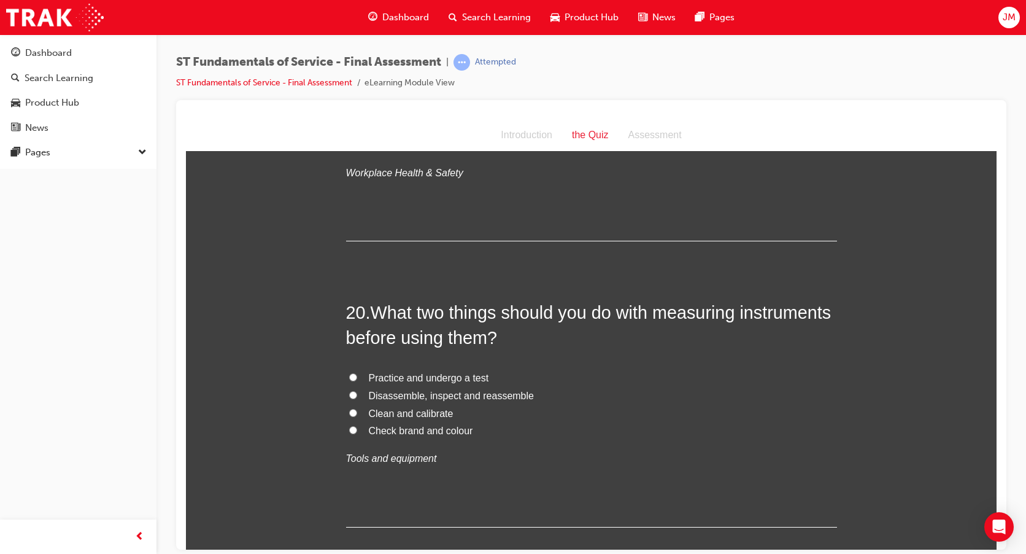
scroll to position [5278, 0]
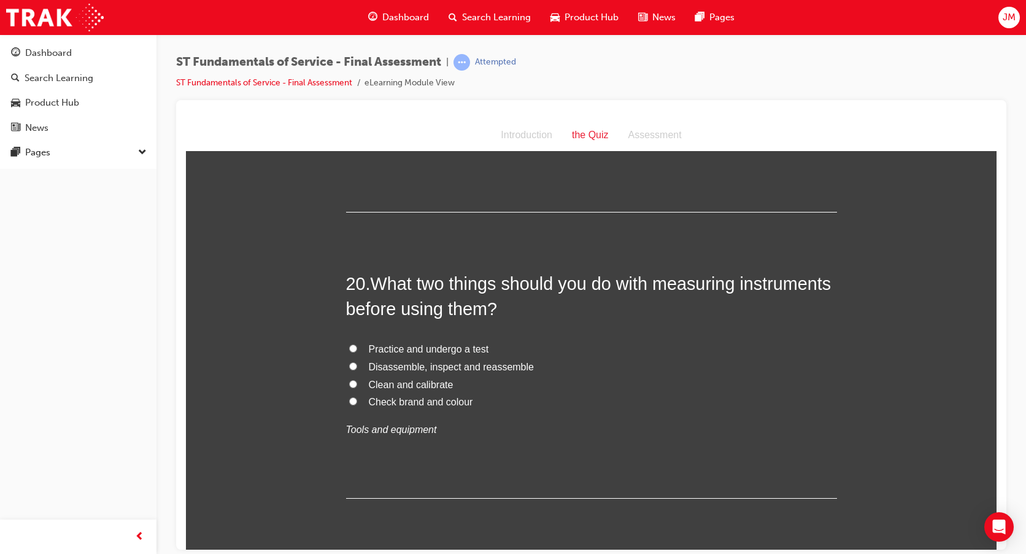
click at [349, 346] on input "Practice and undergo a test" at bounding box center [353, 348] width 8 height 8
radio input "true"
click at [351, 386] on input "Clean and calibrate" at bounding box center [353, 383] width 8 height 8
radio input "true"
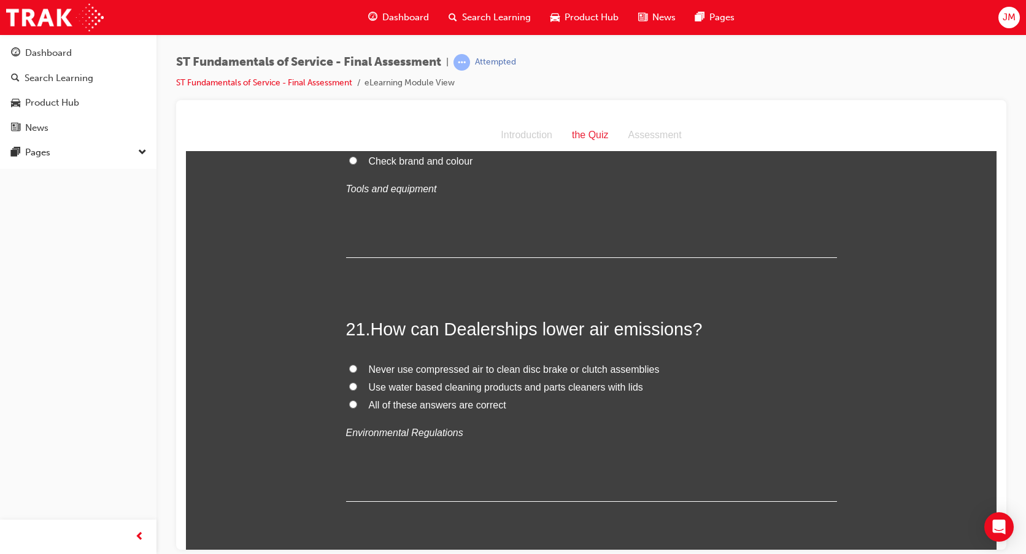
scroll to position [5524, 0]
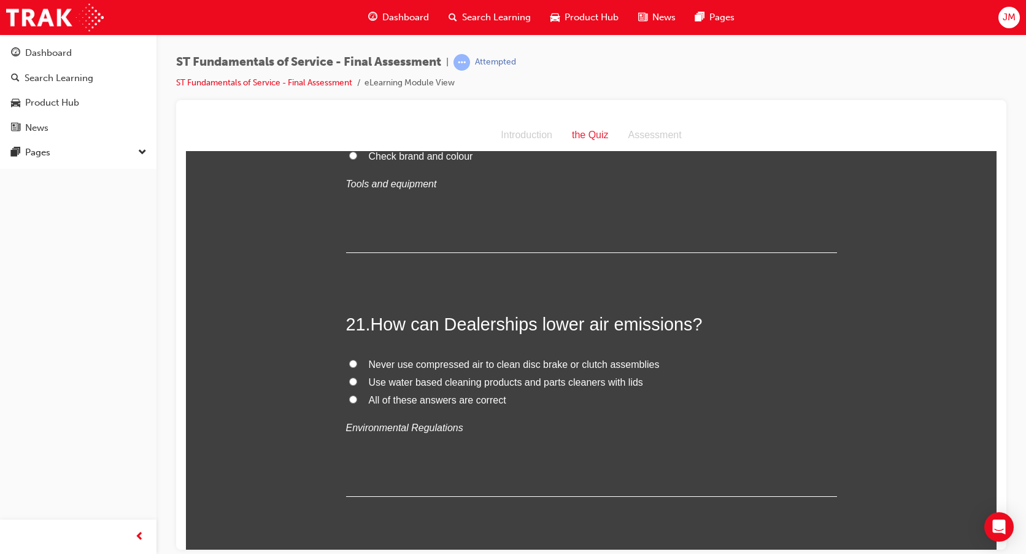
click at [350, 399] on input "All of these answers are correct" at bounding box center [353, 399] width 8 height 8
radio input "true"
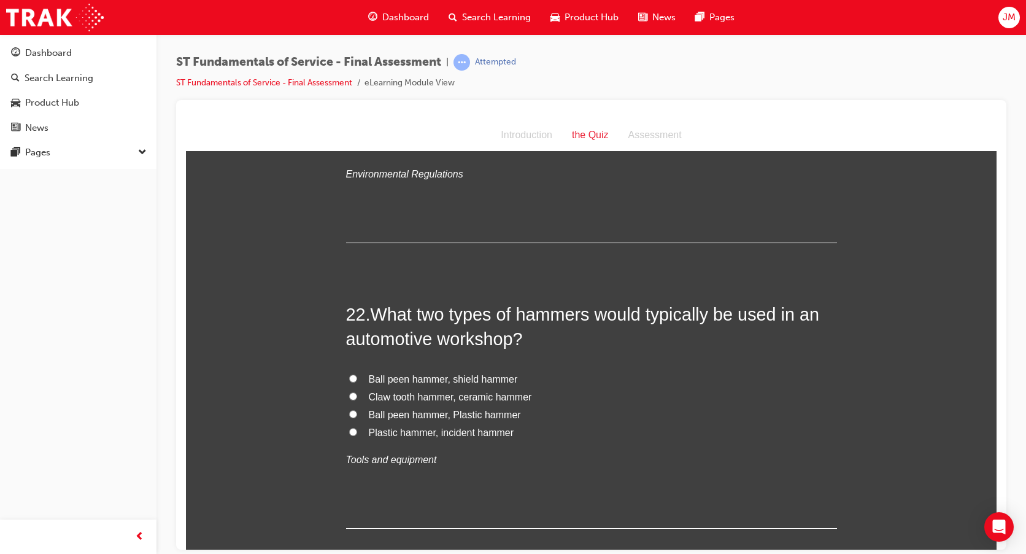
scroll to position [5769, 0]
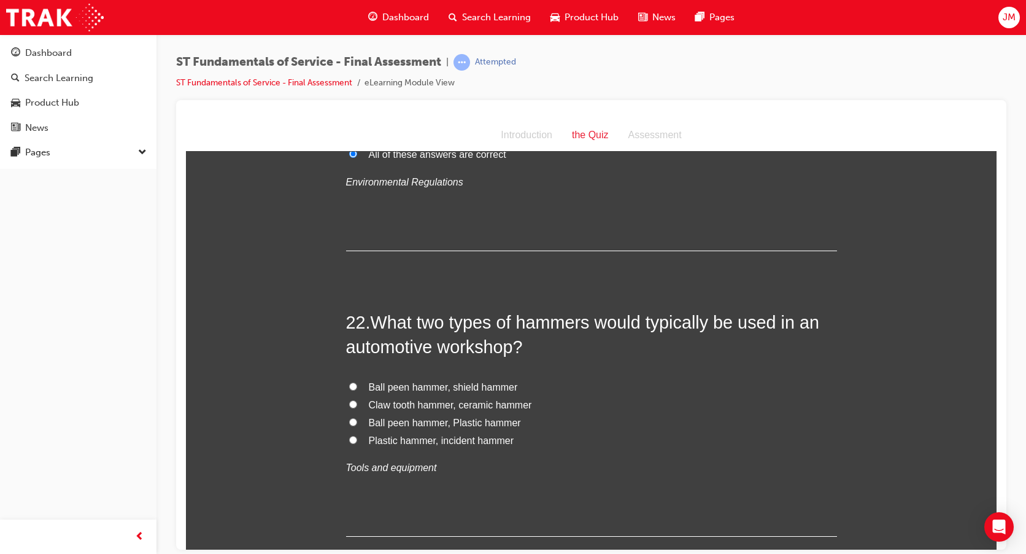
click at [349, 424] on input "Ball peen hammer, Plastic hammer" at bounding box center [353, 421] width 8 height 8
radio input "true"
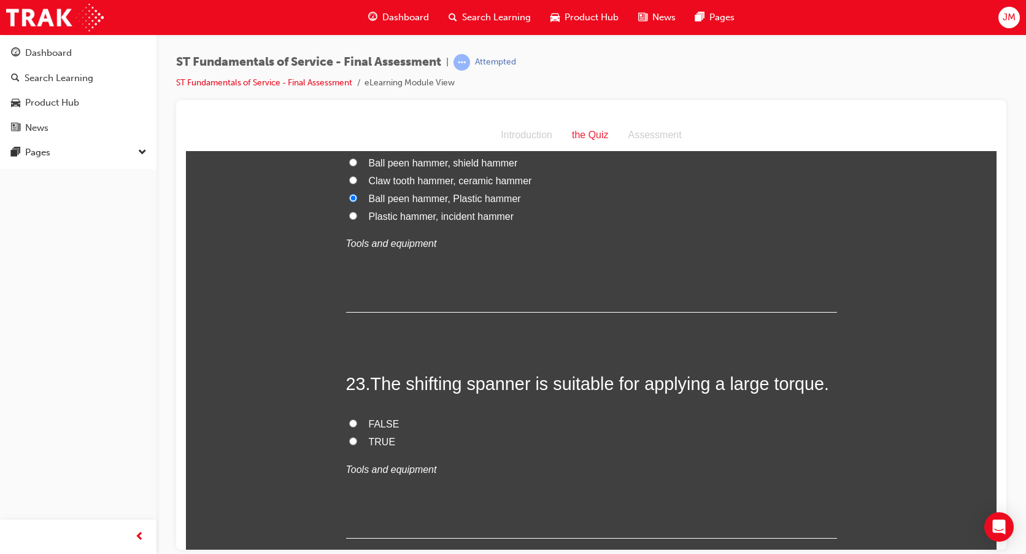
scroll to position [6015, 0]
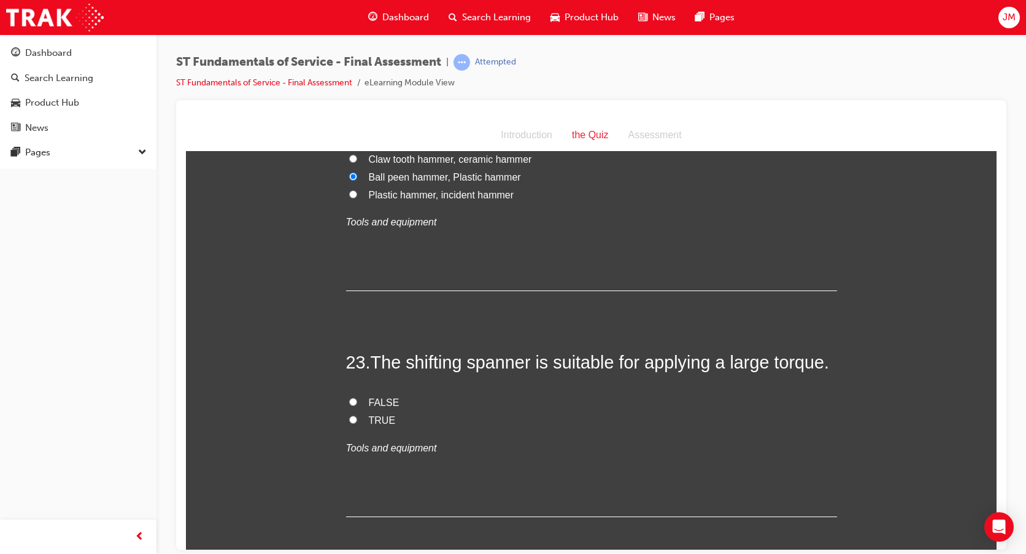
click at [349, 401] on input "FALSE" at bounding box center [353, 401] width 8 height 8
radio input "true"
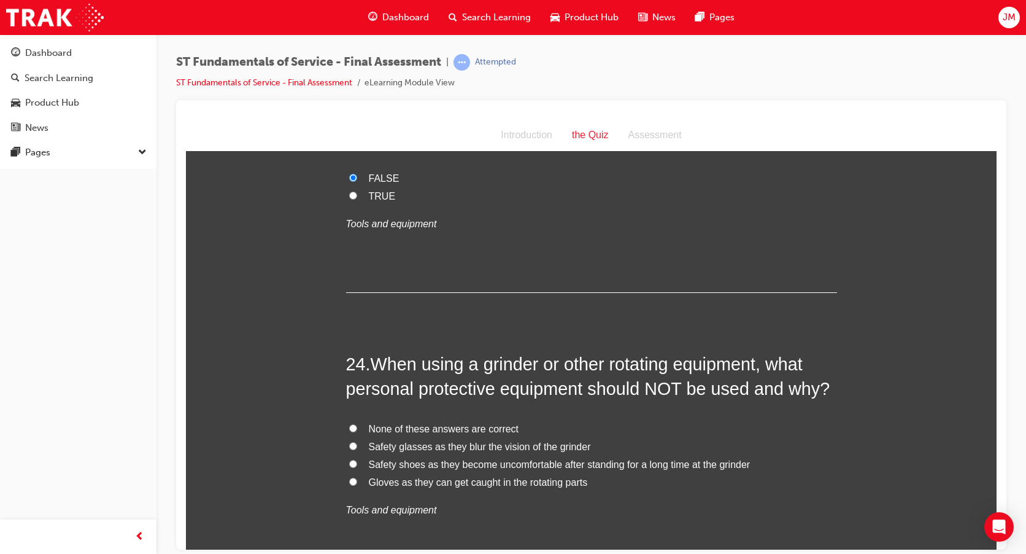
scroll to position [6260, 0]
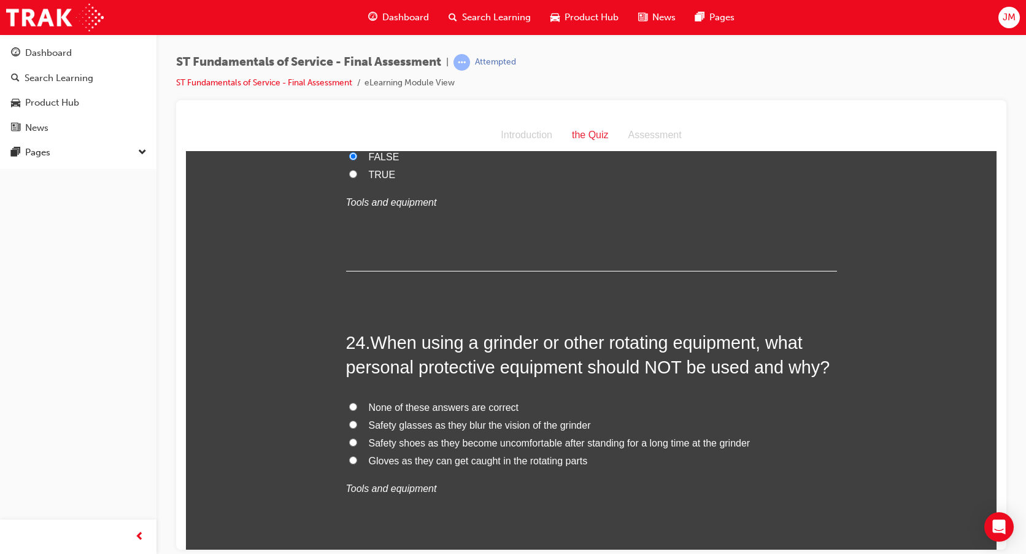
click at [349, 404] on input "None of these answers are correct" at bounding box center [353, 406] width 8 height 8
radio input "true"
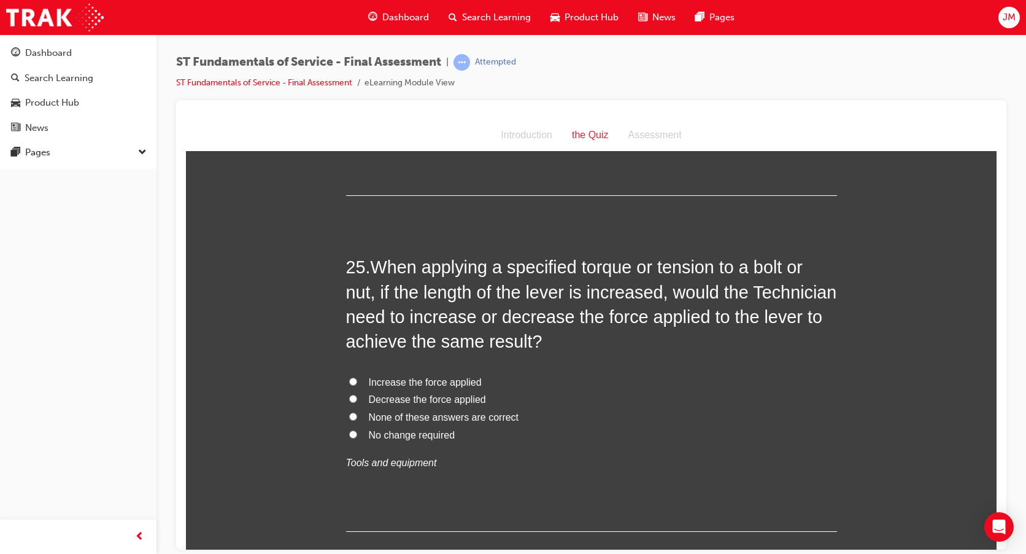
scroll to position [6629, 0]
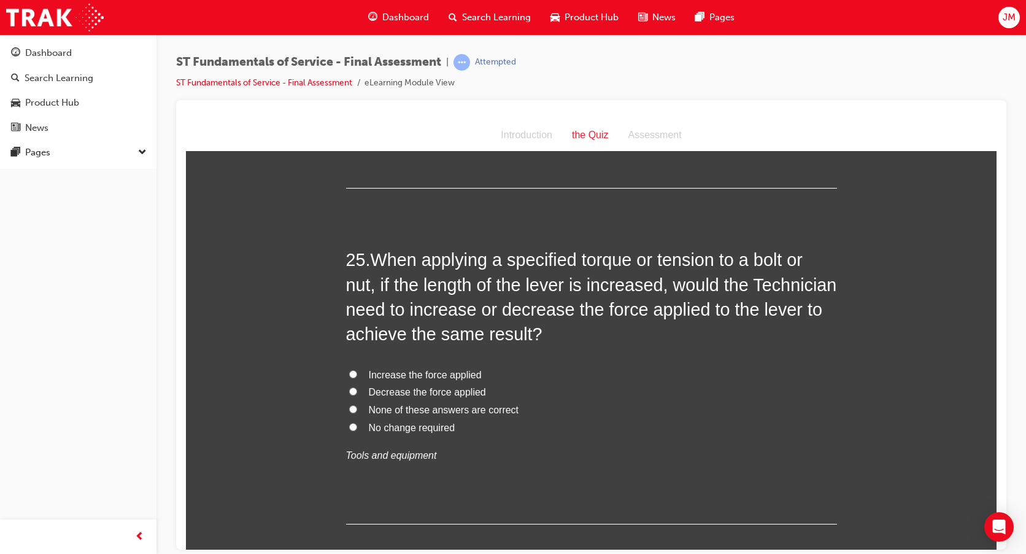
click at [352, 424] on input "No change required" at bounding box center [353, 426] width 8 height 8
radio input "true"
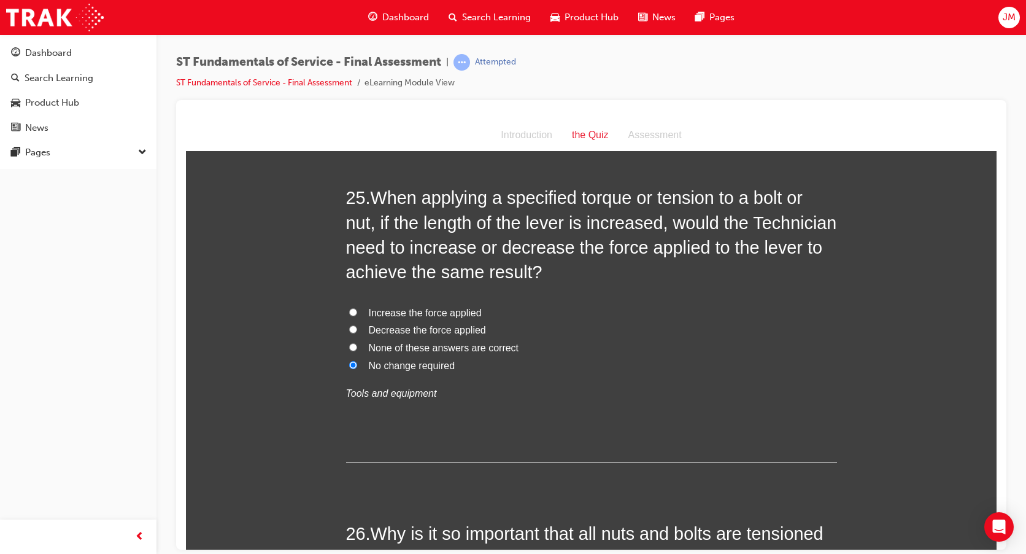
scroll to position [6690, 0]
click at [349, 325] on input "Decrease the force applied" at bounding box center [353, 329] width 8 height 8
radio input "true"
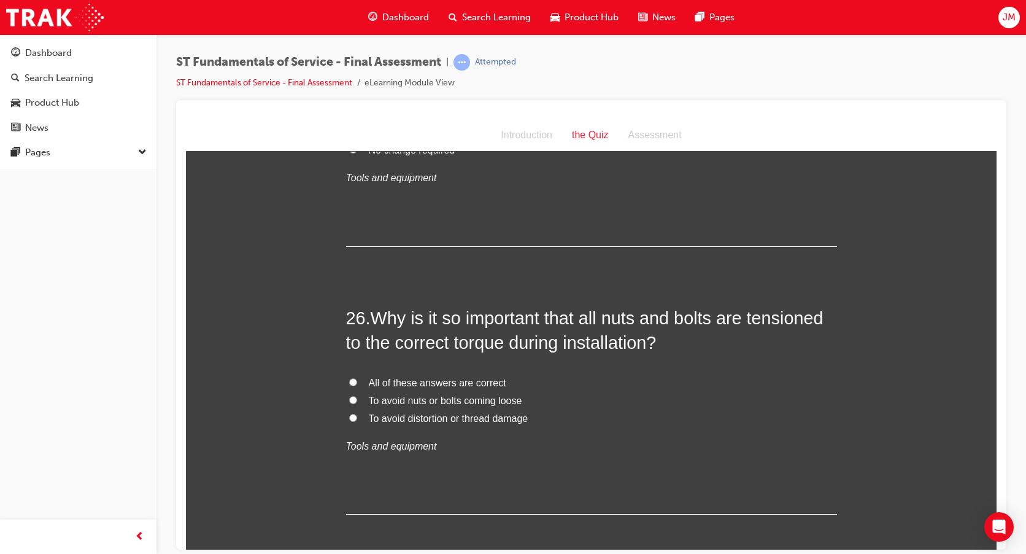
scroll to position [6935, 0]
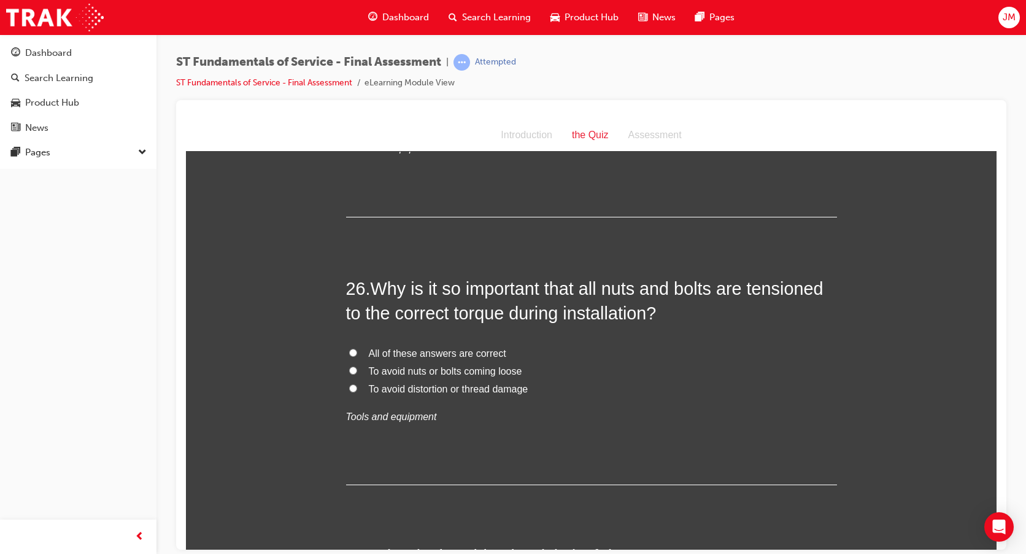
click at [350, 354] on input "All of these answers are correct" at bounding box center [353, 352] width 8 height 8
radio input "true"
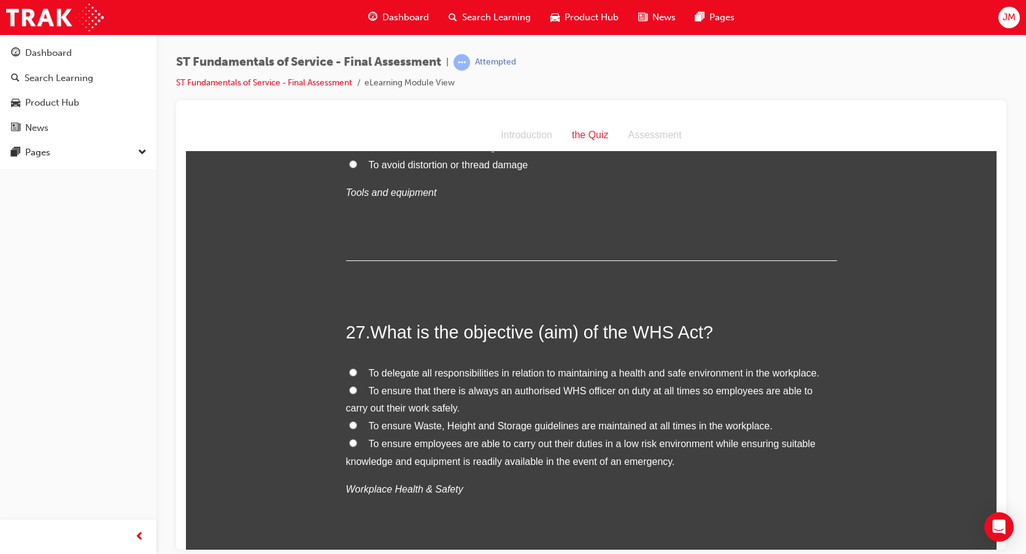
scroll to position [7181, 0]
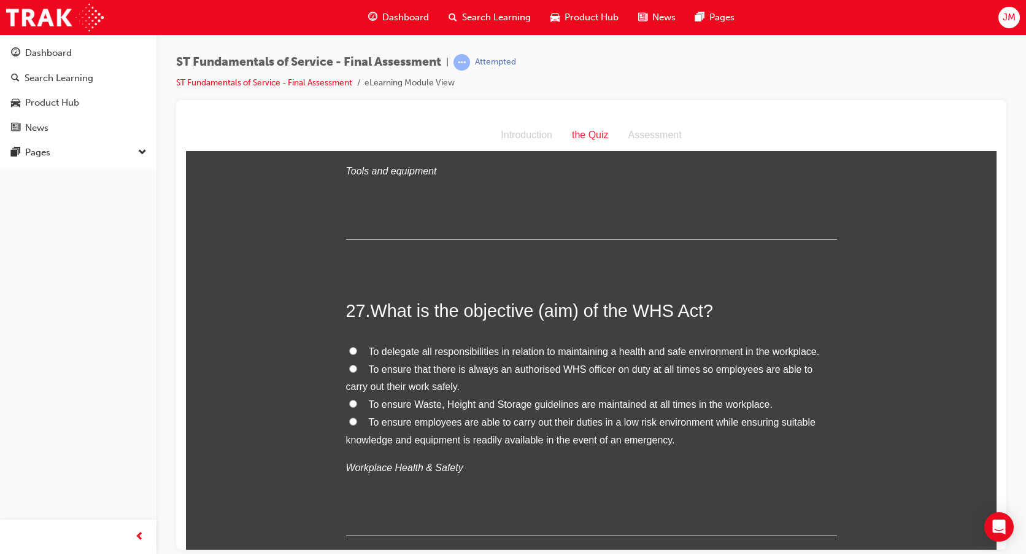
click at [347, 415] on label "To ensure employees are able to carry out their duties in a low risk environmen…" at bounding box center [591, 431] width 491 height 36
click at [349, 417] on input "To ensure employees are able to carry out their duties in a low risk environmen…" at bounding box center [353, 421] width 8 height 8
radio input "true"
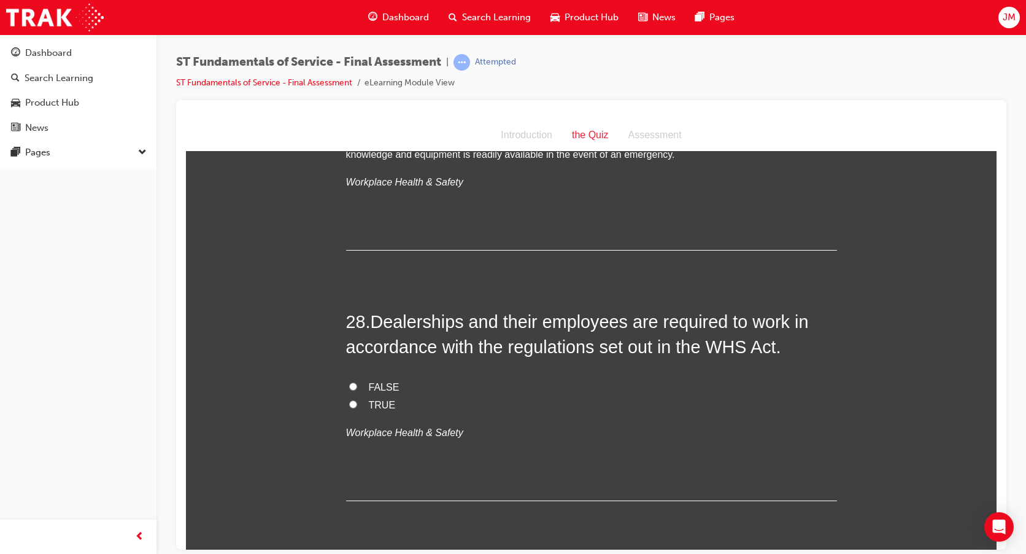
scroll to position [7488, 0]
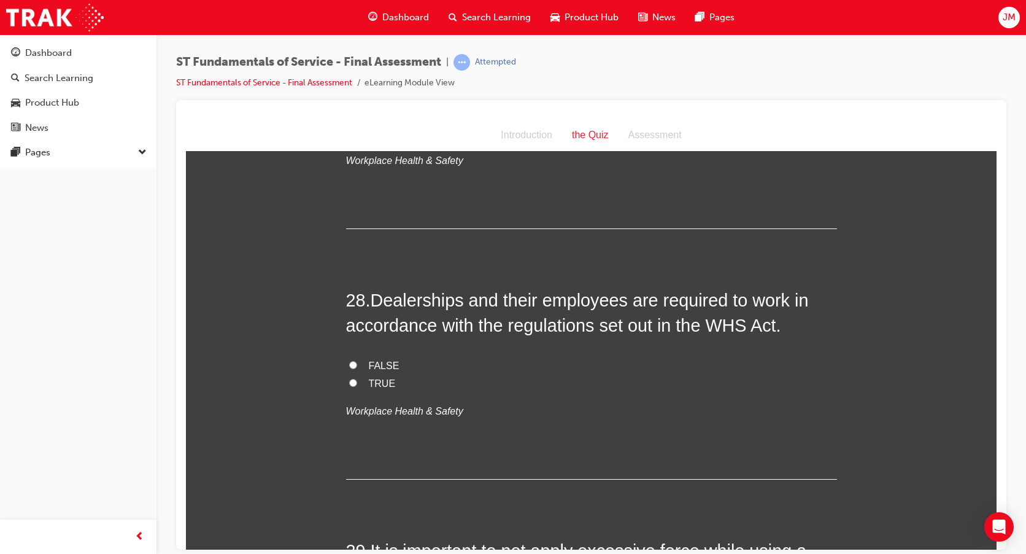
click at [349, 382] on input "TRUE" at bounding box center [353, 382] width 8 height 8
radio input "true"
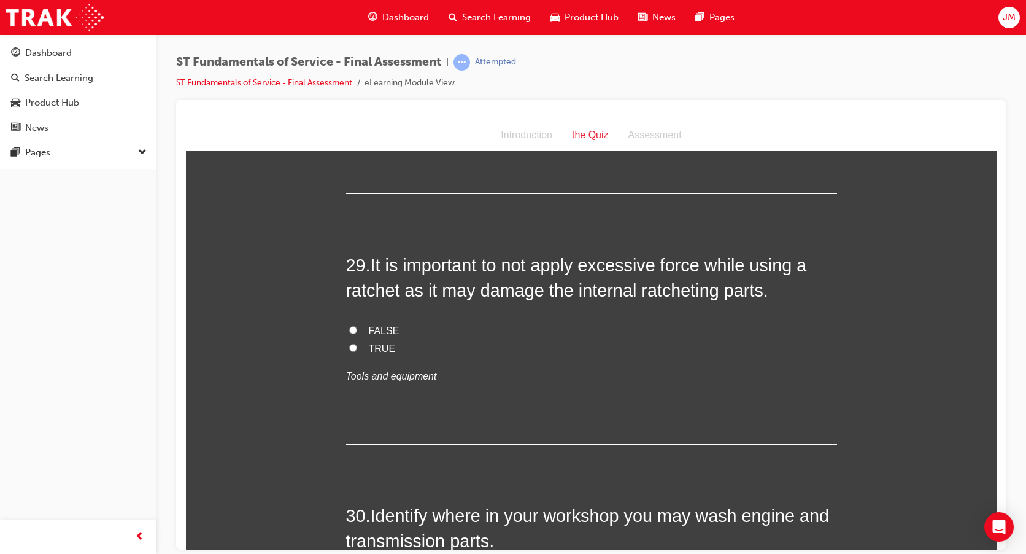
scroll to position [7795, 0]
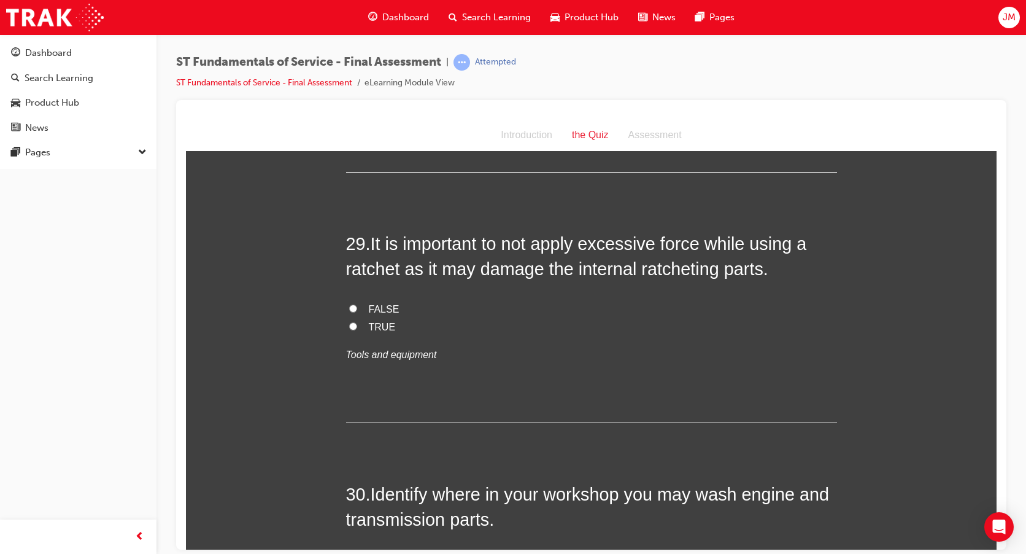
click at [347, 330] on label "TRUE" at bounding box center [591, 327] width 491 height 18
click at [349, 330] on input "TRUE" at bounding box center [353, 326] width 8 height 8
radio input "true"
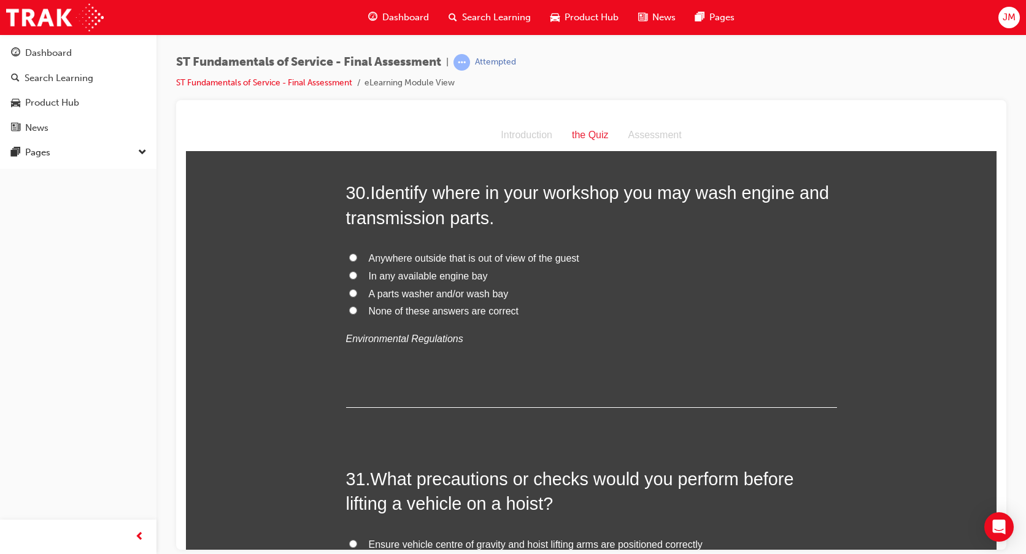
scroll to position [8102, 0]
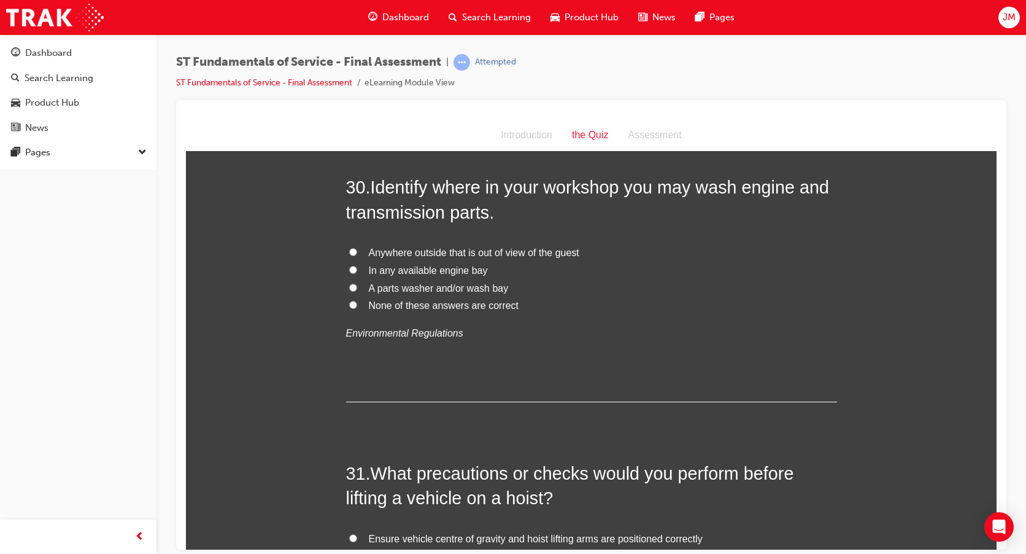
click at [350, 288] on input "A parts washer and/or wash bay" at bounding box center [353, 287] width 8 height 8
radio input "true"
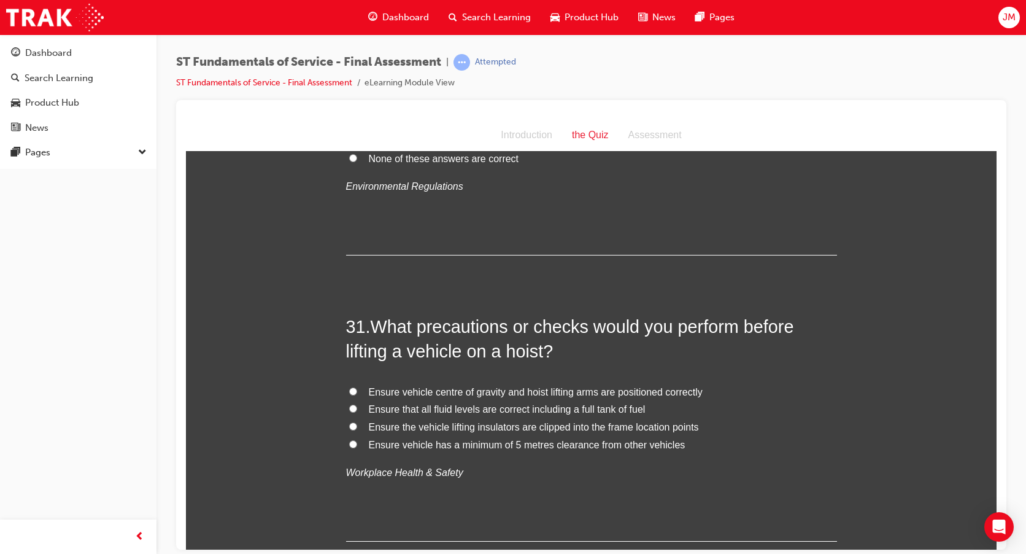
scroll to position [8347, 0]
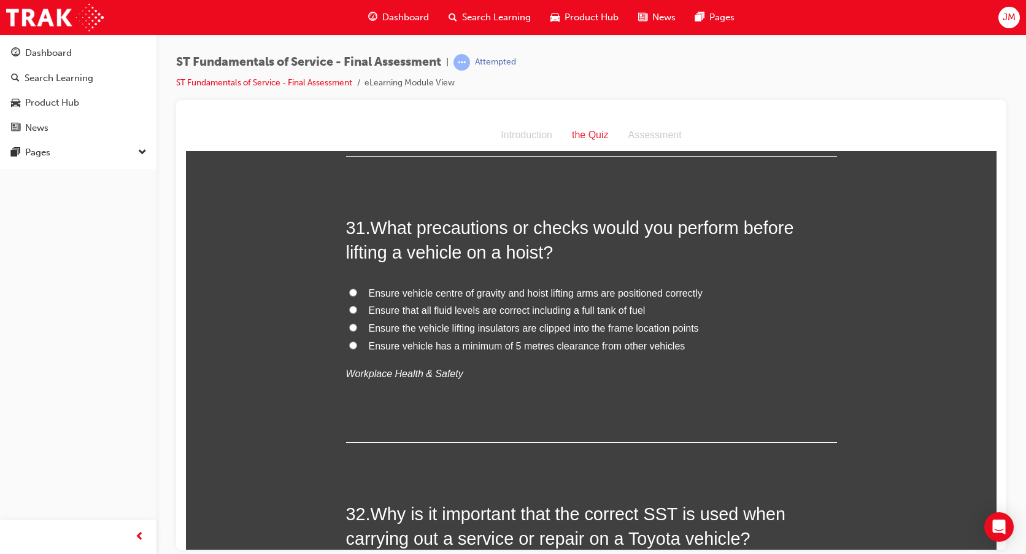
click at [349, 288] on input "Ensure vehicle centre of gravity and hoist lifting arms are positioned correctly" at bounding box center [353, 292] width 8 height 8
radio input "true"
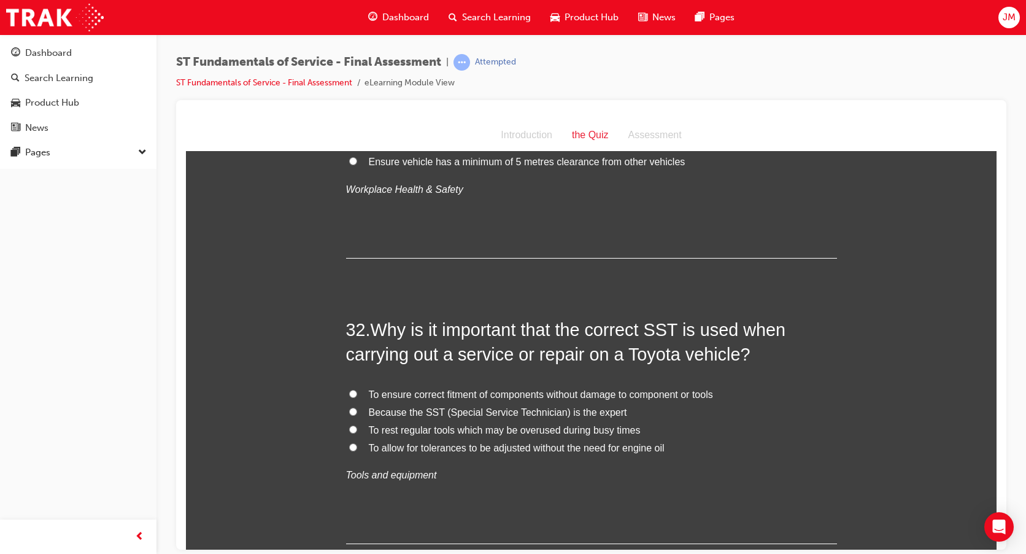
scroll to position [8593, 0]
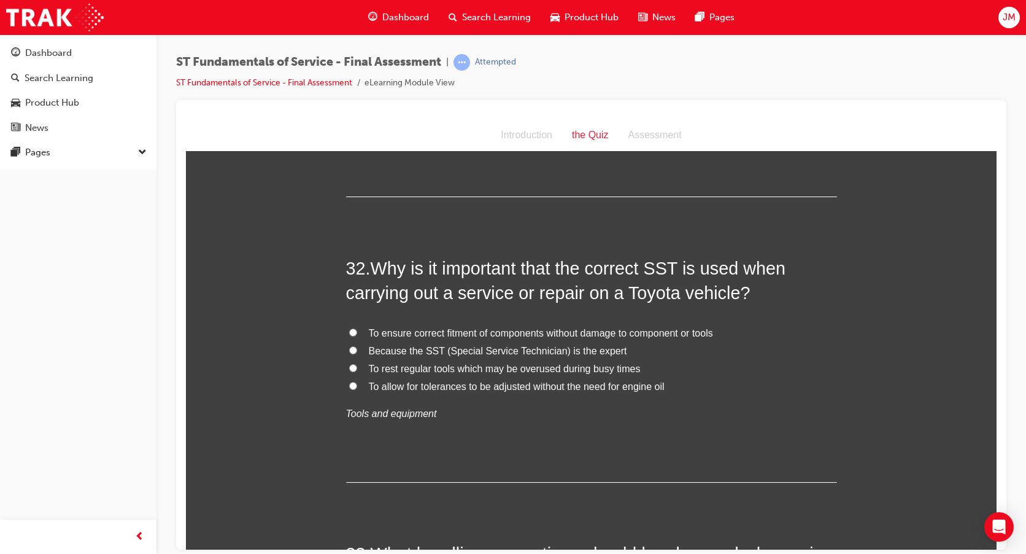
click at [349, 332] on input "To ensure correct fitment of components without damage to component or tools" at bounding box center [353, 332] width 8 height 8
radio input "true"
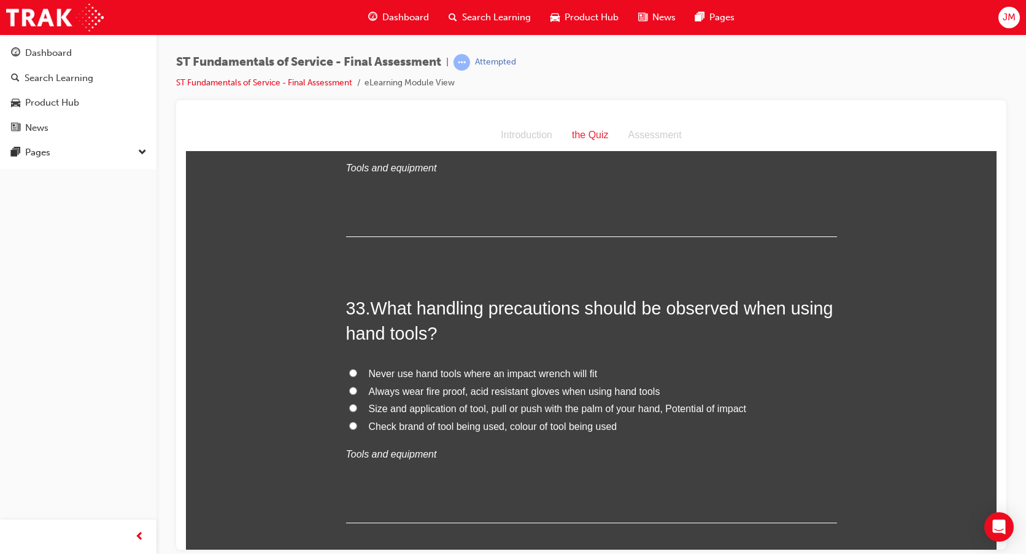
scroll to position [8900, 0]
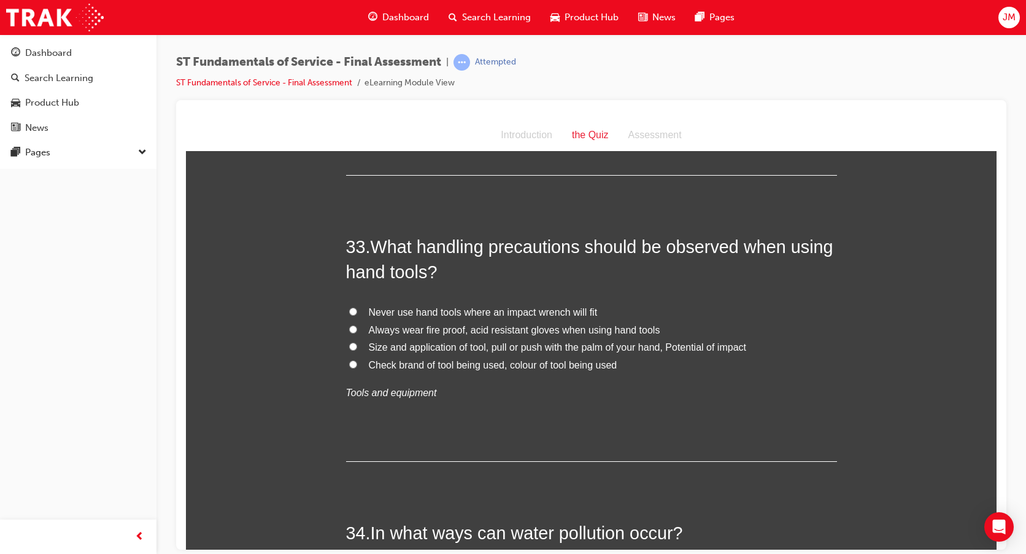
click at [350, 341] on label "Size and application of tool, pull or push with the palm of your hand, Potentia…" at bounding box center [591, 347] width 491 height 18
click at [350, 342] on input "Size and application of tool, pull or push with the palm of your hand, Potentia…" at bounding box center [353, 346] width 8 height 8
radio input "true"
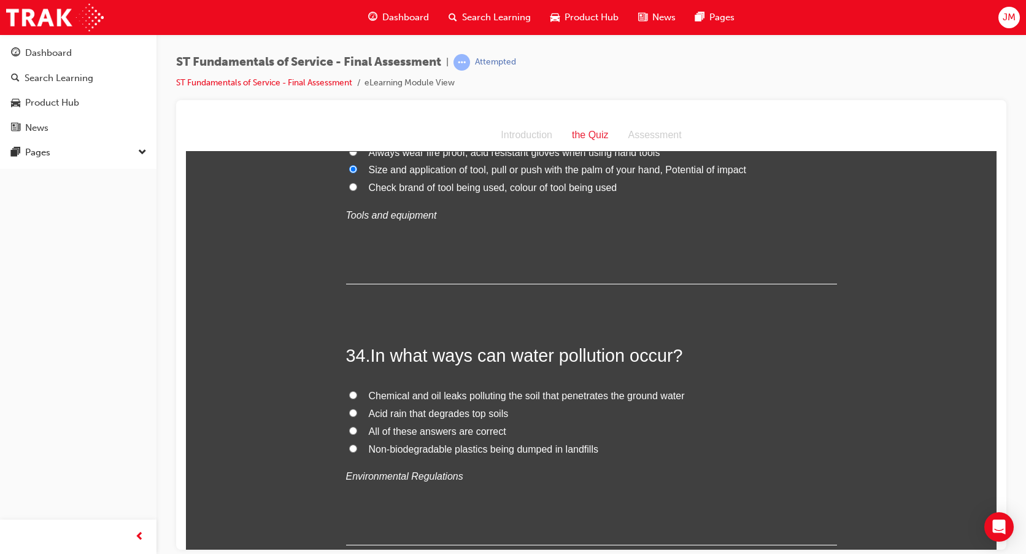
scroll to position [9104, 0]
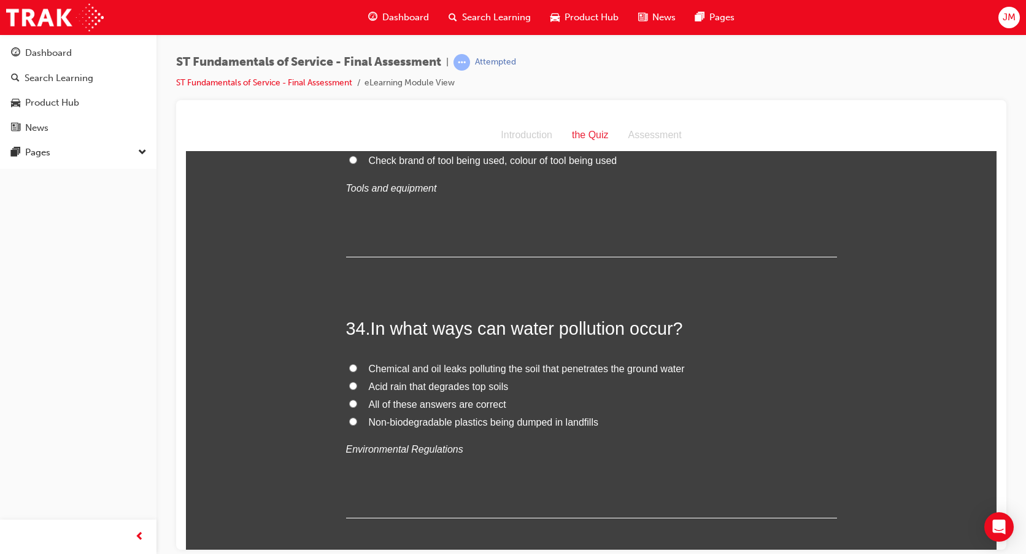
click at [349, 366] on input "Chemical and oil leaks polluting the soil that penetrates the ground water" at bounding box center [353, 367] width 8 height 8
radio input "true"
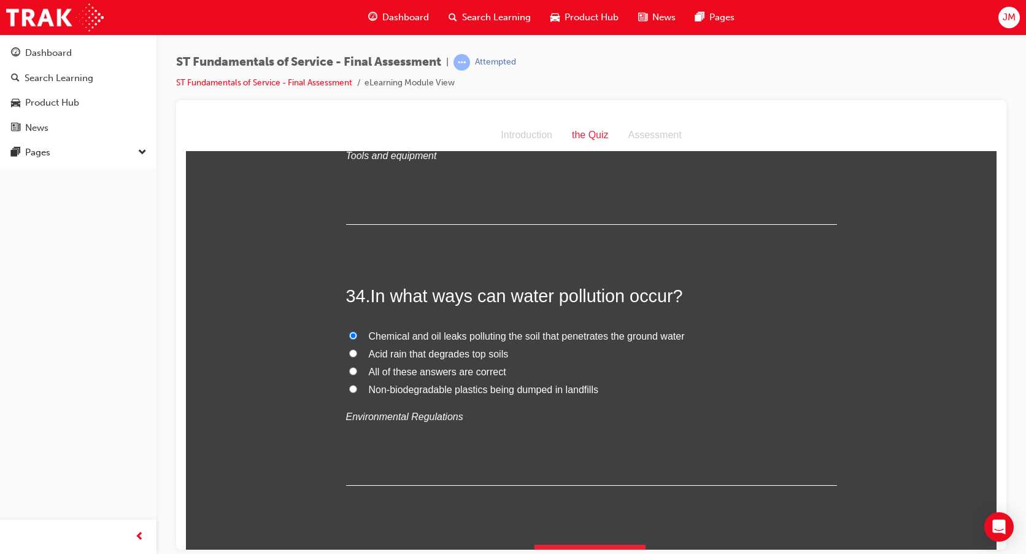
scroll to position [9165, 0]
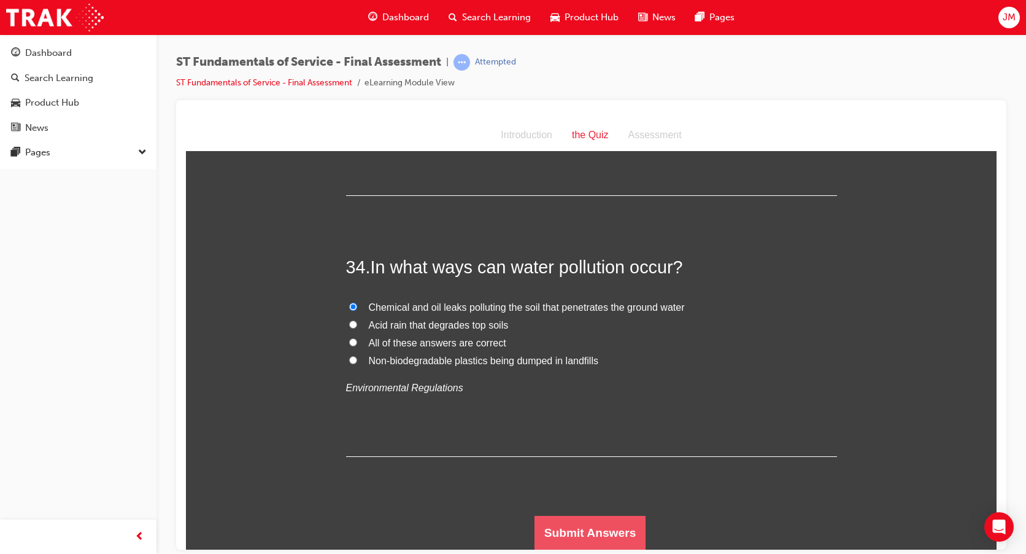
click at [608, 530] on button "Submit Answers" at bounding box center [591, 532] width 112 height 34
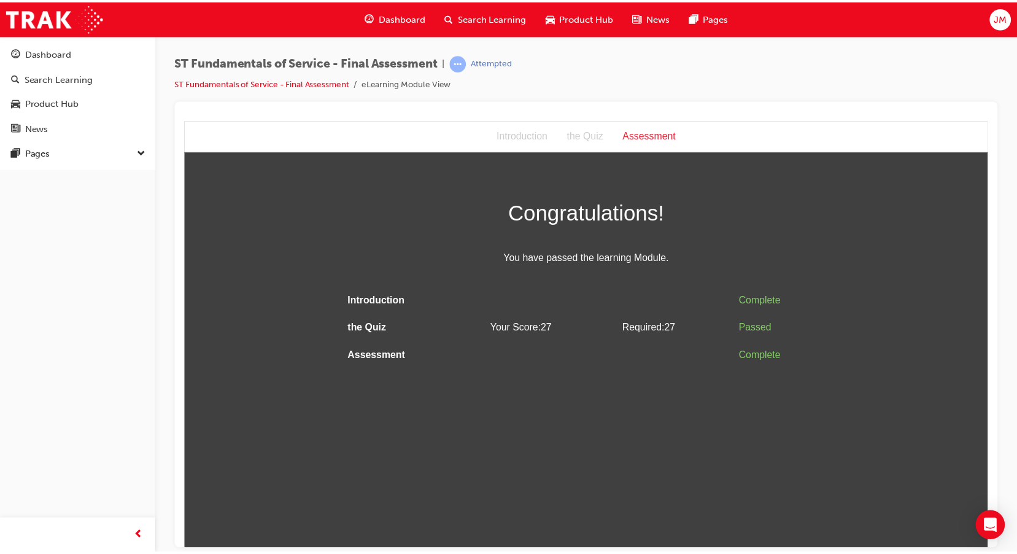
scroll to position [0, 0]
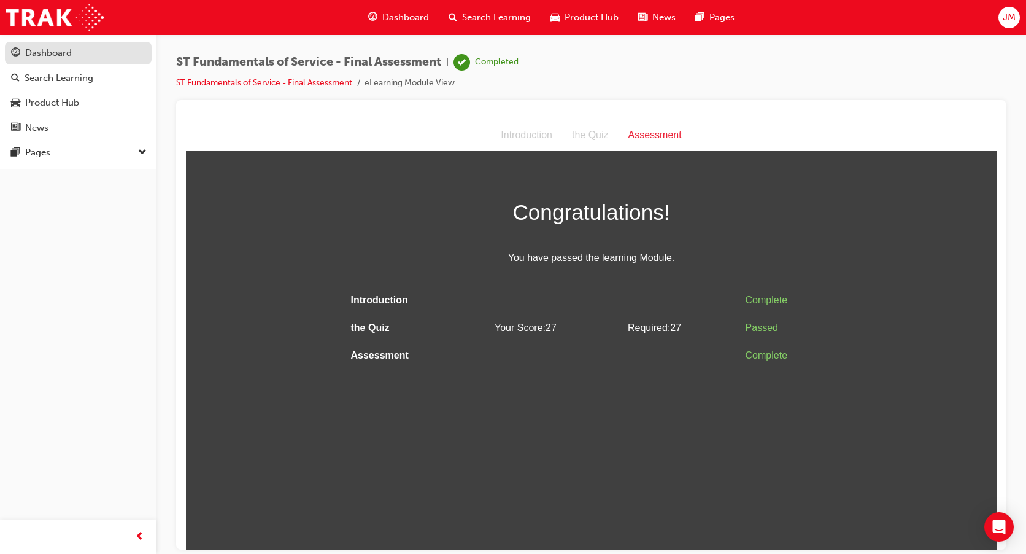
click at [77, 54] on div "Dashboard" at bounding box center [78, 52] width 134 height 15
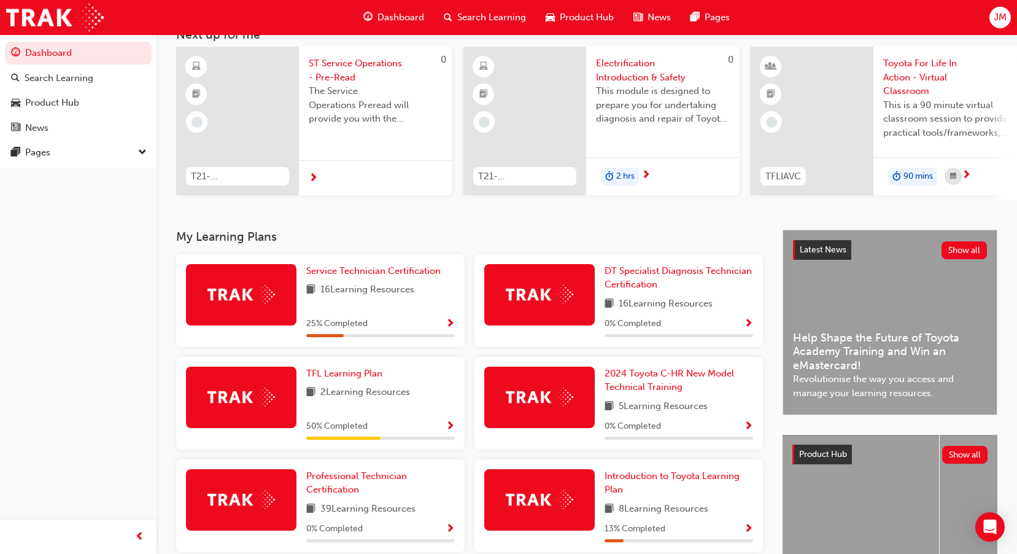
scroll to position [61, 0]
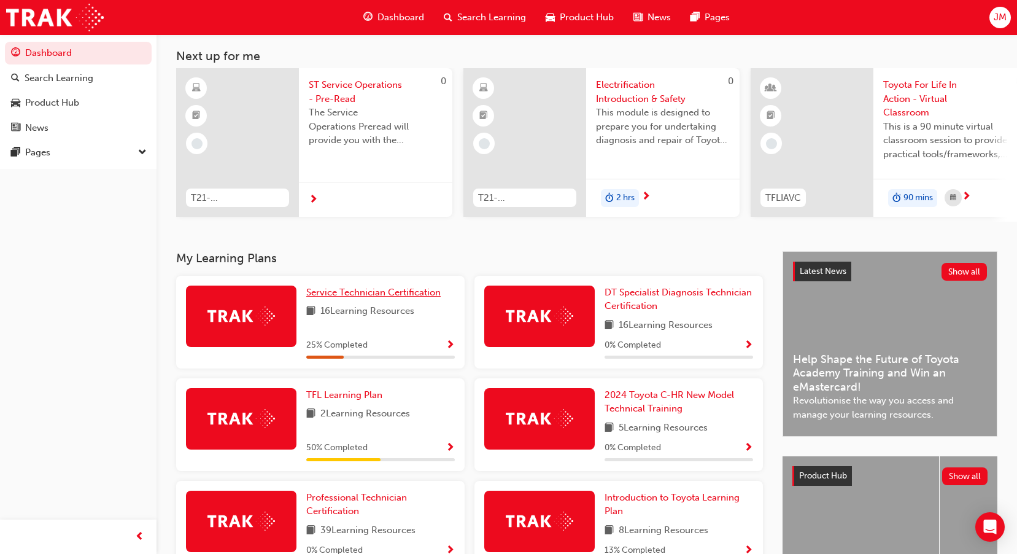
click at [410, 293] on span "Service Technician Certification" at bounding box center [373, 292] width 134 height 11
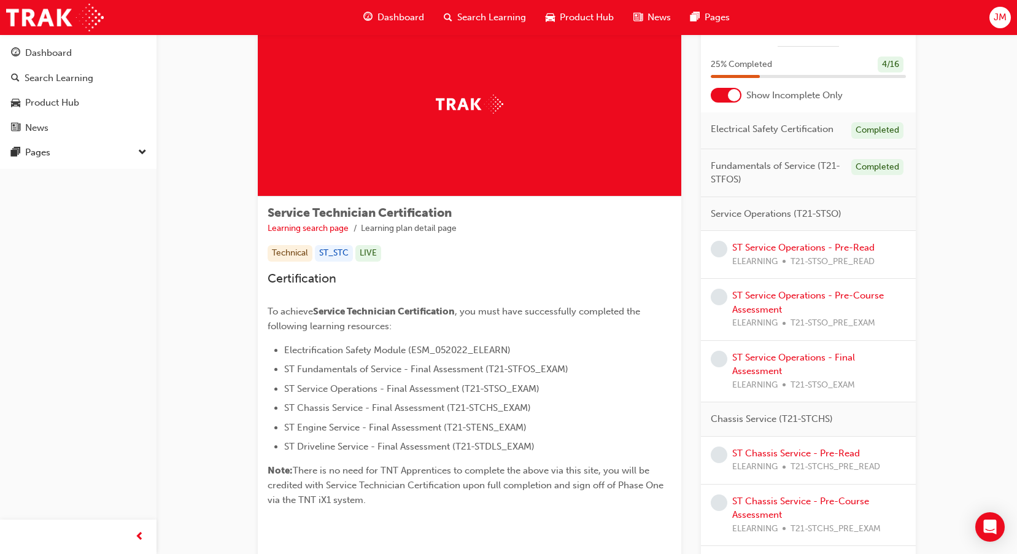
scroll to position [73, 0]
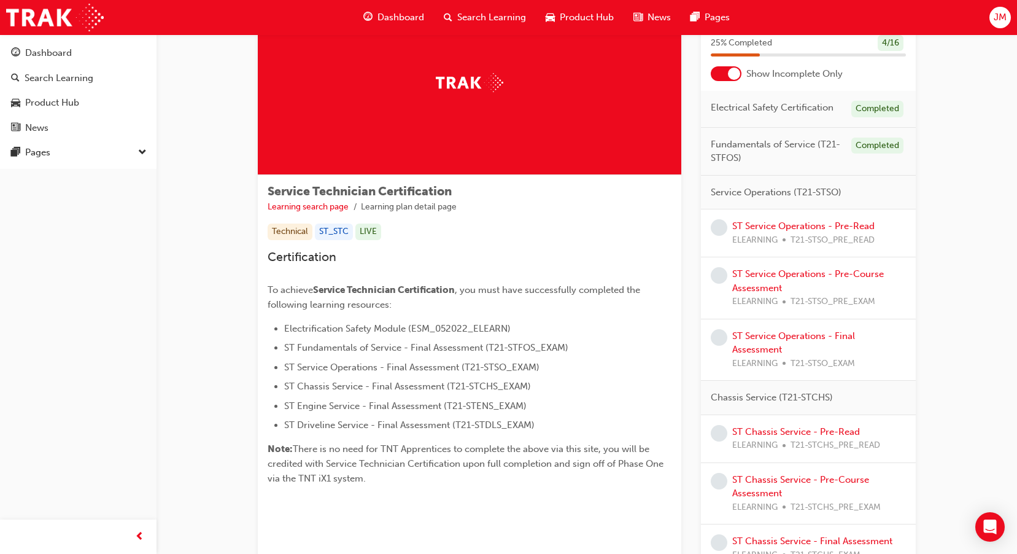
click at [63, 39] on button "Dashboard Search Learning Product Hub News Pages" at bounding box center [78, 90] width 147 height 102
click at [56, 58] on div "Dashboard" at bounding box center [48, 53] width 47 height 14
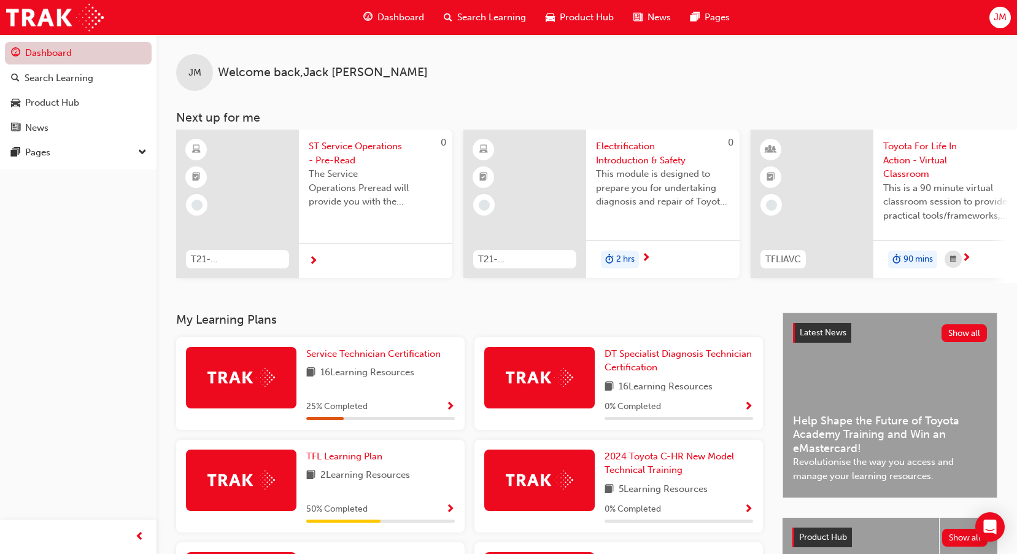
click at [109, 48] on link "Dashboard" at bounding box center [78, 53] width 147 height 23
click at [83, 102] on div "Product Hub" at bounding box center [78, 102] width 134 height 15
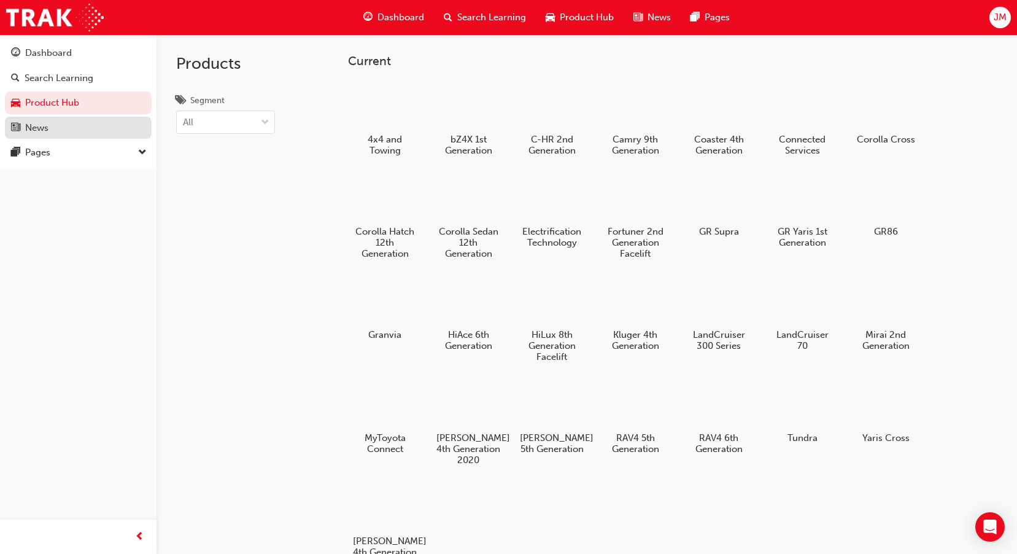
click at [84, 128] on div "News" at bounding box center [78, 127] width 134 height 15
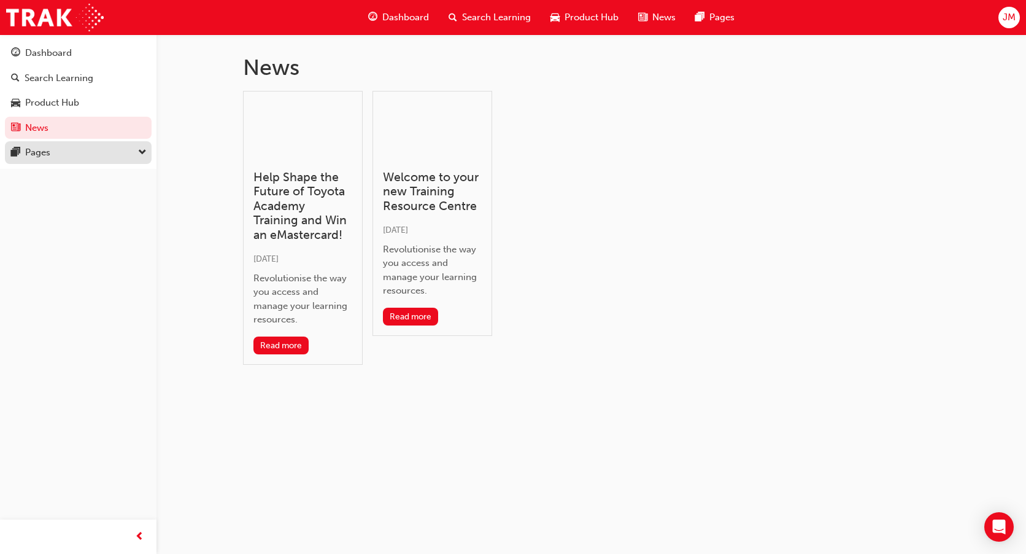
click at [81, 157] on div "Pages" at bounding box center [78, 152] width 134 height 15
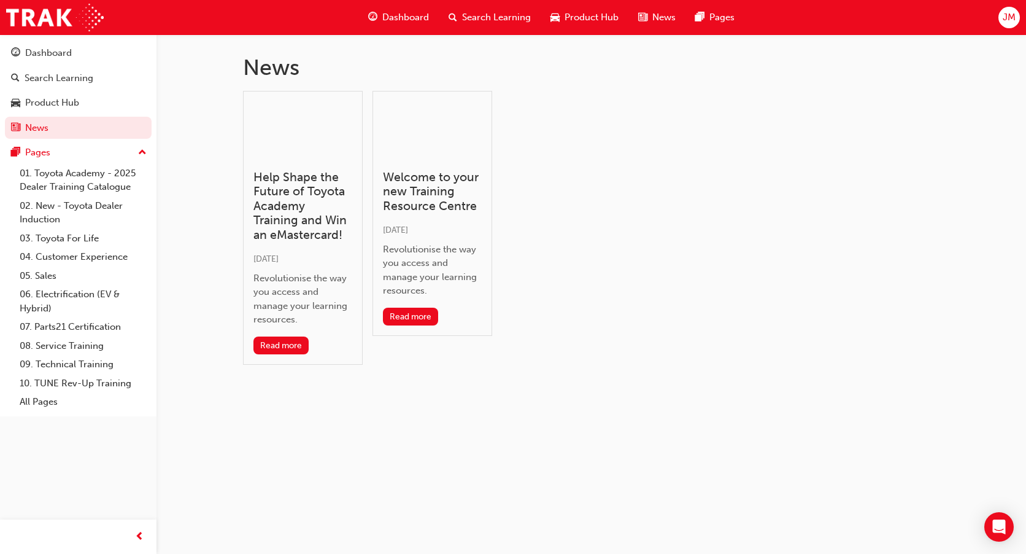
click at [117, 65] on button "Dashboard Search Learning Product Hub News Pages" at bounding box center [78, 90] width 147 height 102
click at [122, 55] on div "Dashboard" at bounding box center [78, 52] width 134 height 15
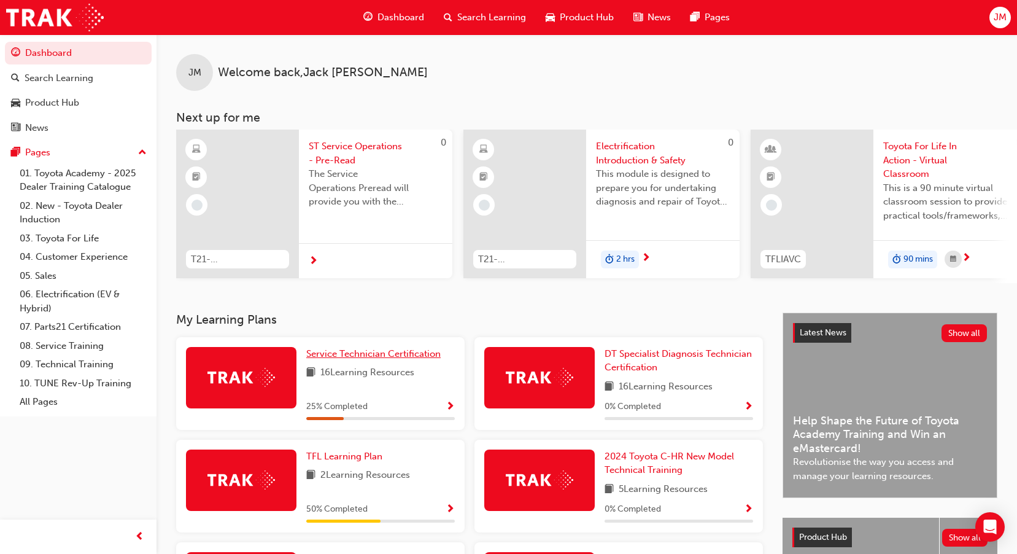
click at [419, 359] on span "Service Technician Certification" at bounding box center [373, 353] width 134 height 11
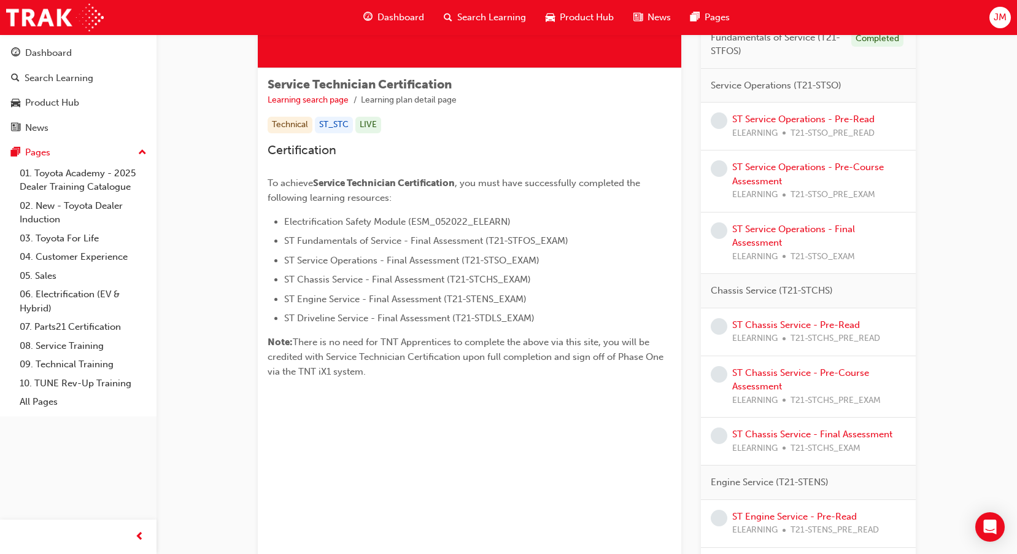
scroll to position [246, 0]
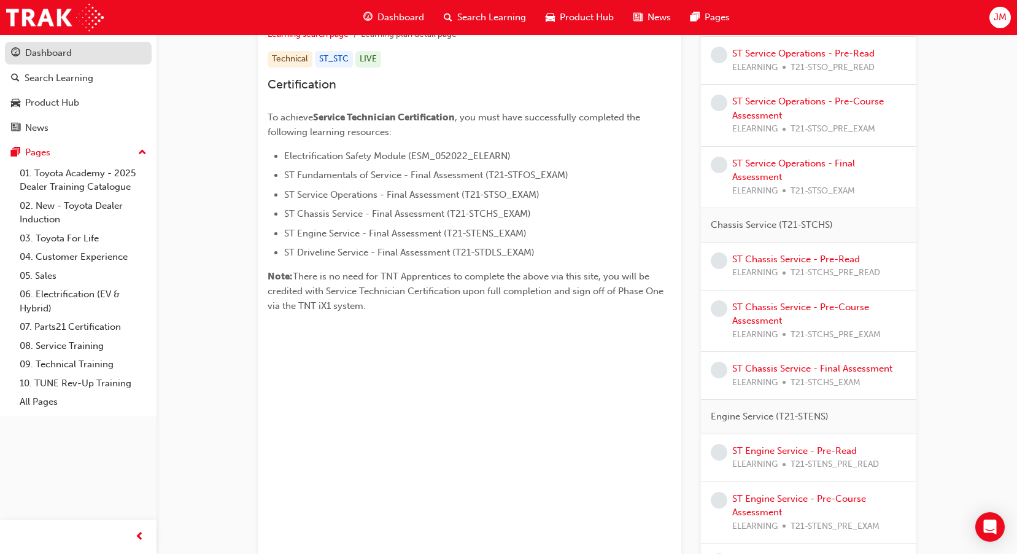
click at [86, 48] on div "Dashboard" at bounding box center [78, 52] width 134 height 15
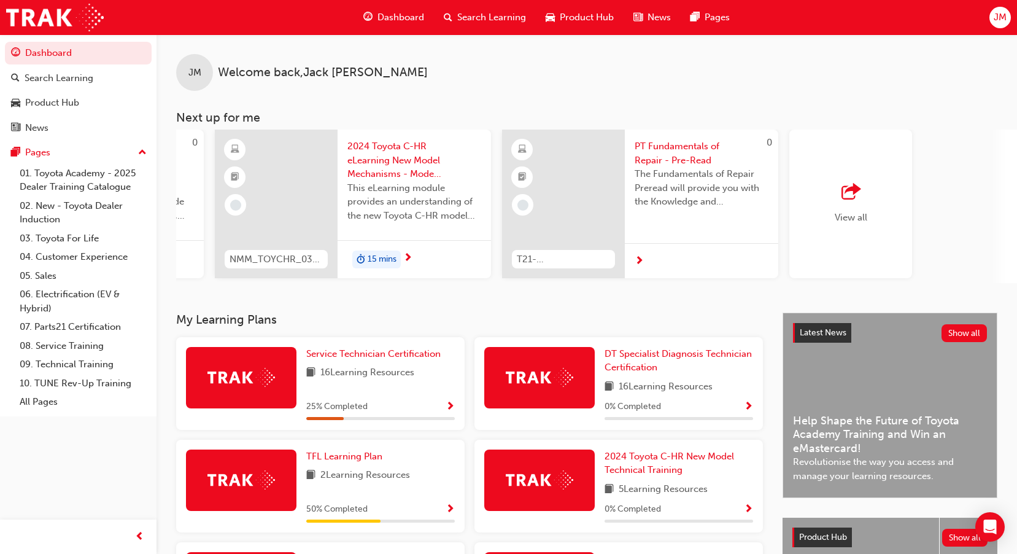
scroll to position [0, 881]
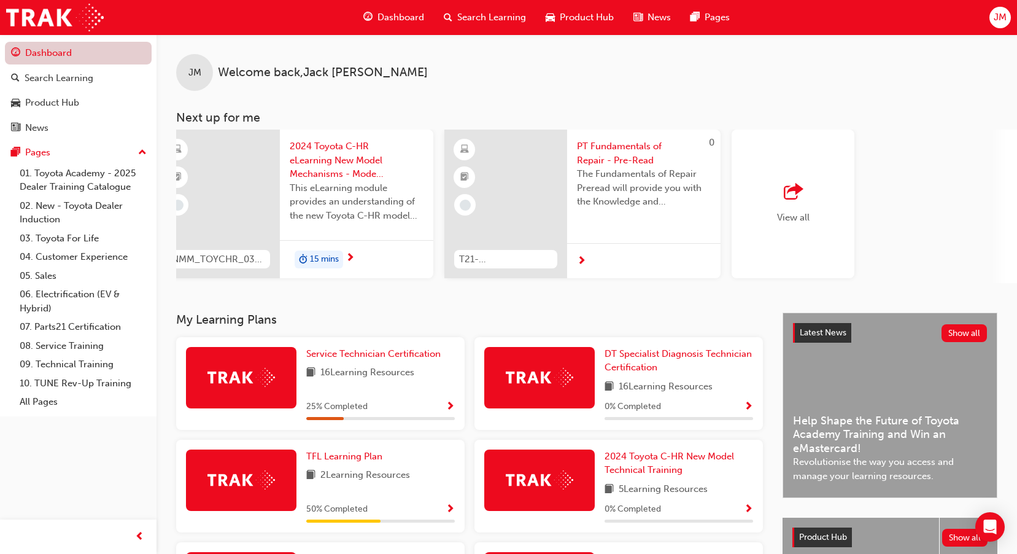
click at [97, 53] on link "Dashboard" at bounding box center [78, 53] width 147 height 23
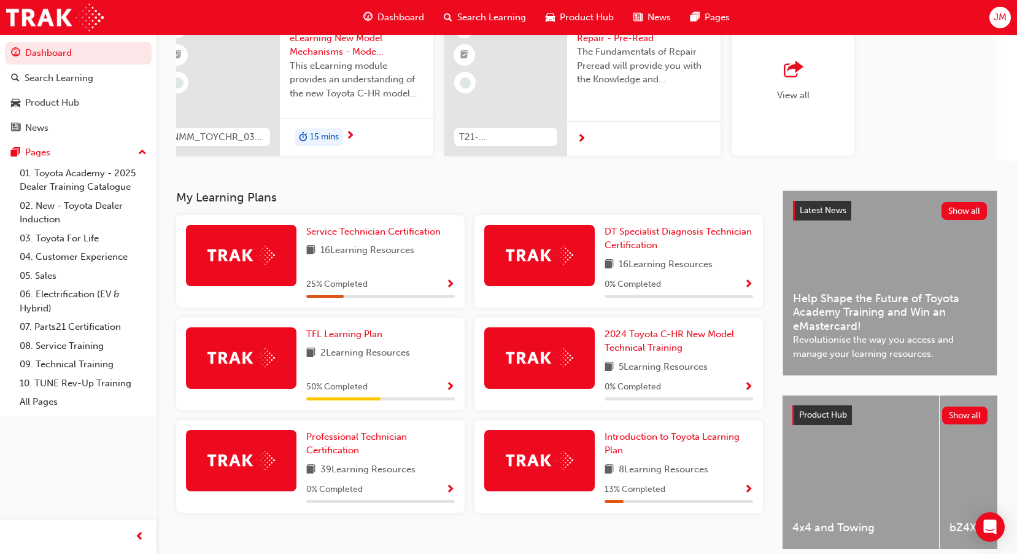
scroll to position [123, 0]
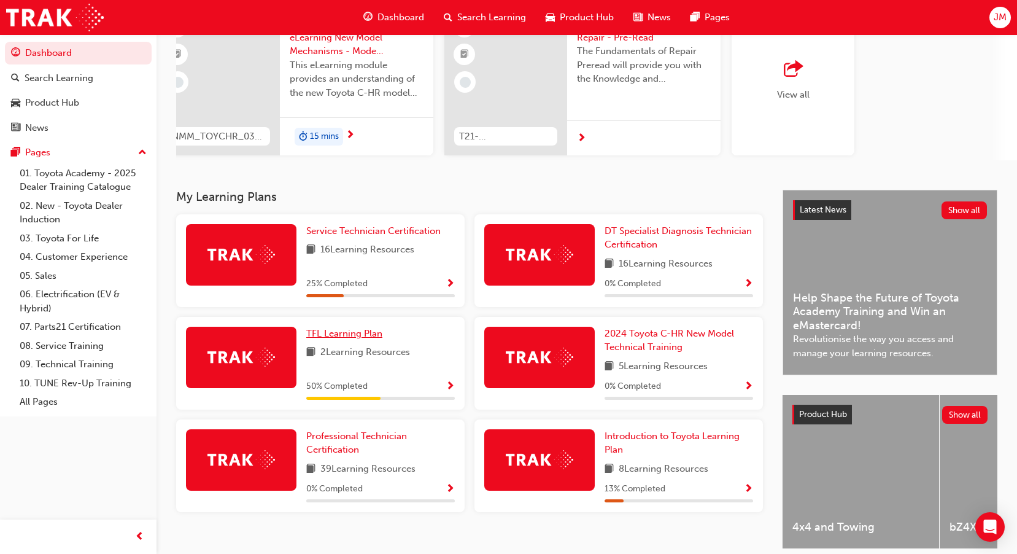
click at [344, 338] on span "TFL Learning Plan" at bounding box center [344, 333] width 76 height 11
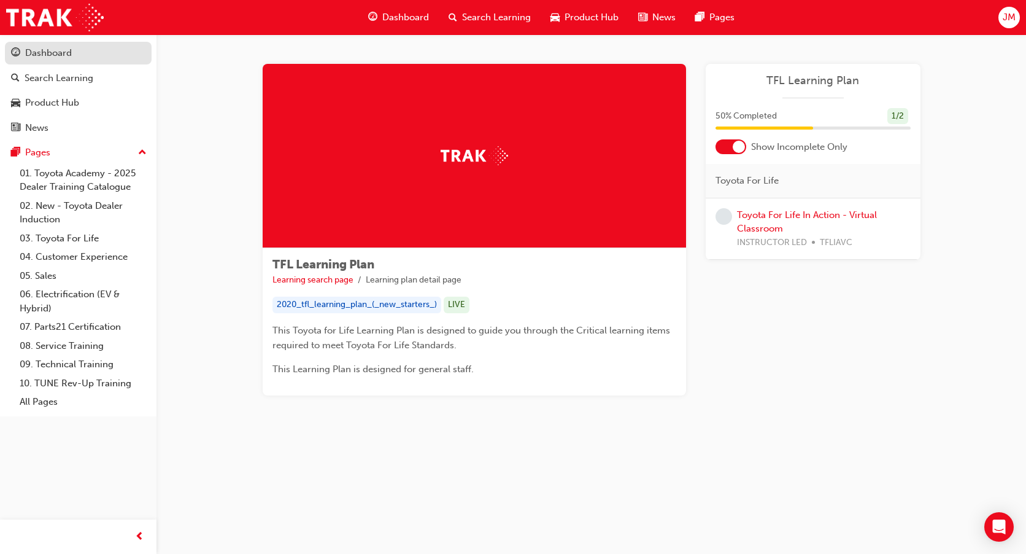
click at [64, 55] on div "Dashboard" at bounding box center [48, 53] width 47 height 14
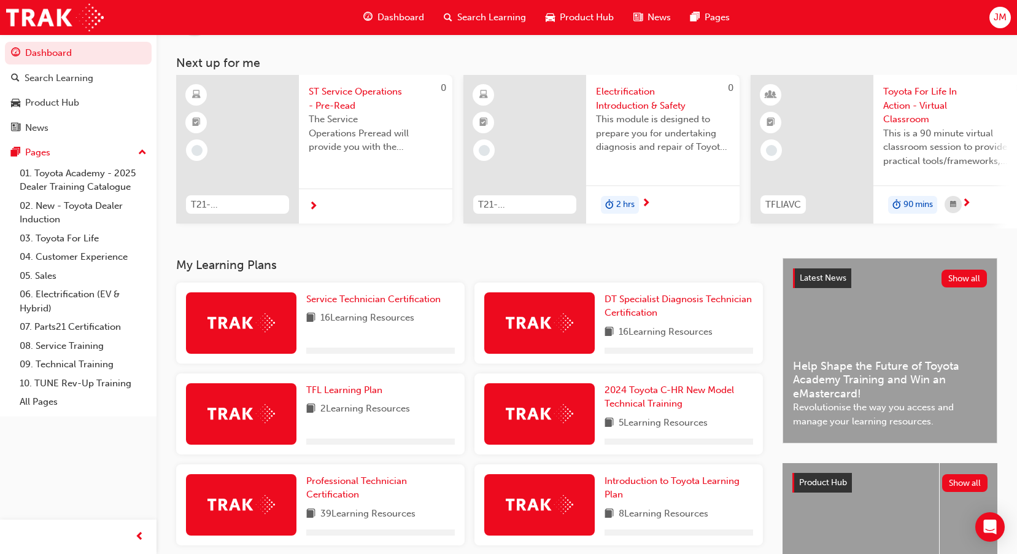
scroll to position [180, 0]
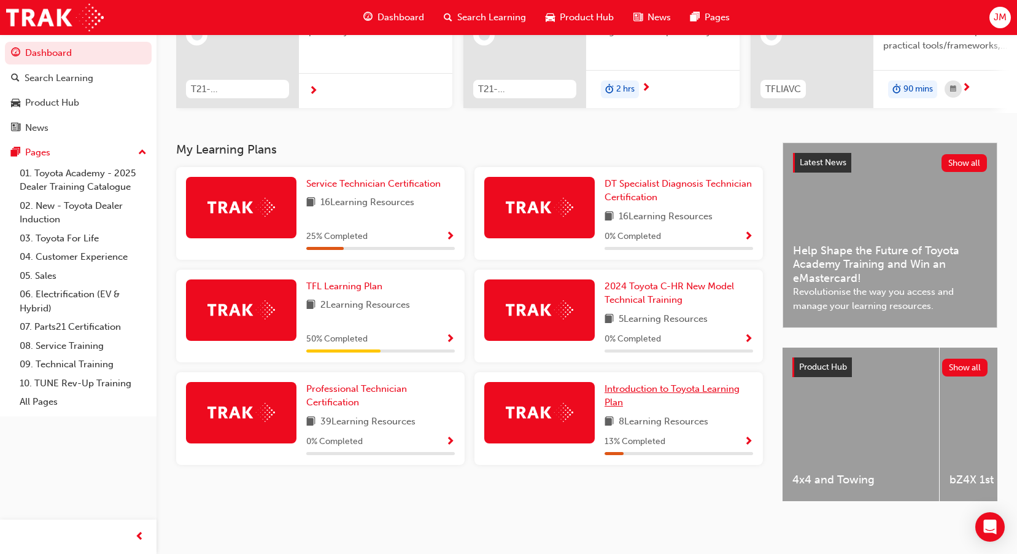
click at [684, 383] on span "Introduction to Toyota Learning Plan" at bounding box center [672, 395] width 135 height 25
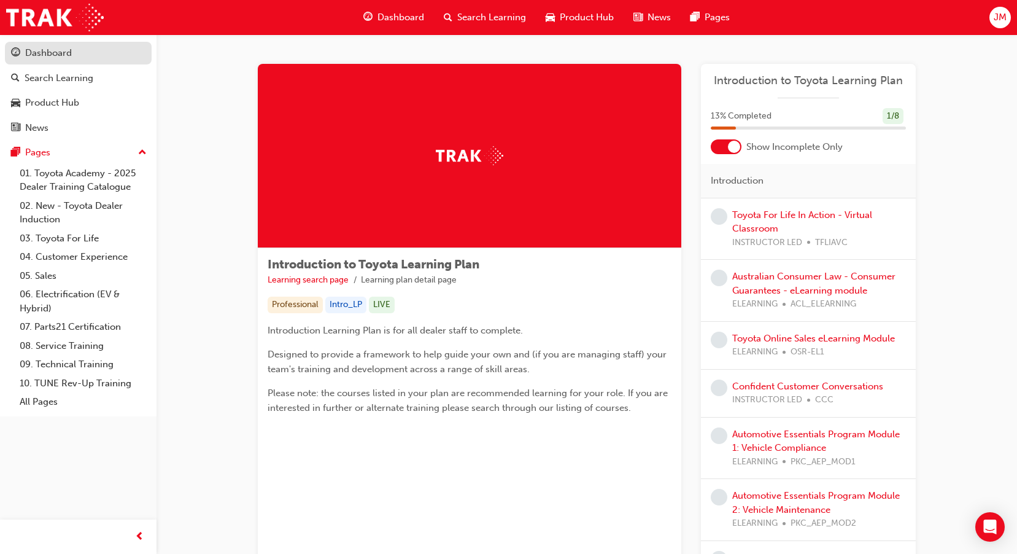
click at [43, 55] on div "Dashboard" at bounding box center [48, 53] width 47 height 14
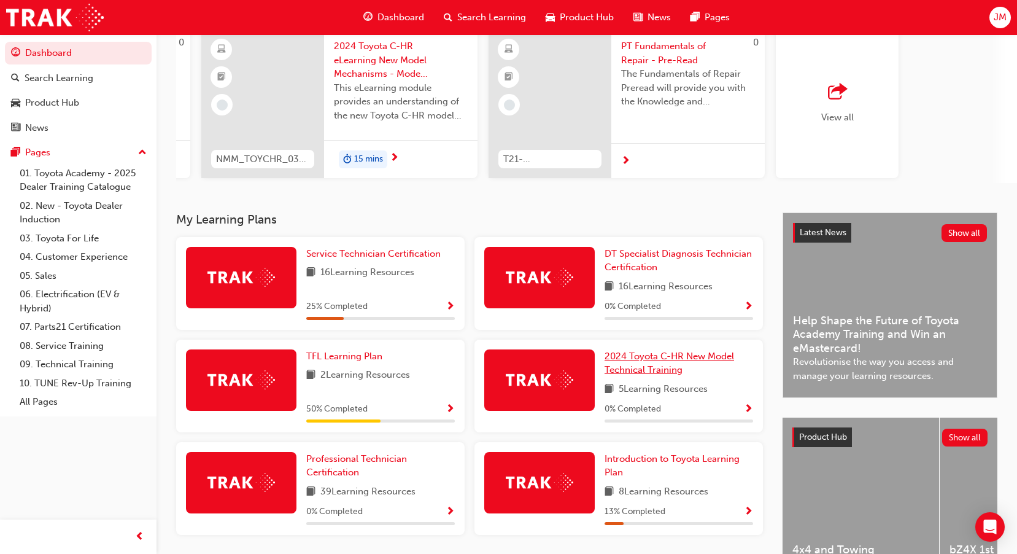
scroll to position [180, 0]
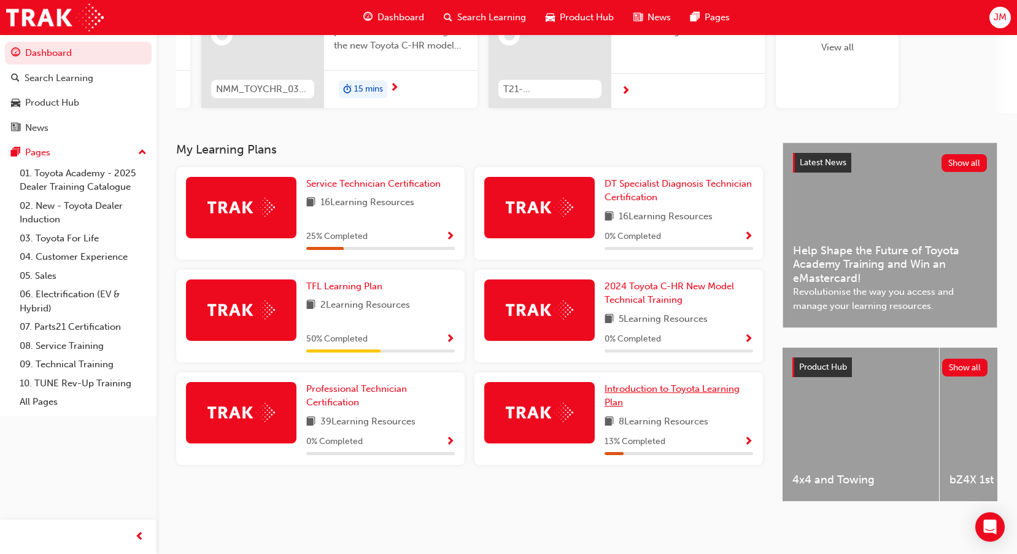
click at [669, 392] on link "Introduction to Toyota Learning Plan" at bounding box center [679, 396] width 149 height 28
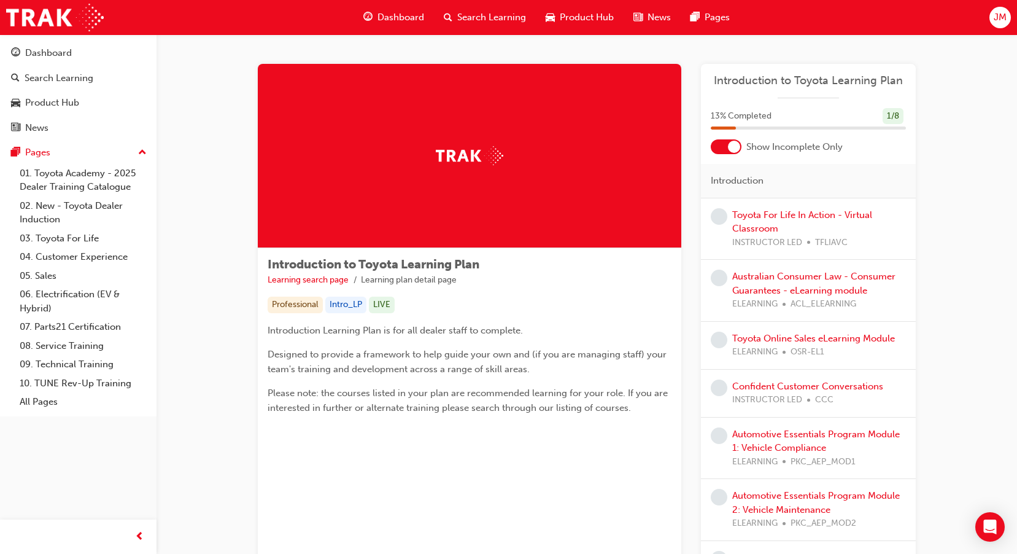
click at [722, 148] on div at bounding box center [726, 146] width 31 height 15
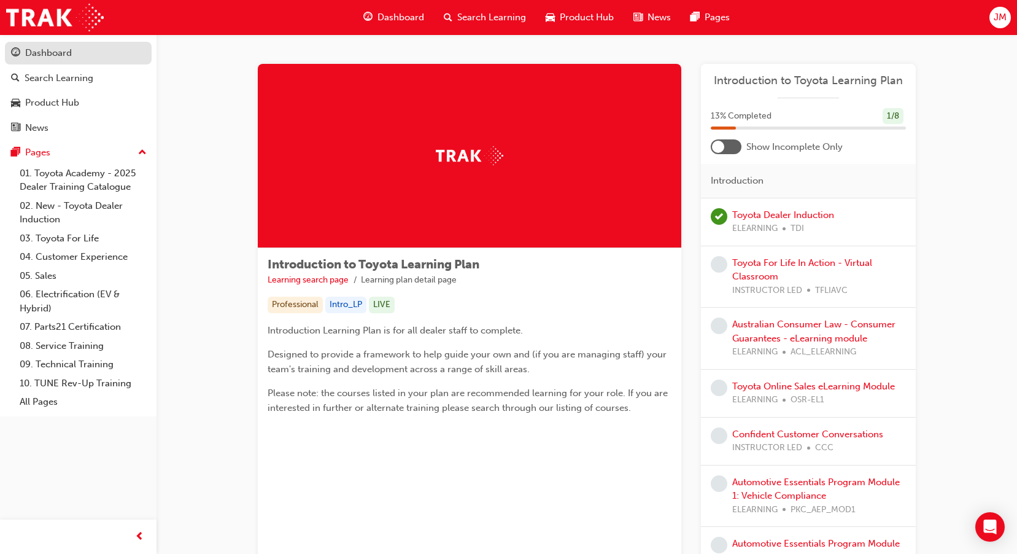
click at [53, 49] on div "Dashboard" at bounding box center [48, 53] width 47 height 14
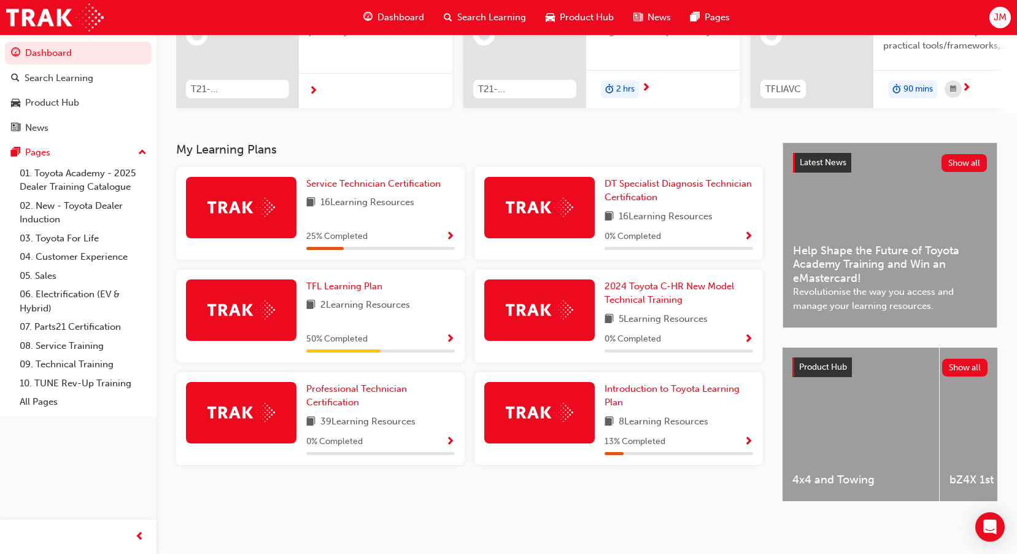
scroll to position [118, 0]
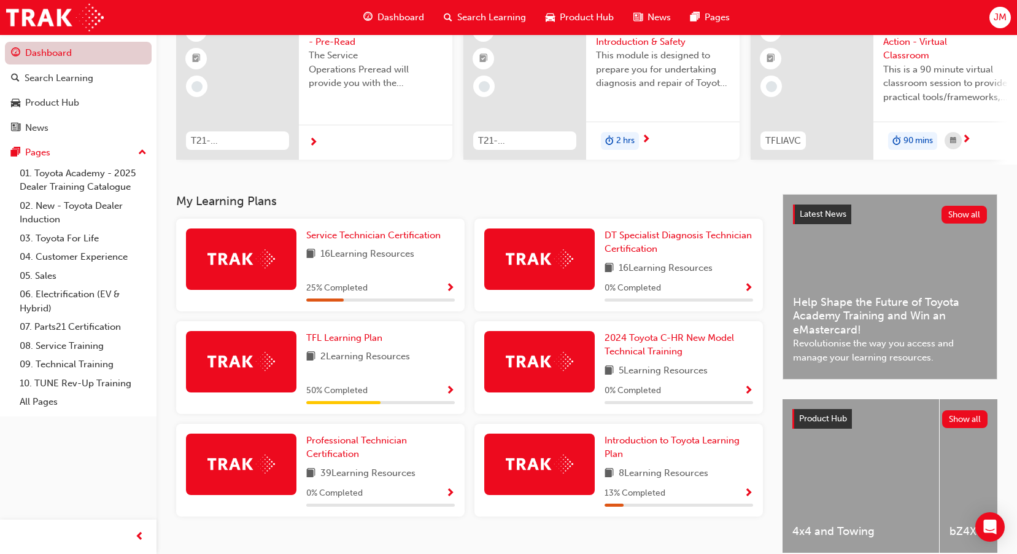
click at [64, 57] on link "Dashboard" at bounding box center [78, 53] width 147 height 23
